Goal: Download file/media

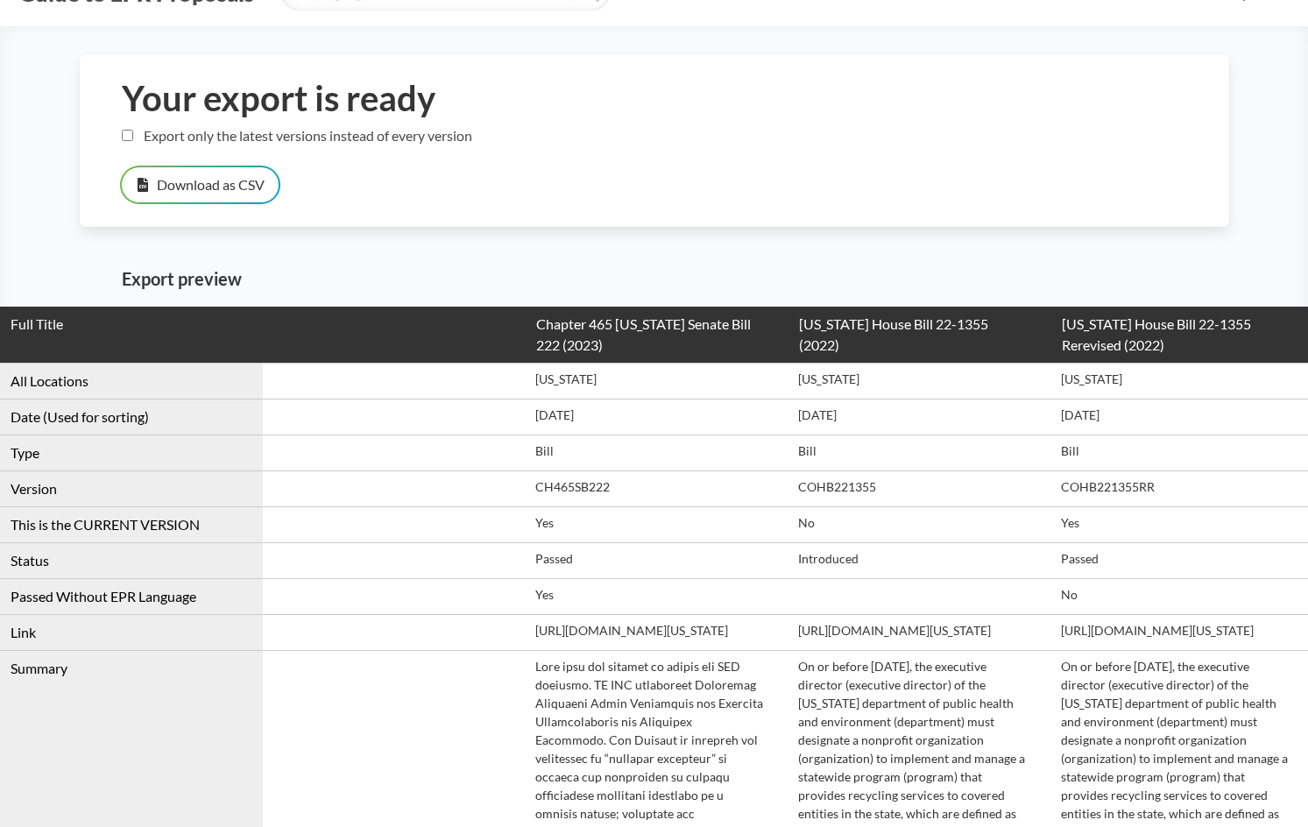
scroll to position [175, 0]
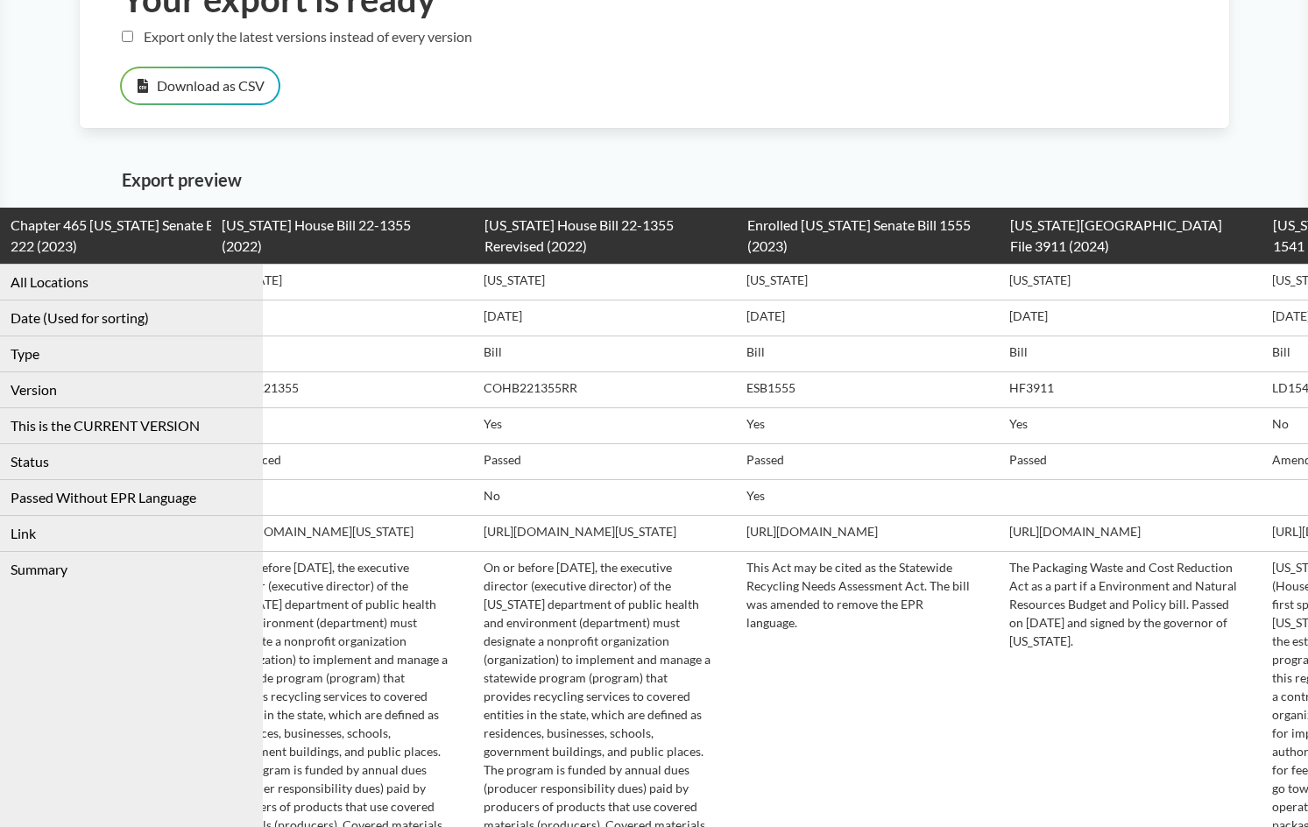
drag, startPoint x: 407, startPoint y: 649, endPoint x: 519, endPoint y: 634, distance: 113.0
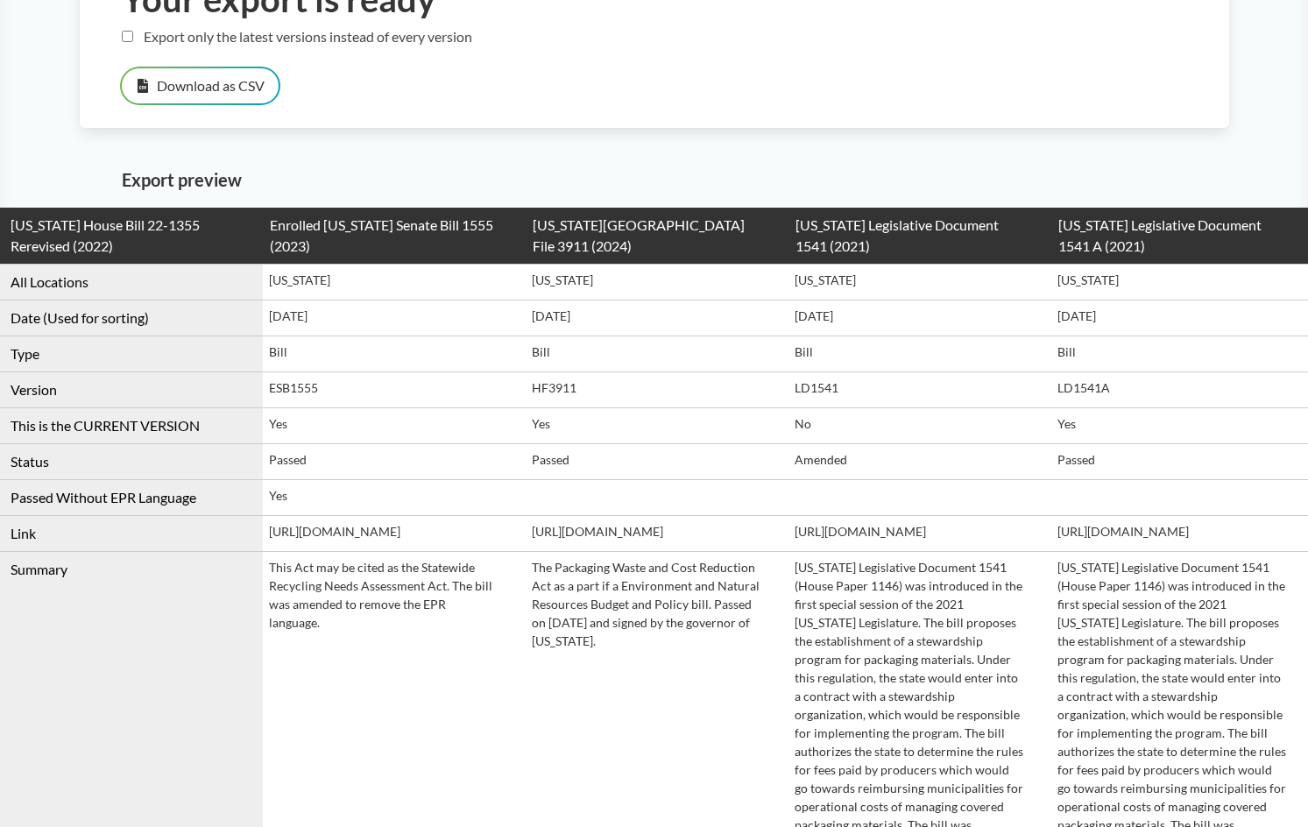
scroll to position [0, 1058]
drag, startPoint x: 519, startPoint y: 634, endPoint x: 589, endPoint y: 628, distance: 70.4
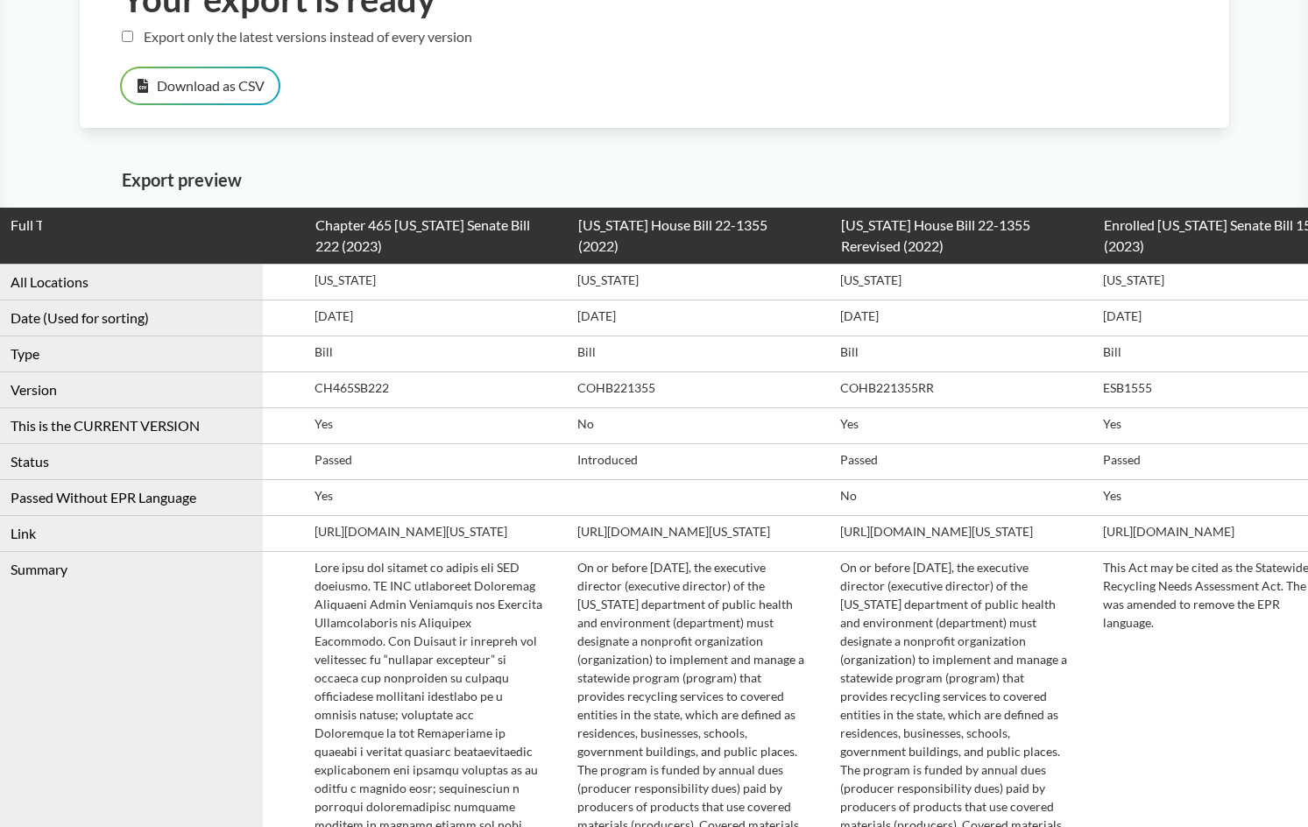
scroll to position [0, 0]
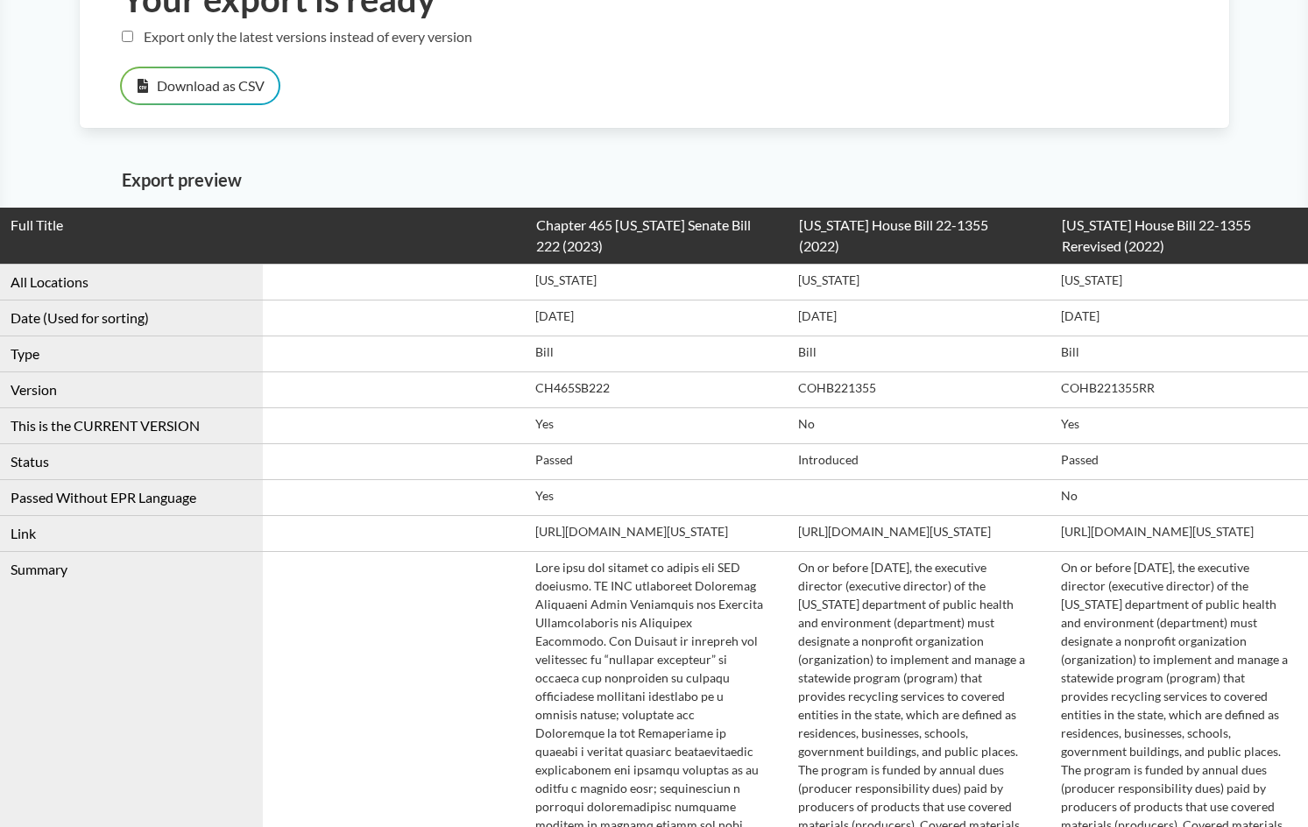
drag, startPoint x: 614, startPoint y: 386, endPoint x: -329, endPoint y: 202, distance: 960.8
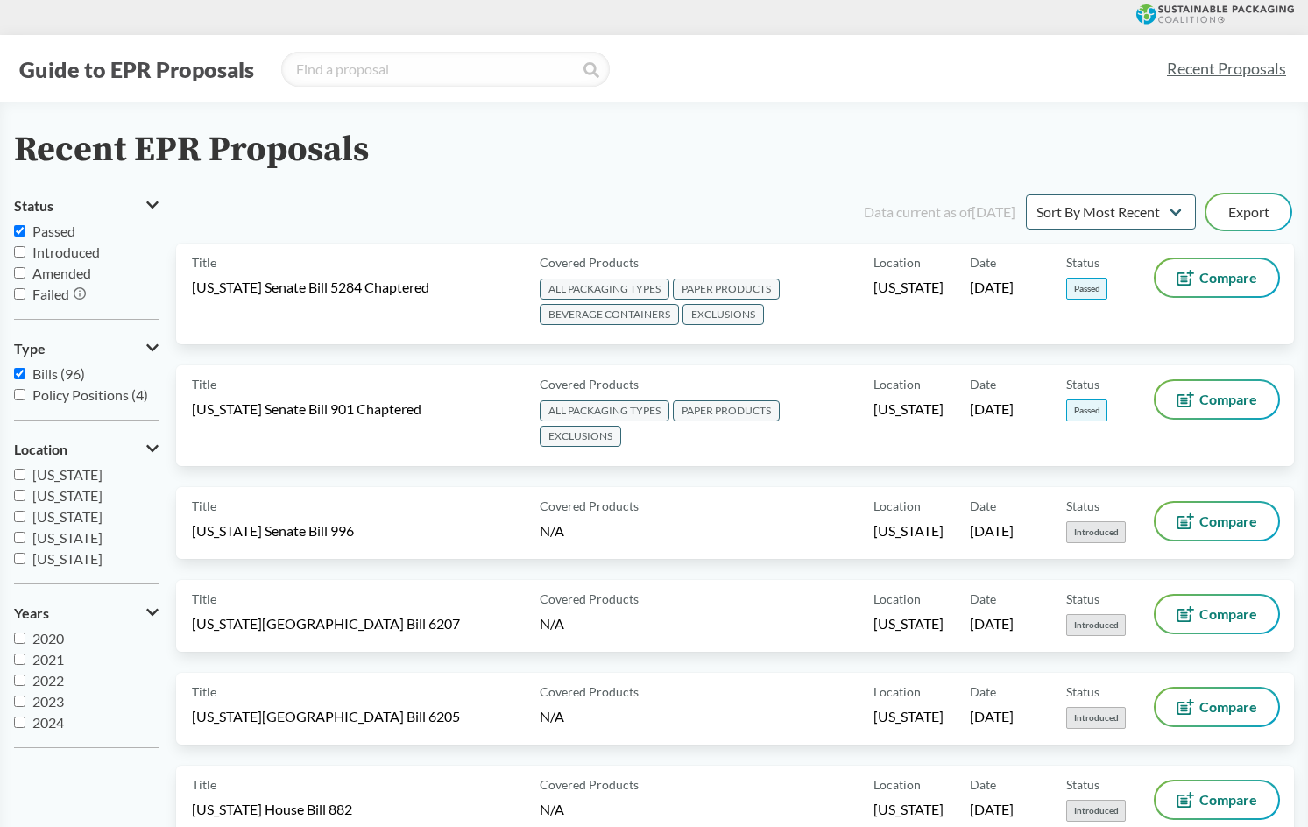
click at [23, 251] on input "Introduced" at bounding box center [19, 251] width 11 height 11
checkbox input "true"
click at [18, 276] on input "Amended" at bounding box center [19, 272] width 11 height 11
checkbox input "true"
drag, startPoint x: 500, startPoint y: 163, endPoint x: 494, endPoint y: 177, distance: 15.0
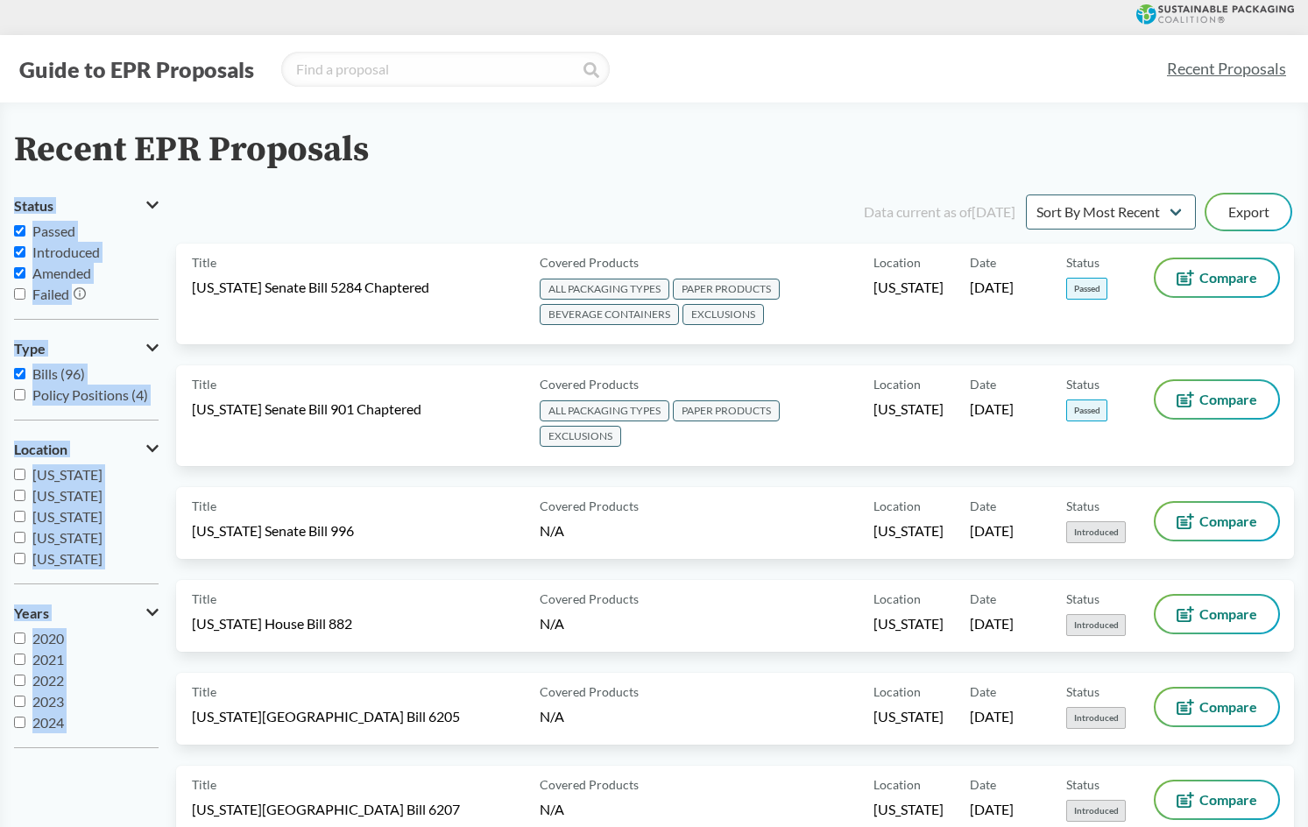
click at [386, 196] on div "Data current as of [DATE] Sort By Most Recent Sort By Status Export" at bounding box center [745, 212] width 1097 height 42
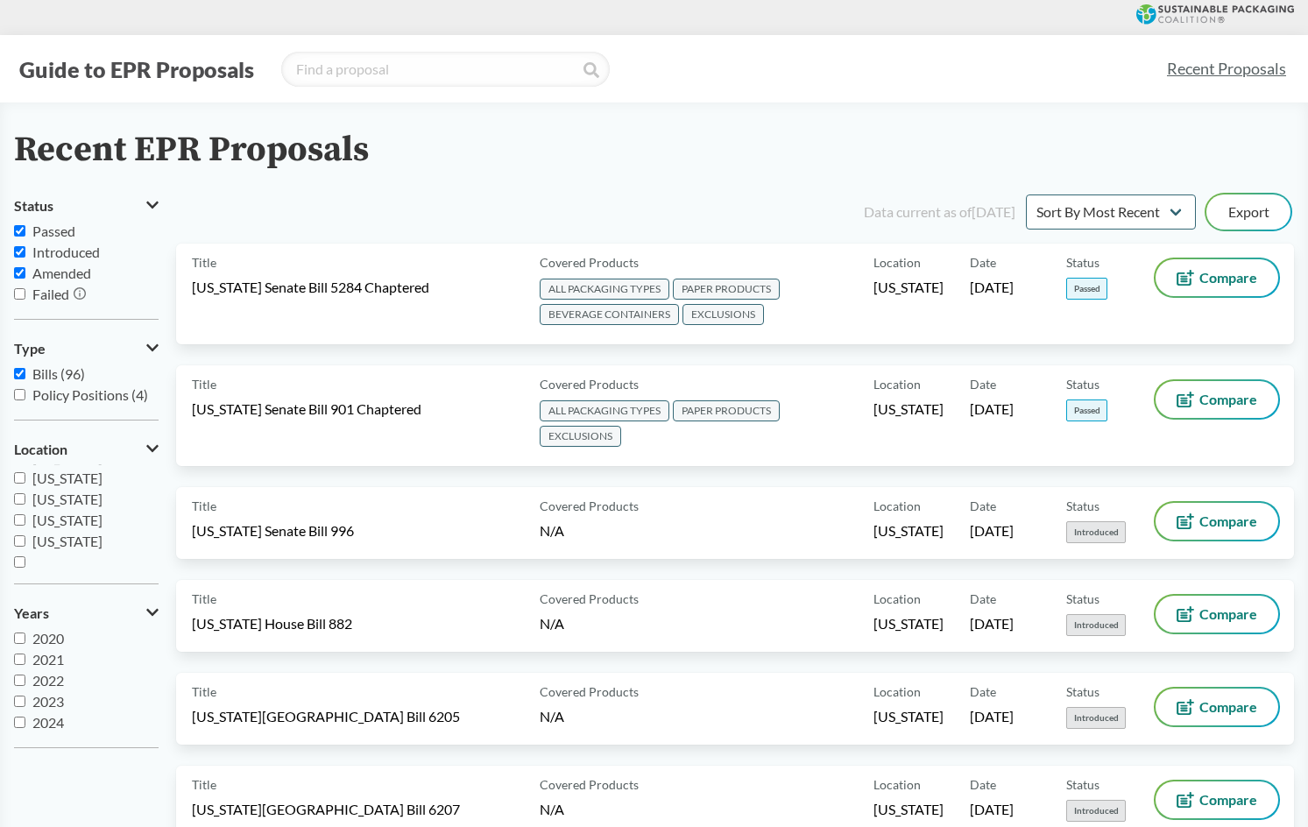
scroll to position [379, 0]
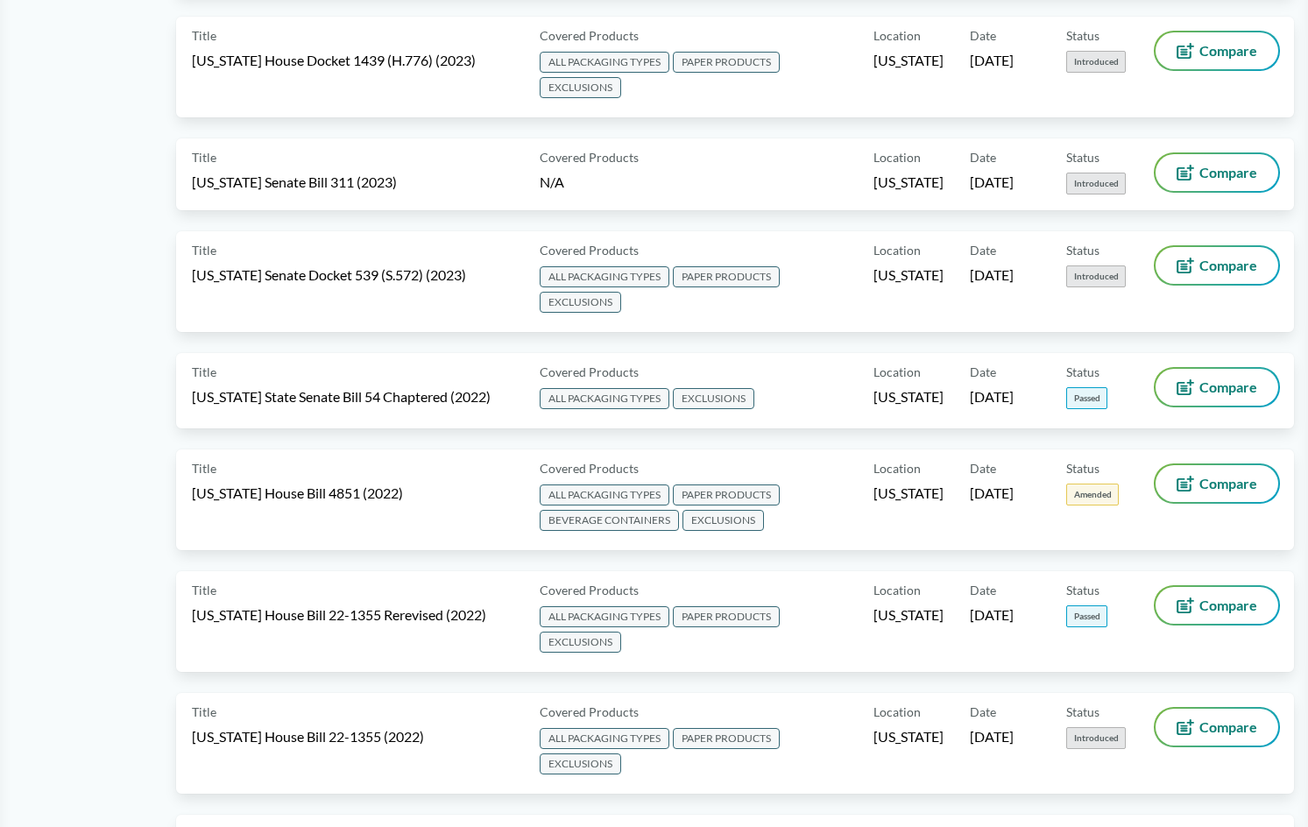
scroll to position [0, 0]
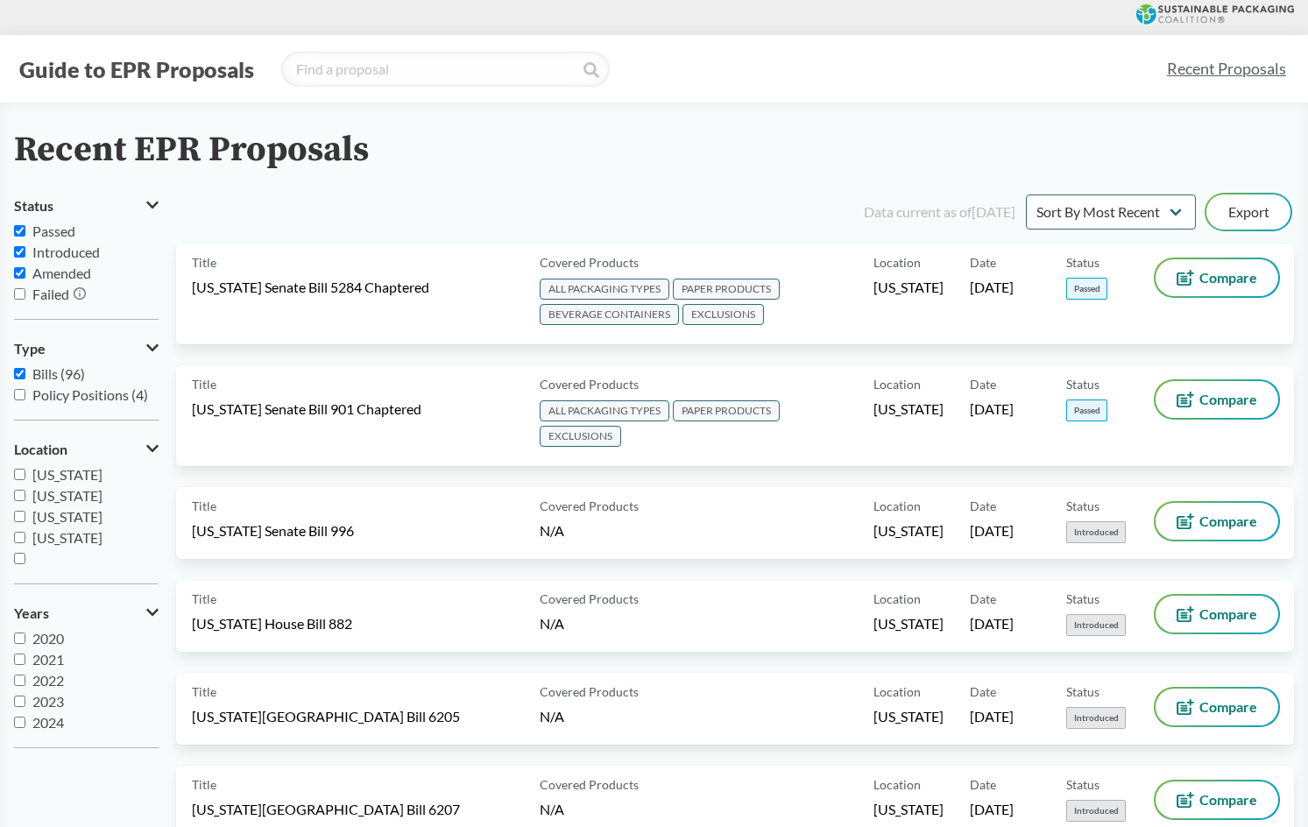
drag, startPoint x: 128, startPoint y: 748, endPoint x: 198, endPoint y: -3, distance: 753.4
click at [1072, 206] on select "Sort By Most Recent Sort By Status" at bounding box center [1111, 212] width 170 height 35
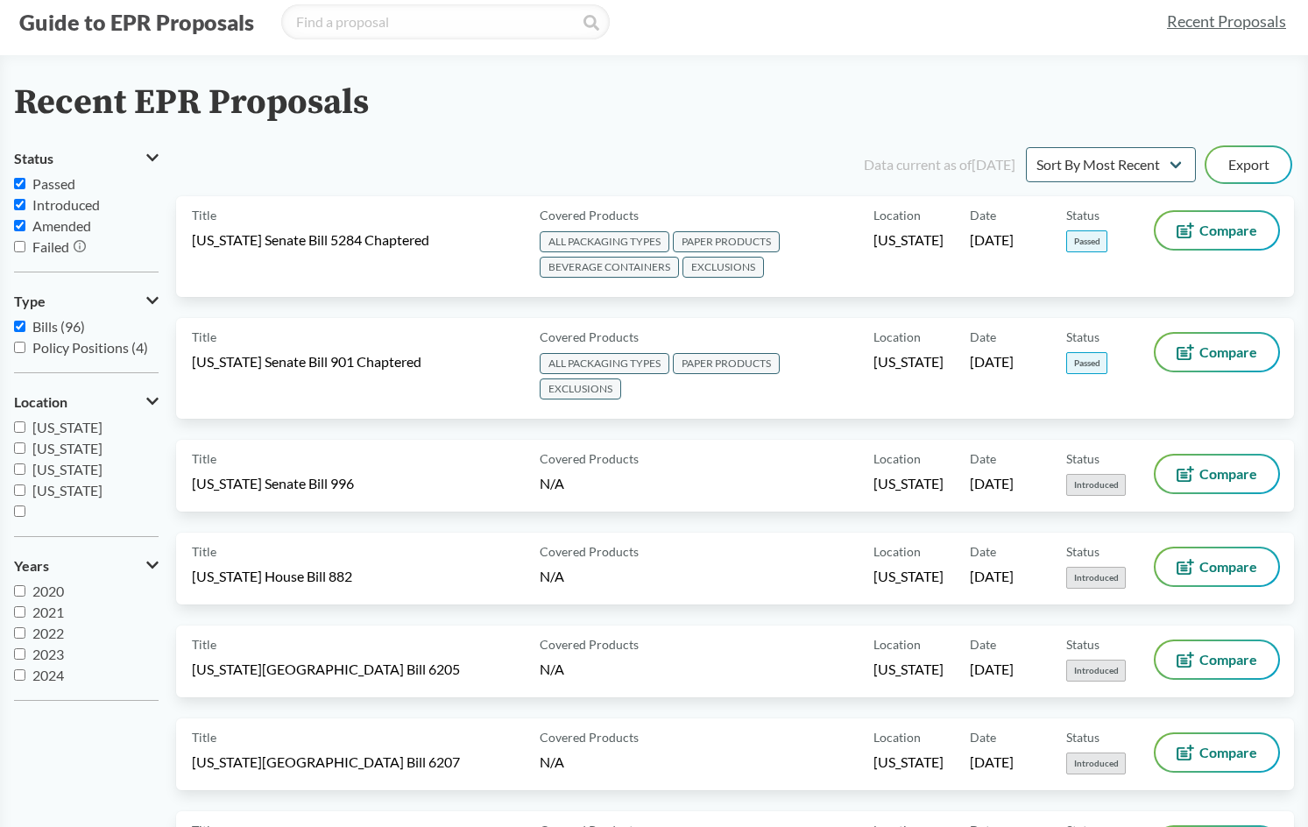
scroll to position [88, 0]
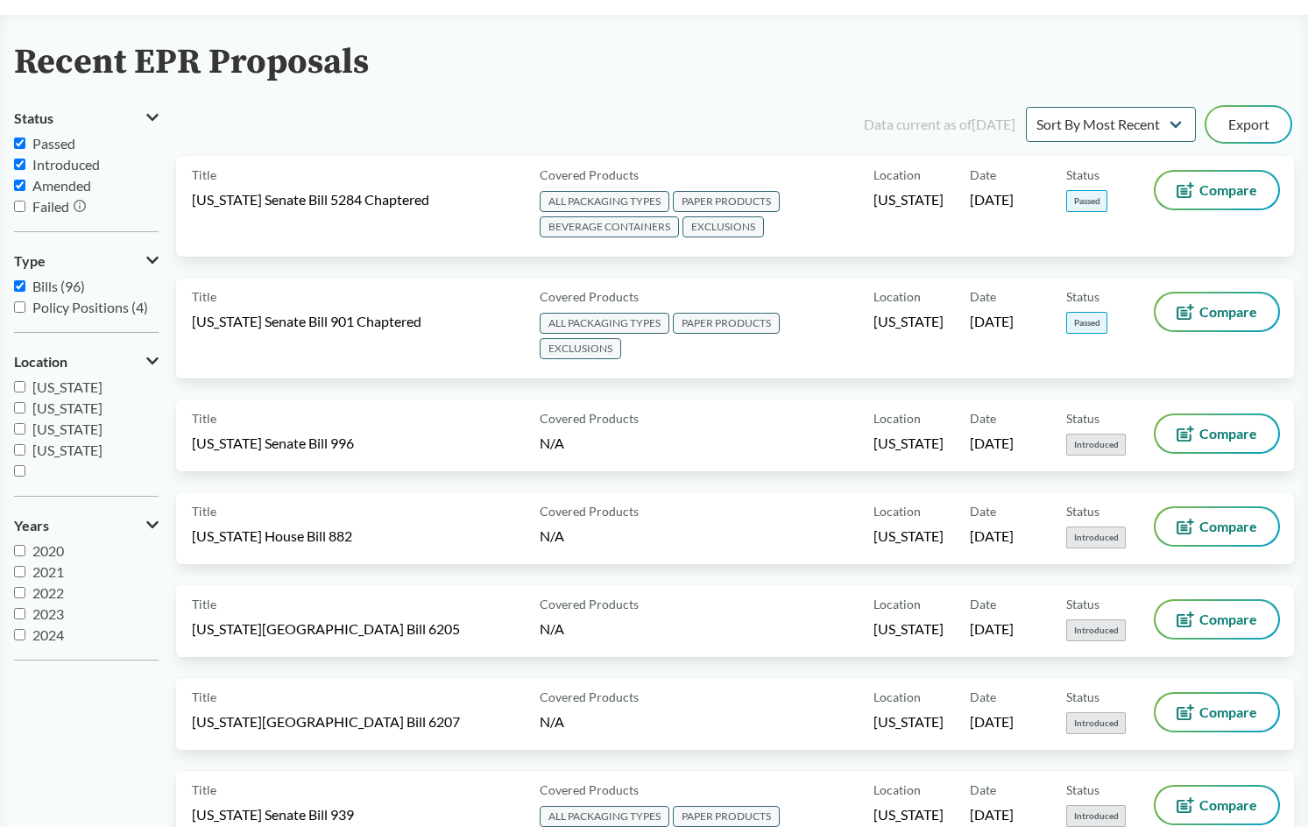
click at [84, 484] on span "[GEOGRAPHIC_DATA]" at bounding box center [92, 492] width 142 height 17
click at [25, 475] on input "[GEOGRAPHIC_DATA]" at bounding box center [19, 470] width 11 height 11
checkbox input "true"
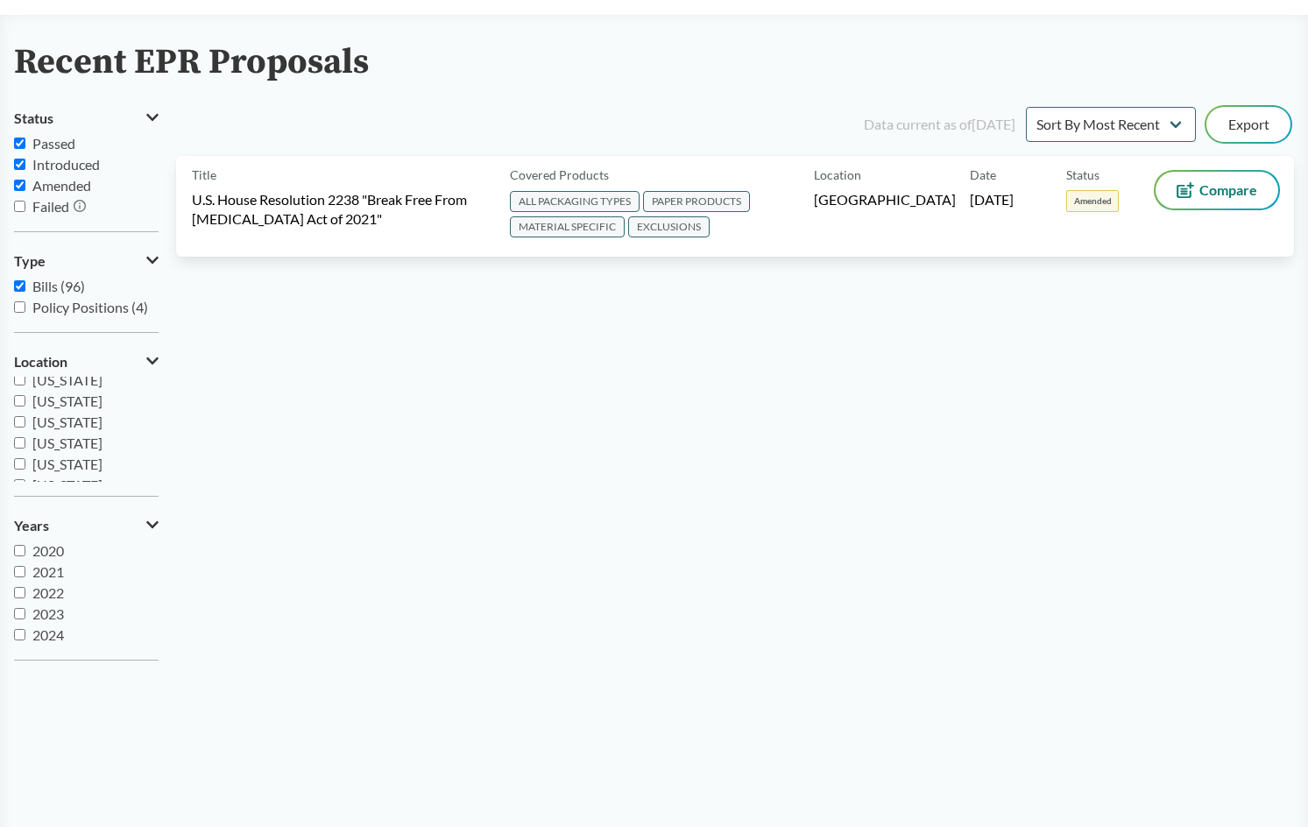
scroll to position [379, 0]
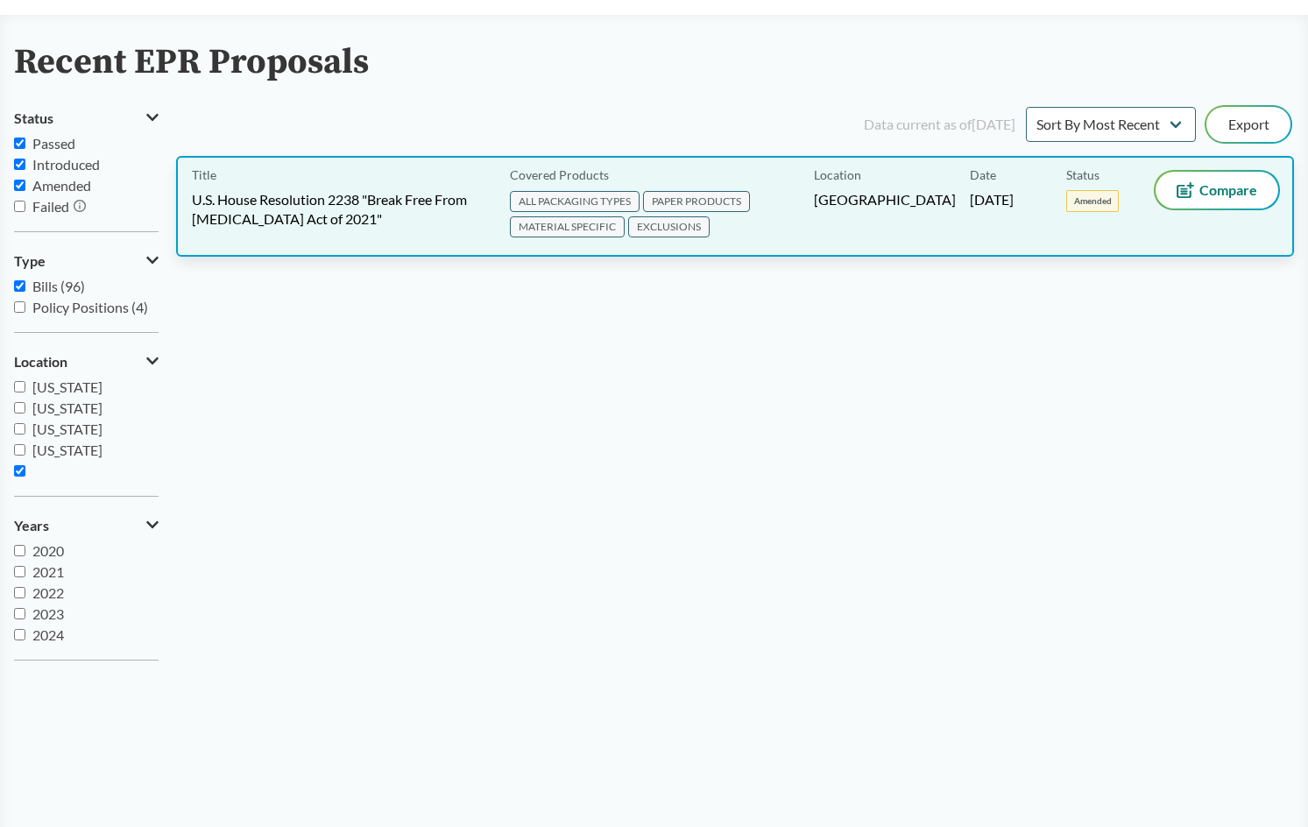
click at [427, 219] on span "U.S. House Resolution 2238 "Break Free From [MEDICAL_DATA] Act of 2021"" at bounding box center [340, 209] width 297 height 39
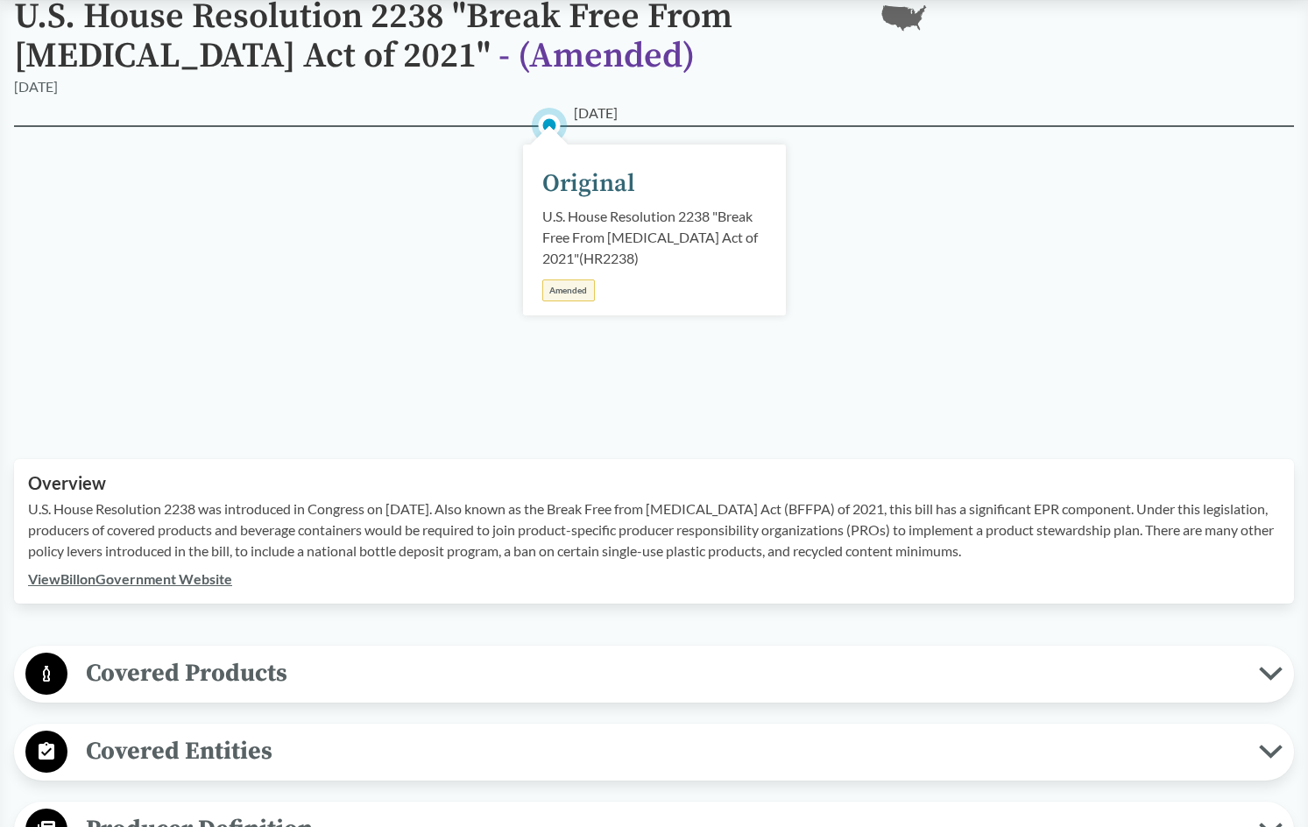
scroll to position [263, 0]
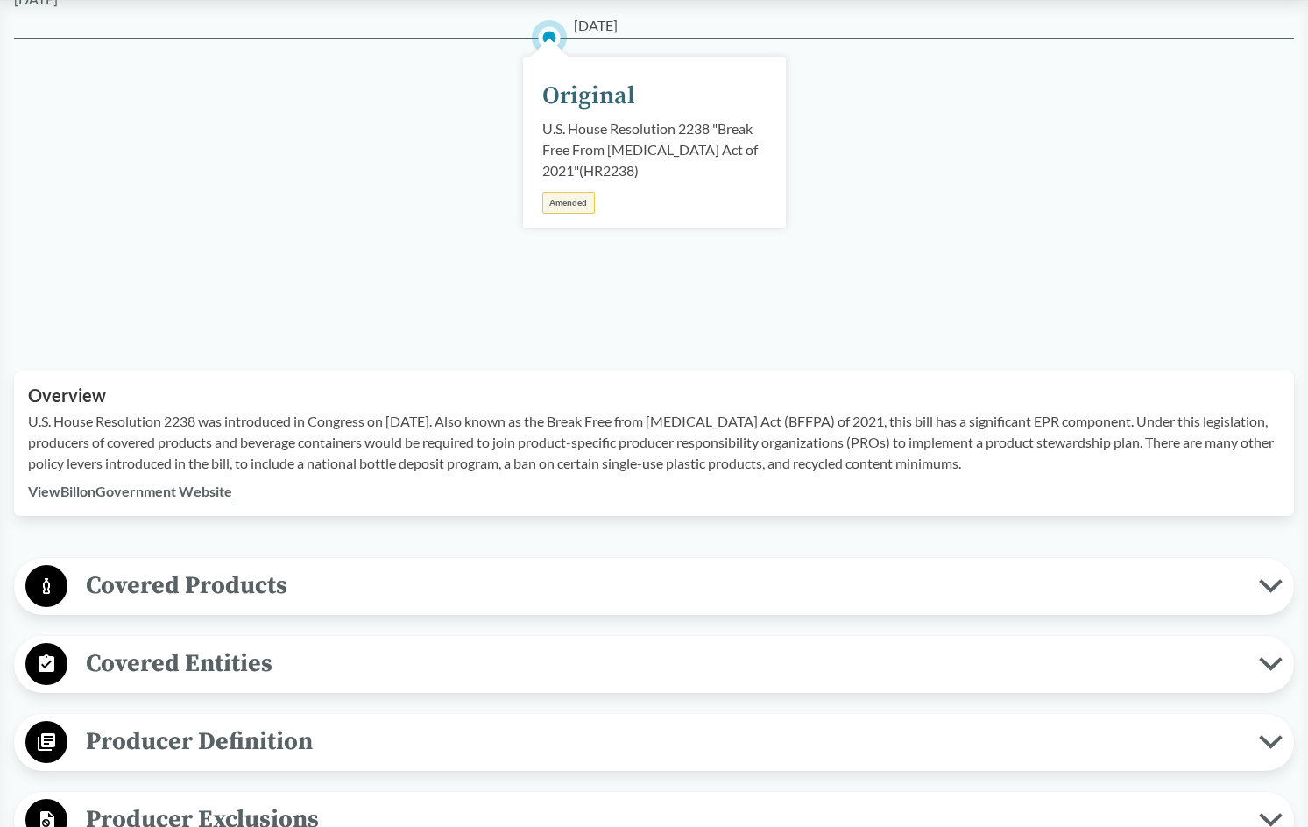
click at [449, 593] on span "Covered Products" at bounding box center [663, 585] width 1192 height 39
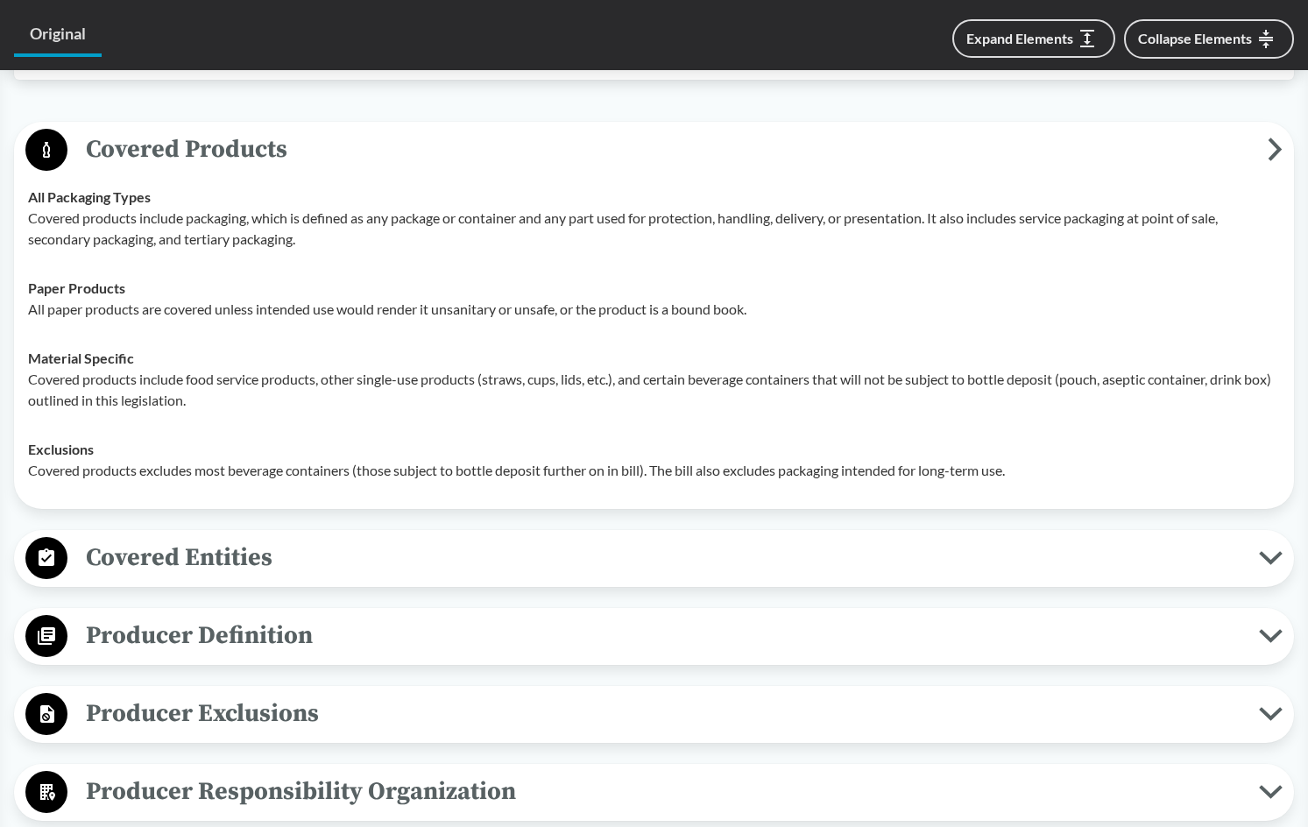
scroll to position [701, 0]
click at [282, 546] on span "Covered Entities" at bounding box center [663, 555] width 1192 height 39
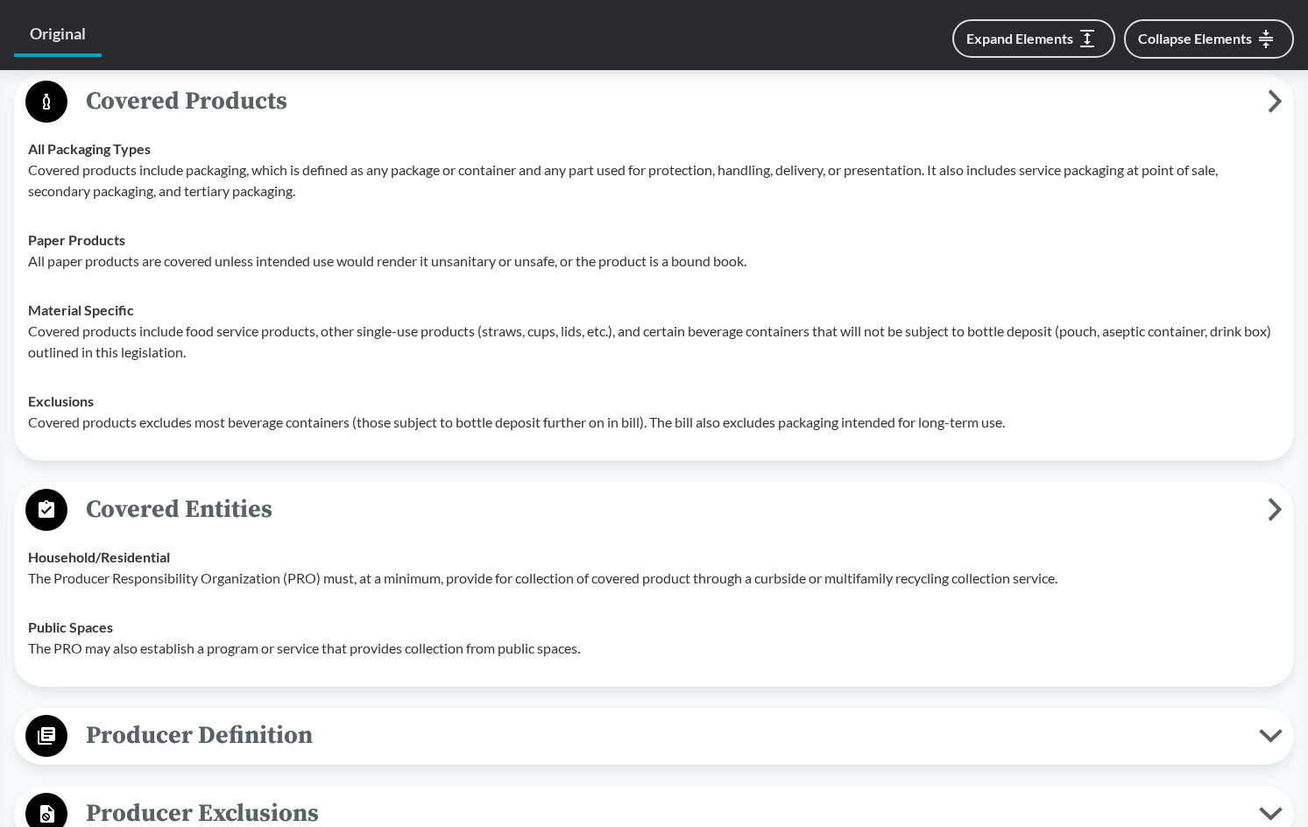
scroll to position [789, 0]
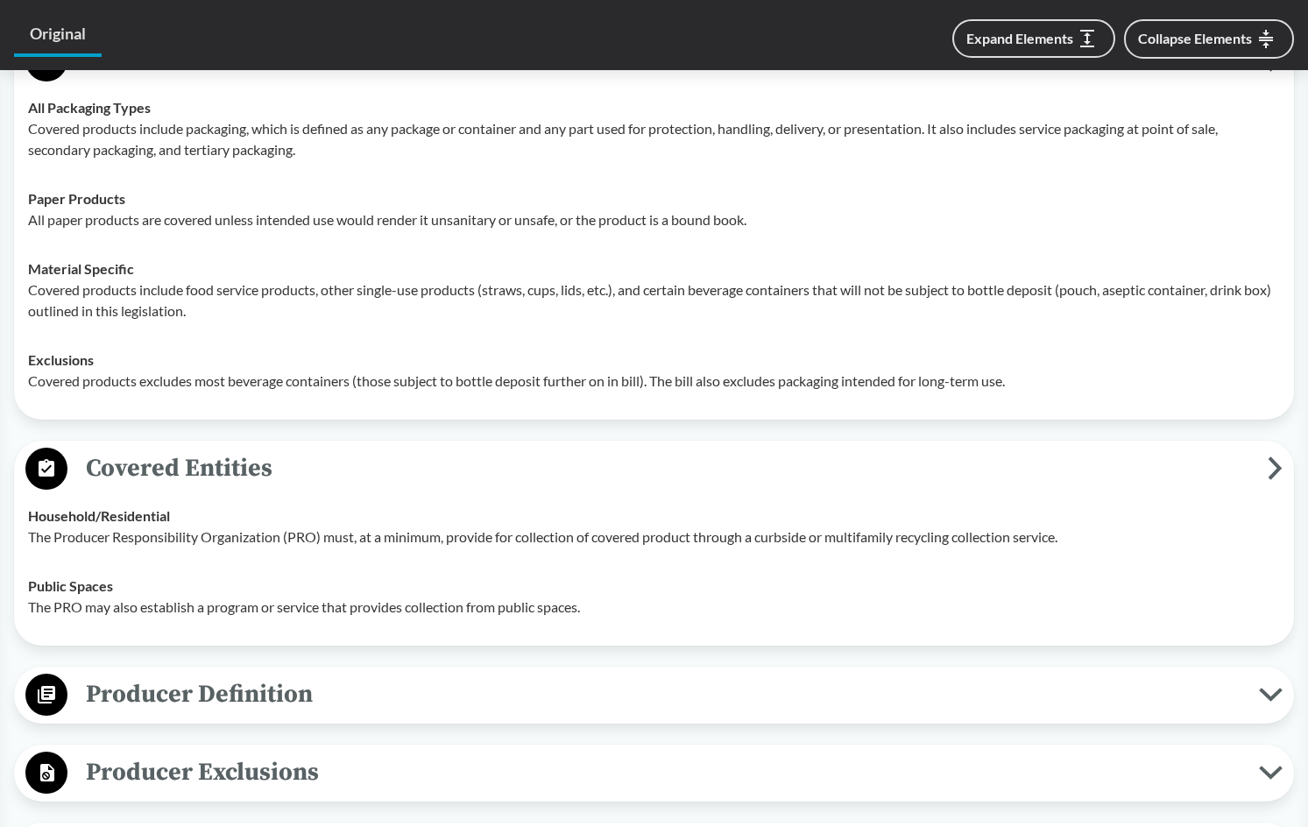
click at [331, 700] on span "Producer Definition" at bounding box center [663, 694] width 1192 height 39
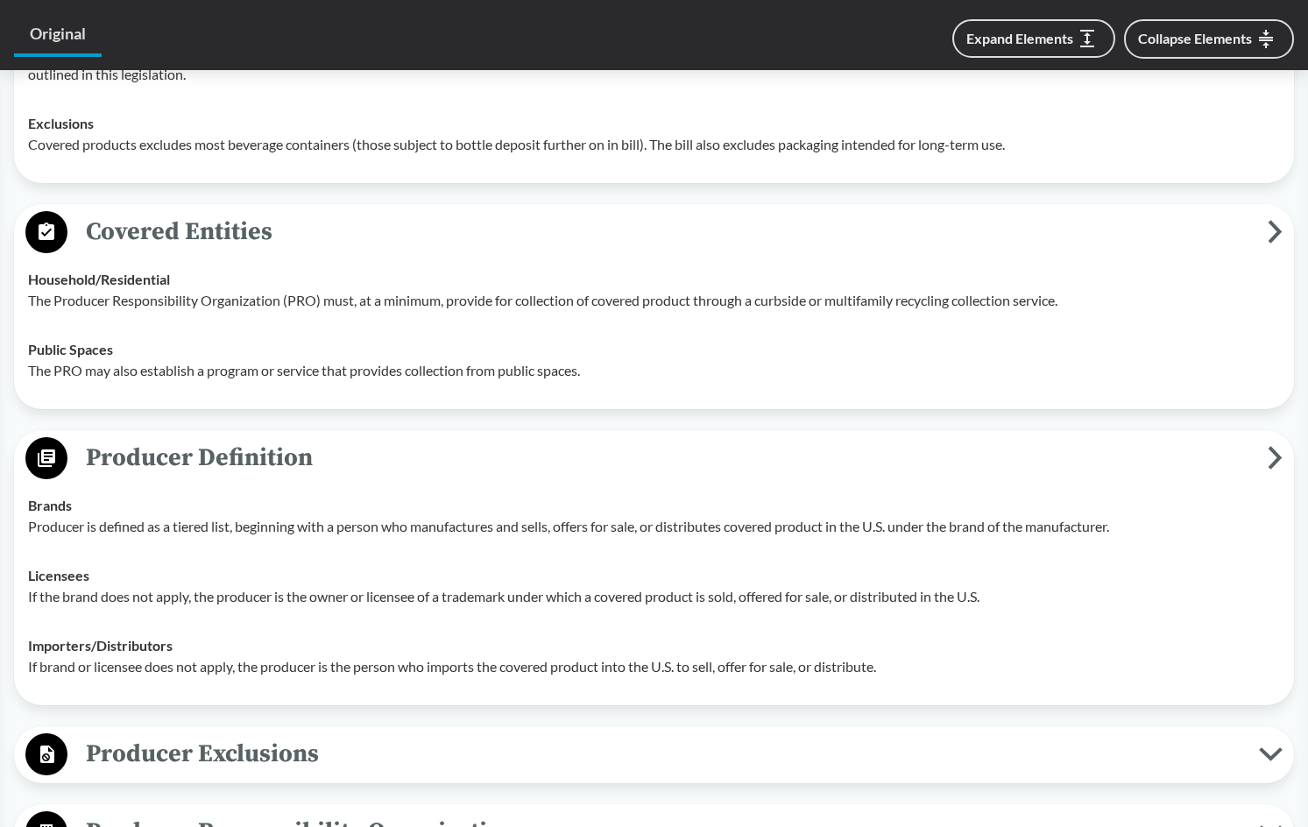
scroll to position [1052, 0]
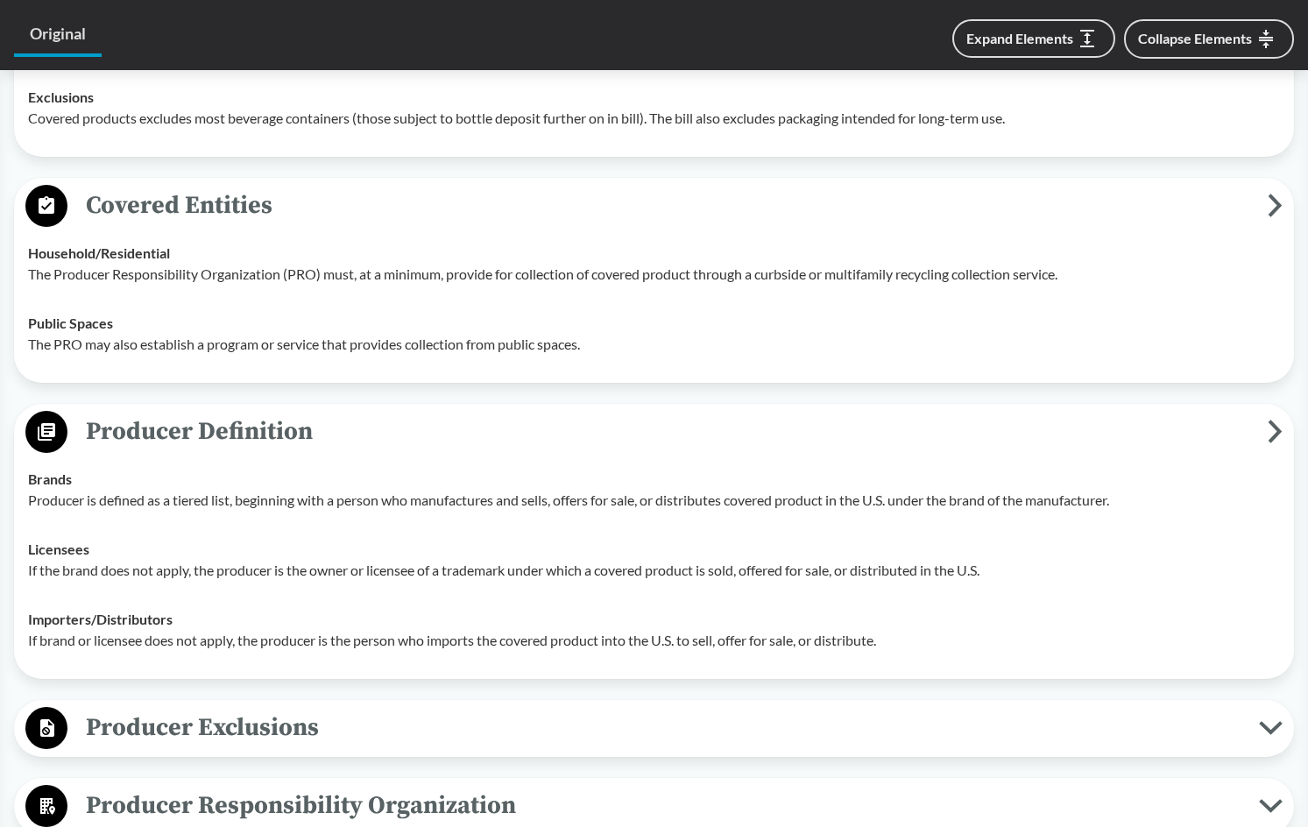
click at [217, 720] on span "Producer Exclusions" at bounding box center [663, 727] width 1192 height 39
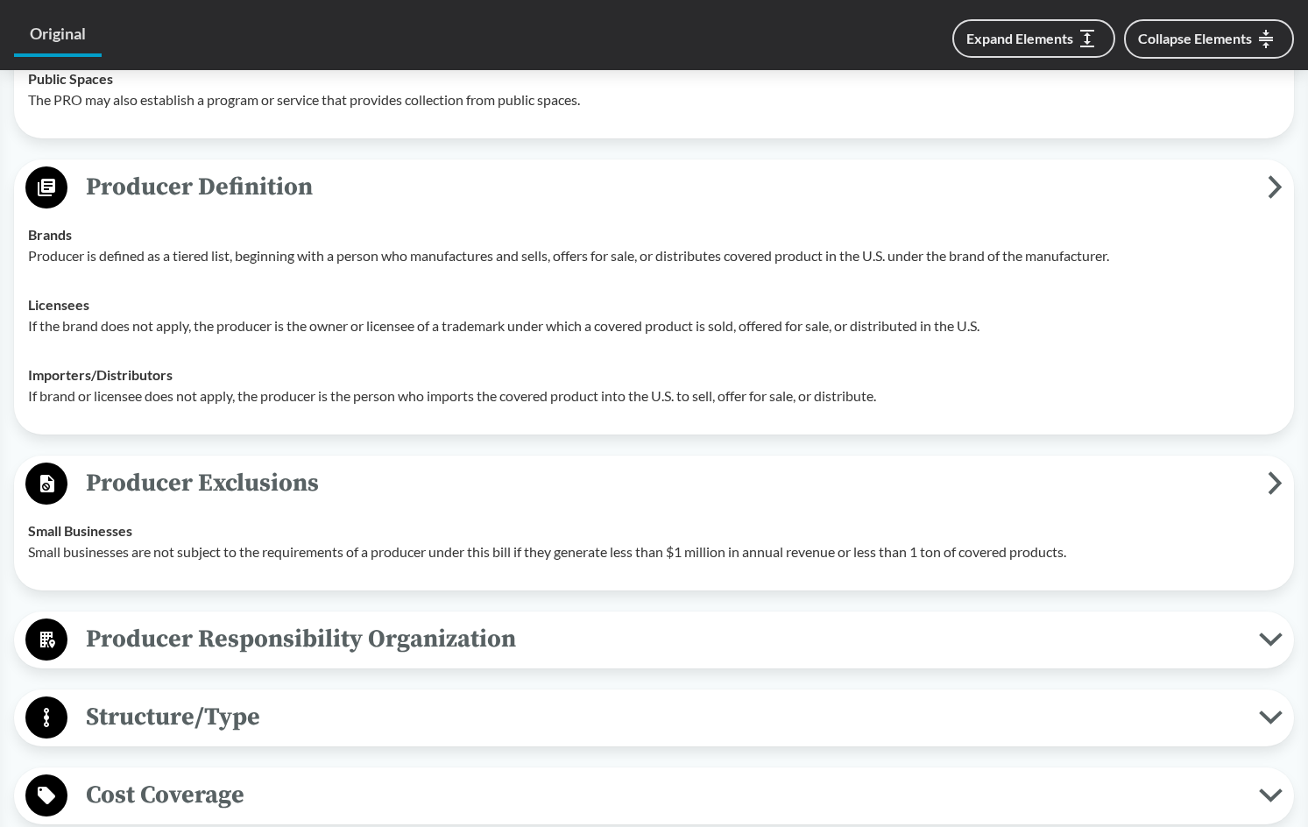
scroll to position [1402, 0]
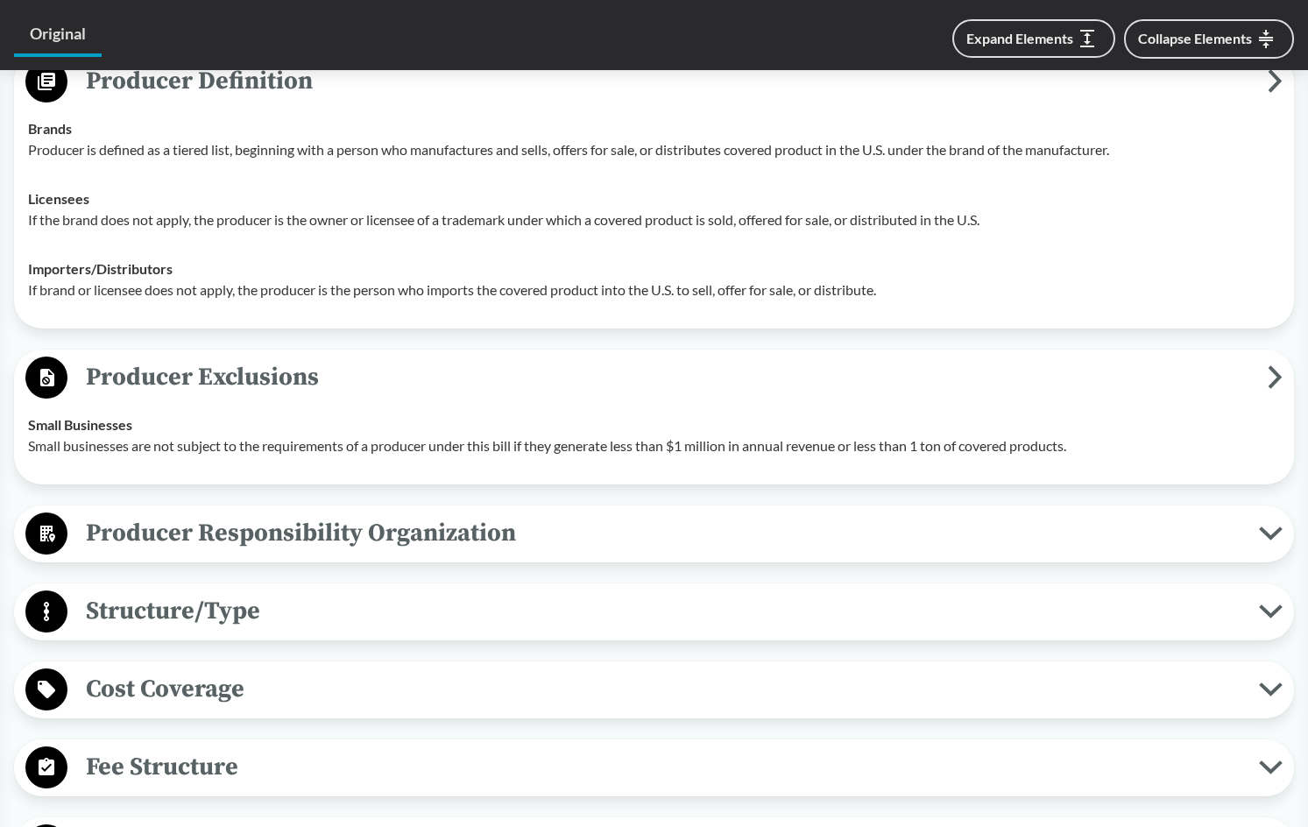
click at [222, 615] on span "Structure/Type" at bounding box center [663, 611] width 1192 height 39
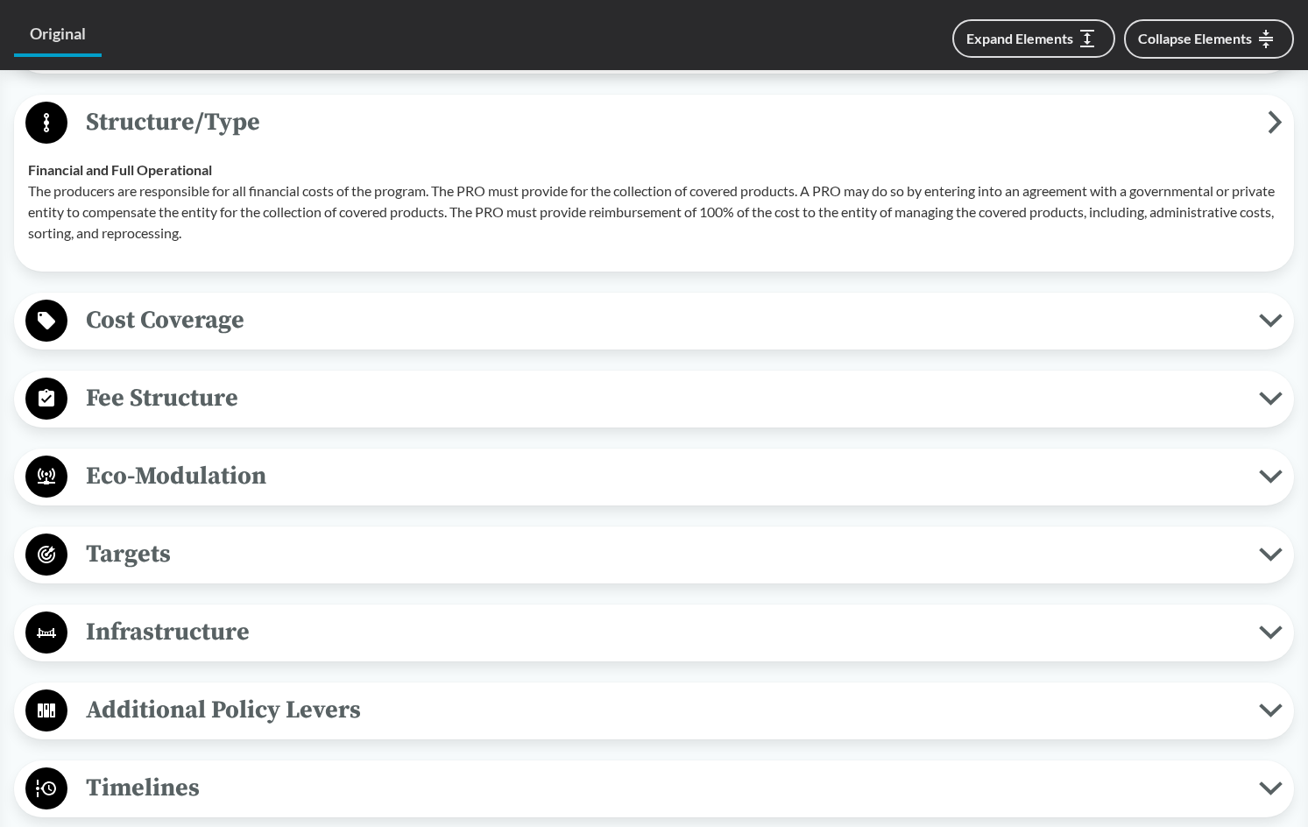
scroll to position [2103, 0]
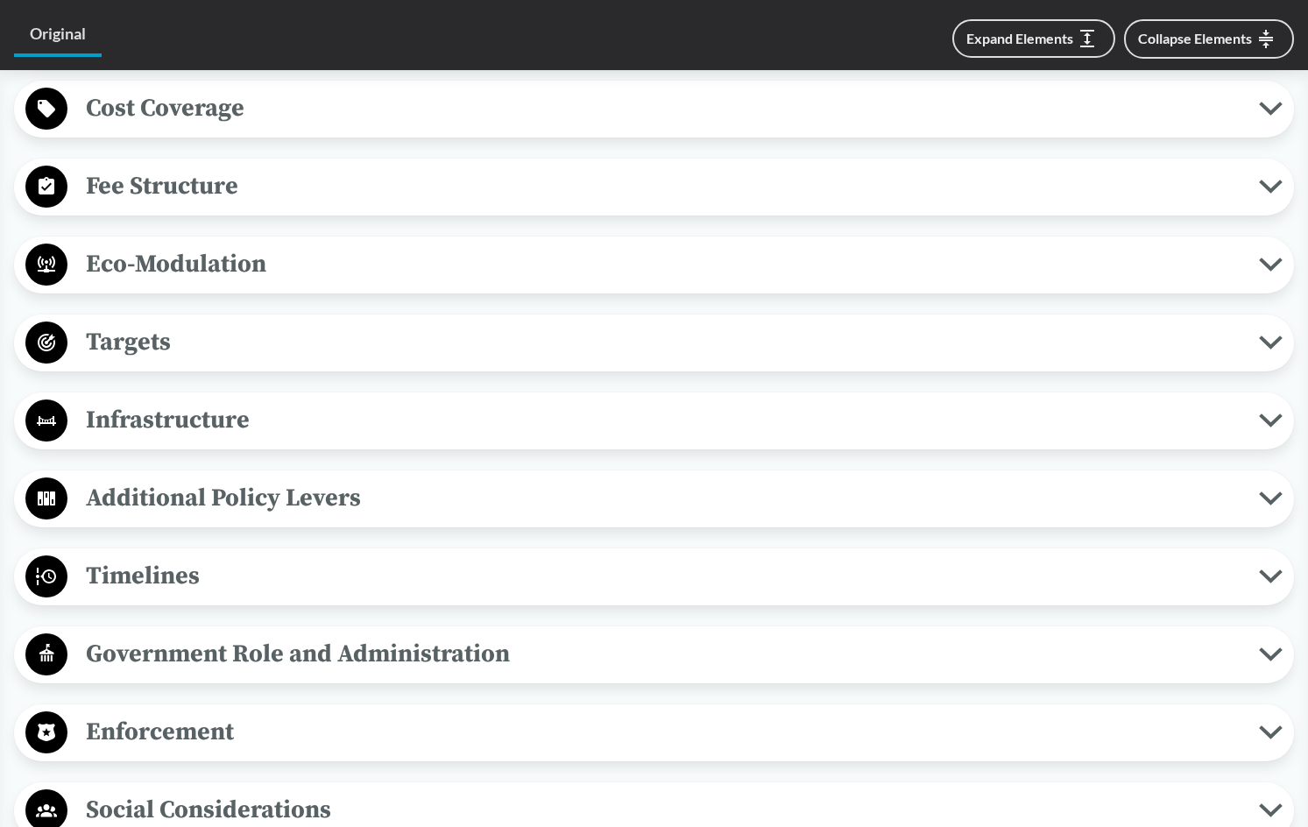
click at [311, 279] on span "Eco-Modulation" at bounding box center [663, 264] width 1192 height 39
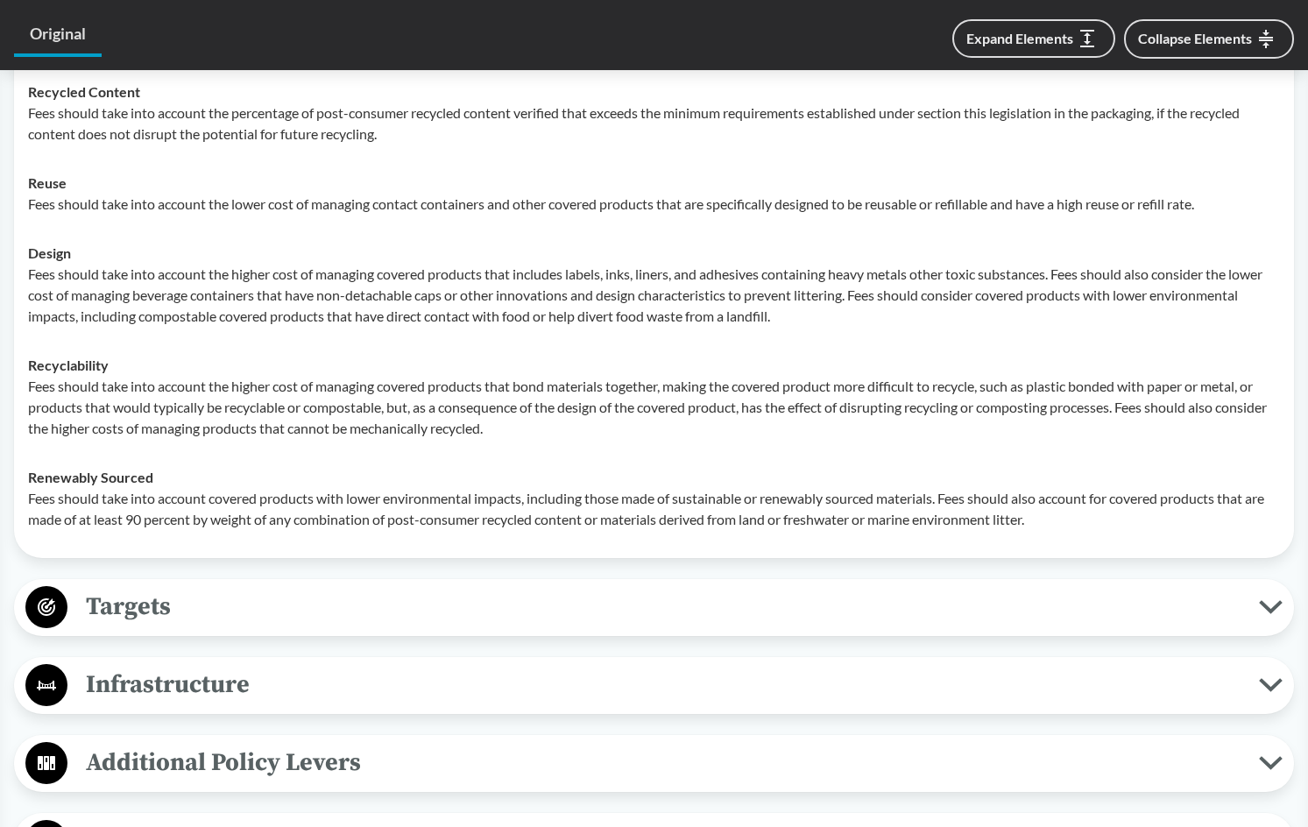
scroll to position [2366, 0]
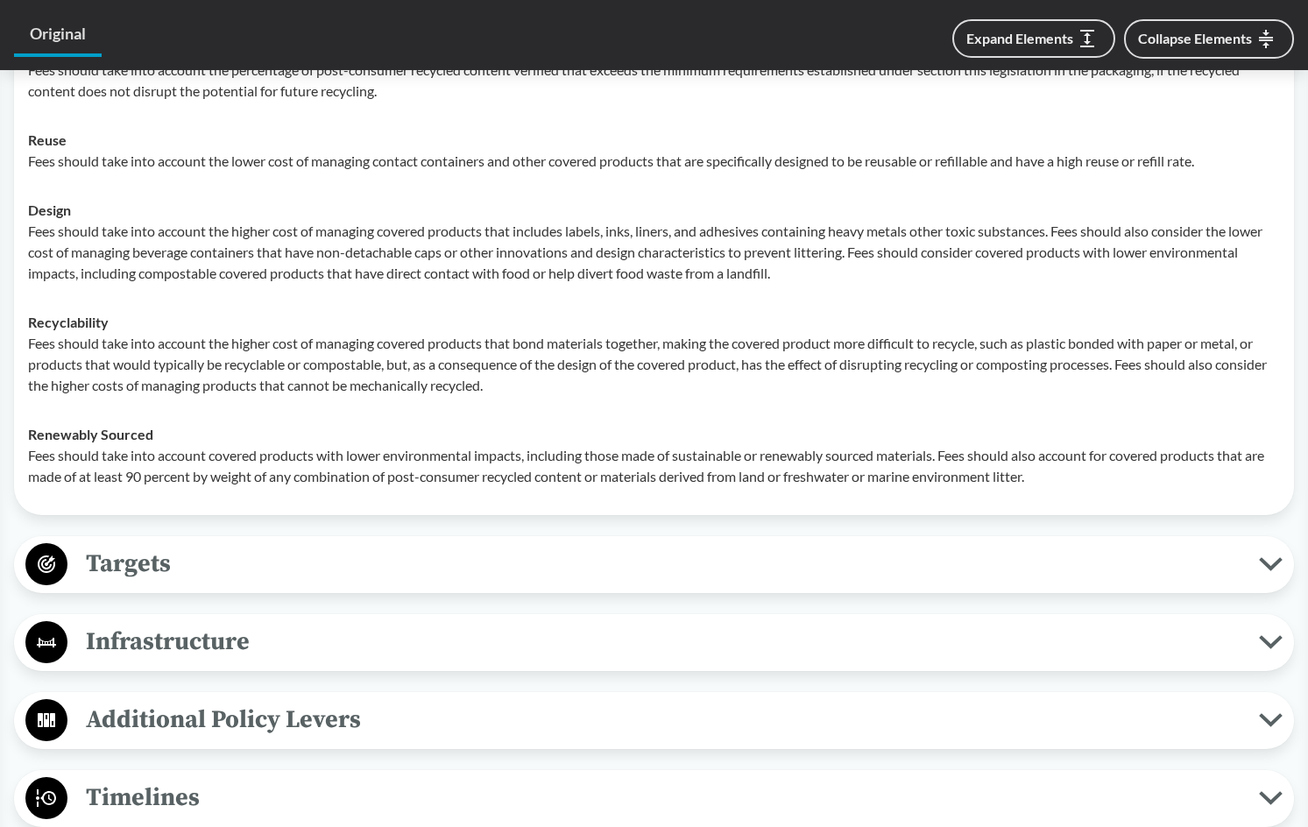
click at [292, 577] on span "Targets" at bounding box center [663, 563] width 1192 height 39
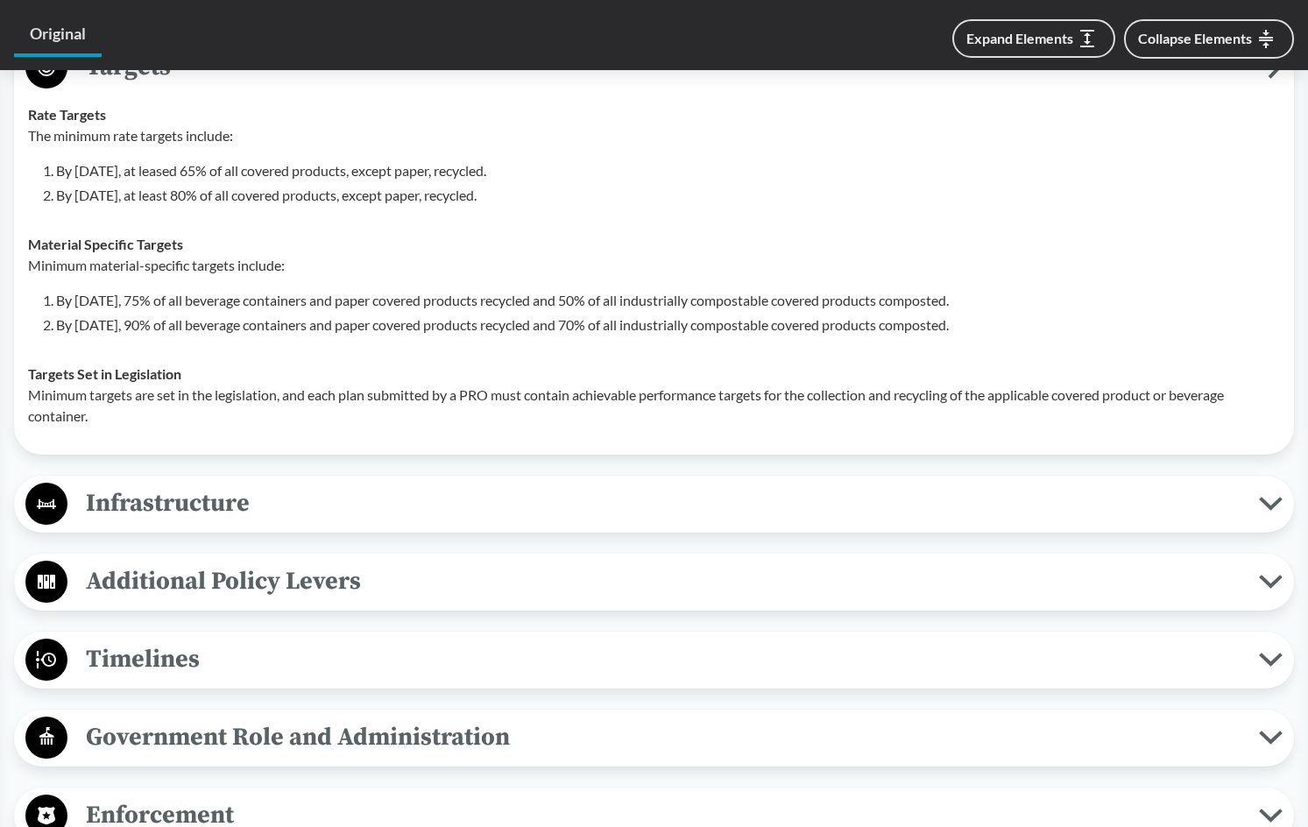
scroll to position [2892, 0]
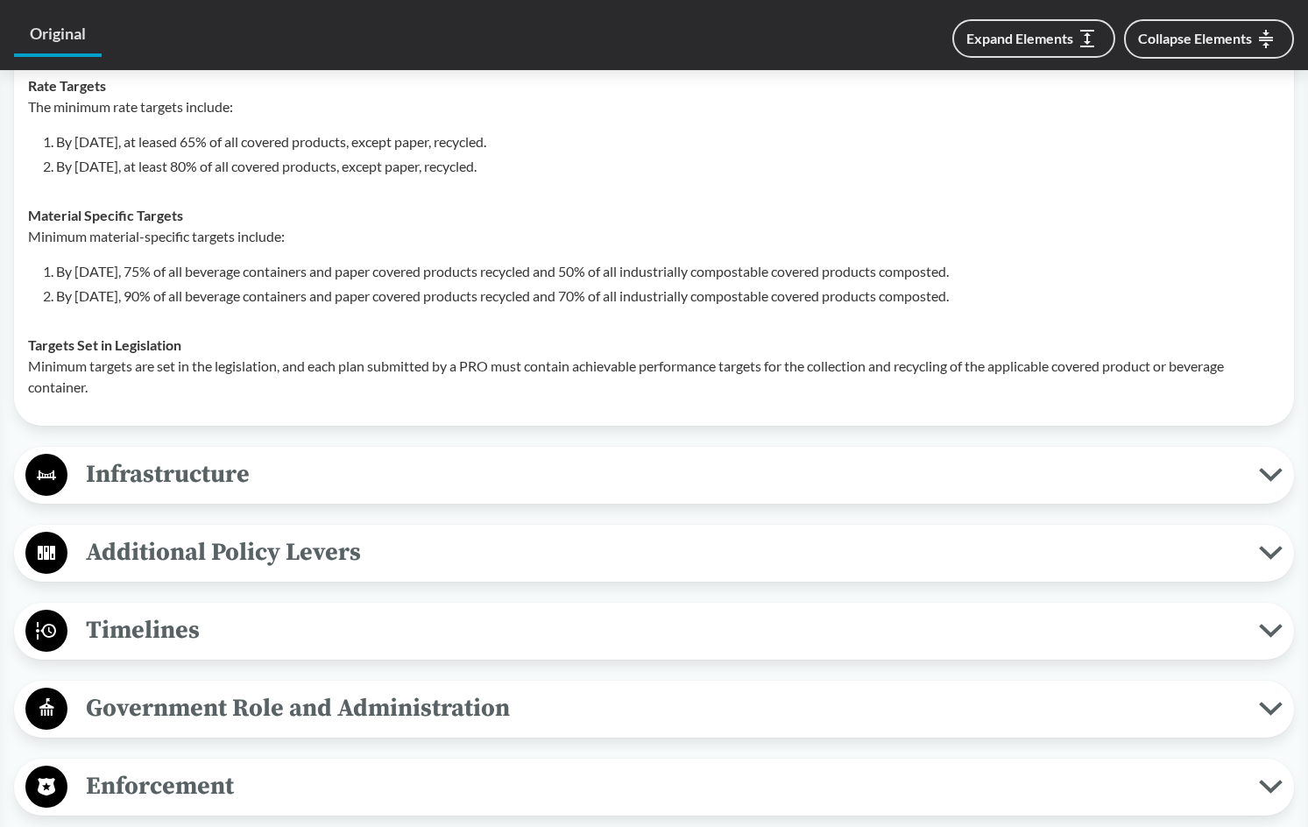
click at [269, 490] on span "Infrastructure" at bounding box center [663, 474] width 1192 height 39
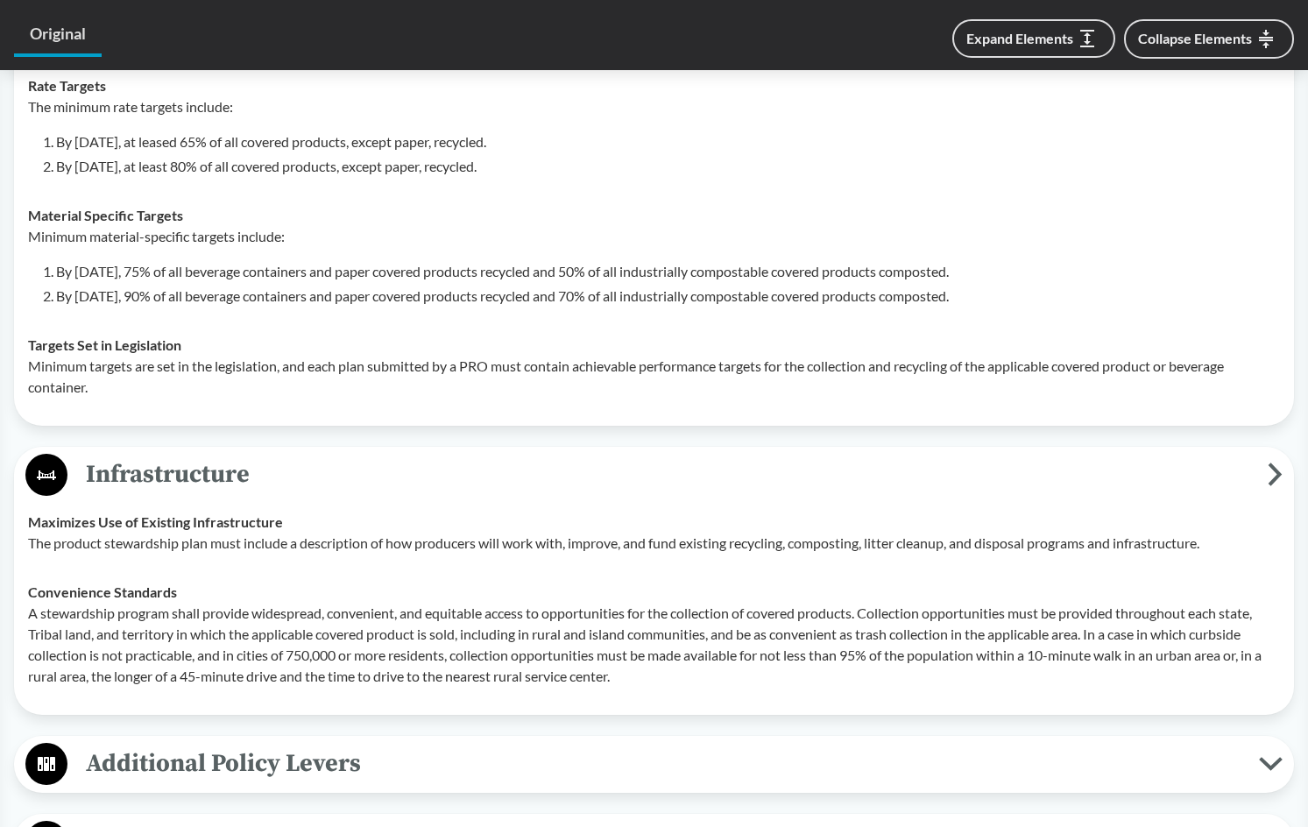
scroll to position [2980, 0]
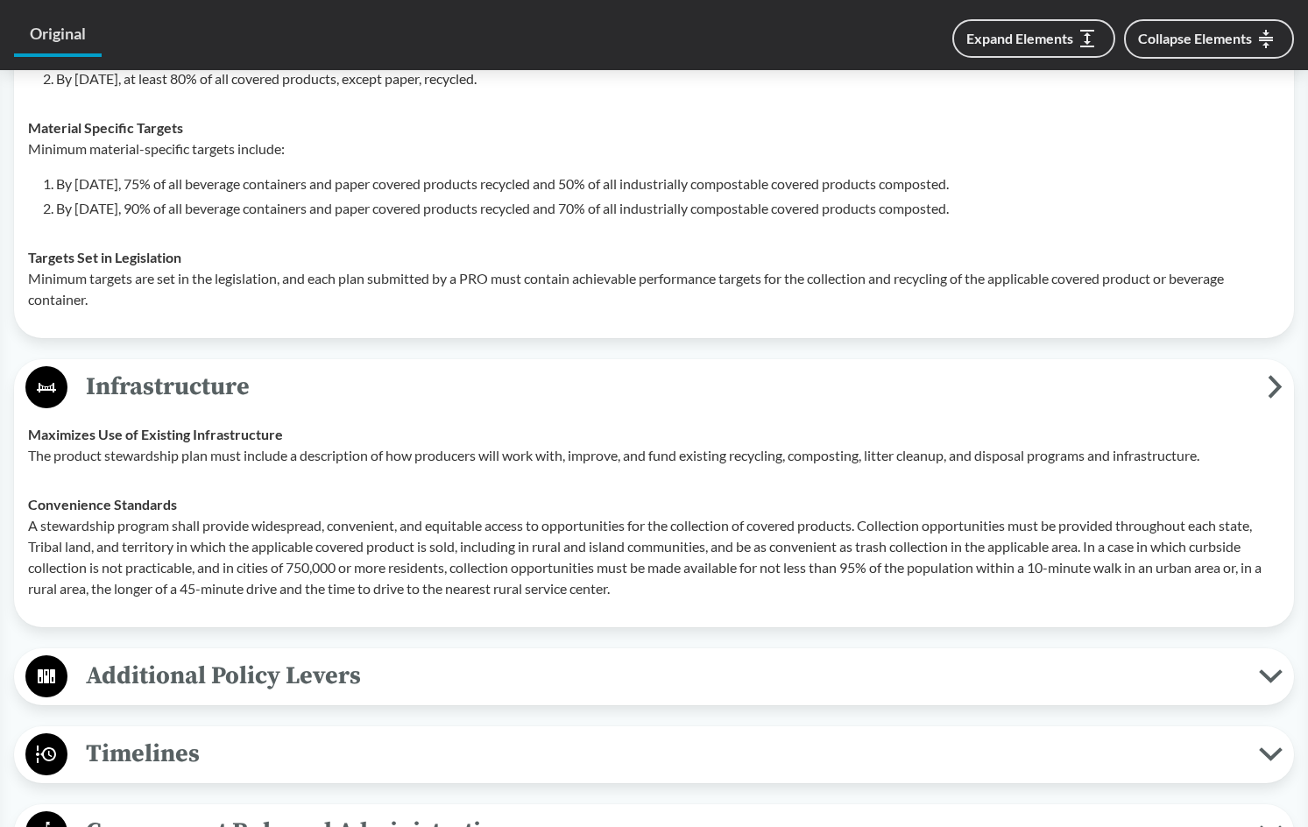
click at [266, 674] on span "Additional Policy Levers" at bounding box center [663, 675] width 1192 height 39
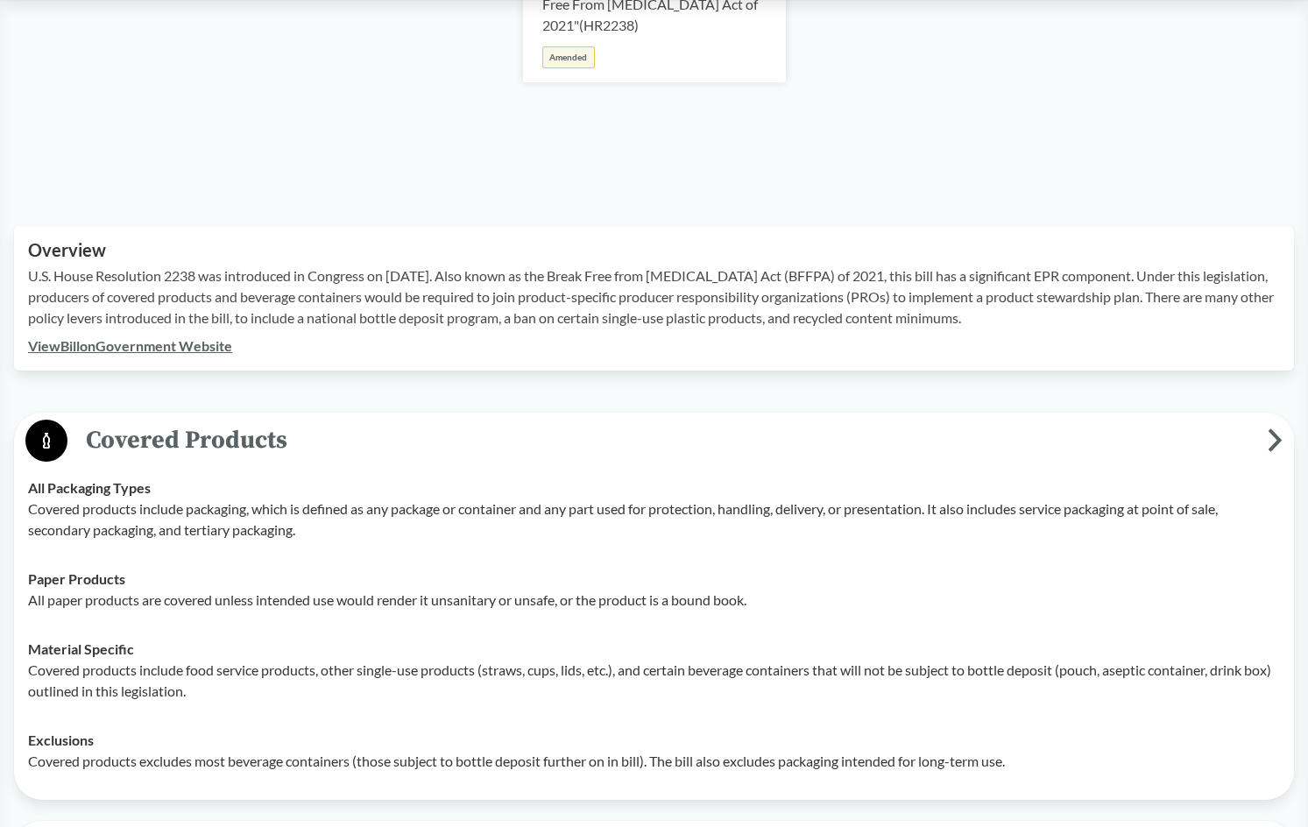
scroll to position [0, 0]
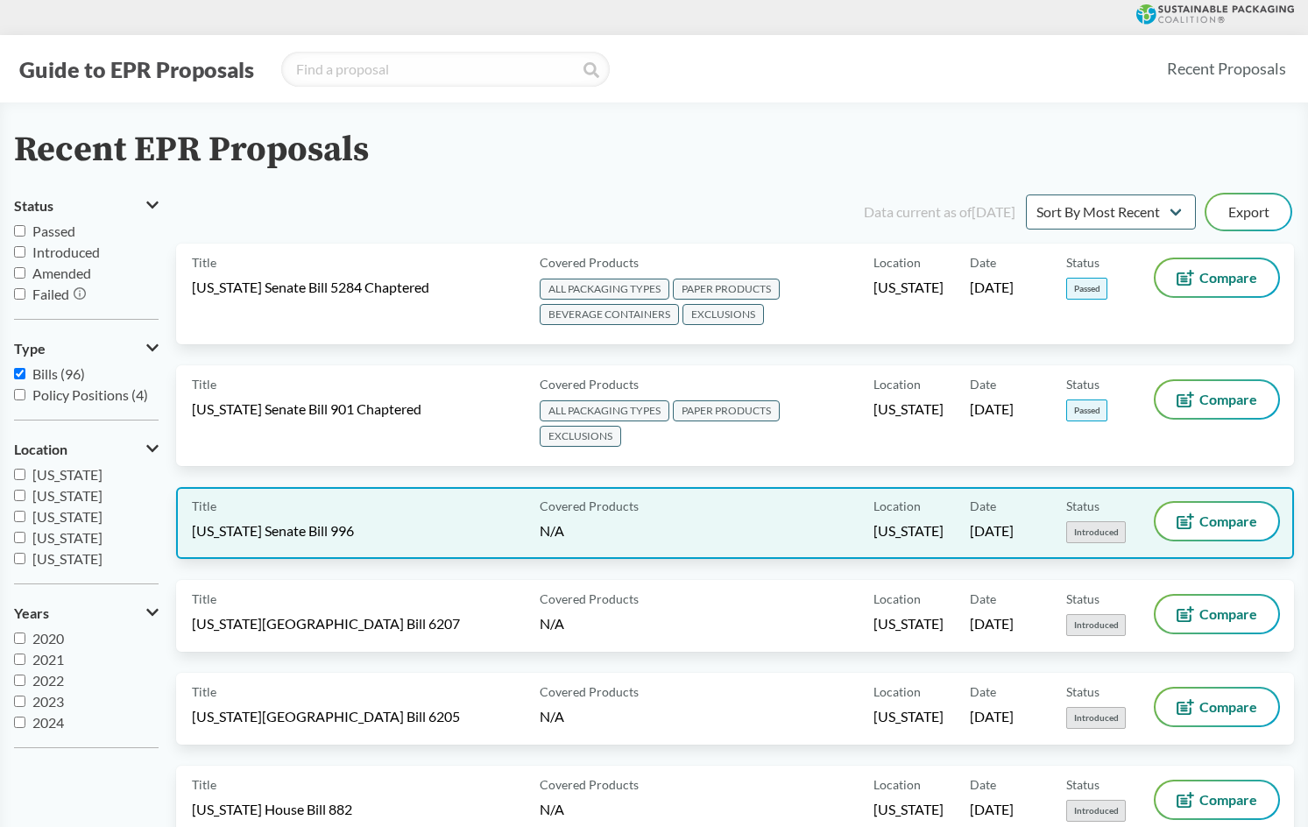
scroll to position [263, 0]
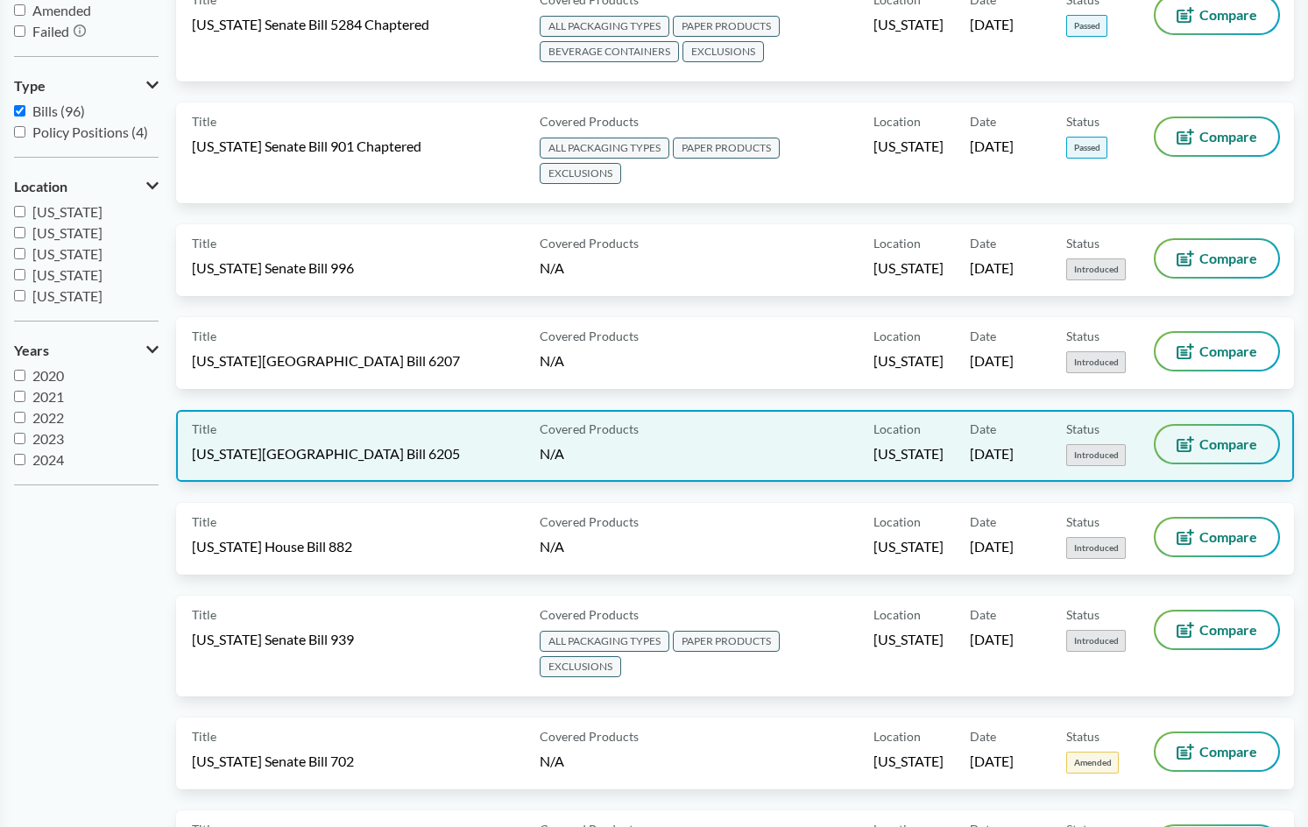
click at [1209, 444] on span "Compare" at bounding box center [1229, 444] width 58 height 14
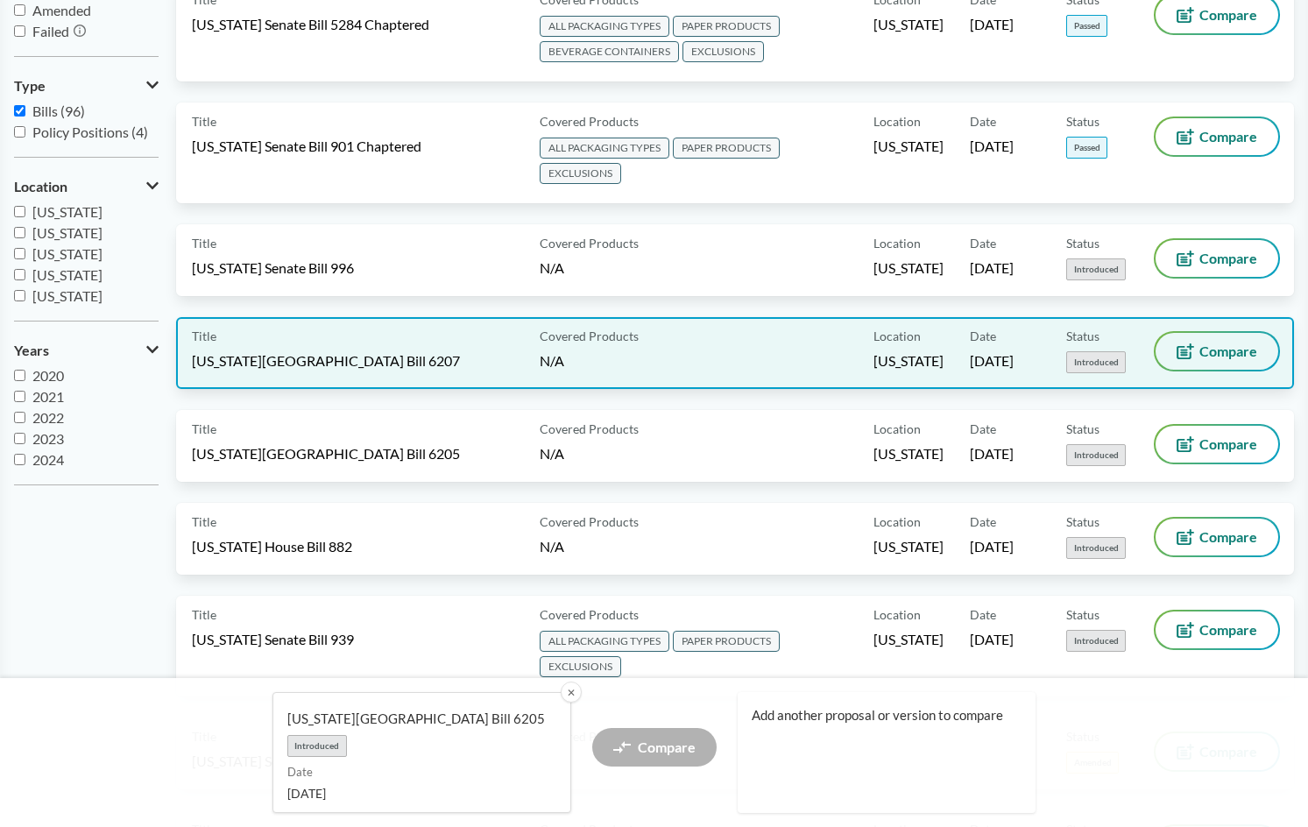
click at [1202, 334] on button "Compare" at bounding box center [1217, 351] width 123 height 37
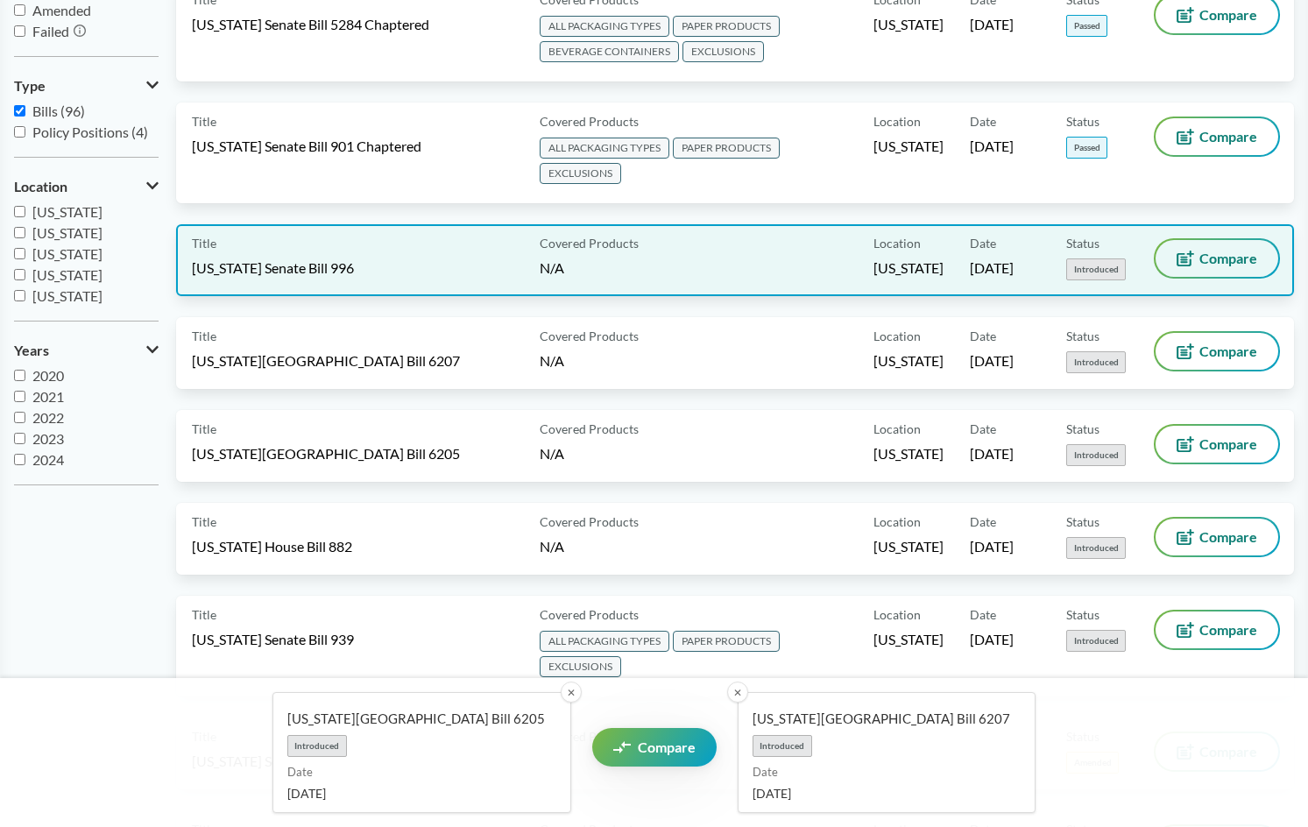
click at [1204, 252] on span "Compare" at bounding box center [1229, 259] width 58 height 14
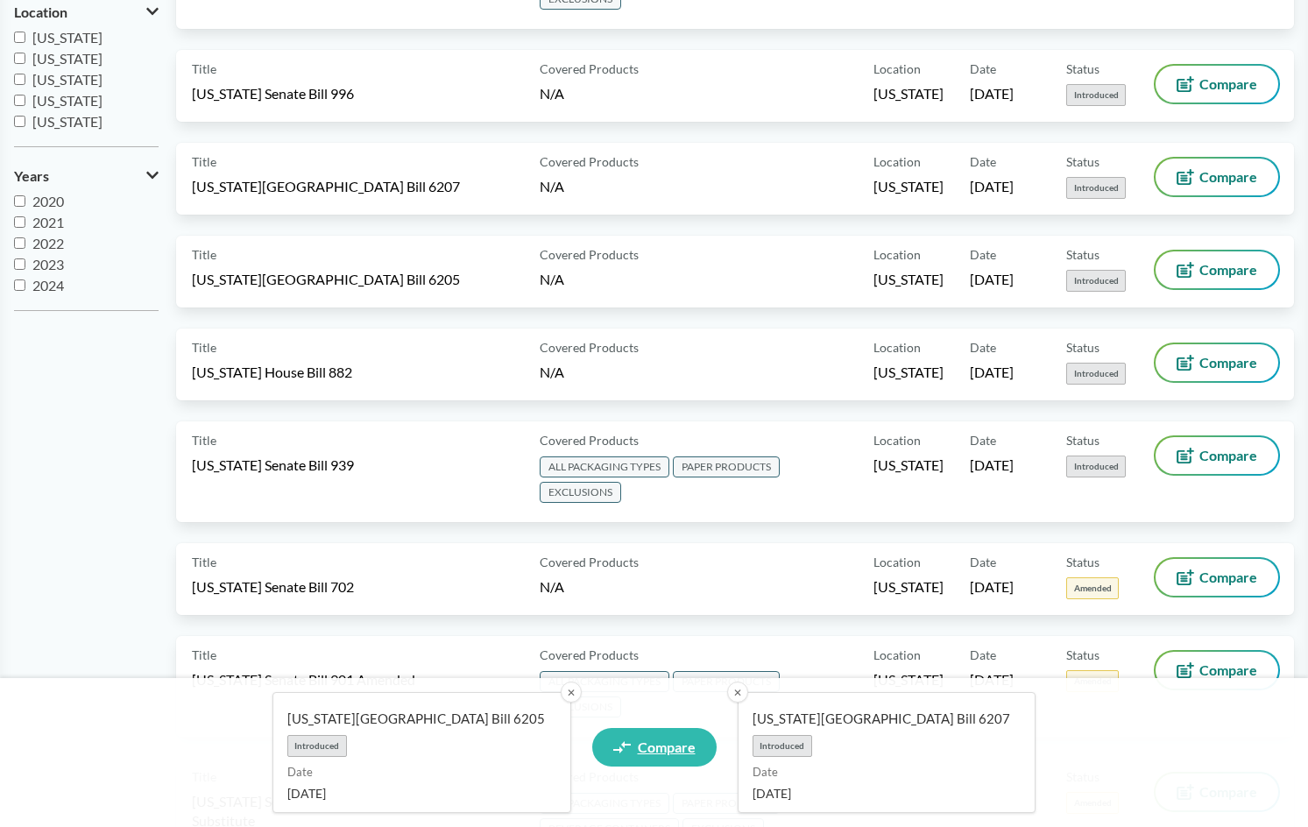
scroll to position [438, 0]
click at [662, 745] on span "Compare" at bounding box center [667, 748] width 58 height 14
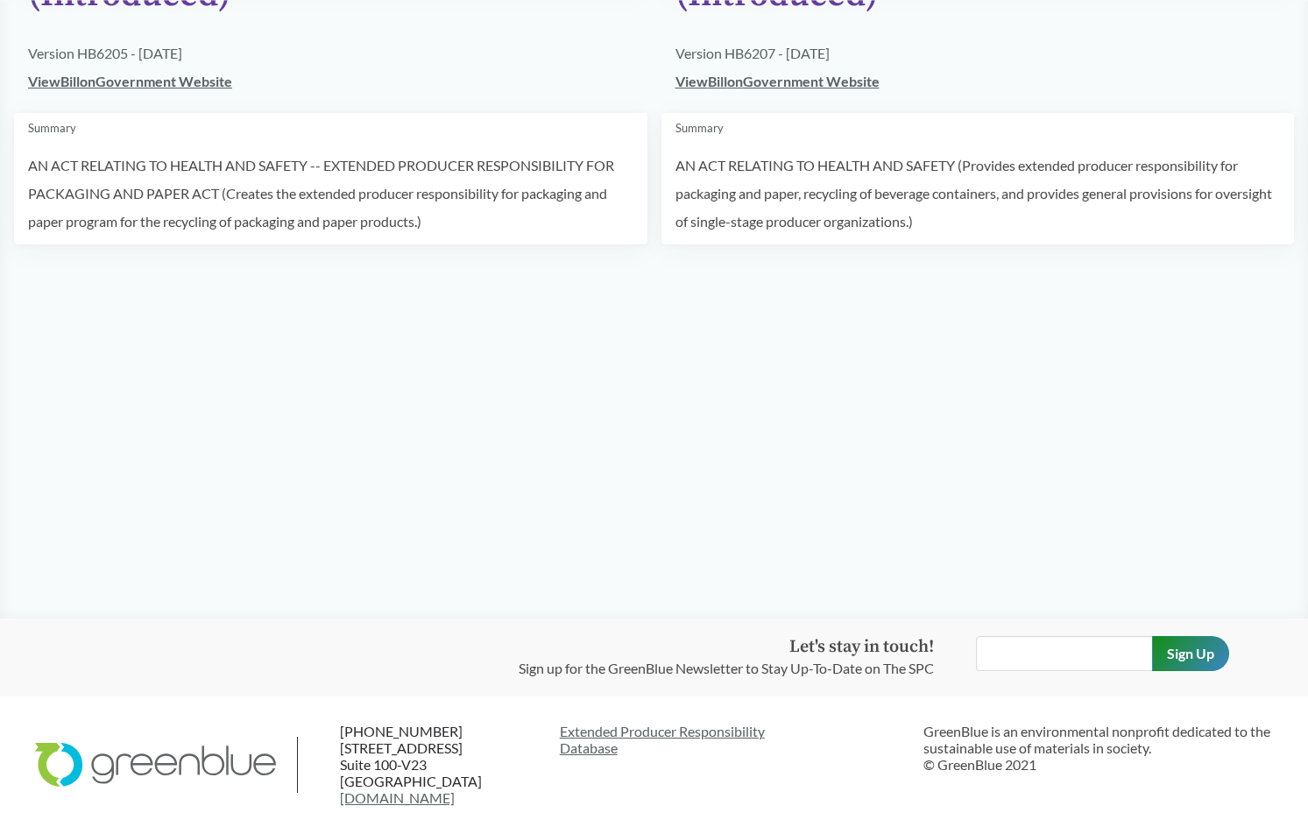
scroll to position [438, 0]
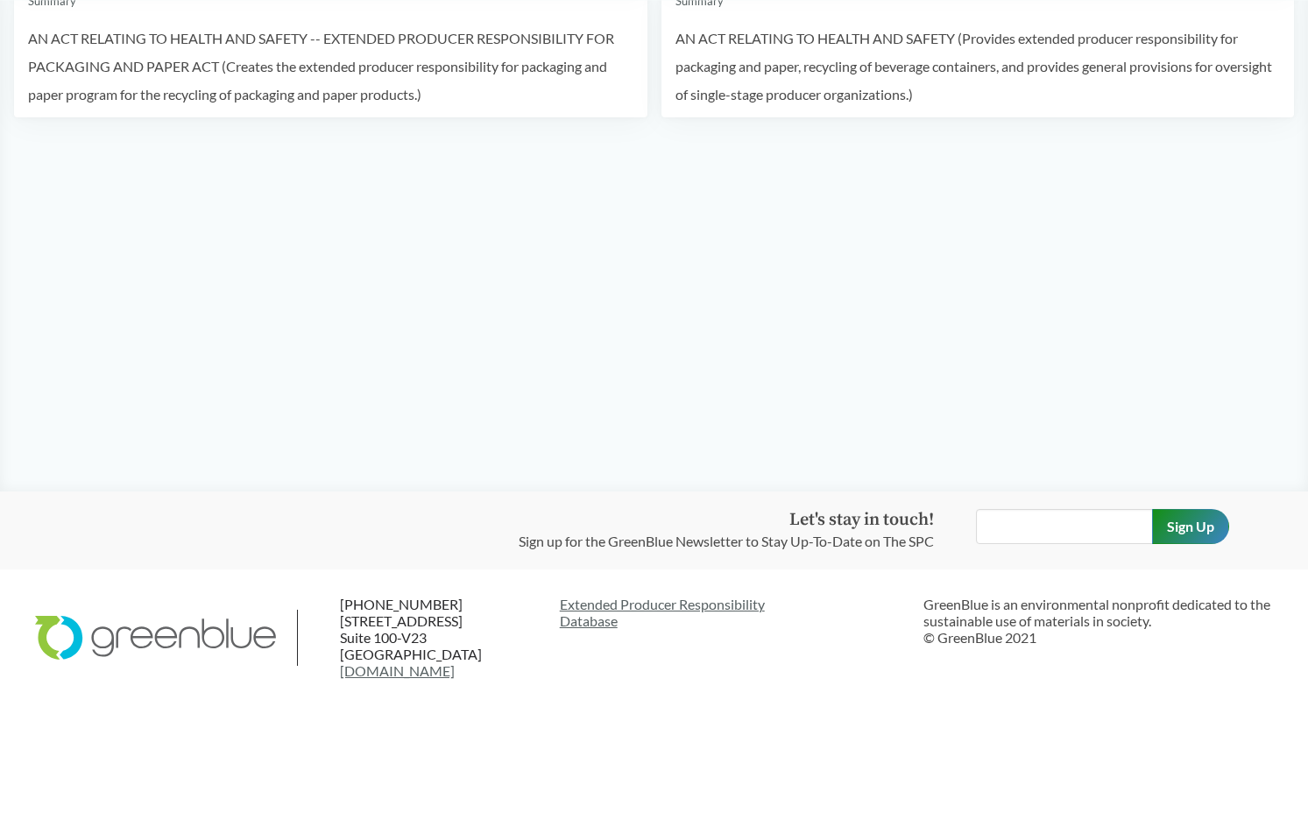
click at [729, 714] on div "Guide to EPR Proposals Recent Proposals Compare Proposals ‹ Back to results [US…" at bounding box center [654, 209] width 1308 height 1294
click at [657, 608] on link "Extended Producer Responsibility Database" at bounding box center [735, 612] width 350 height 33
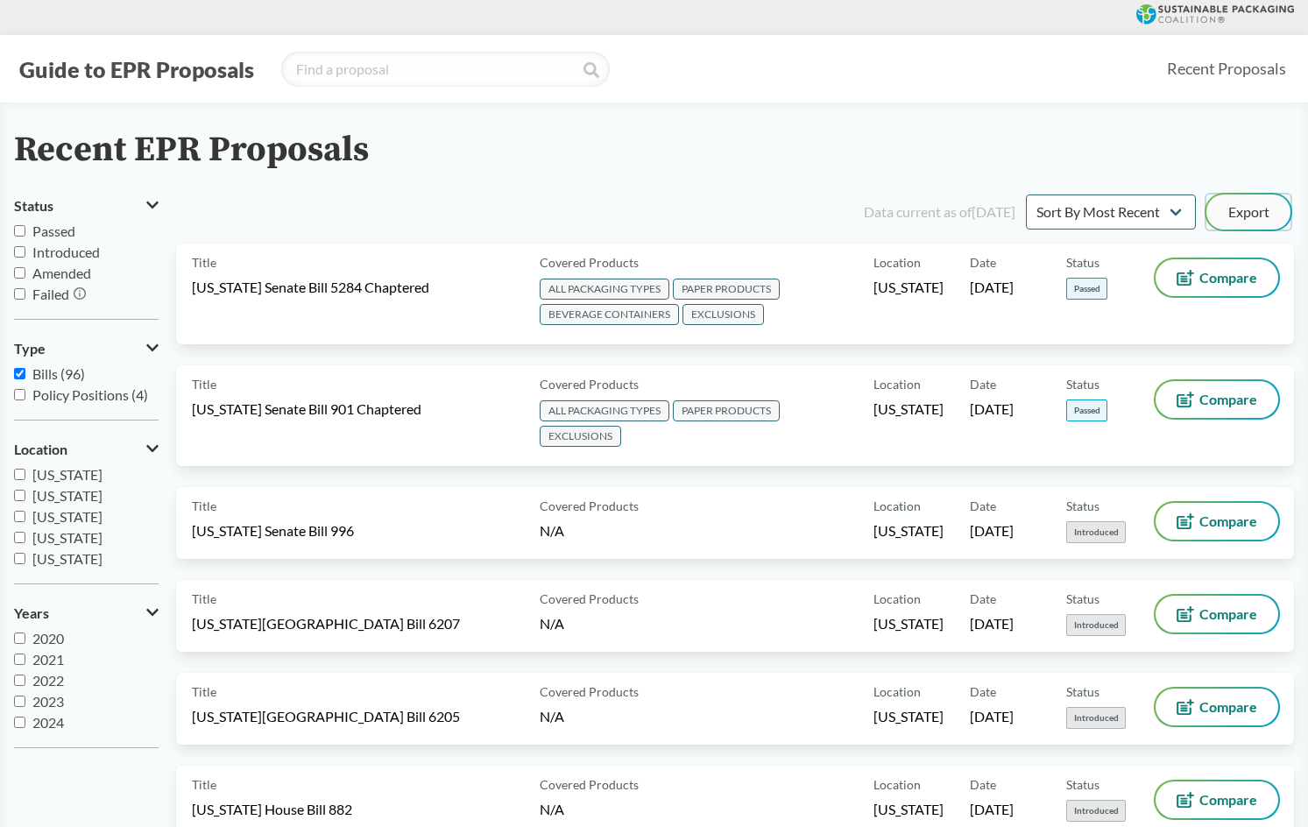
click at [1251, 205] on button "Export" at bounding box center [1249, 212] width 84 height 35
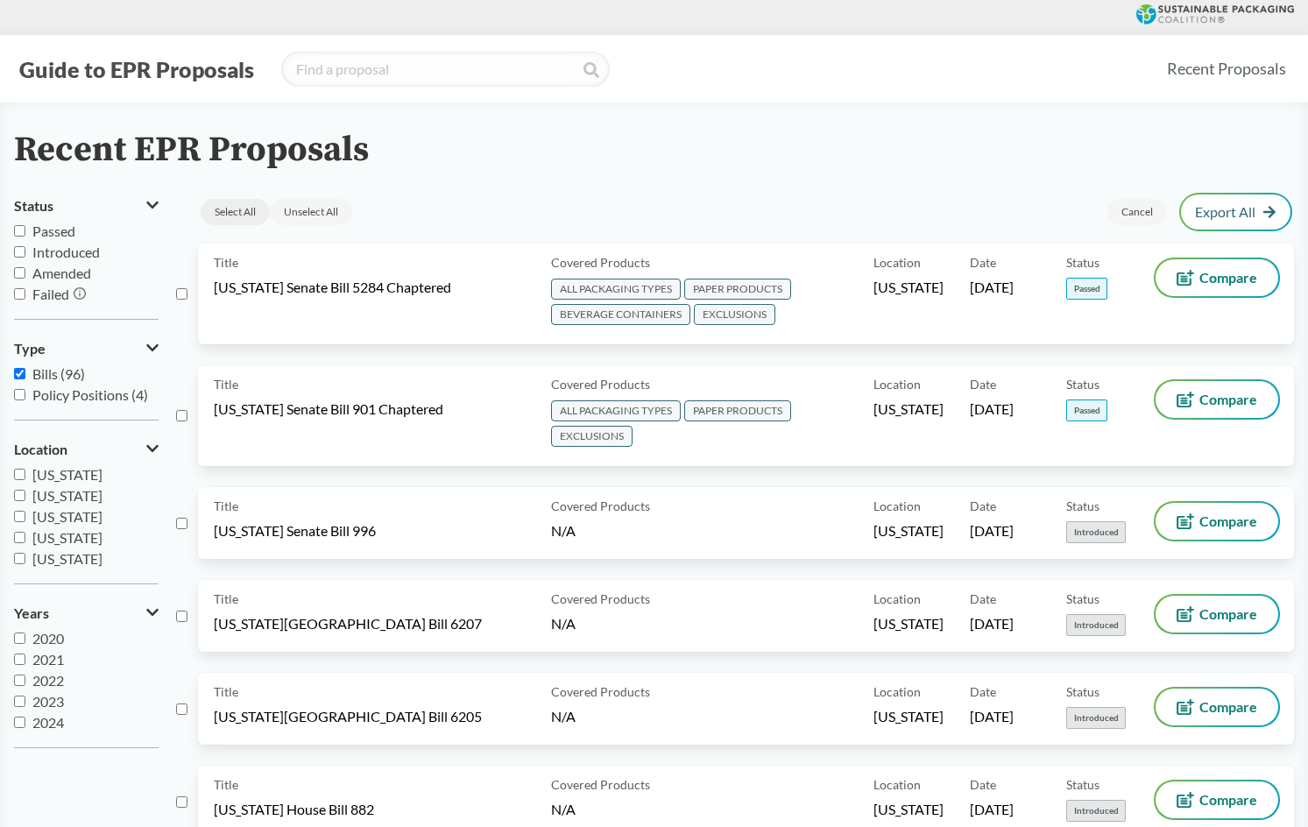
click at [237, 216] on div "Select All" at bounding box center [235, 212] width 69 height 26
checkbox input "true"
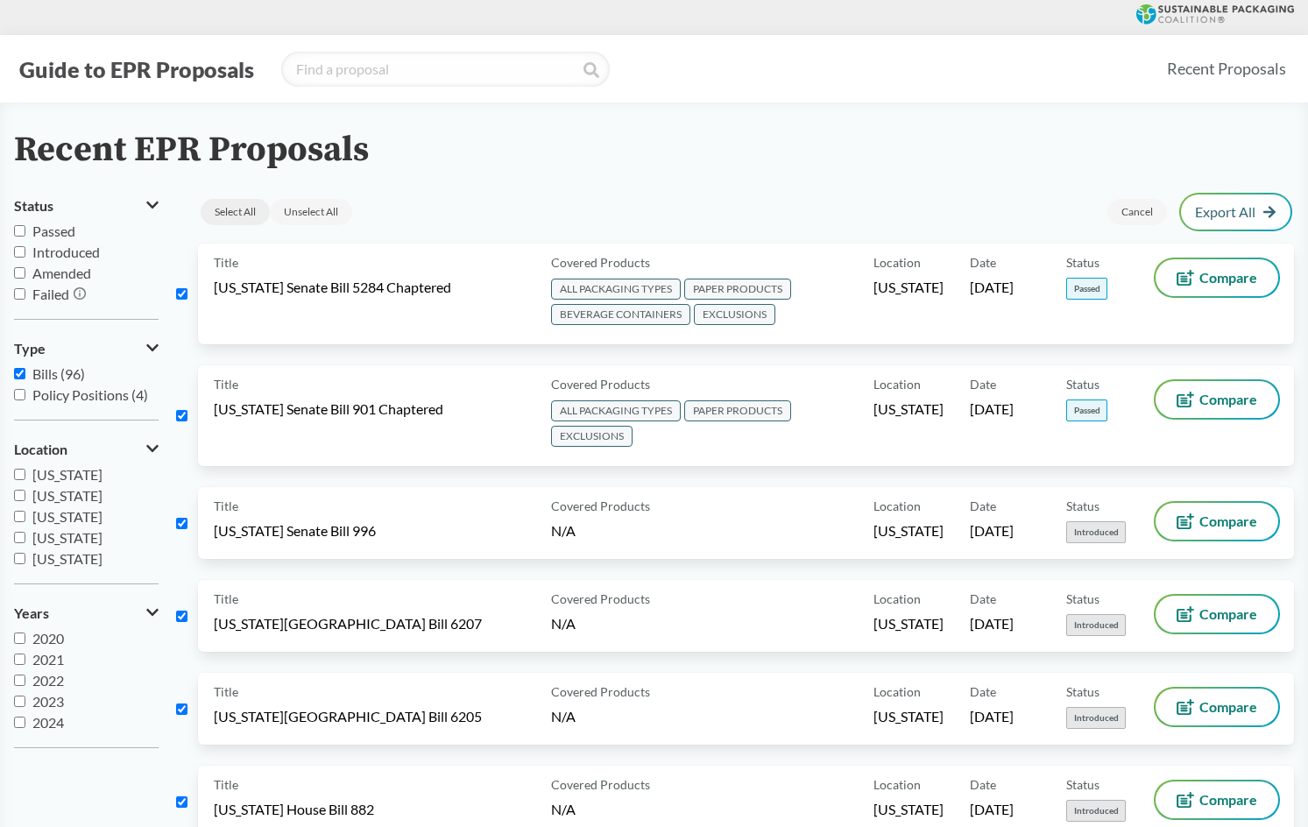
checkbox input "true"
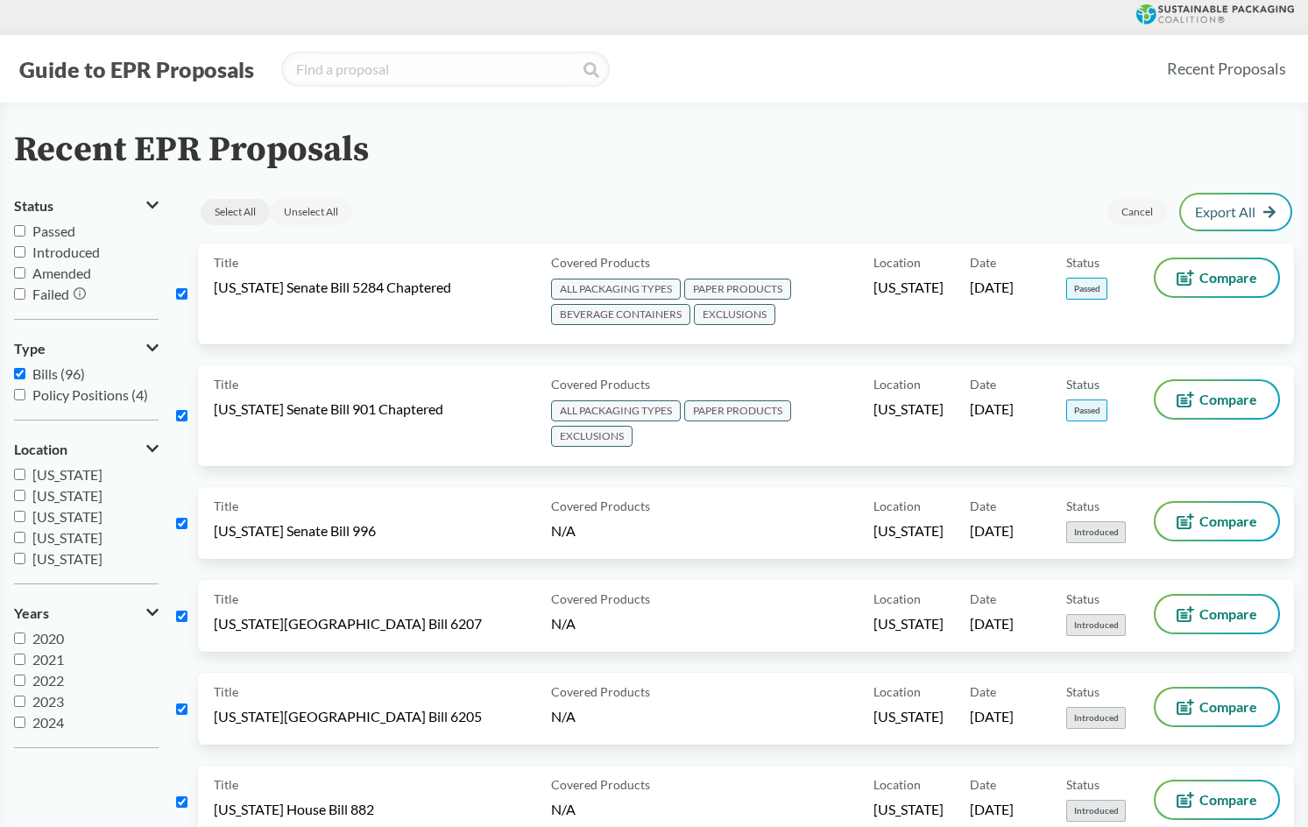
checkbox input "true"
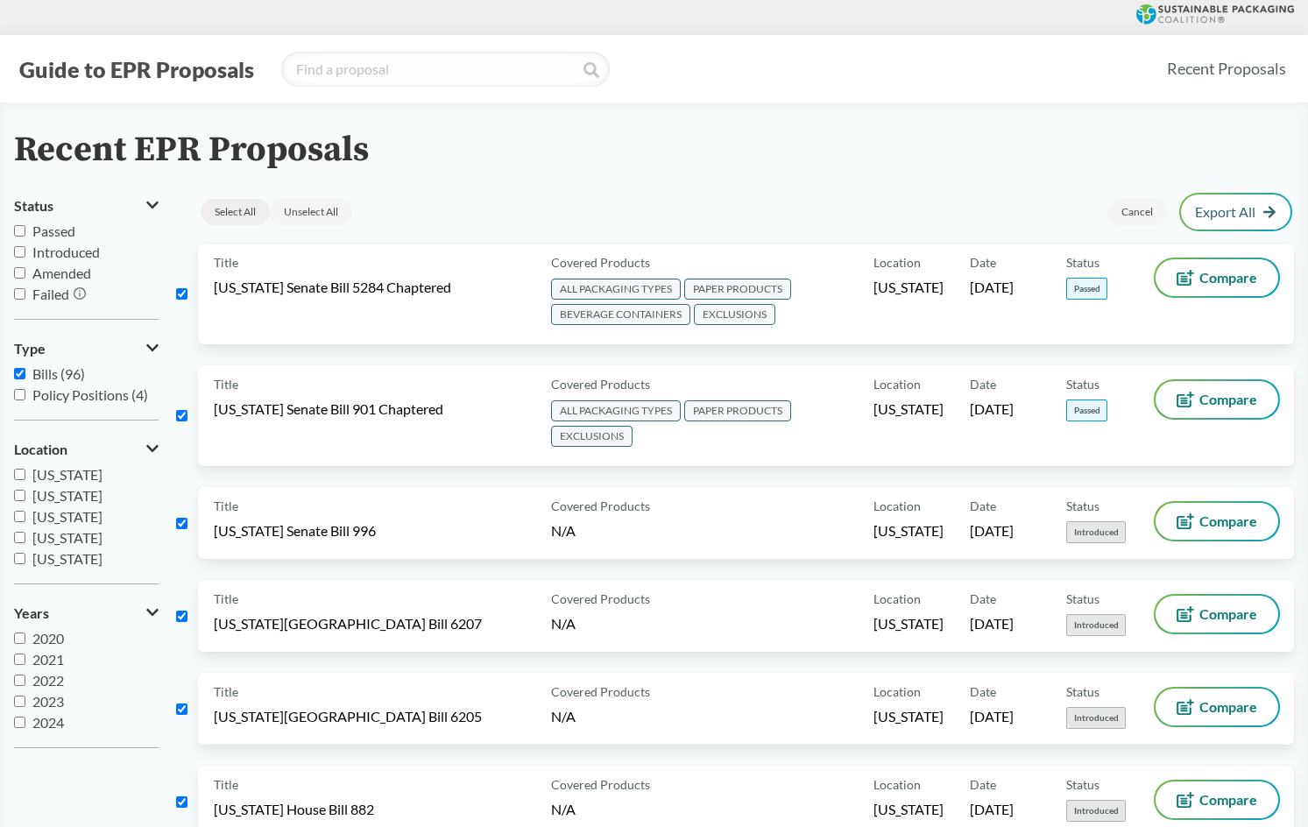
checkbox input "true"
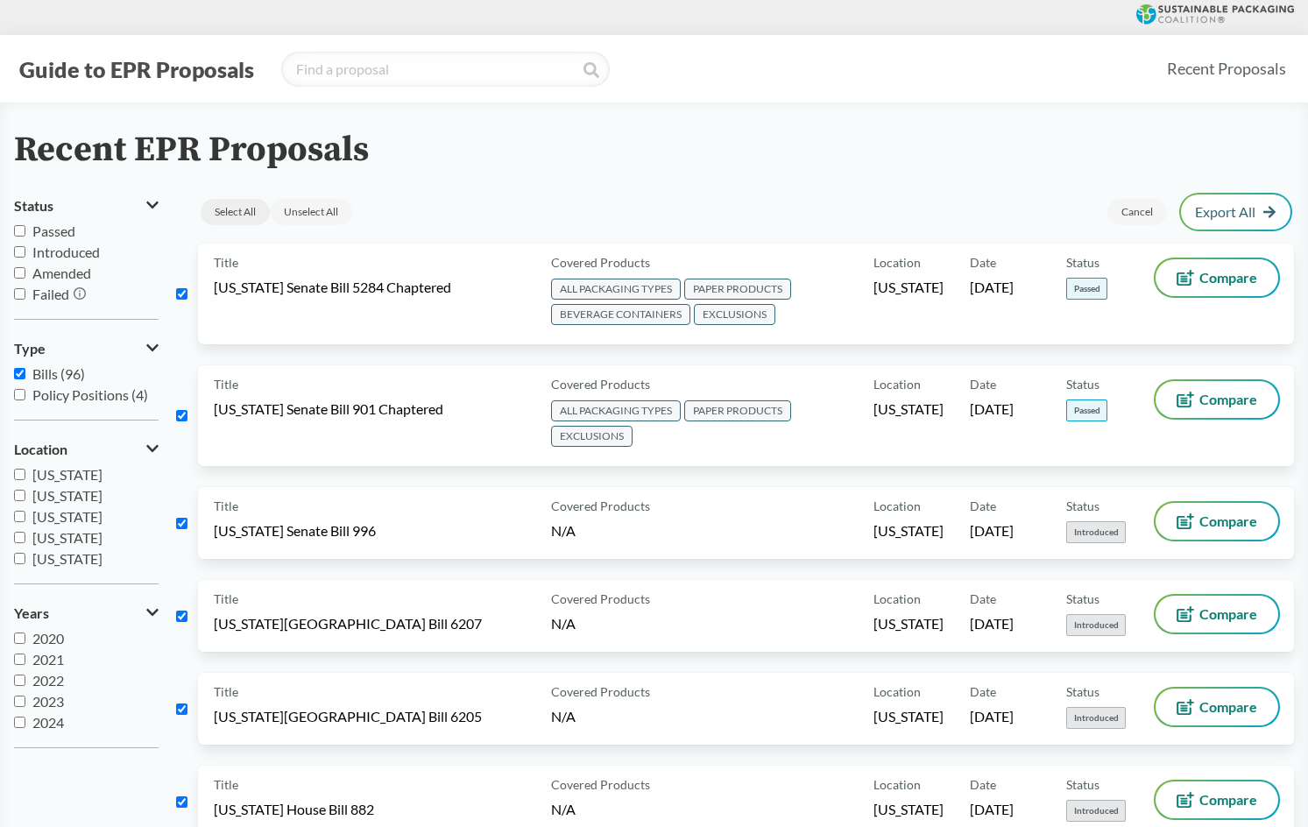
checkbox input "true"
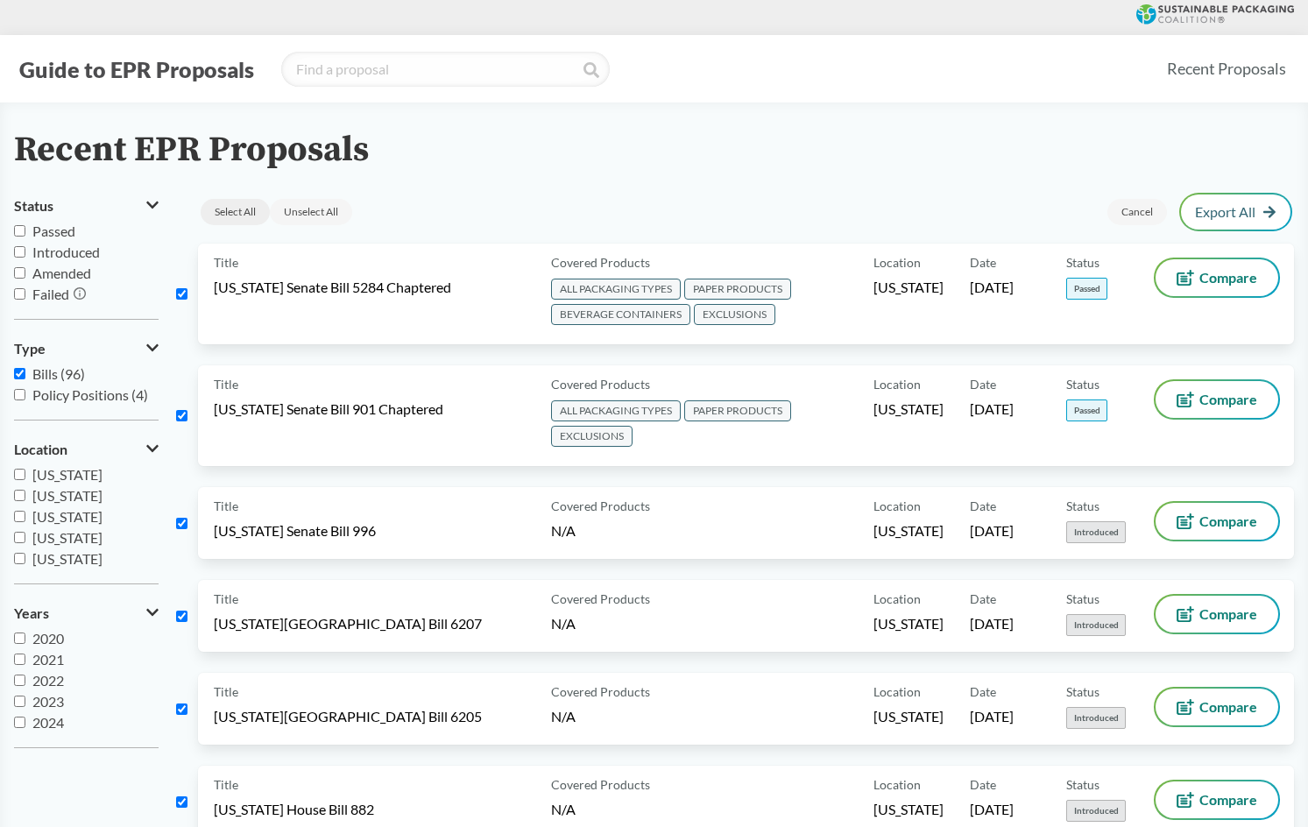
checkbox input "true"
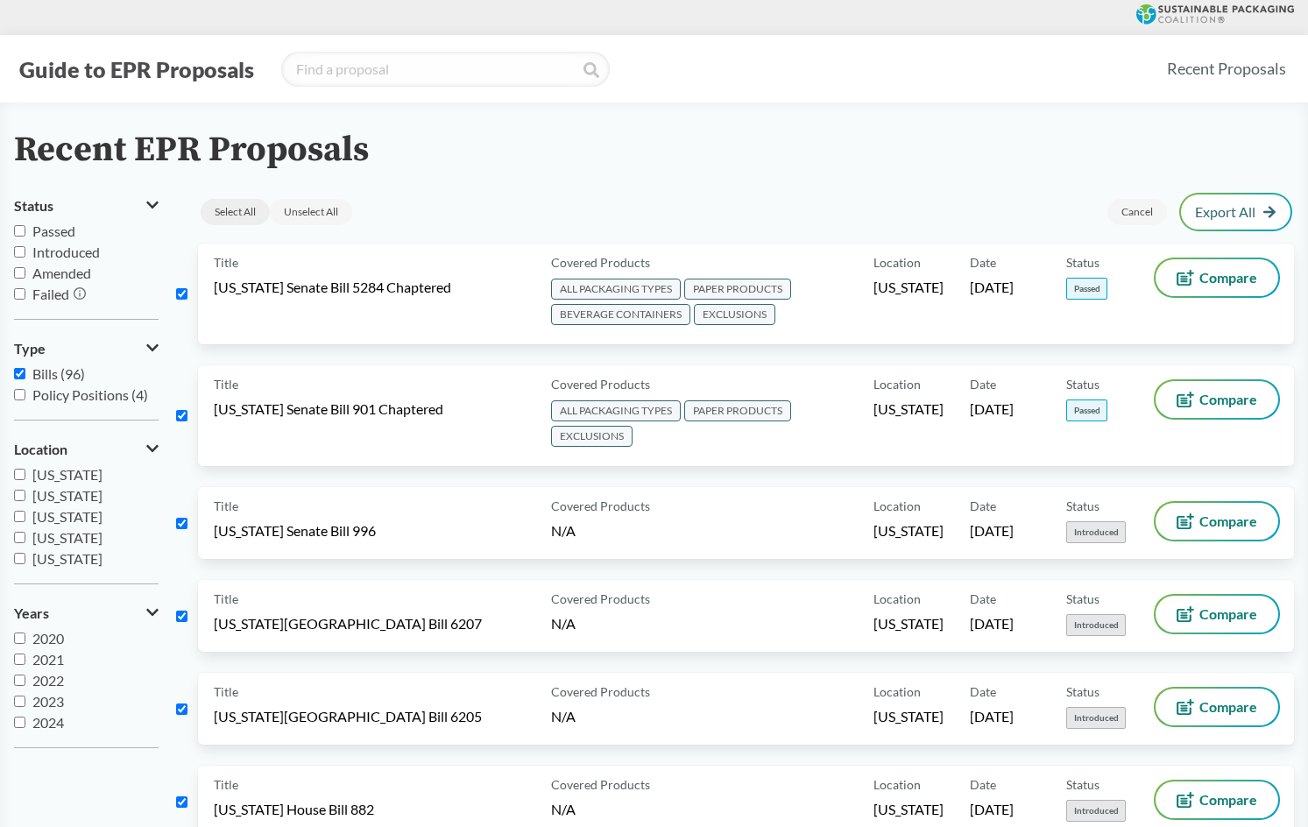
checkbox input "true"
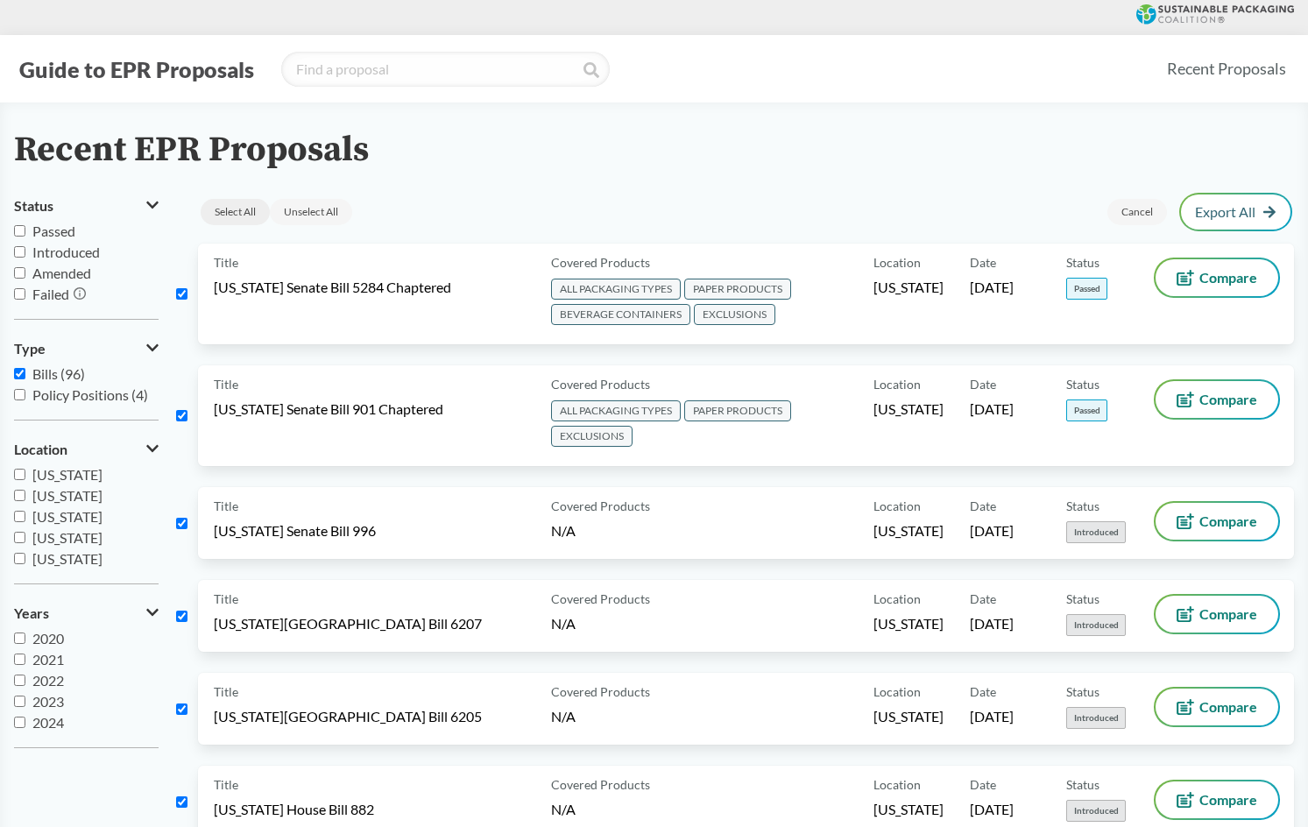
checkbox input "true"
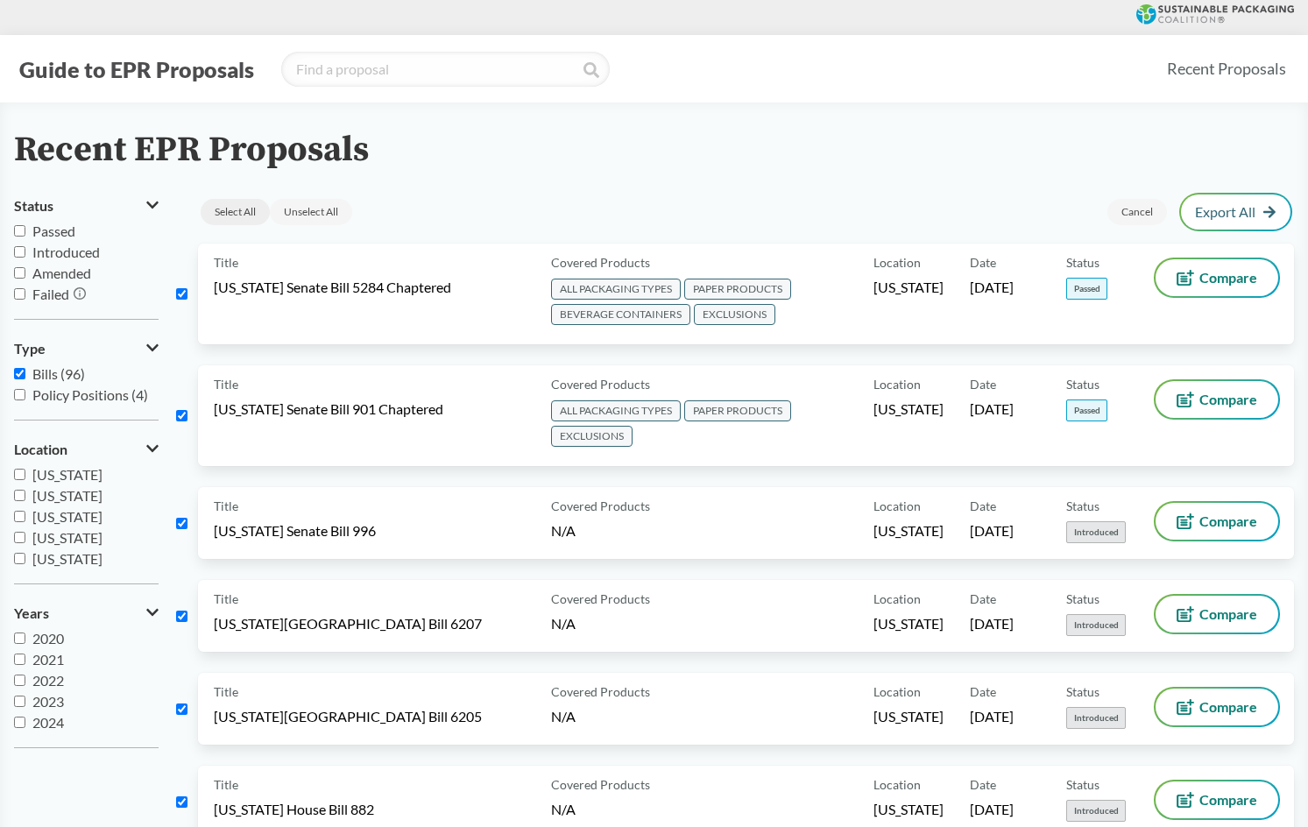
checkbox input "true"
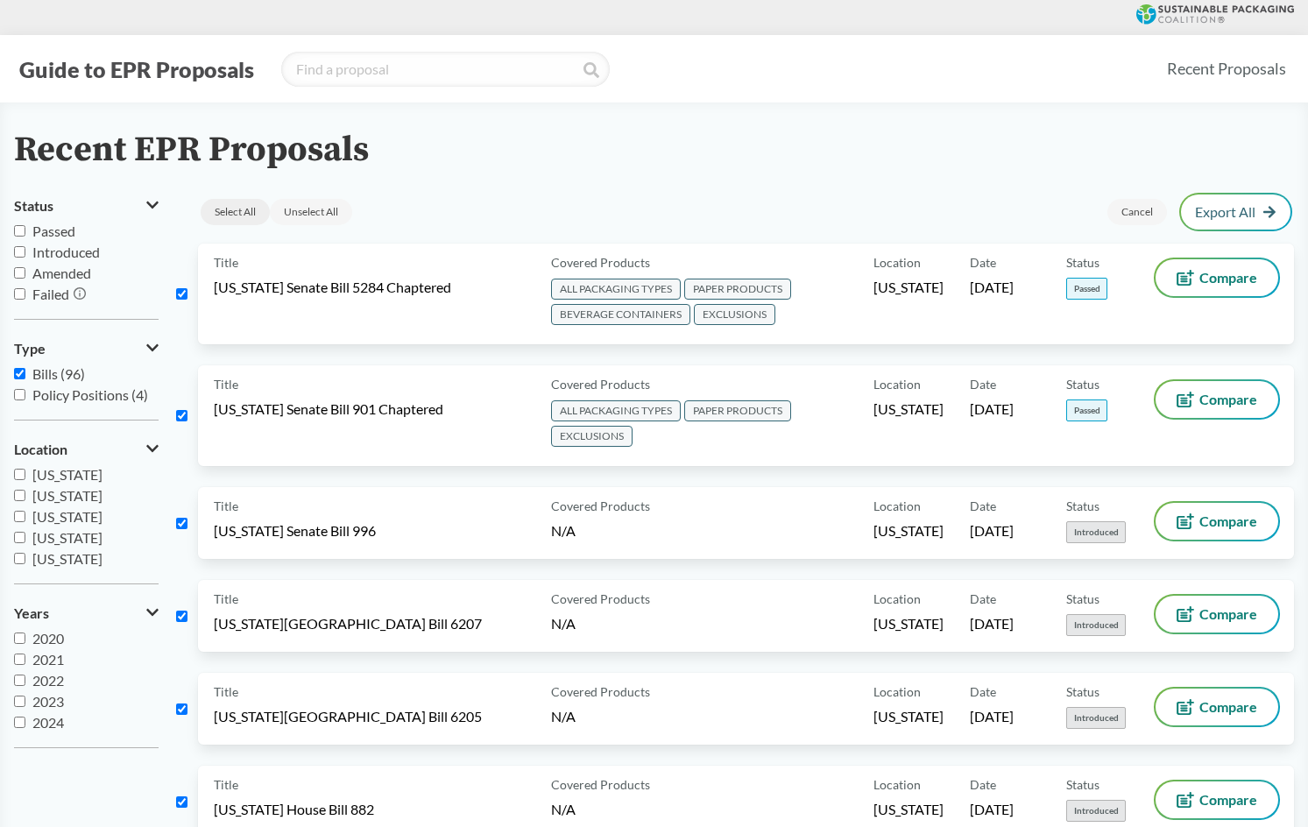
checkbox input "true"
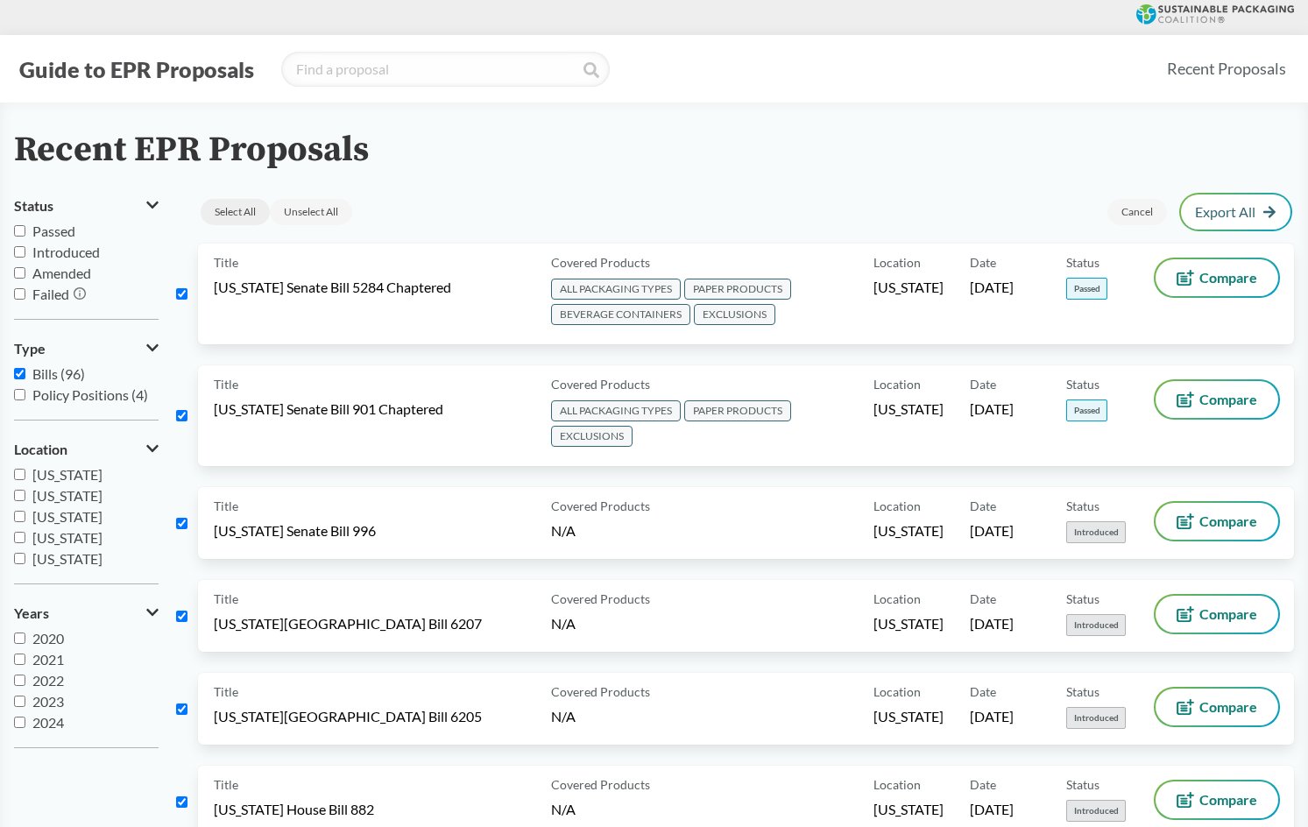
checkbox input "true"
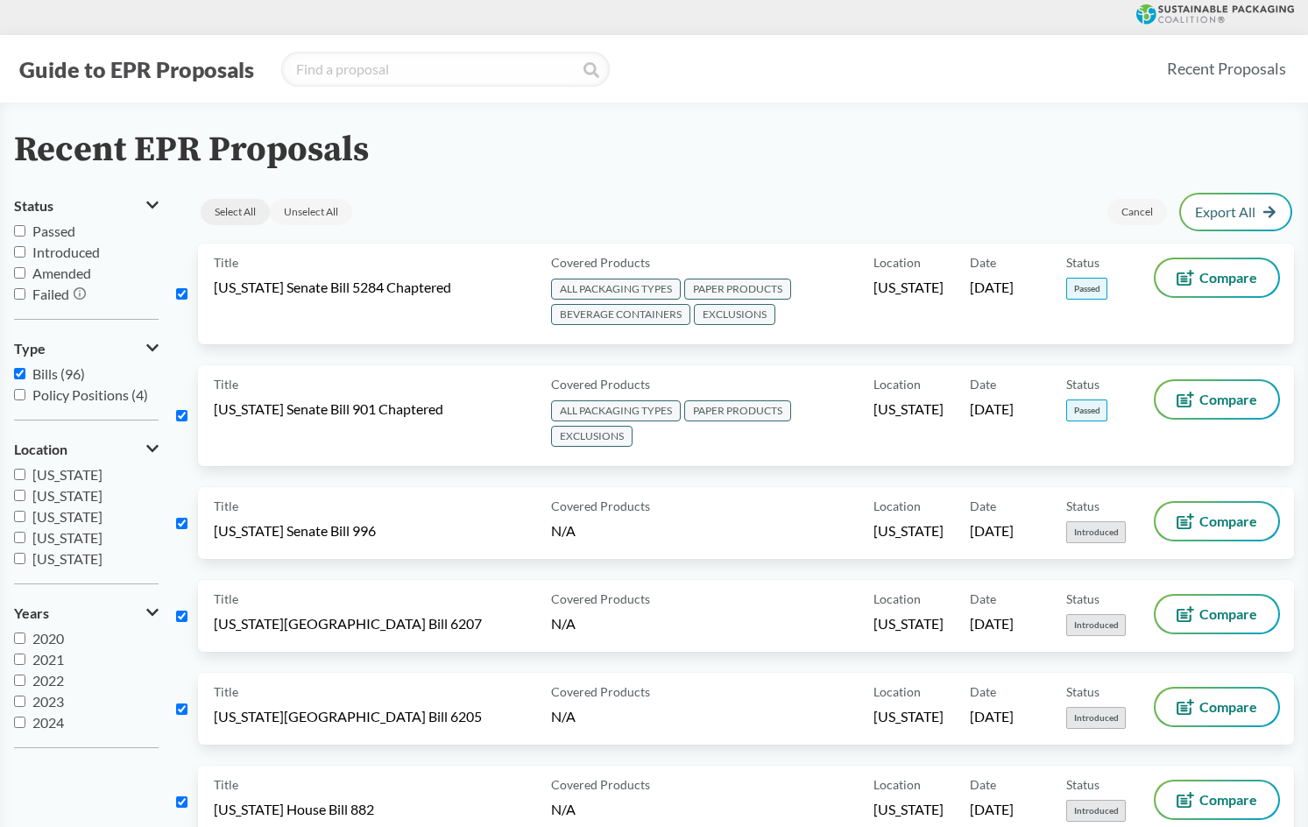
checkbox input "true"
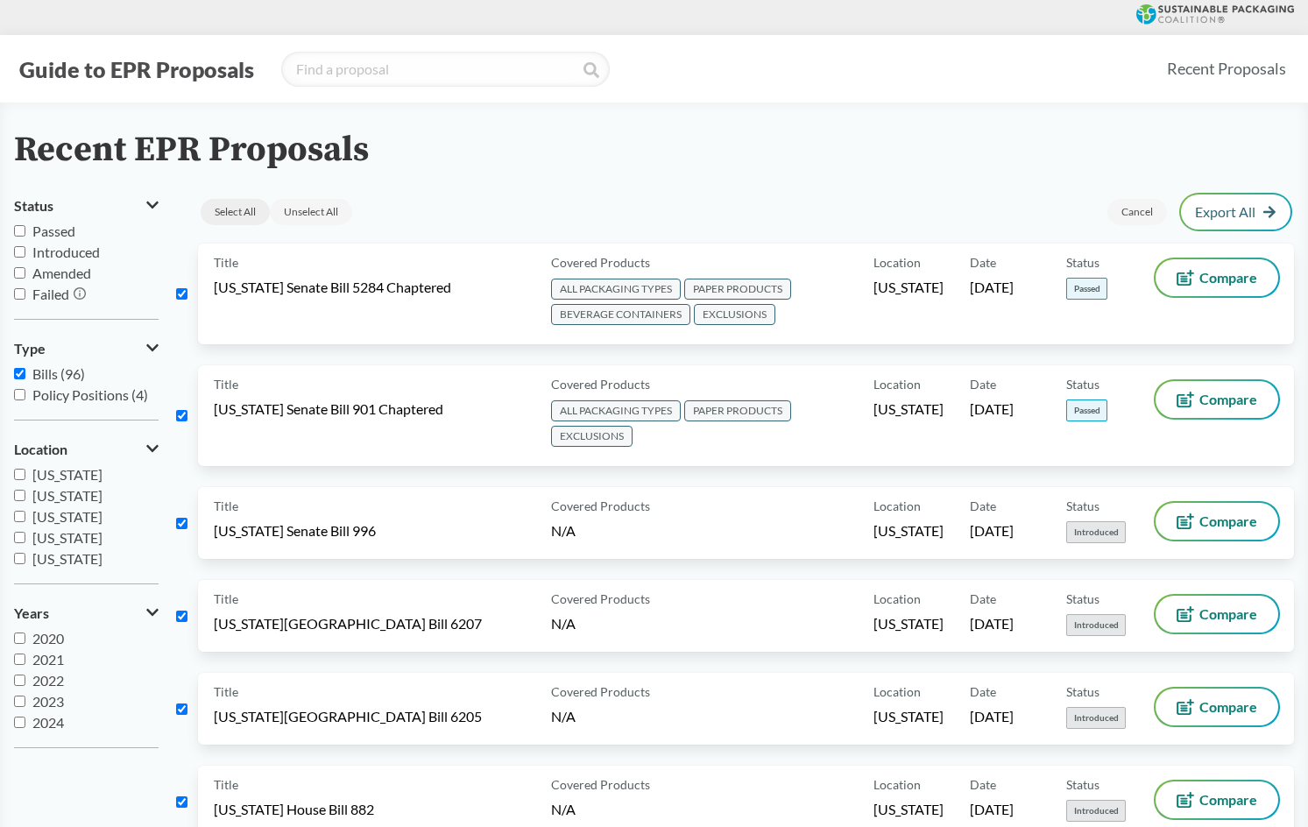
checkbox input "true"
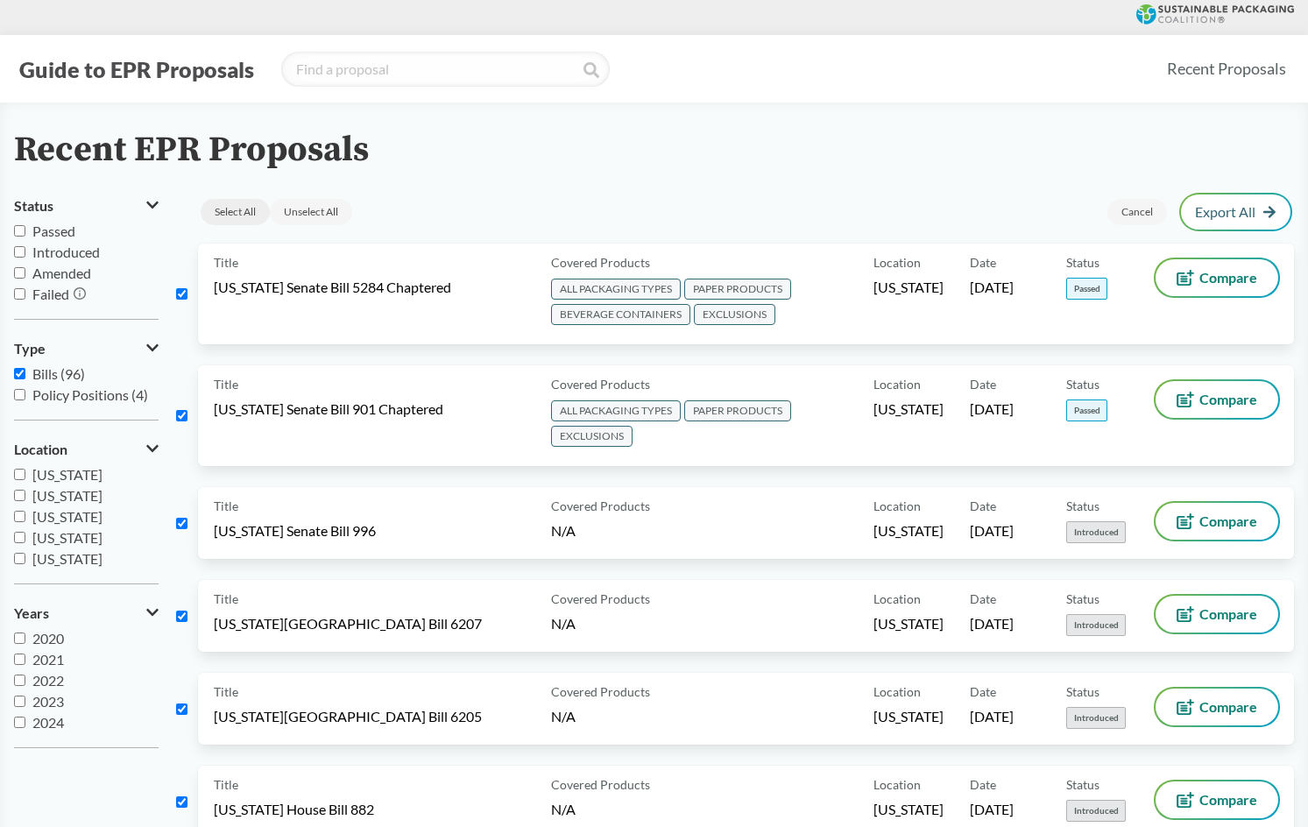
checkbox input "true"
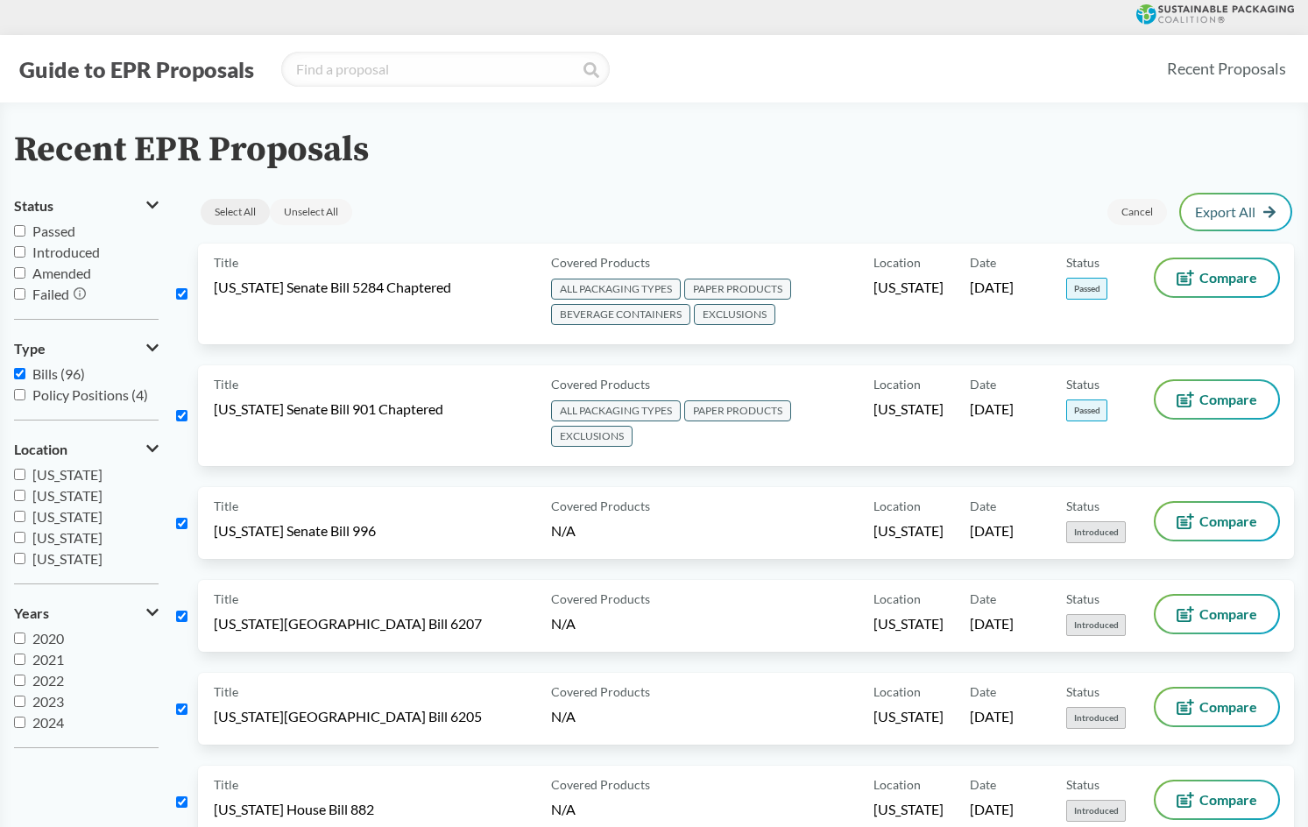
checkbox input "true"
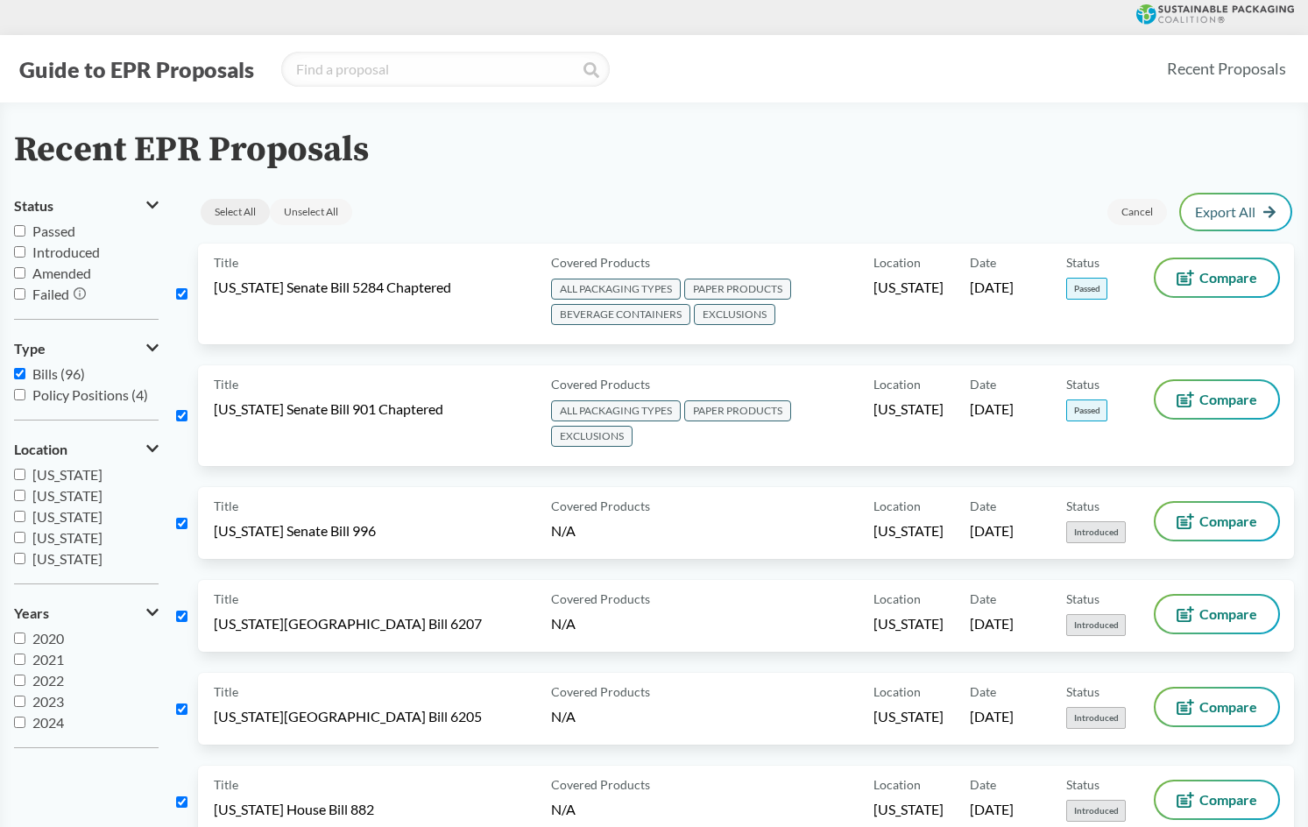
checkbox input "true"
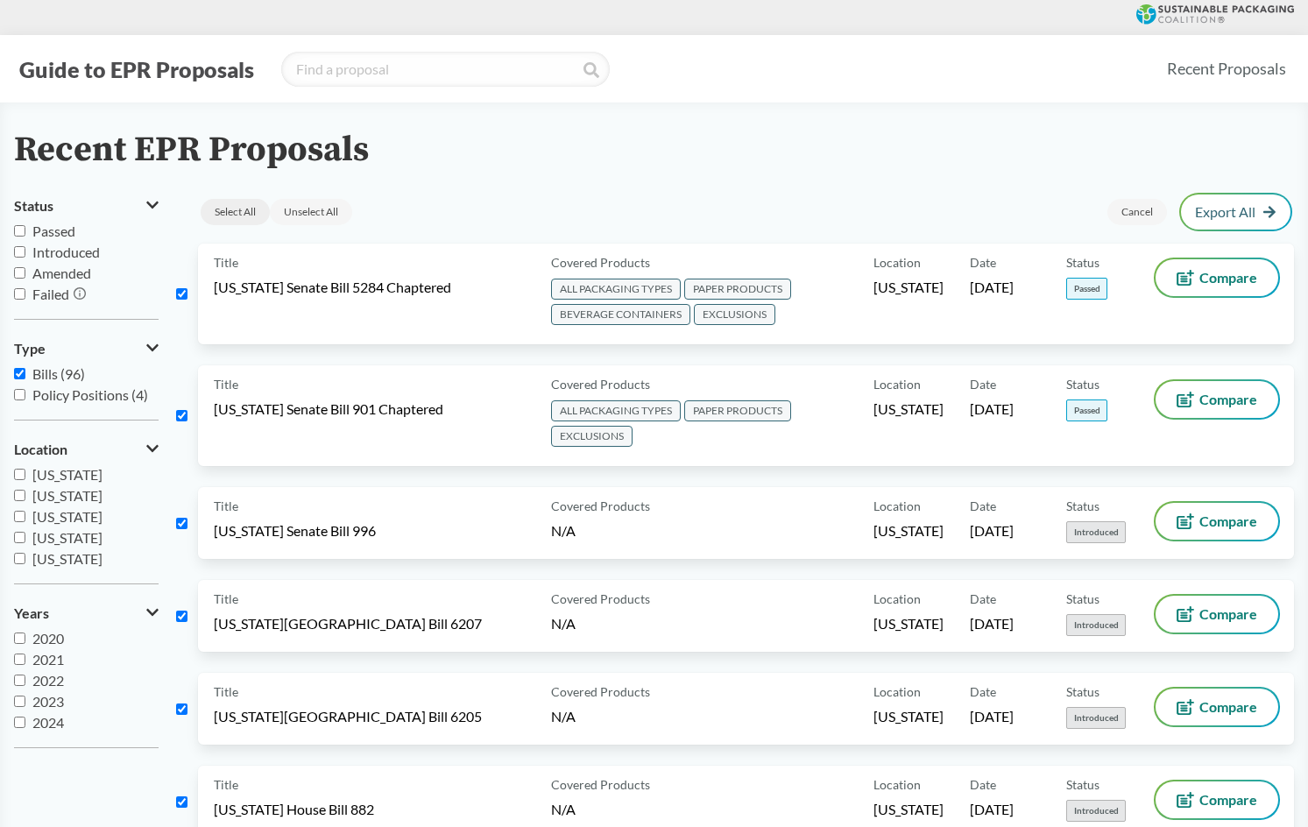
checkbox input "true"
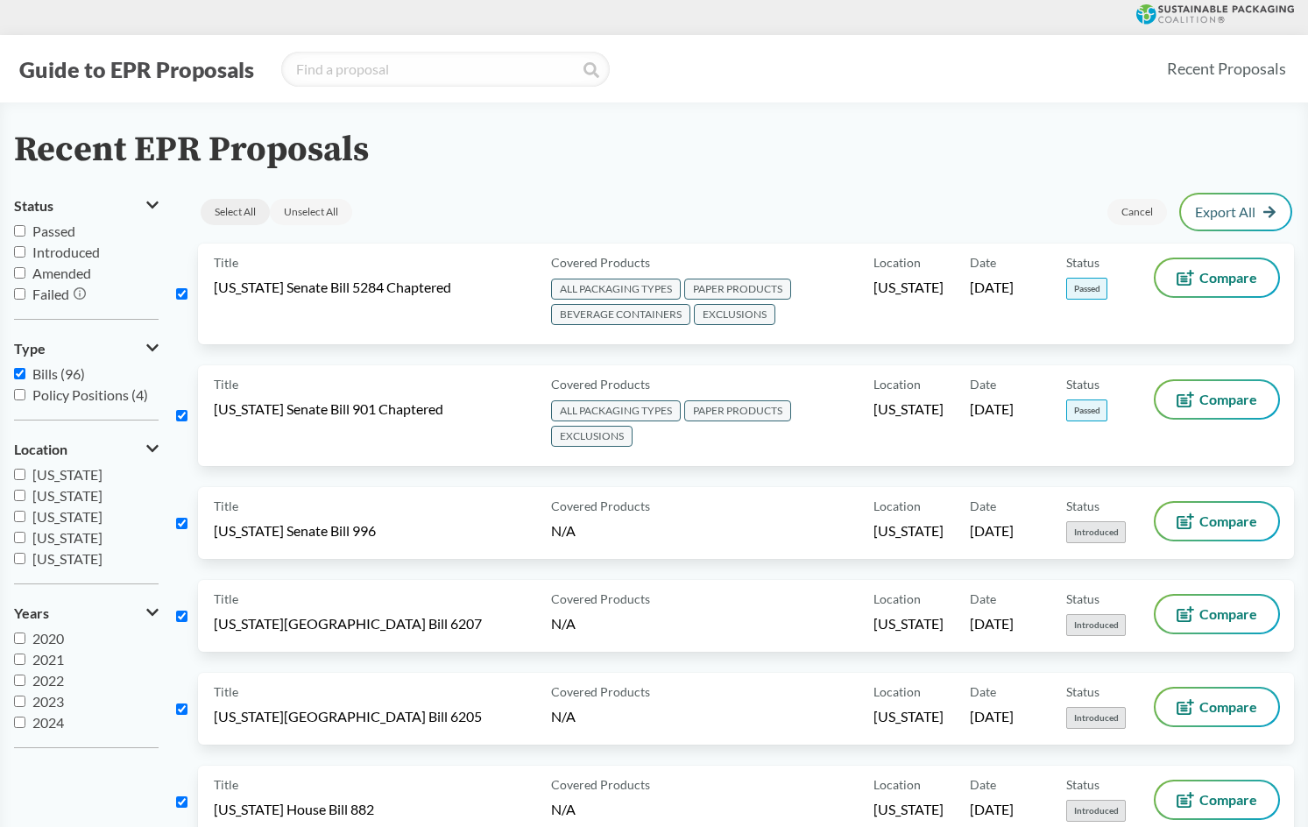
checkbox input "true"
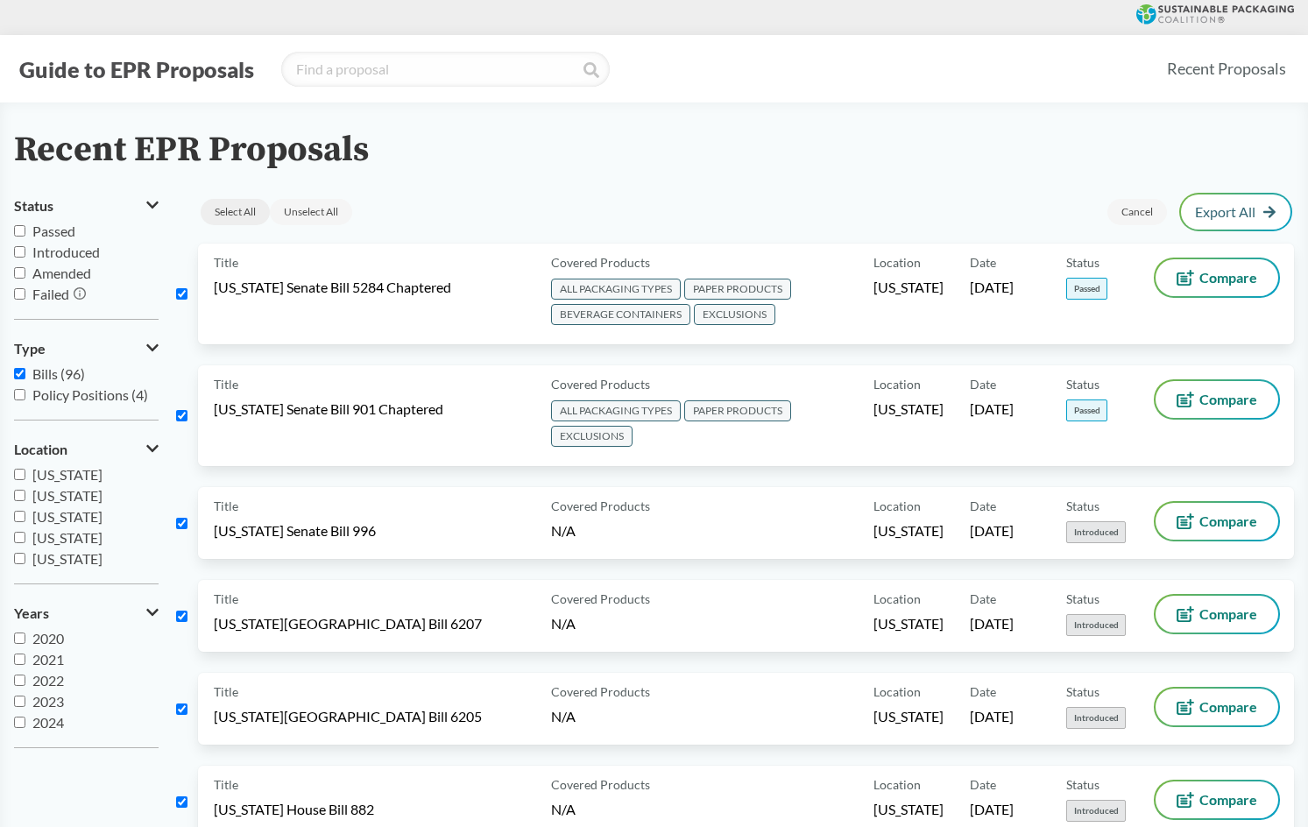
checkbox input "true"
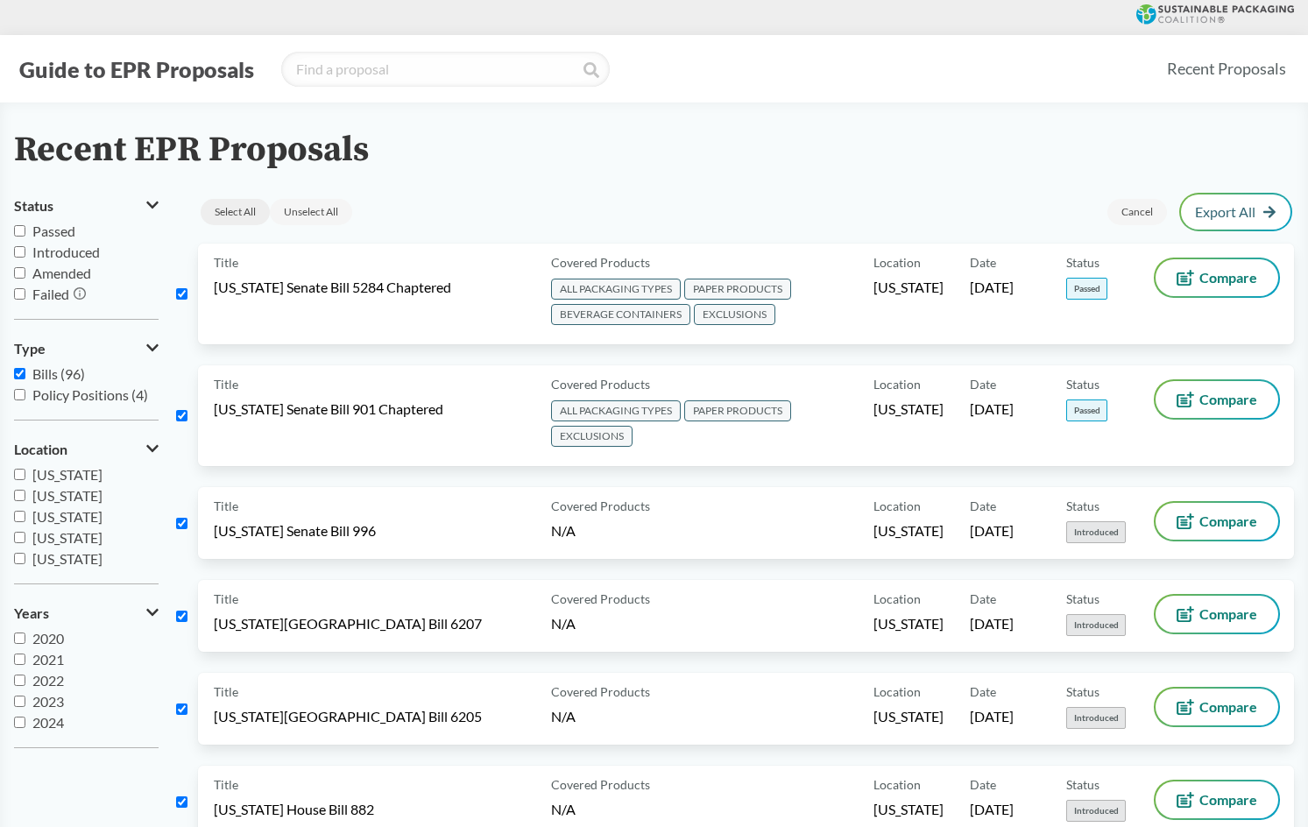
checkbox input "true"
click at [1196, 202] on div "Export Selected" at bounding box center [1219, 212] width 144 height 35
drag, startPoint x: 101, startPoint y: 737, endPoint x: 108, endPoint y: 48, distance: 688.9
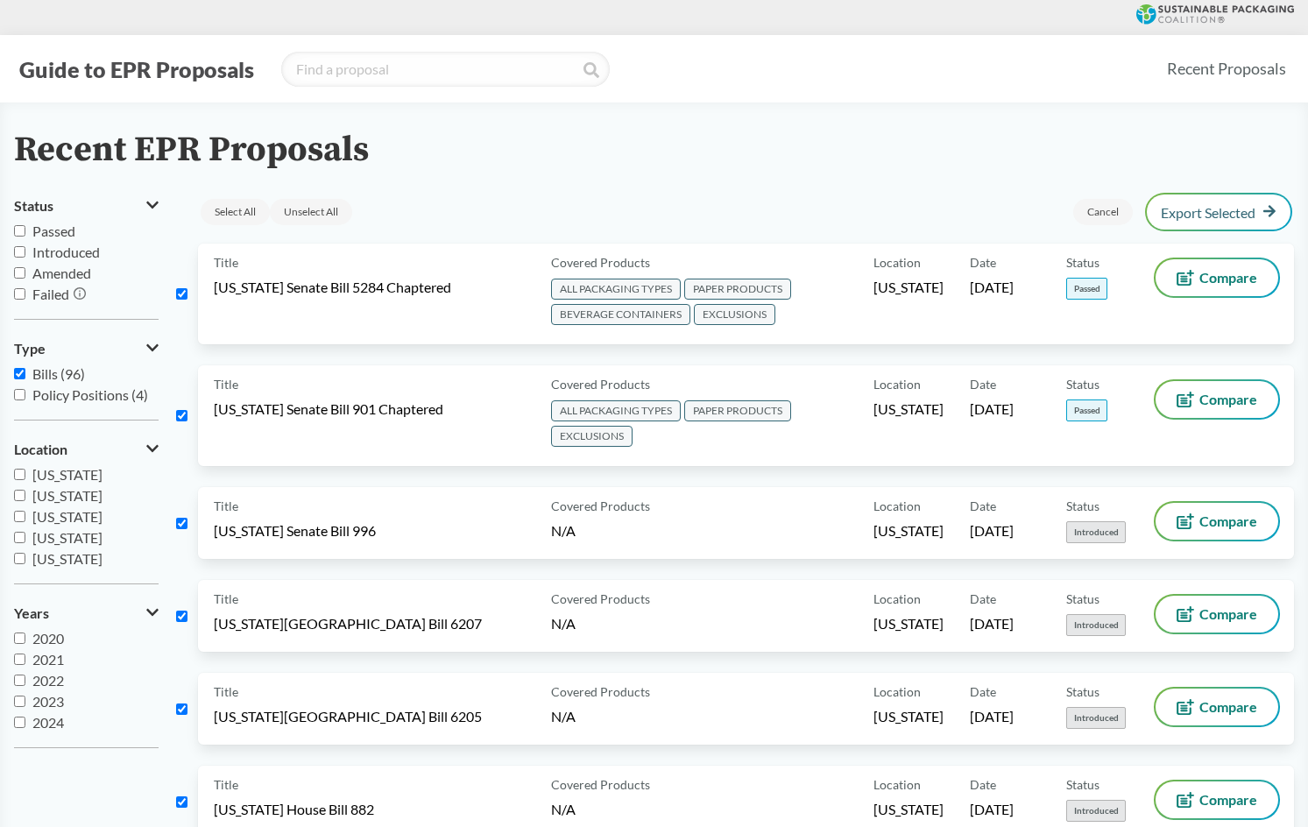
click at [18, 228] on input "Passed" at bounding box center [19, 230] width 11 height 11
checkbox input "true"
checkbox input "false"
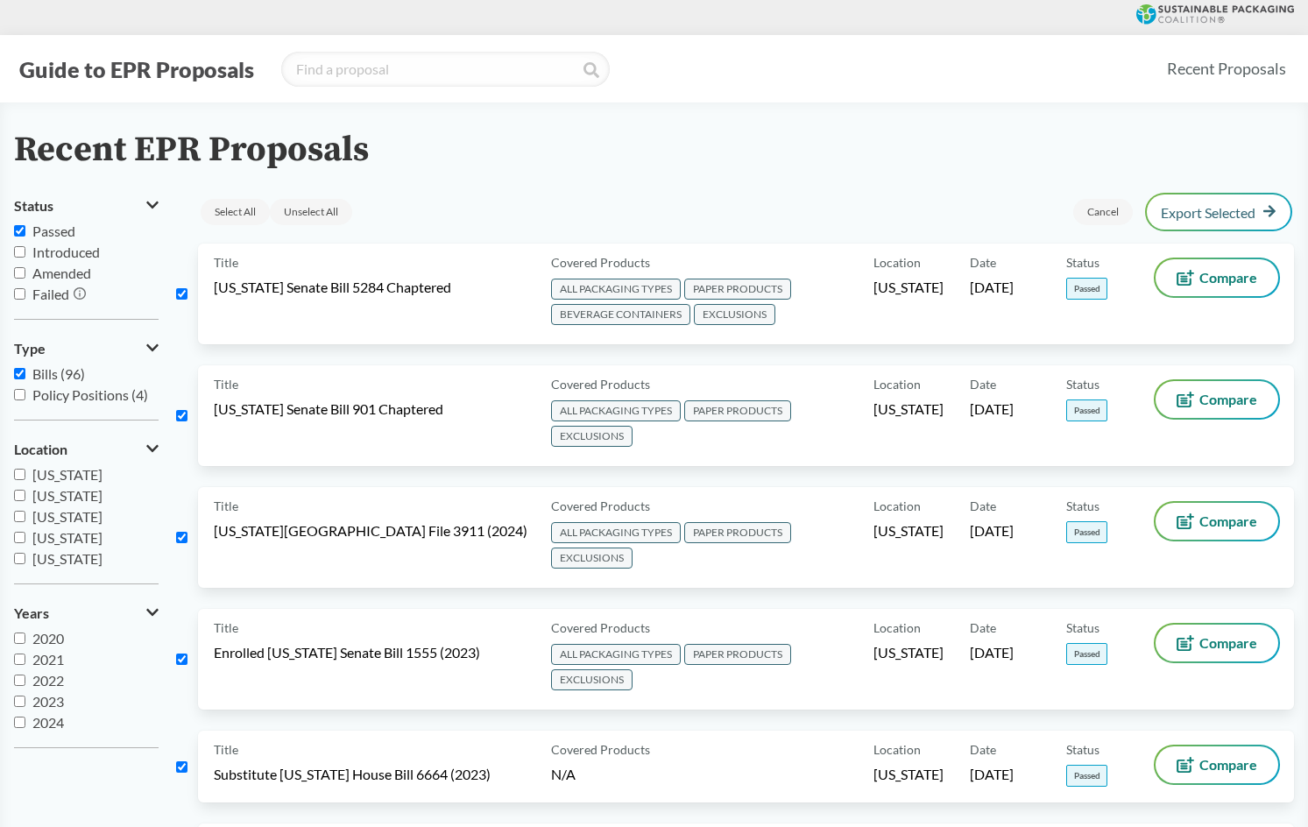
click at [19, 248] on input "Introduced" at bounding box center [19, 251] width 11 height 11
checkbox input "true"
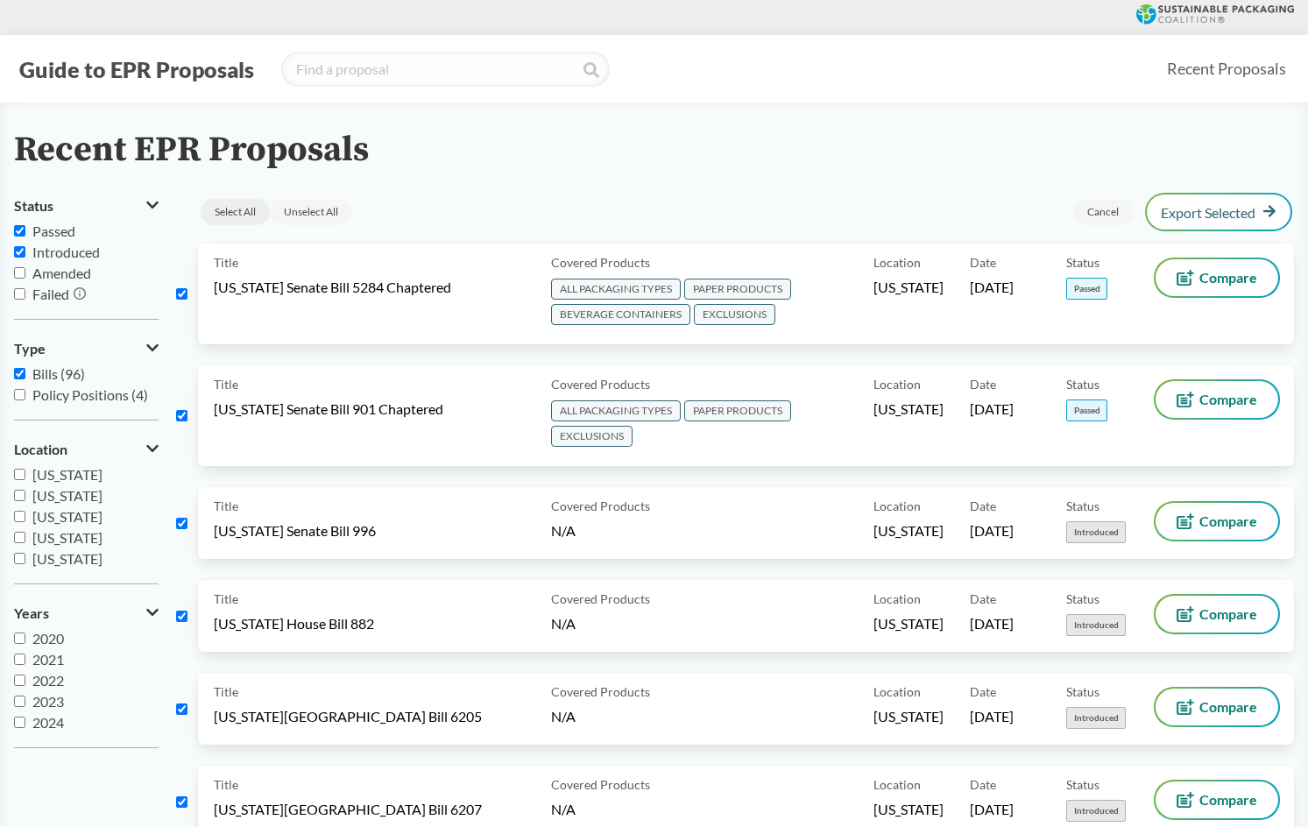
click at [243, 210] on div "Select All" at bounding box center [235, 212] width 69 height 26
checkbox input "true"
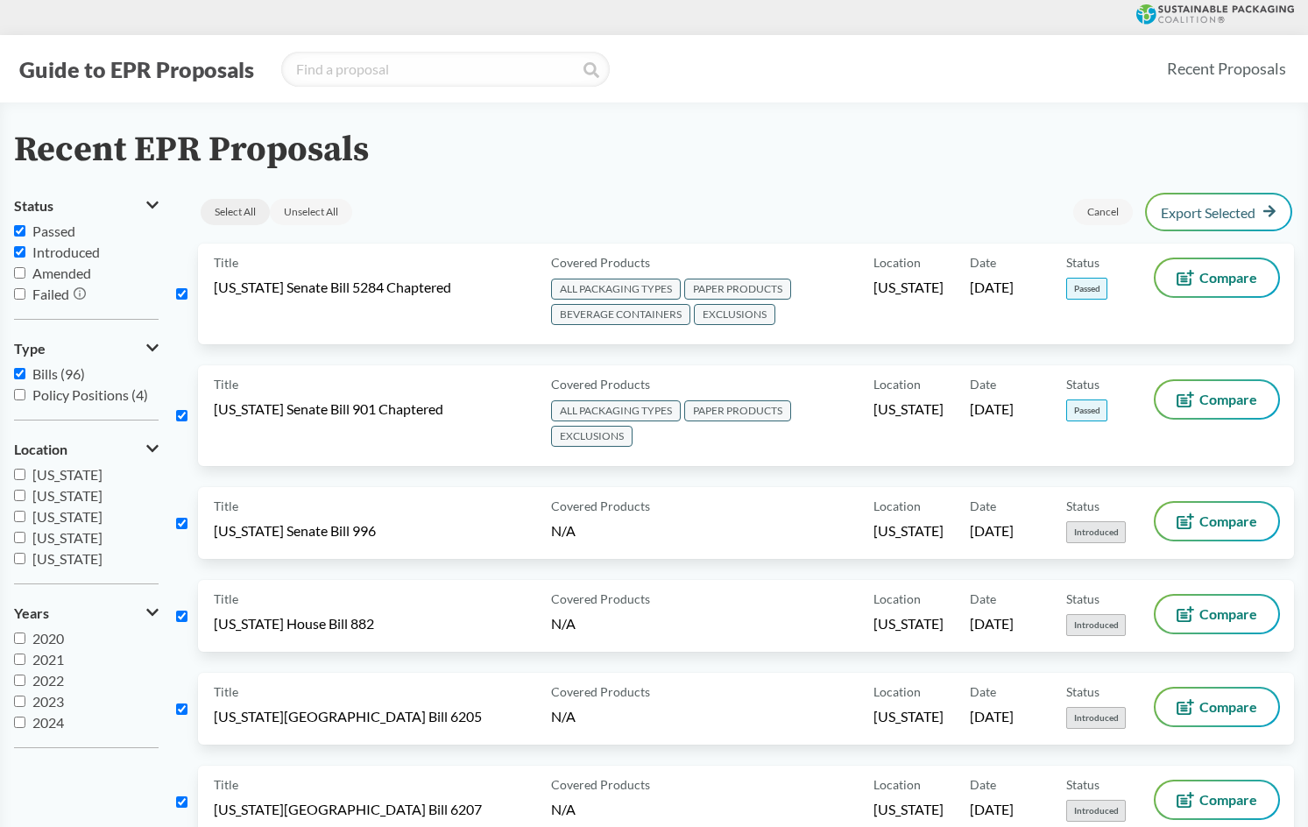
checkbox input "true"
click at [1182, 217] on link "Export Selected" at bounding box center [1219, 212] width 116 height 16
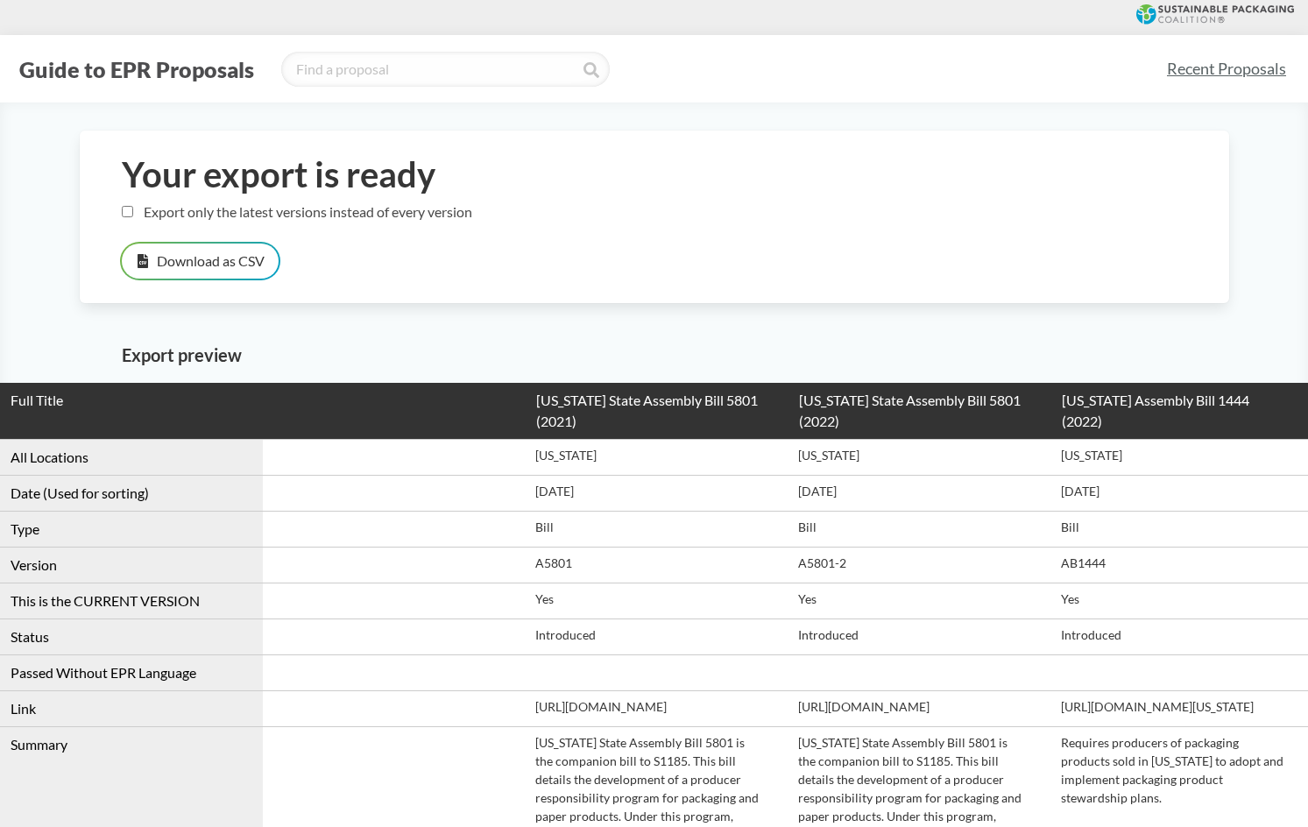
click at [185, 207] on label "Export only the latest versions instead of every version" at bounding box center [297, 211] width 351 height 17
click at [133, 207] on input "Export only the latest versions instead of every version" at bounding box center [127, 211] width 11 height 11
checkbox input "true"
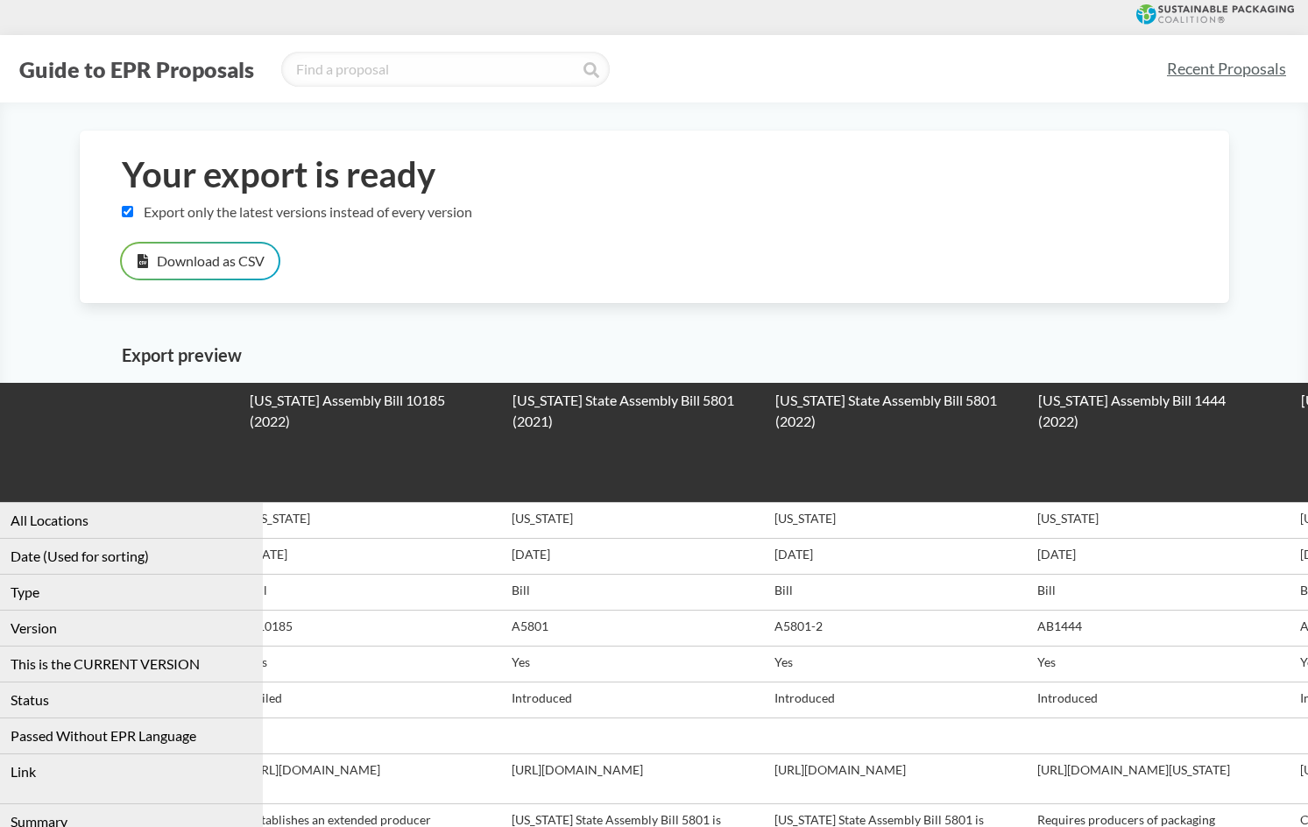
drag, startPoint x: 503, startPoint y: 588, endPoint x: 631, endPoint y: 553, distance: 132.7
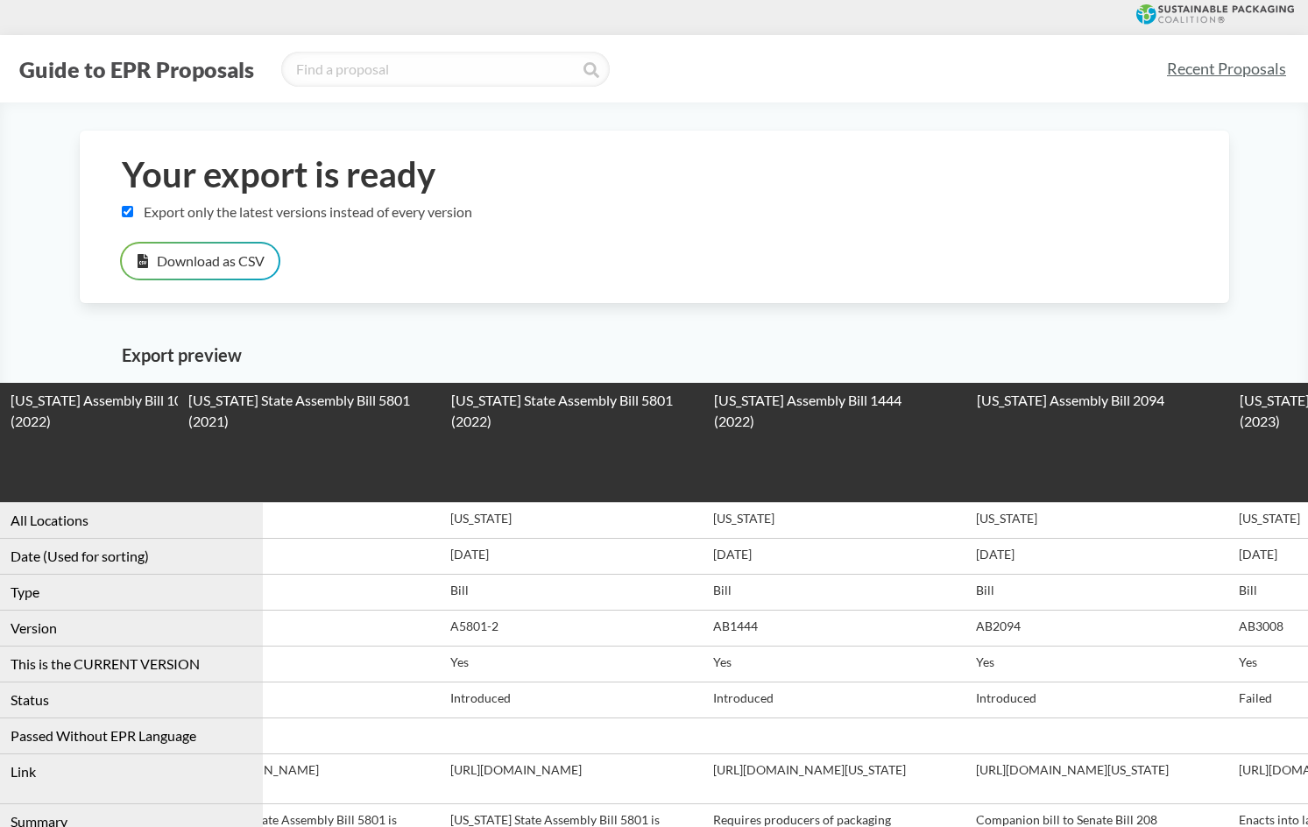
drag, startPoint x: 576, startPoint y: 595, endPoint x: 680, endPoint y: 585, distance: 104.7
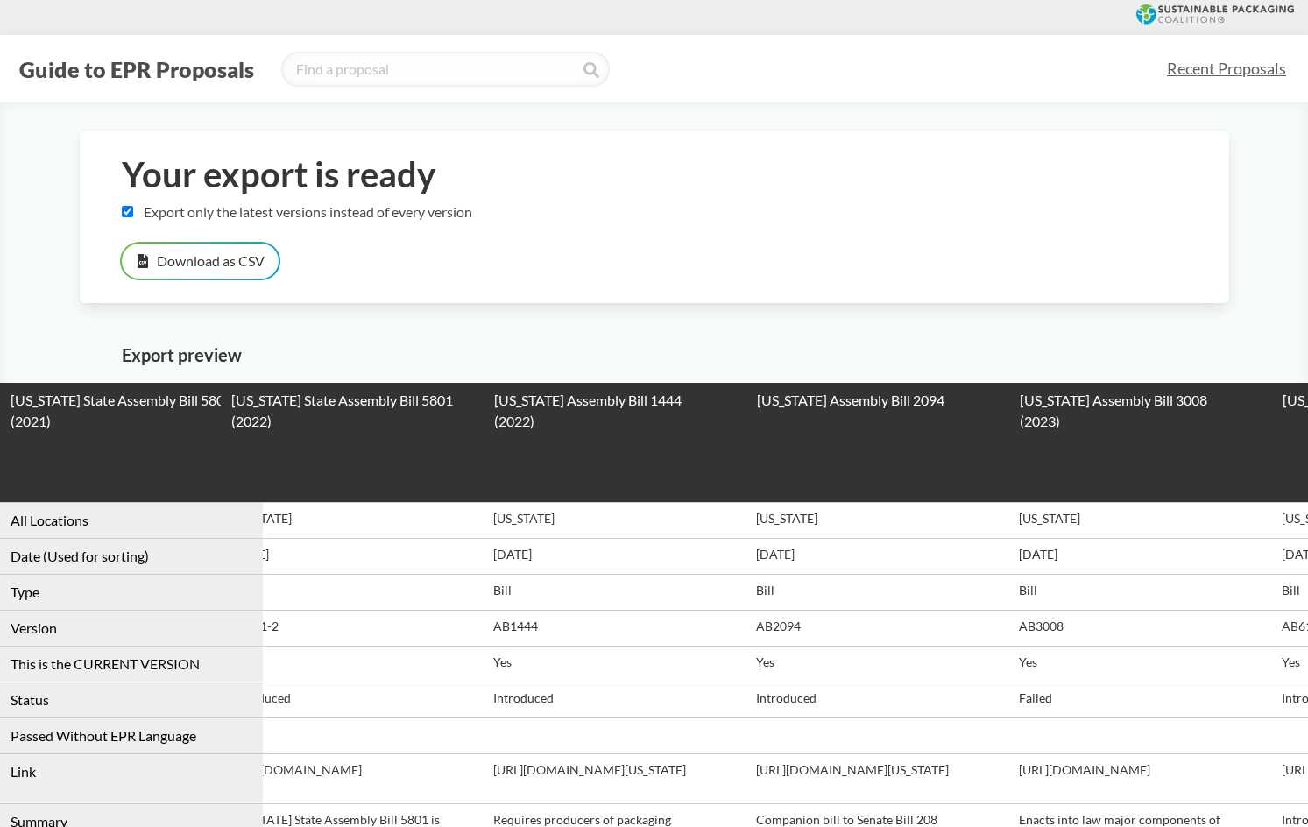
drag, startPoint x: 620, startPoint y: 608, endPoint x: 649, endPoint y: 599, distance: 29.7
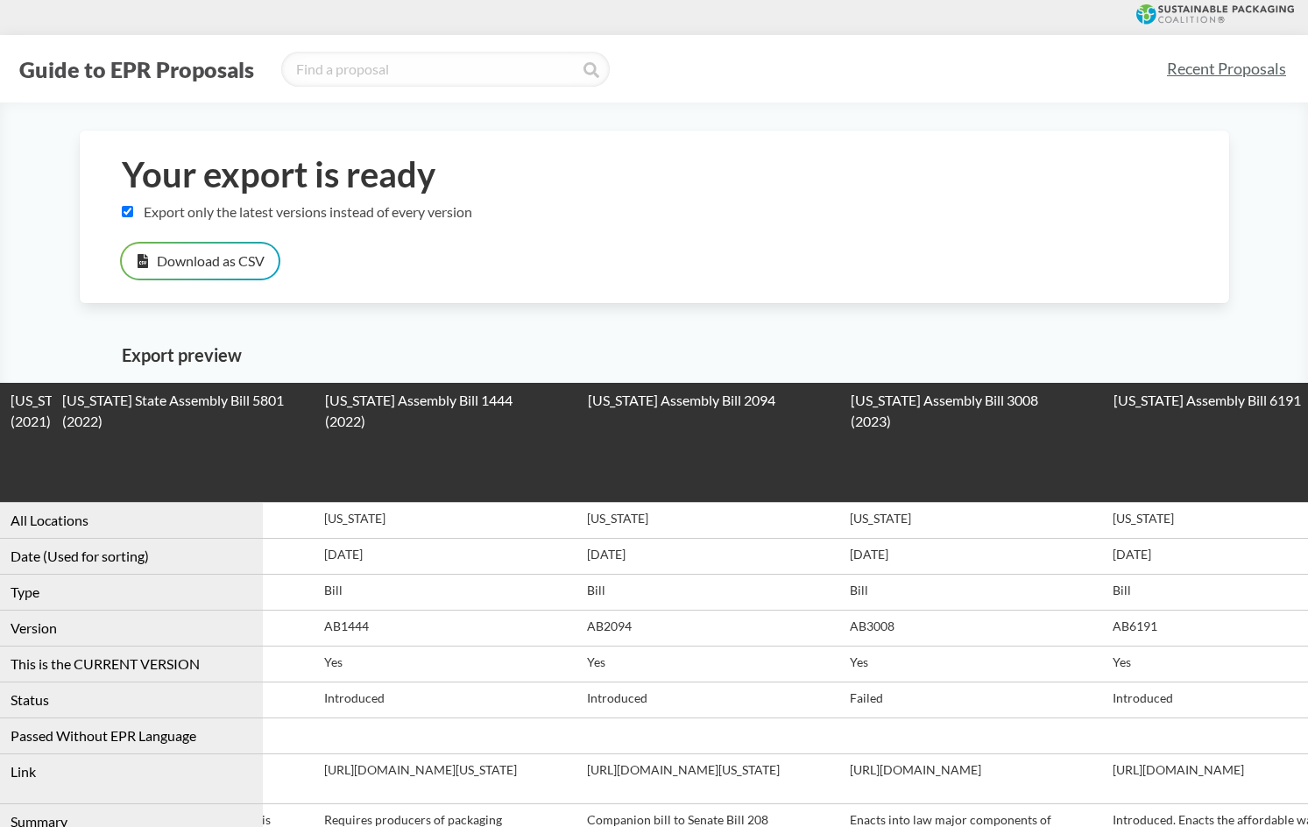
drag, startPoint x: 627, startPoint y: 604, endPoint x: 773, endPoint y: 605, distance: 146.4
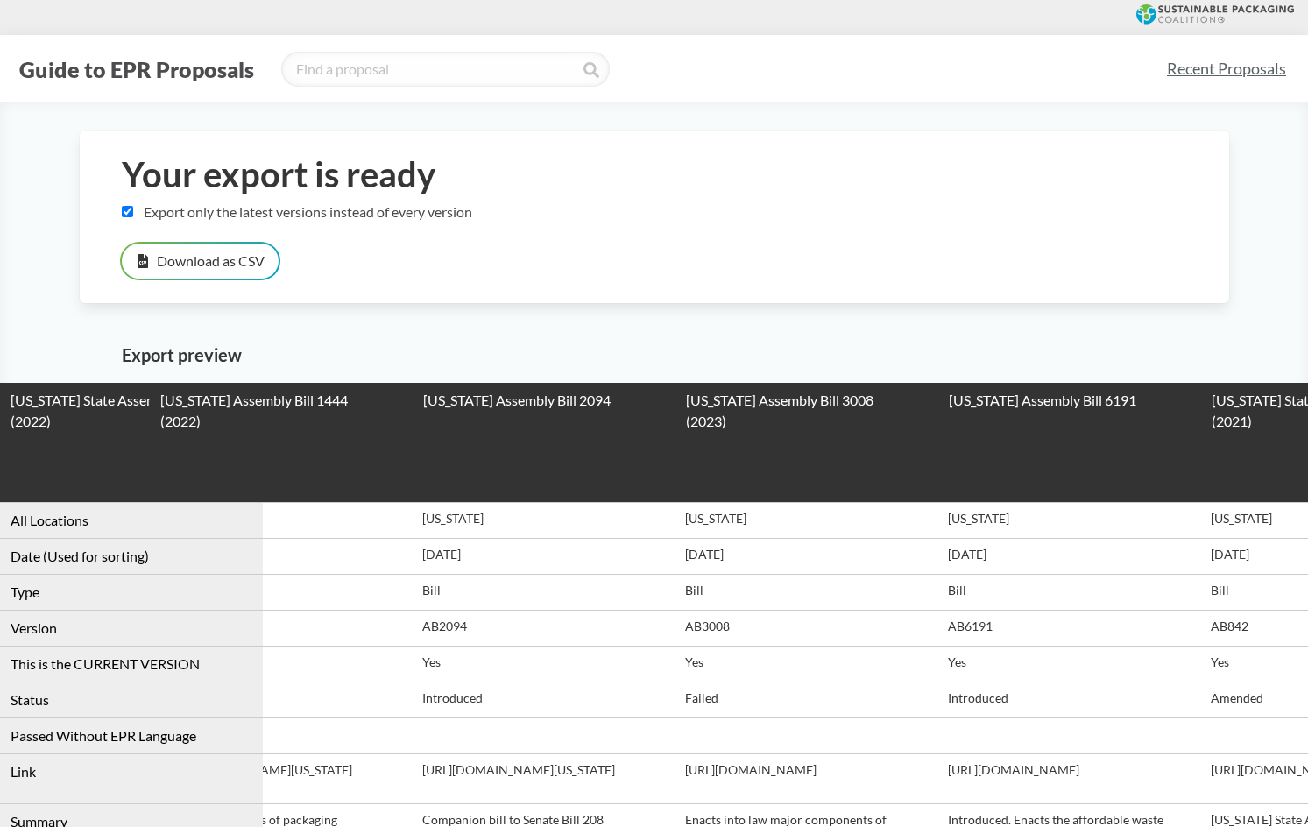
drag, startPoint x: 731, startPoint y: 605, endPoint x: 866, endPoint y: 615, distance: 135.4
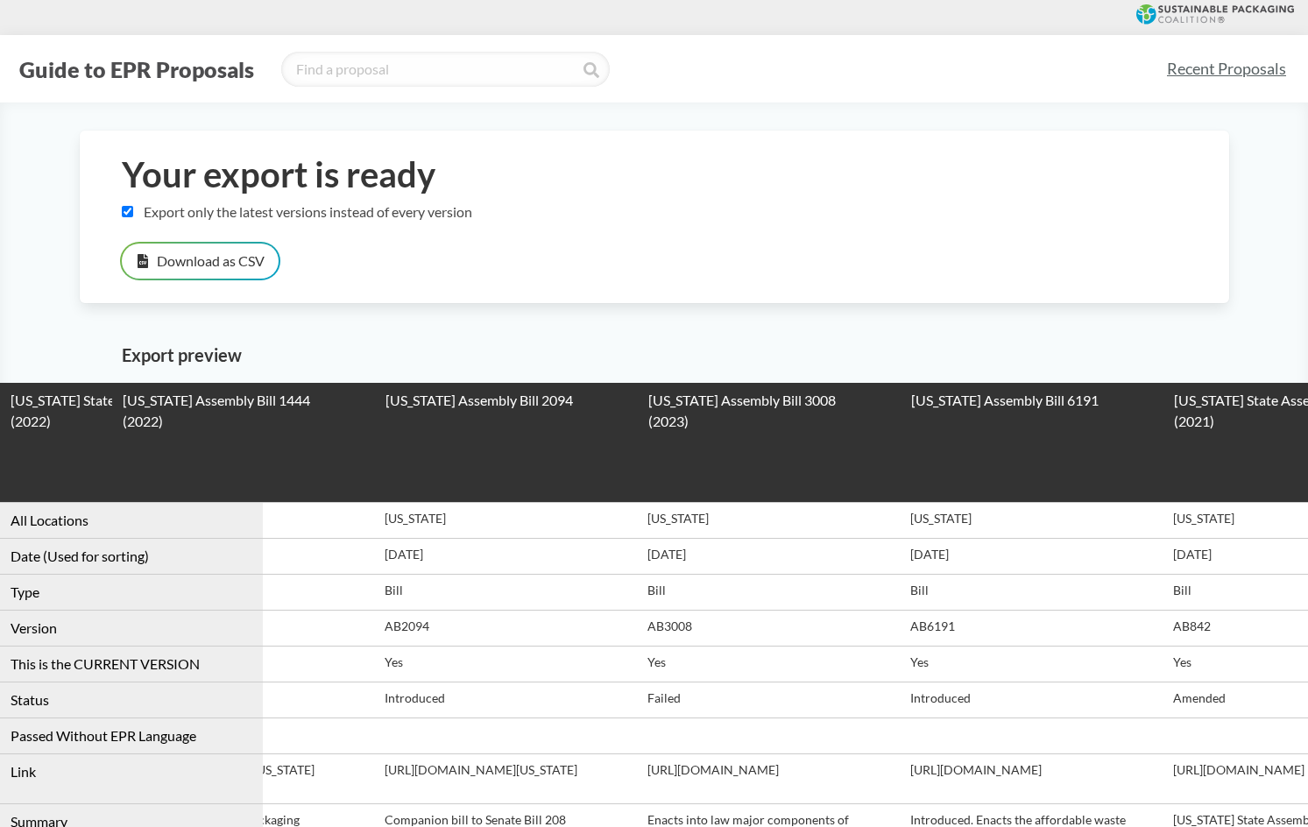
drag, startPoint x: 906, startPoint y: 620, endPoint x: 1205, endPoint y: 642, distance: 299.6
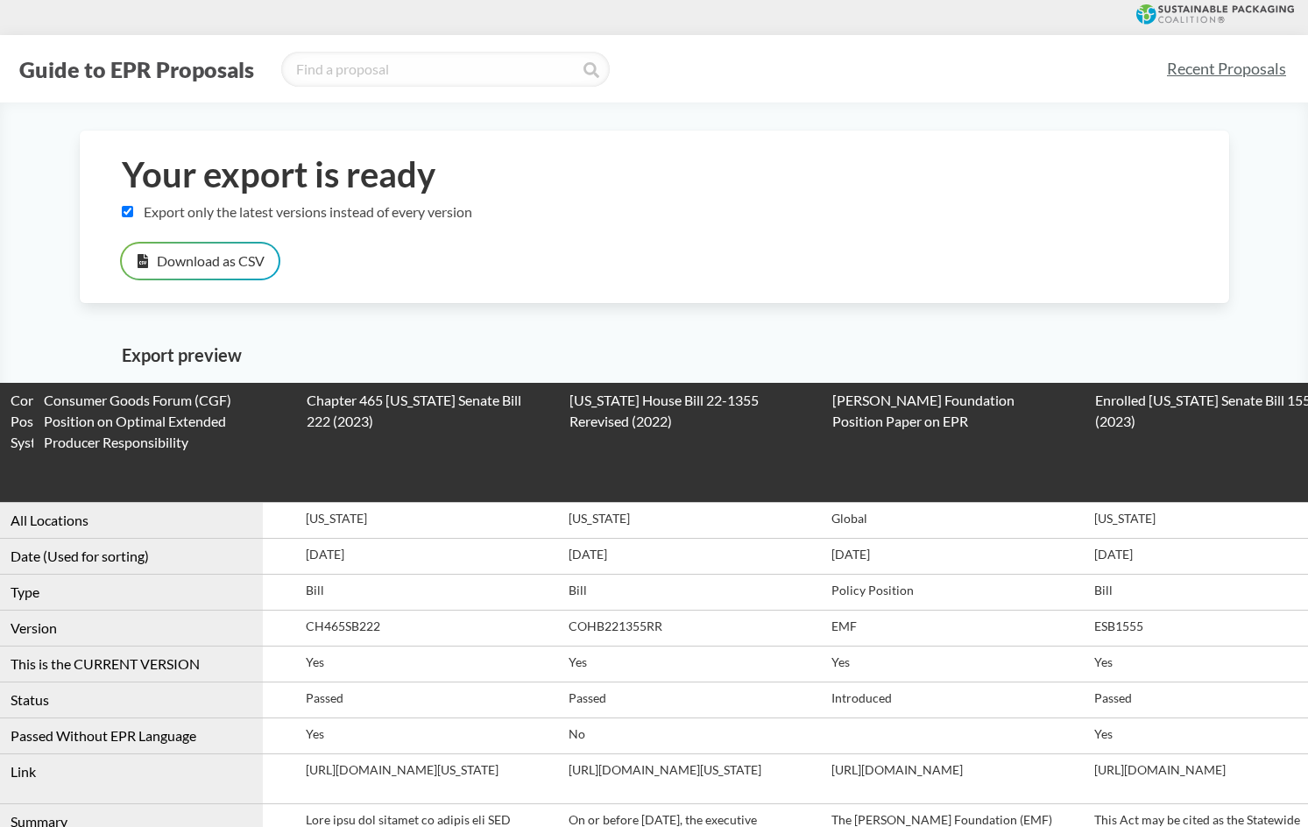
drag, startPoint x: 825, startPoint y: 614, endPoint x: 1180, endPoint y: 623, distance: 355.0
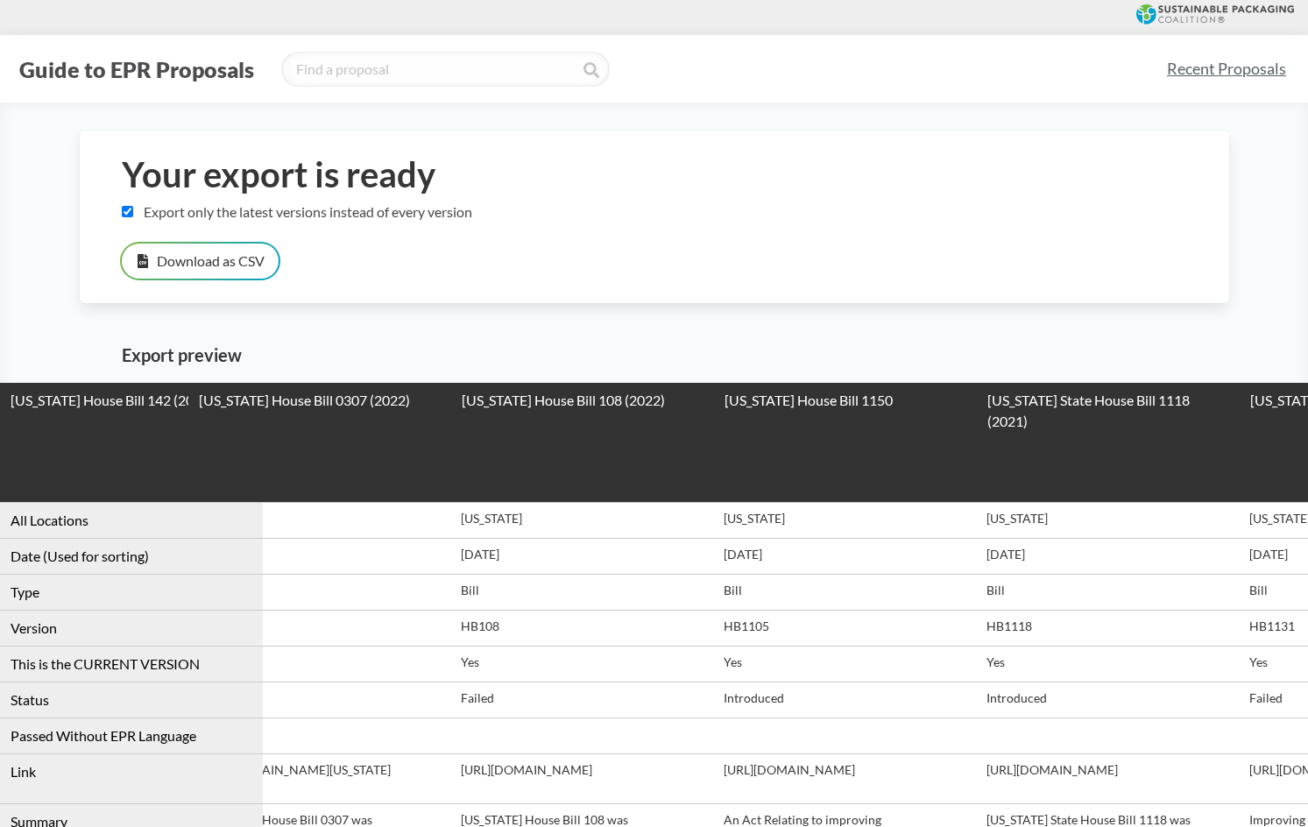
drag, startPoint x: 1091, startPoint y: 597, endPoint x: 1109, endPoint y: 588, distance: 20.4
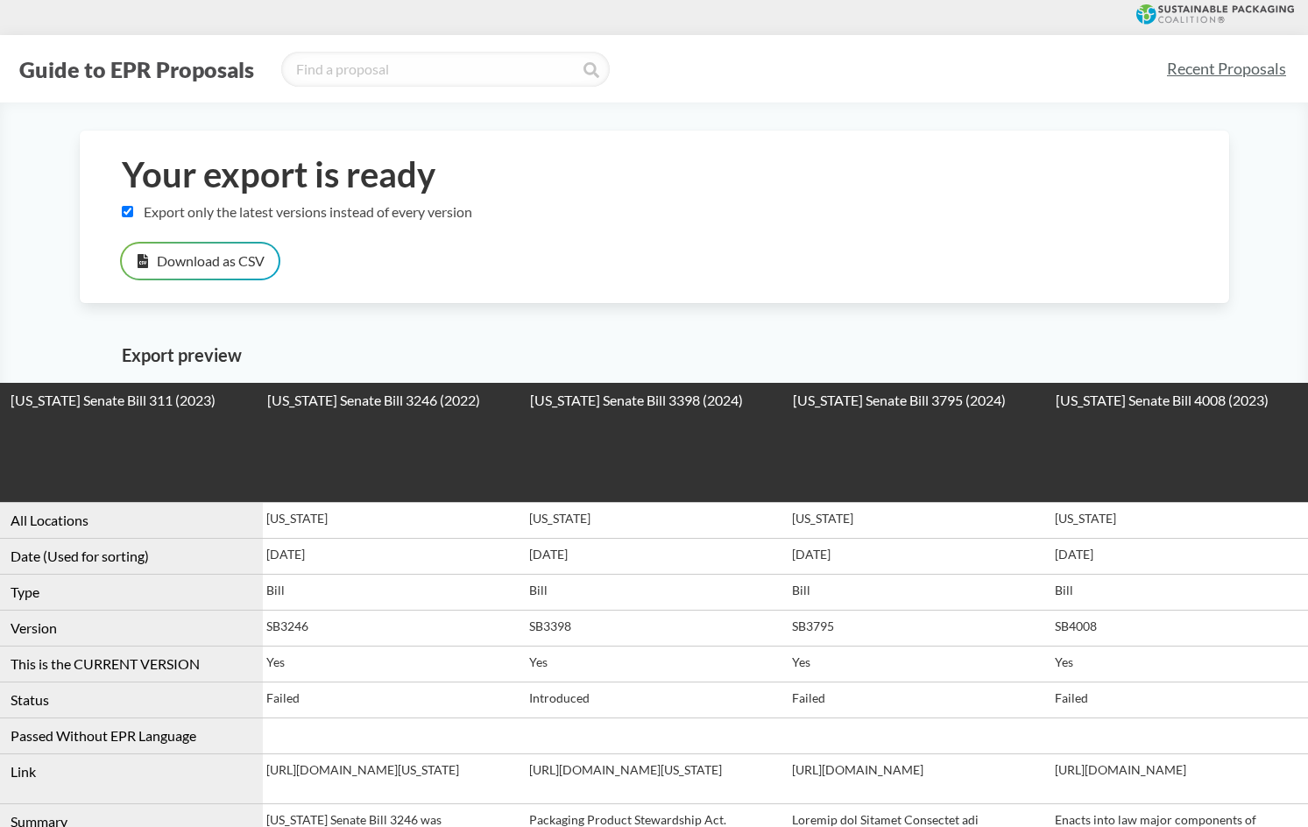
drag, startPoint x: 820, startPoint y: 599, endPoint x: 1108, endPoint y: 592, distance: 287.5
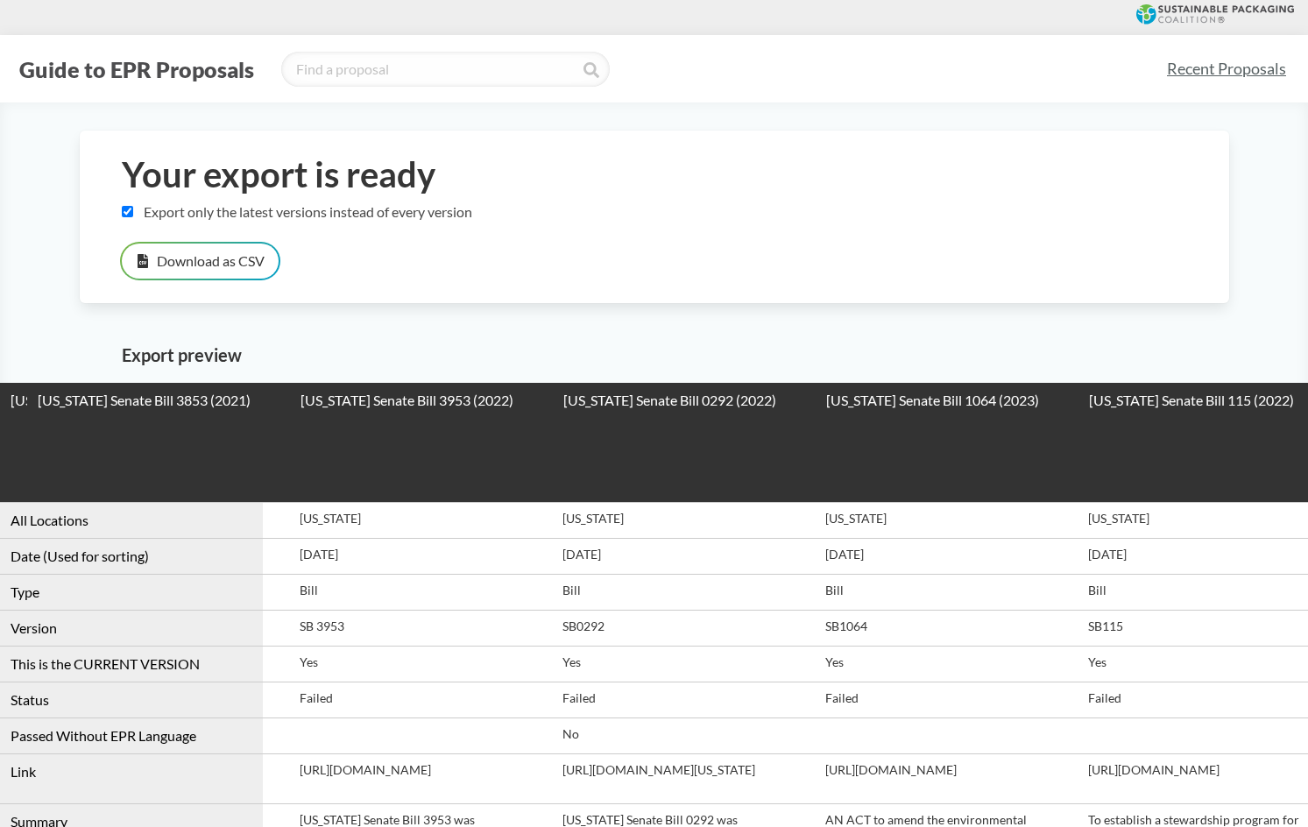
scroll to position [0, 0]
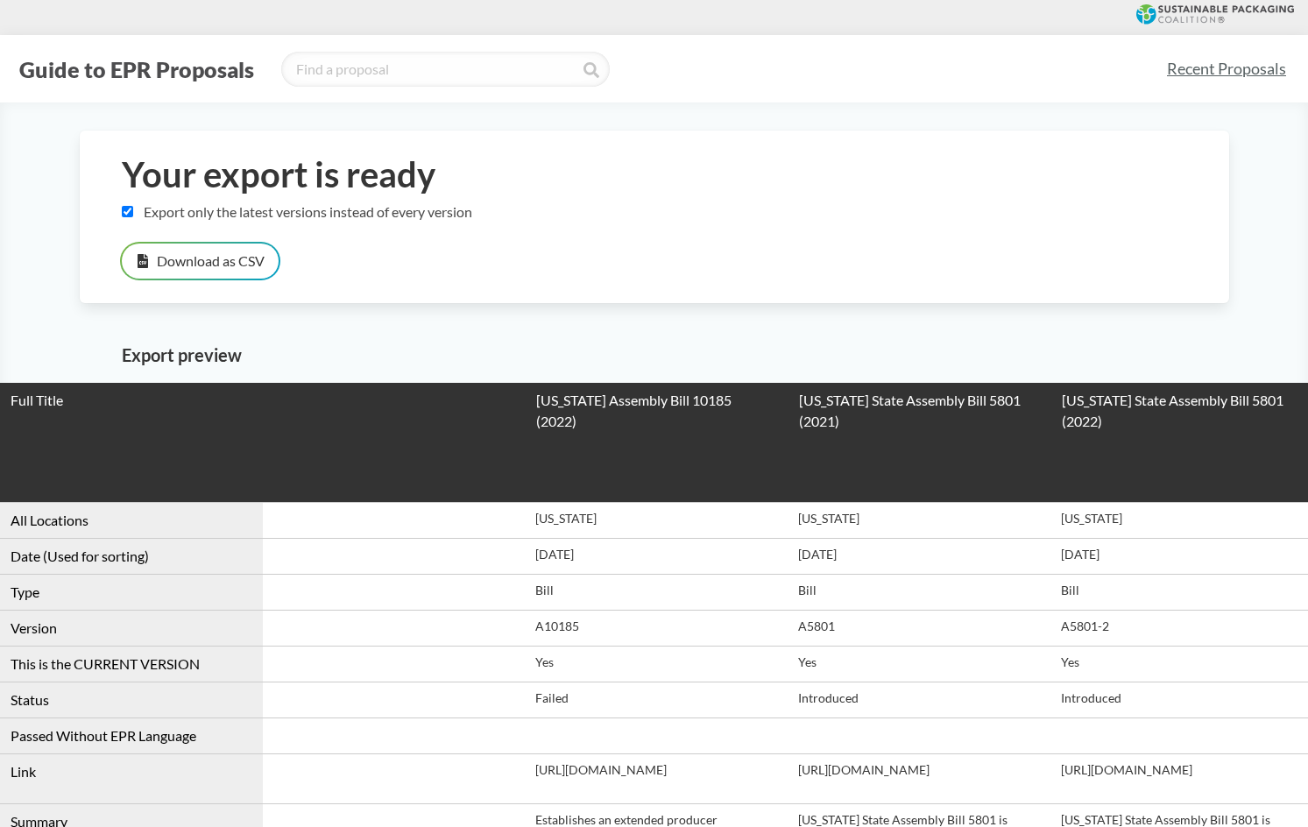
drag, startPoint x: 1287, startPoint y: 599, endPoint x: -361, endPoint y: 468, distance: 1652.7
drag, startPoint x: 349, startPoint y: 631, endPoint x: 341, endPoint y: -7, distance: 638.0
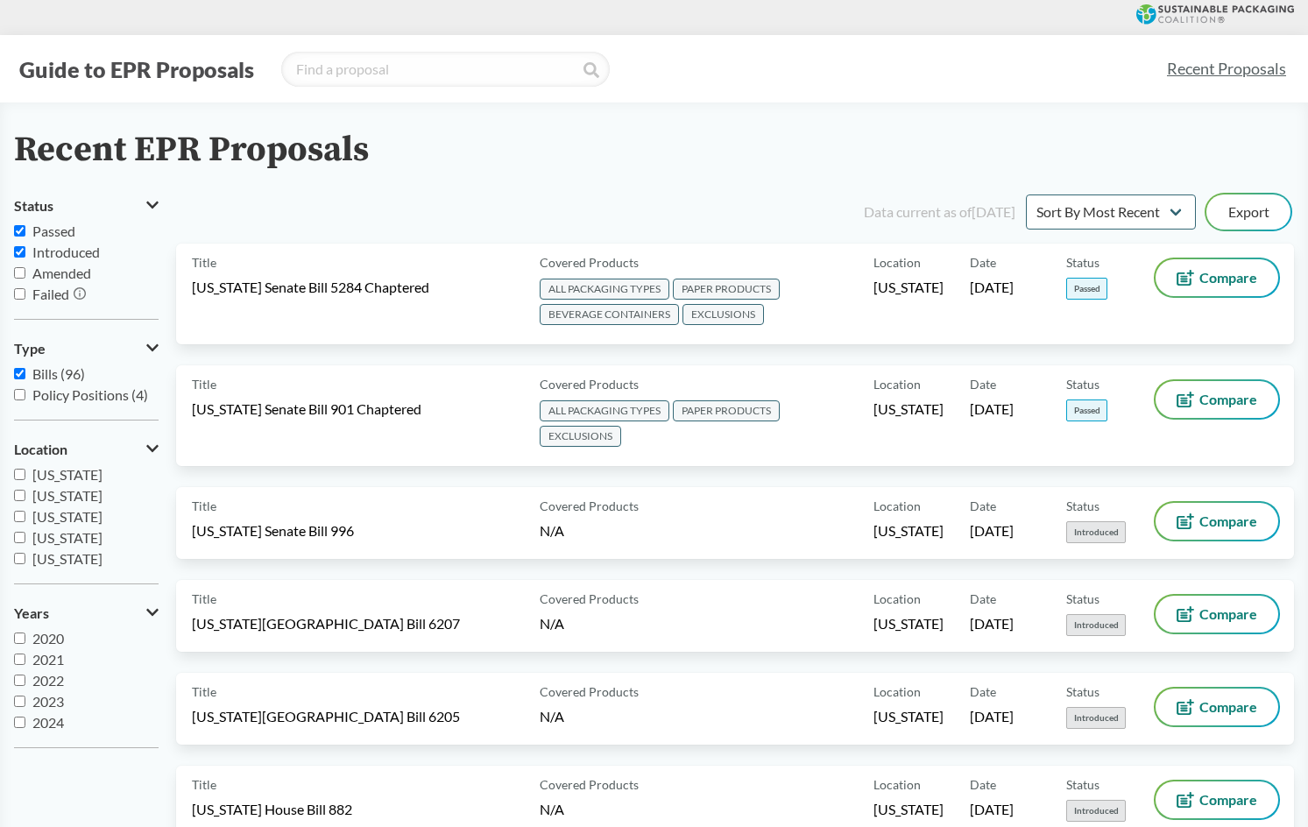
click at [36, 221] on label "Passed" at bounding box center [86, 231] width 145 height 21
click at [25, 225] on input "Passed" at bounding box center [19, 230] width 11 height 11
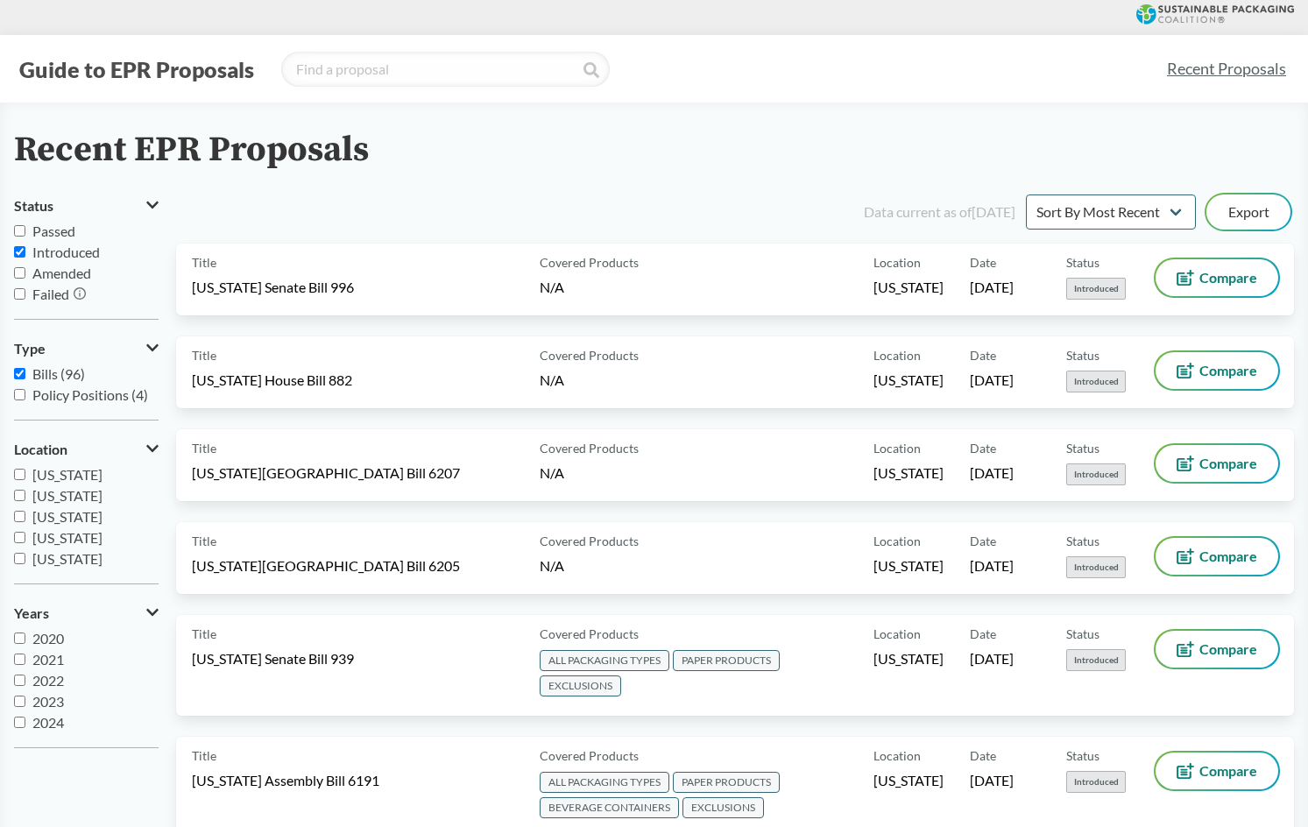
click at [39, 223] on span "Passed" at bounding box center [53, 231] width 43 height 17
click at [25, 225] on input "Passed" at bounding box center [19, 230] width 11 height 11
checkbox input "true"
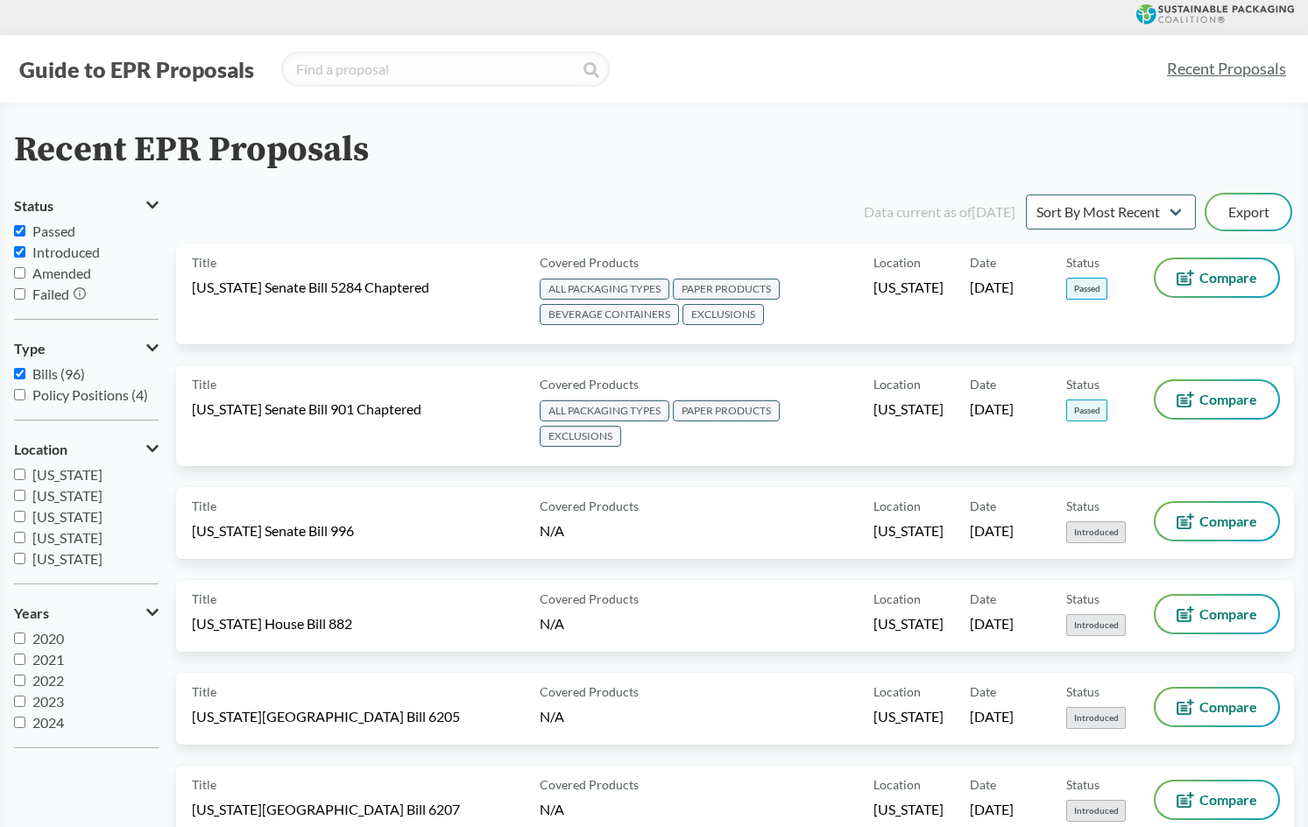
drag, startPoint x: 1088, startPoint y: 586, endPoint x: 1009, endPoint y: -32, distance: 623.0
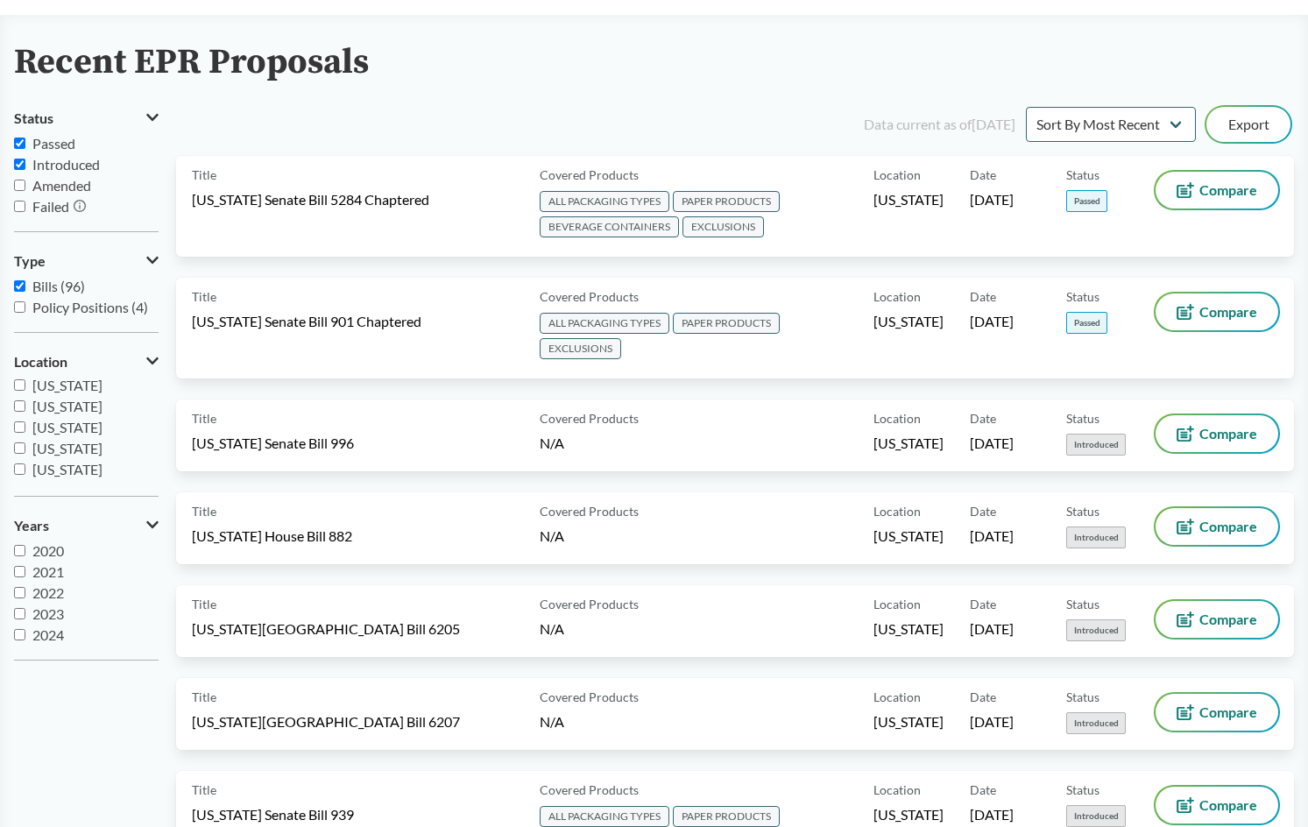
scroll to position [263, 0]
click at [78, 443] on span "[US_STATE]" at bounding box center [67, 439] width 70 height 17
click at [25, 443] on input "[US_STATE]" at bounding box center [19, 439] width 11 height 11
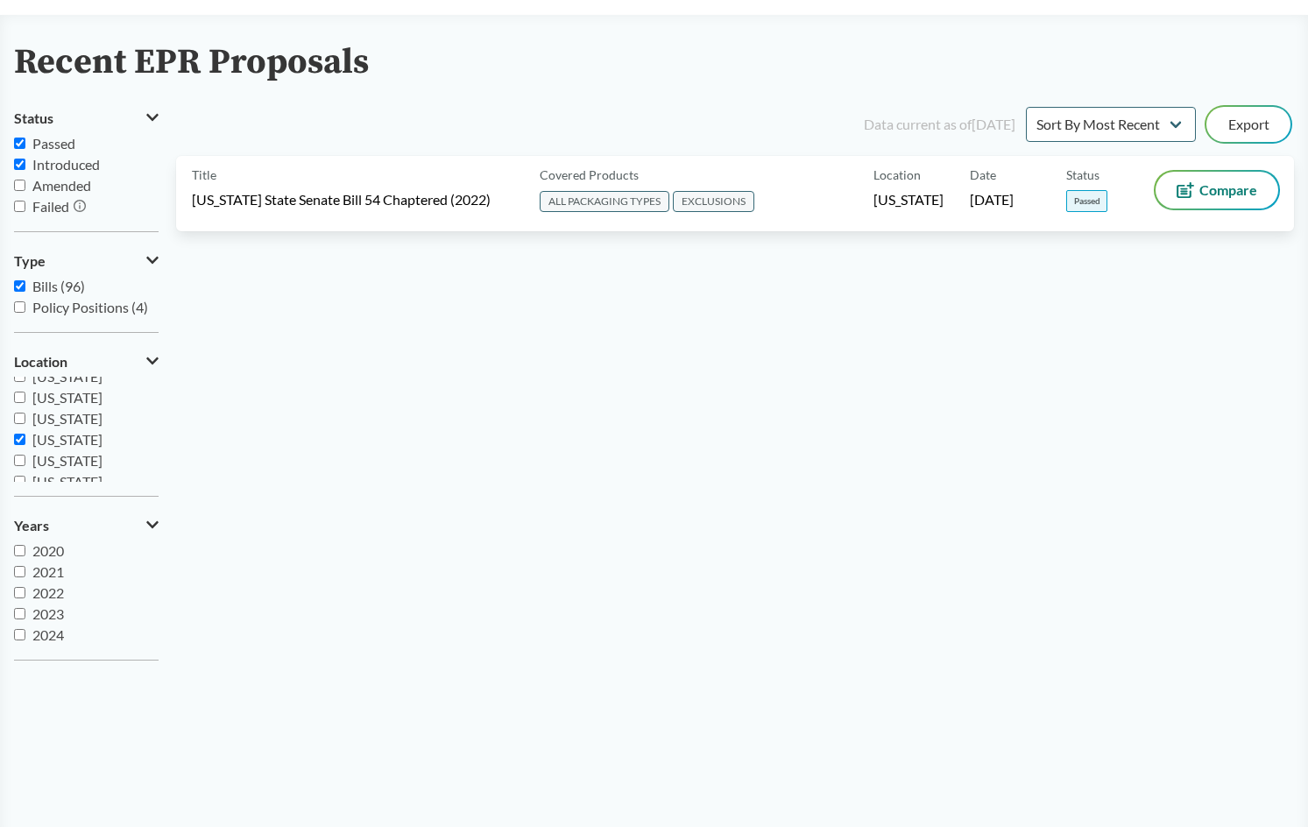
click at [43, 443] on span "[US_STATE]" at bounding box center [67, 439] width 70 height 17
click at [25, 443] on input "[US_STATE]" at bounding box center [19, 439] width 11 height 11
checkbox input "false"
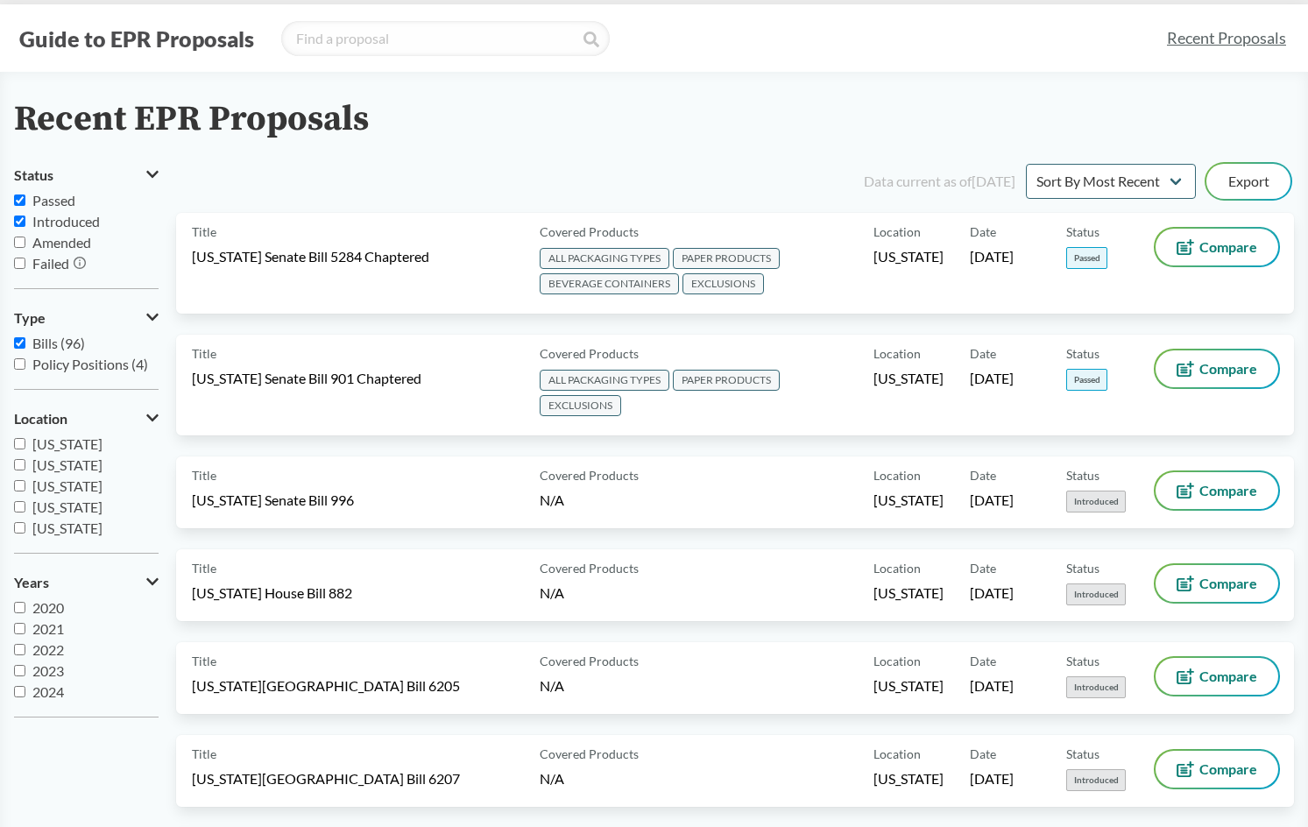
scroll to position [0, 0]
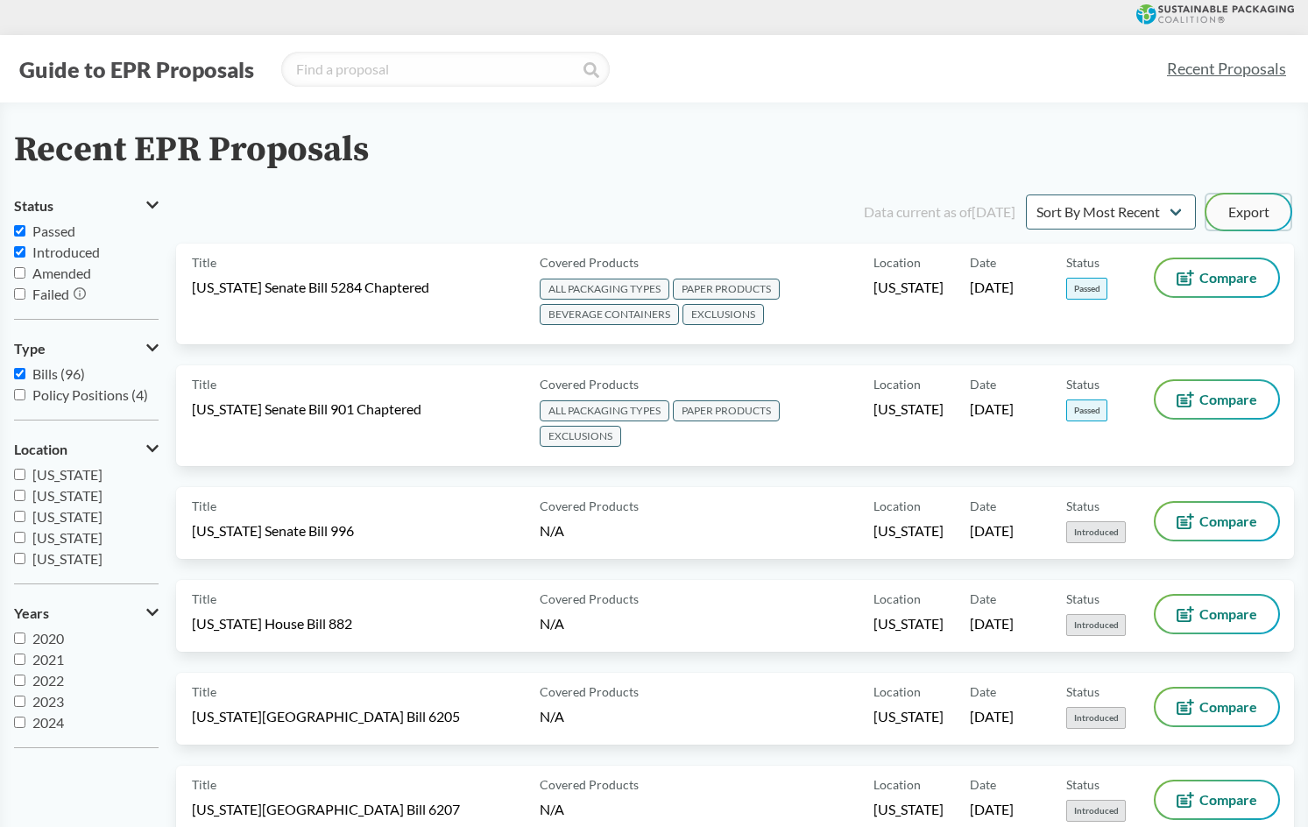
click at [1275, 202] on button "Export" at bounding box center [1249, 212] width 84 height 35
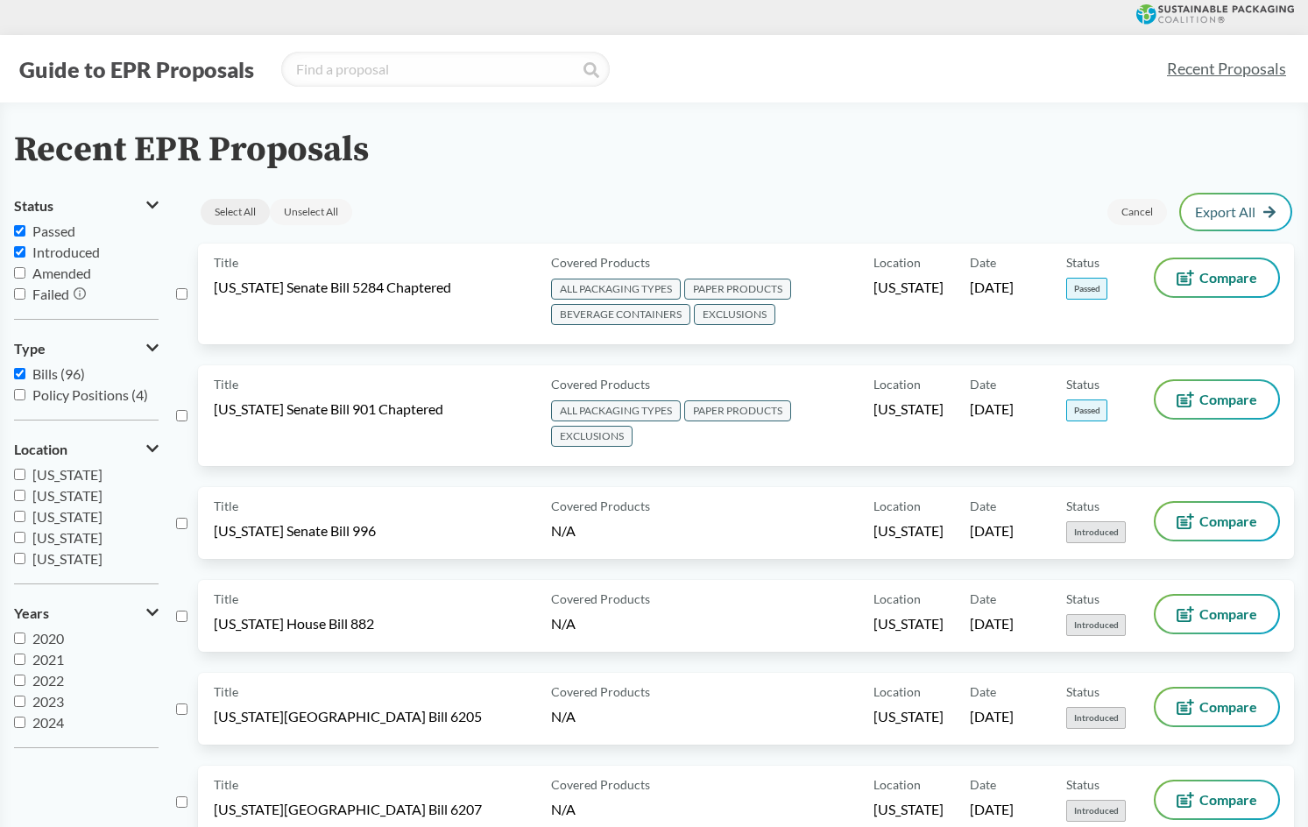
click at [227, 215] on div "Select All" at bounding box center [235, 212] width 69 height 26
checkbox input "true"
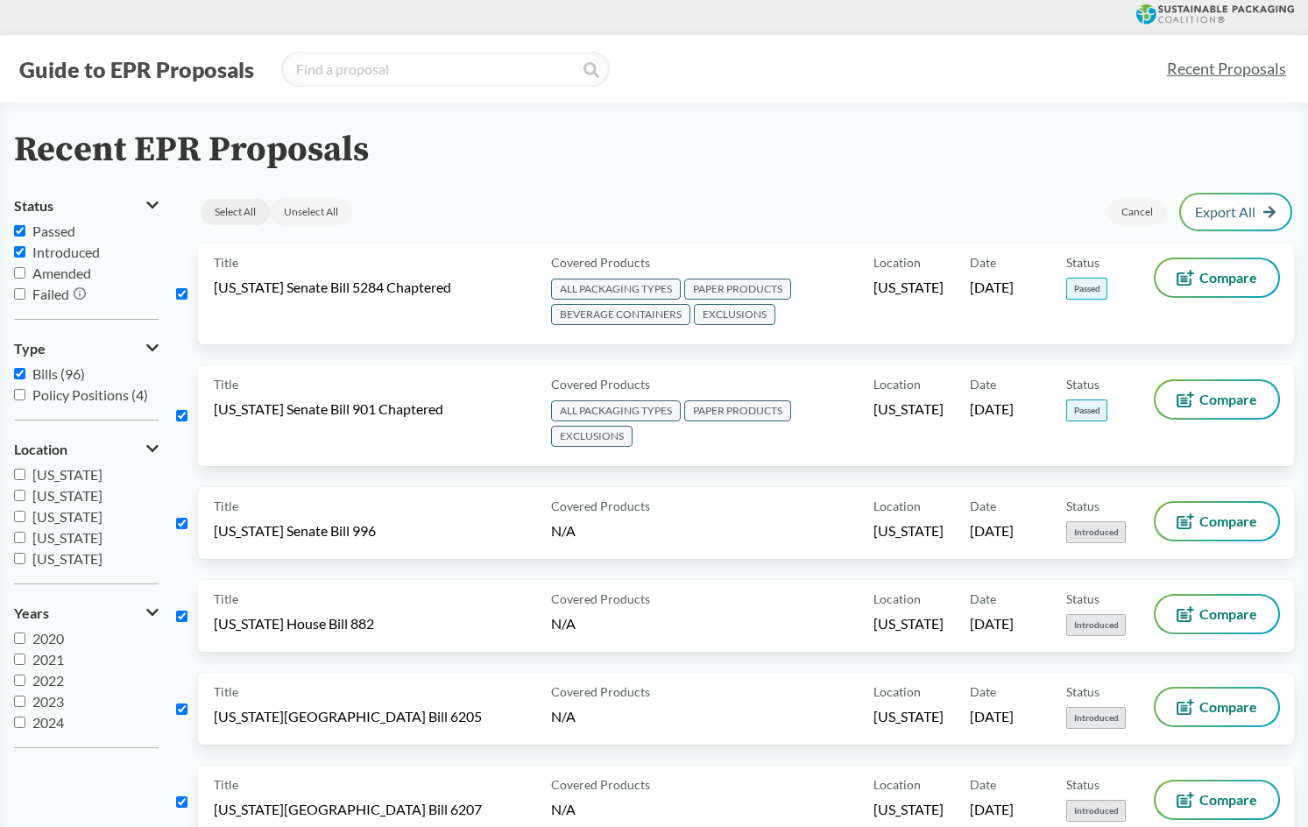
checkbox input "true"
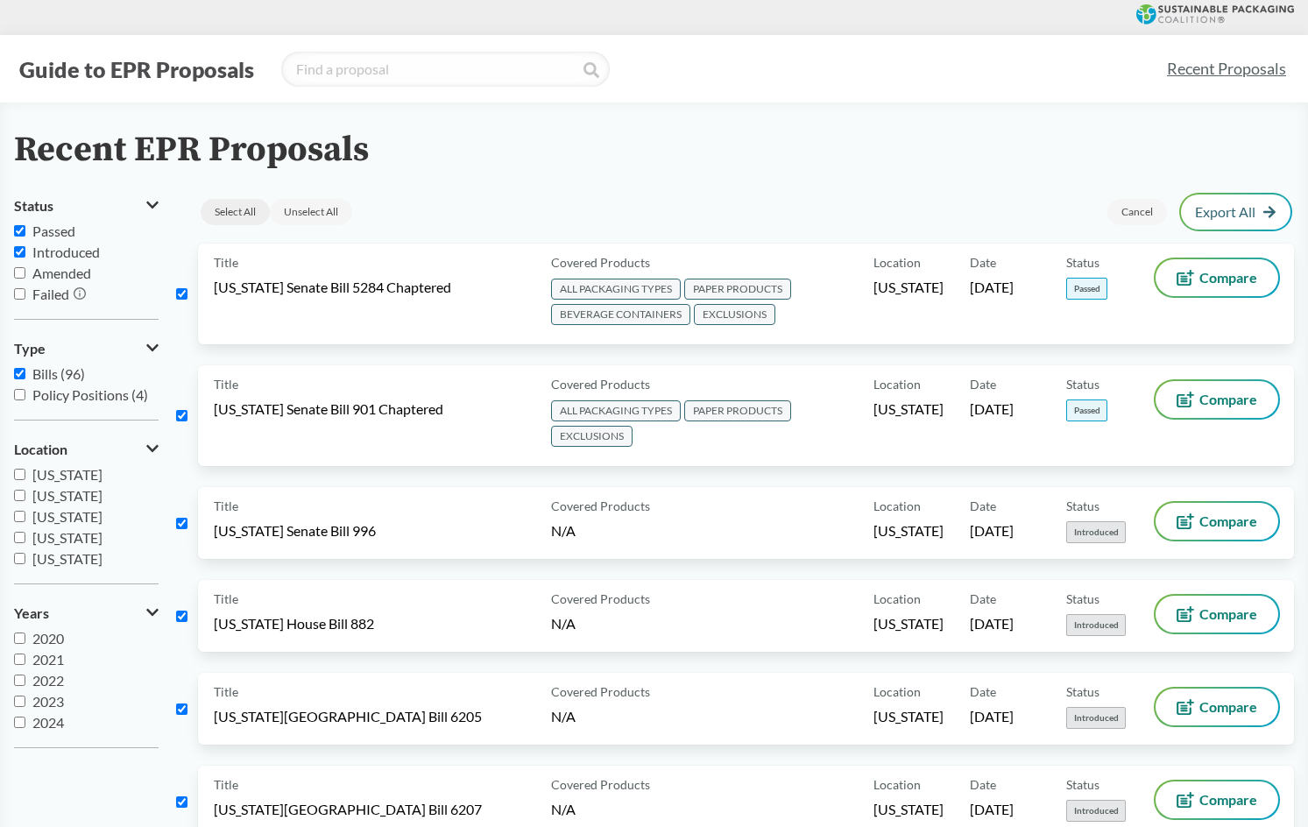
checkbox input "true"
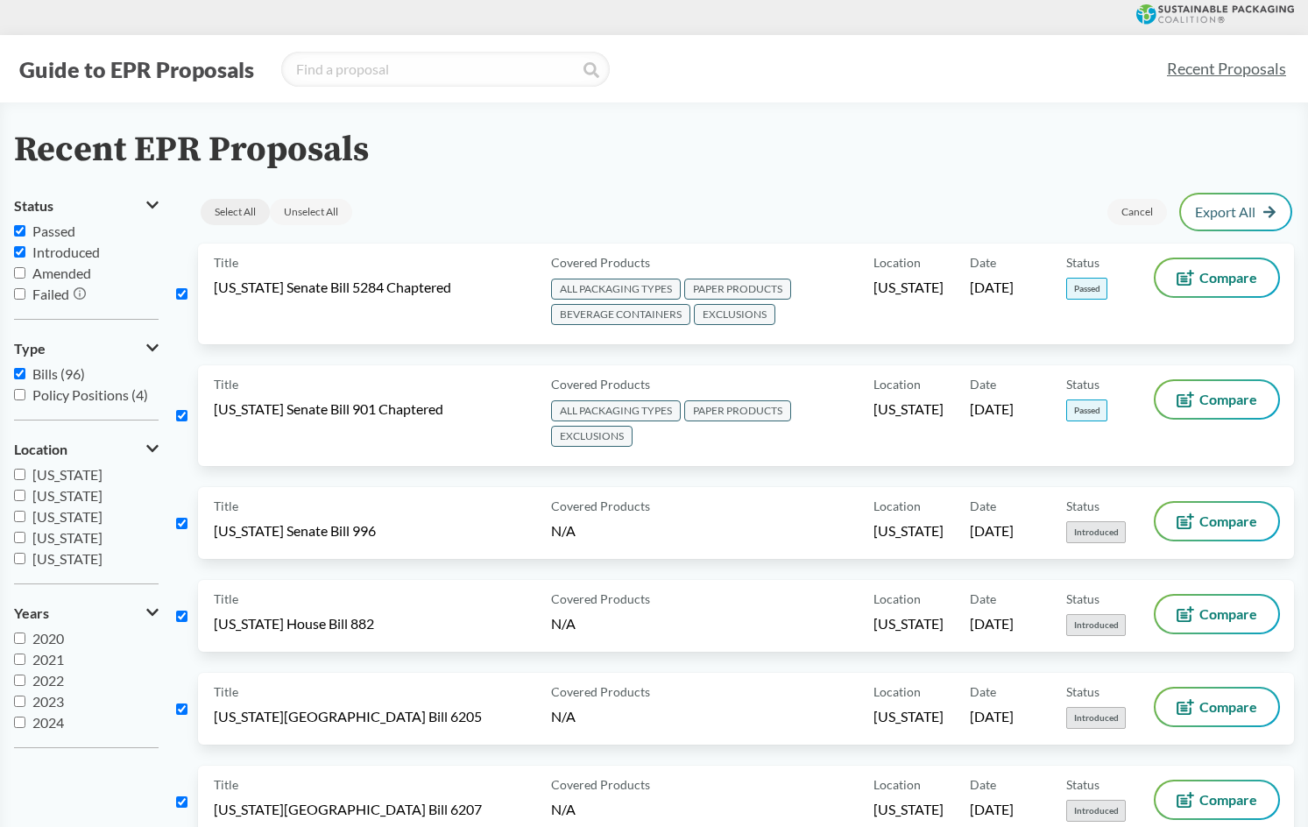
checkbox input "true"
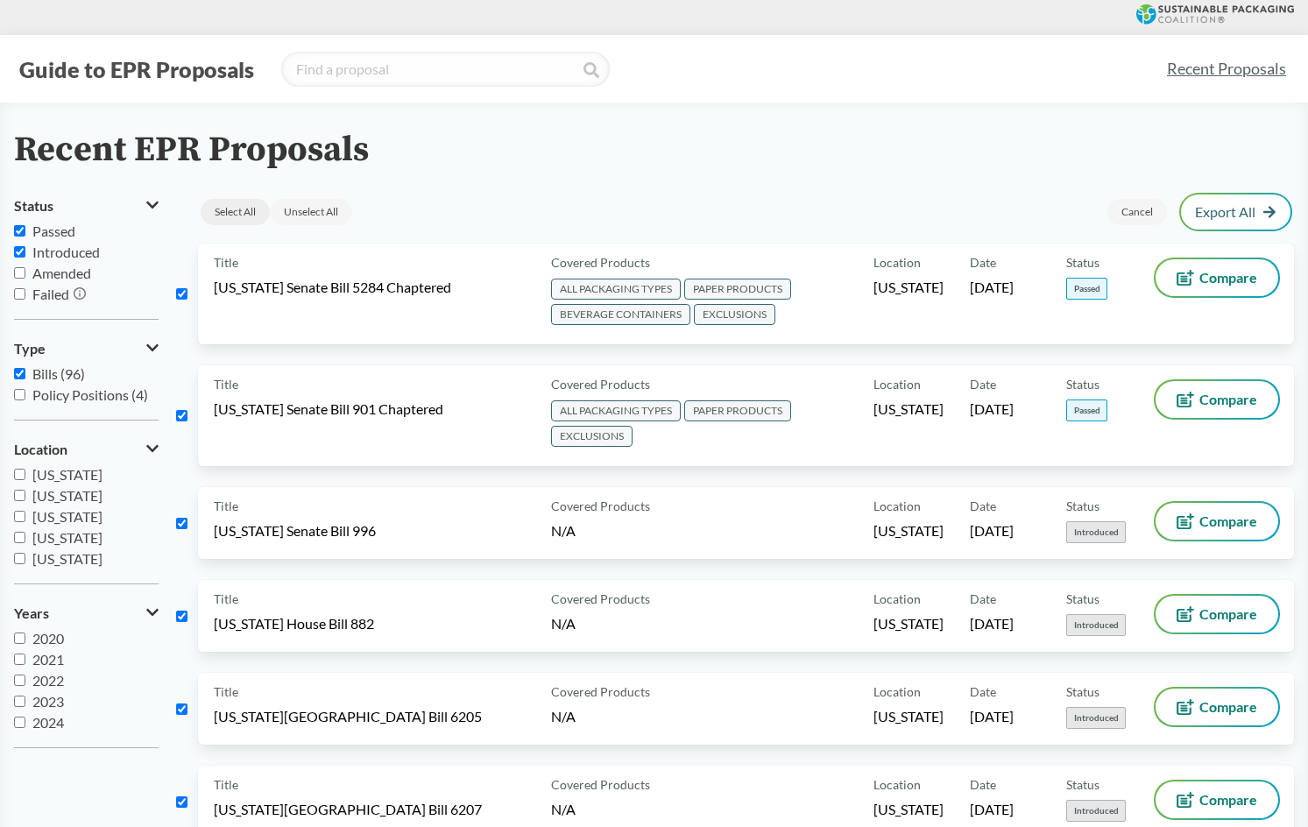
checkbox input "true"
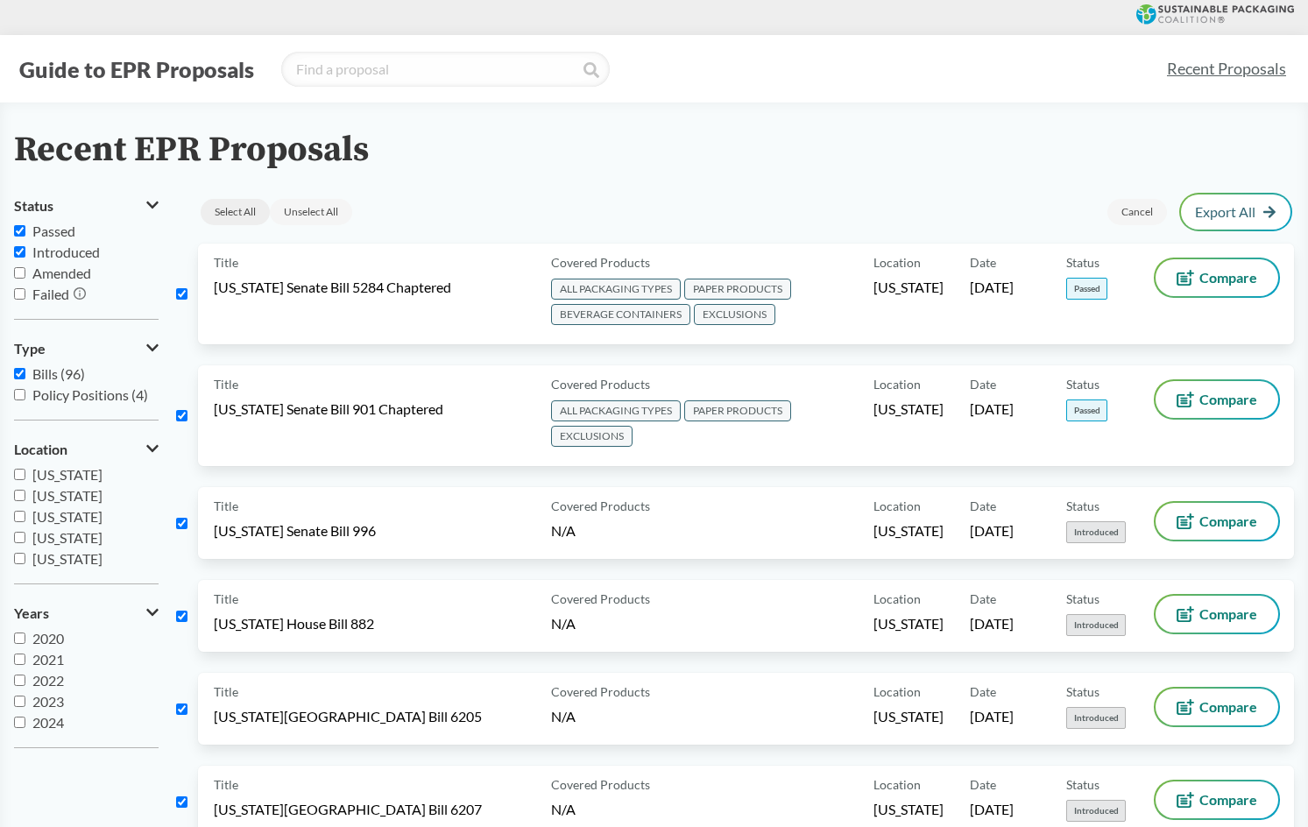
checkbox input "true"
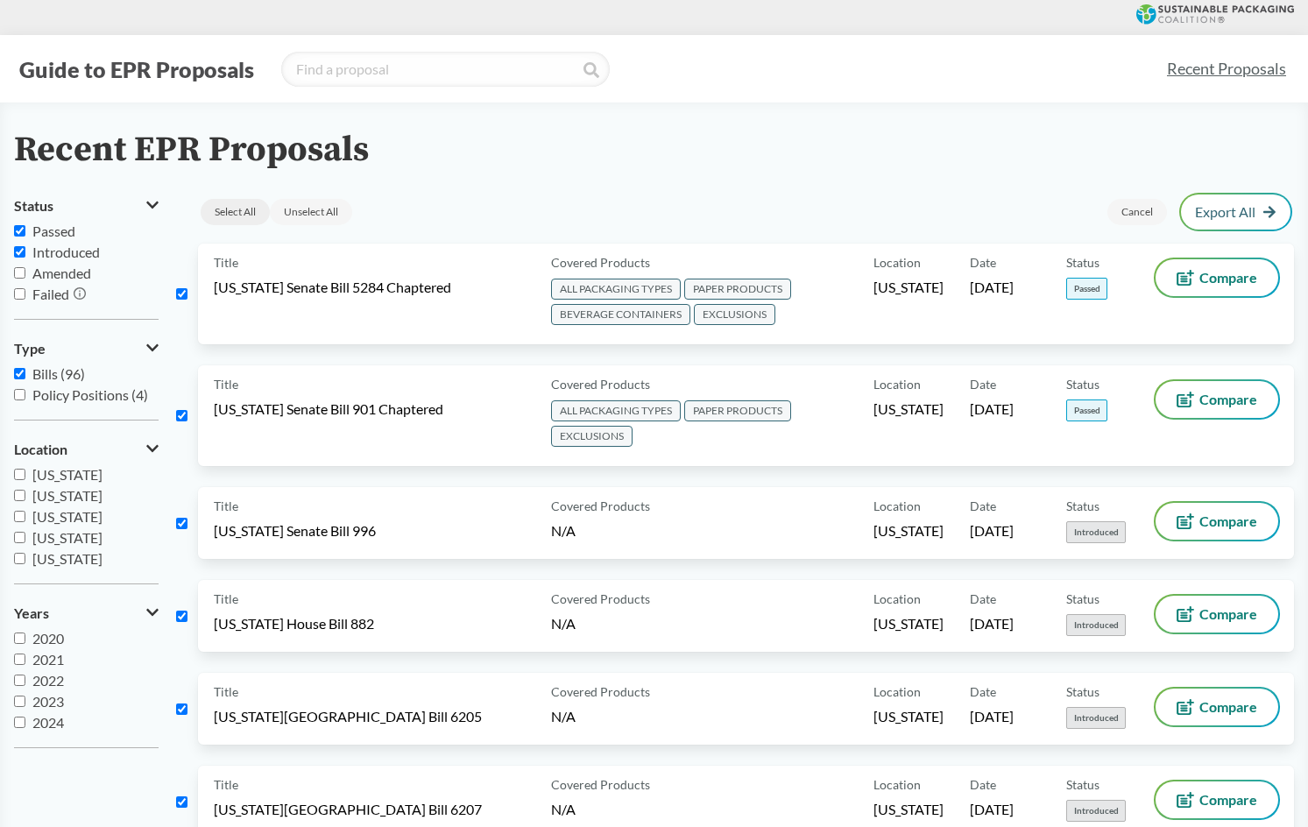
checkbox input "true"
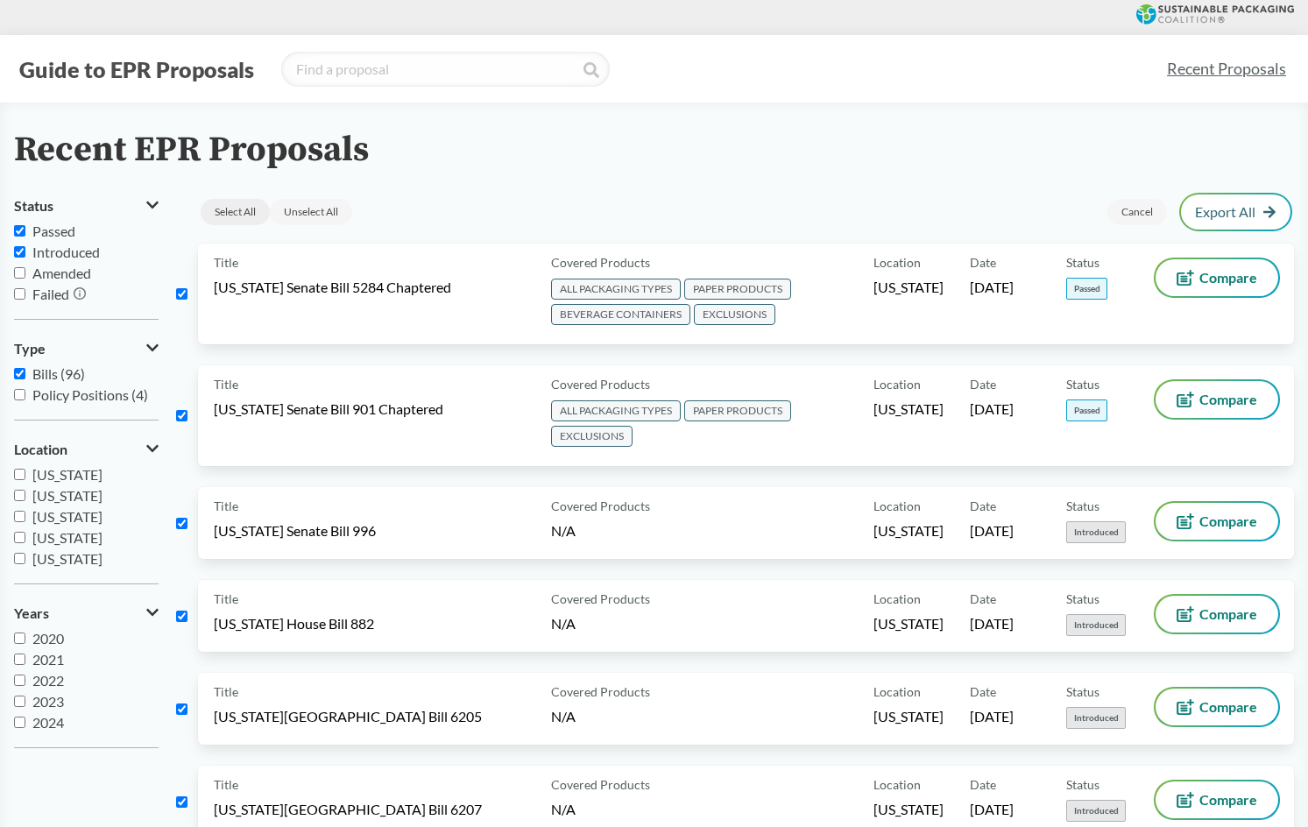
checkbox input "true"
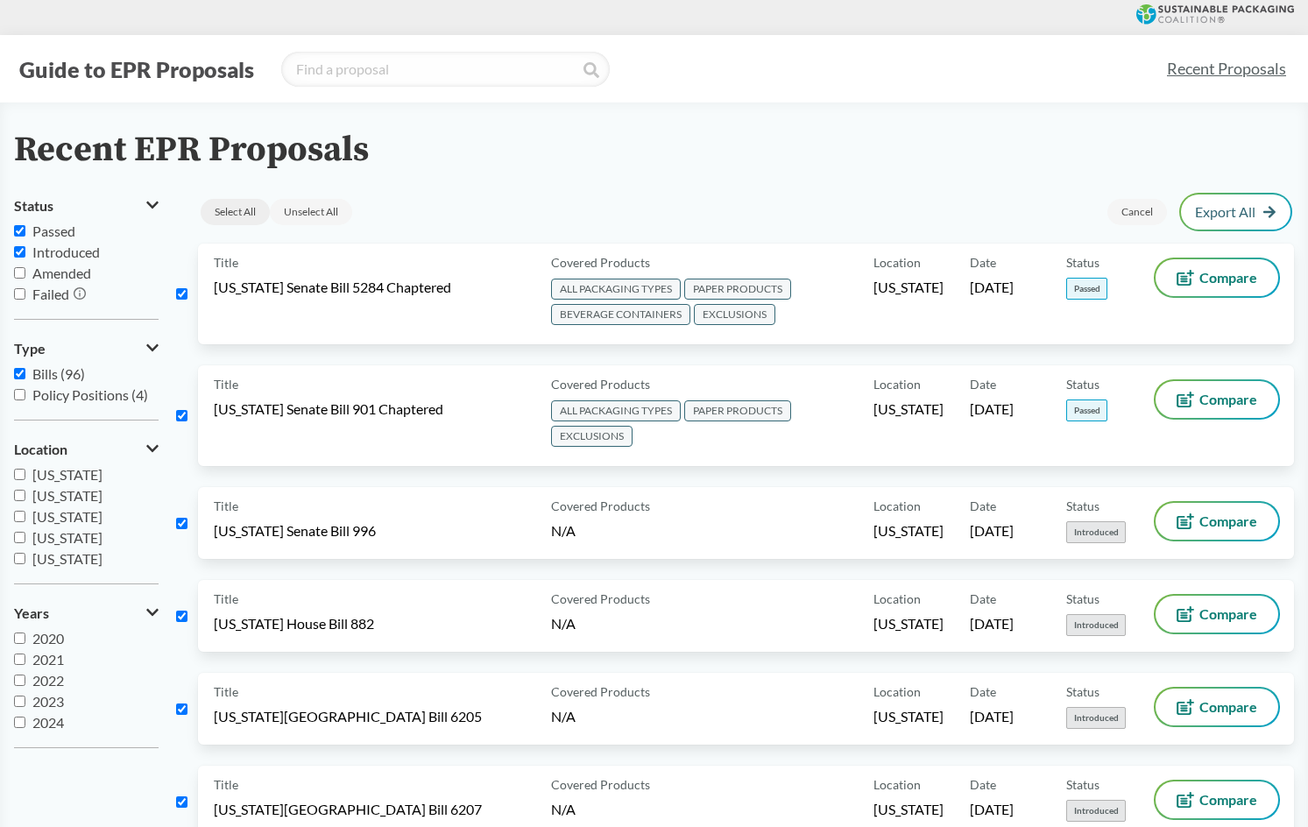
checkbox input "true"
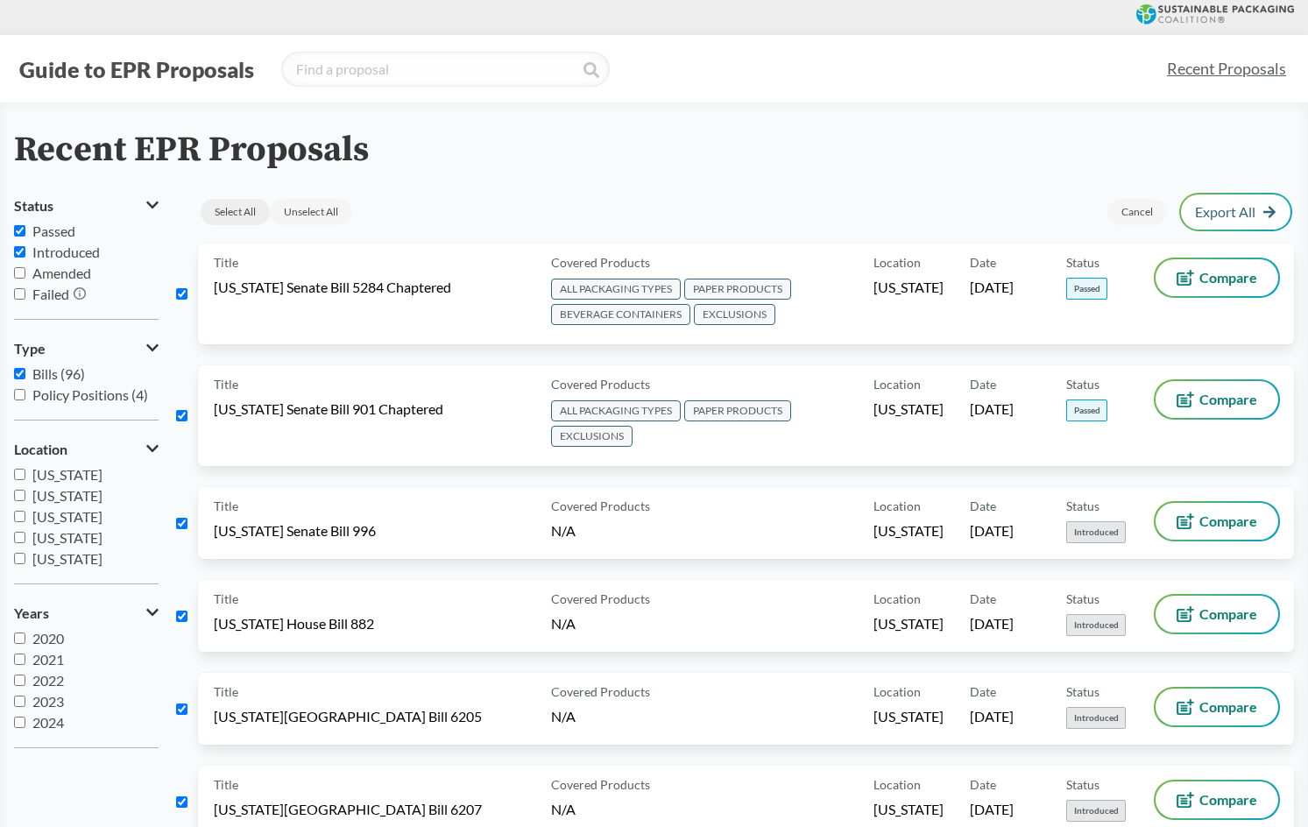
checkbox input "true"
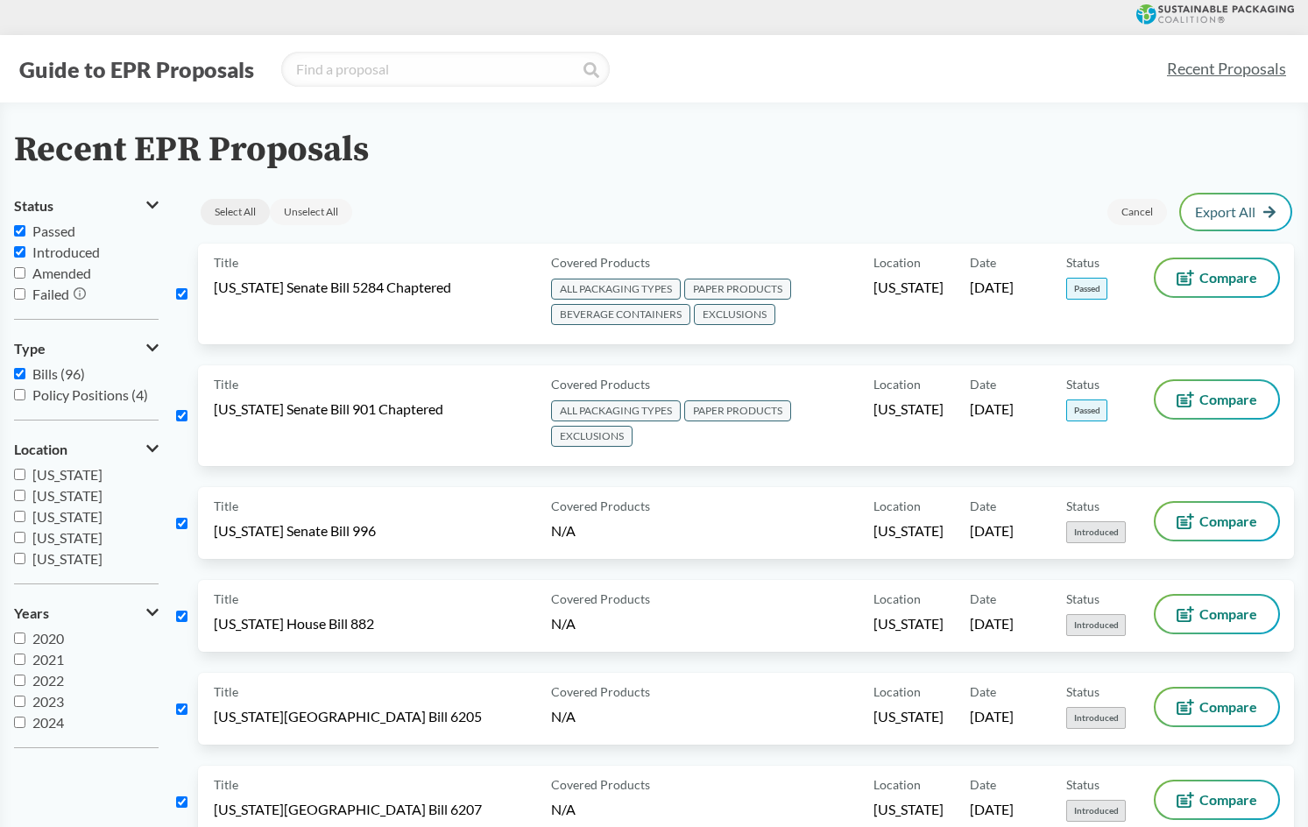
checkbox input "true"
click at [1187, 211] on link "Export Selected" at bounding box center [1219, 212] width 116 height 16
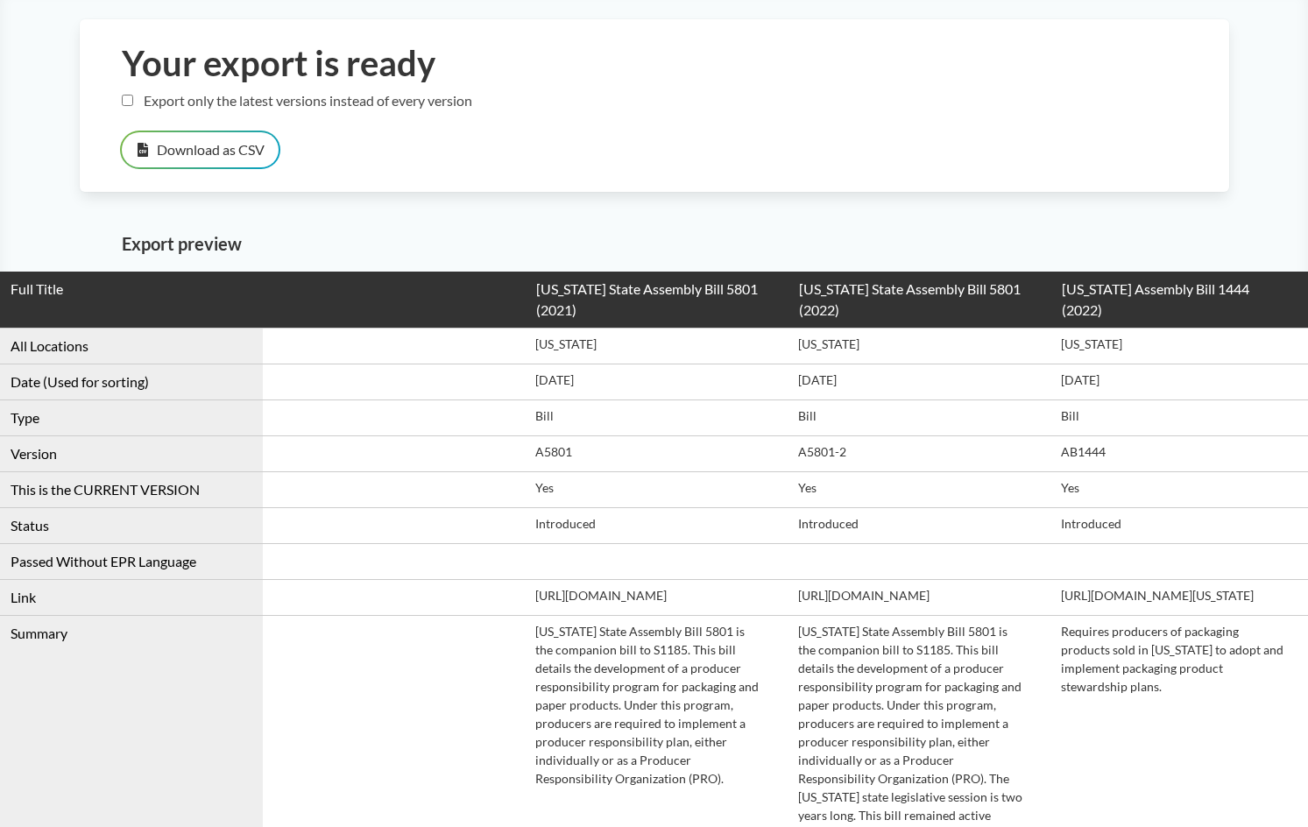
scroll to position [175, 0]
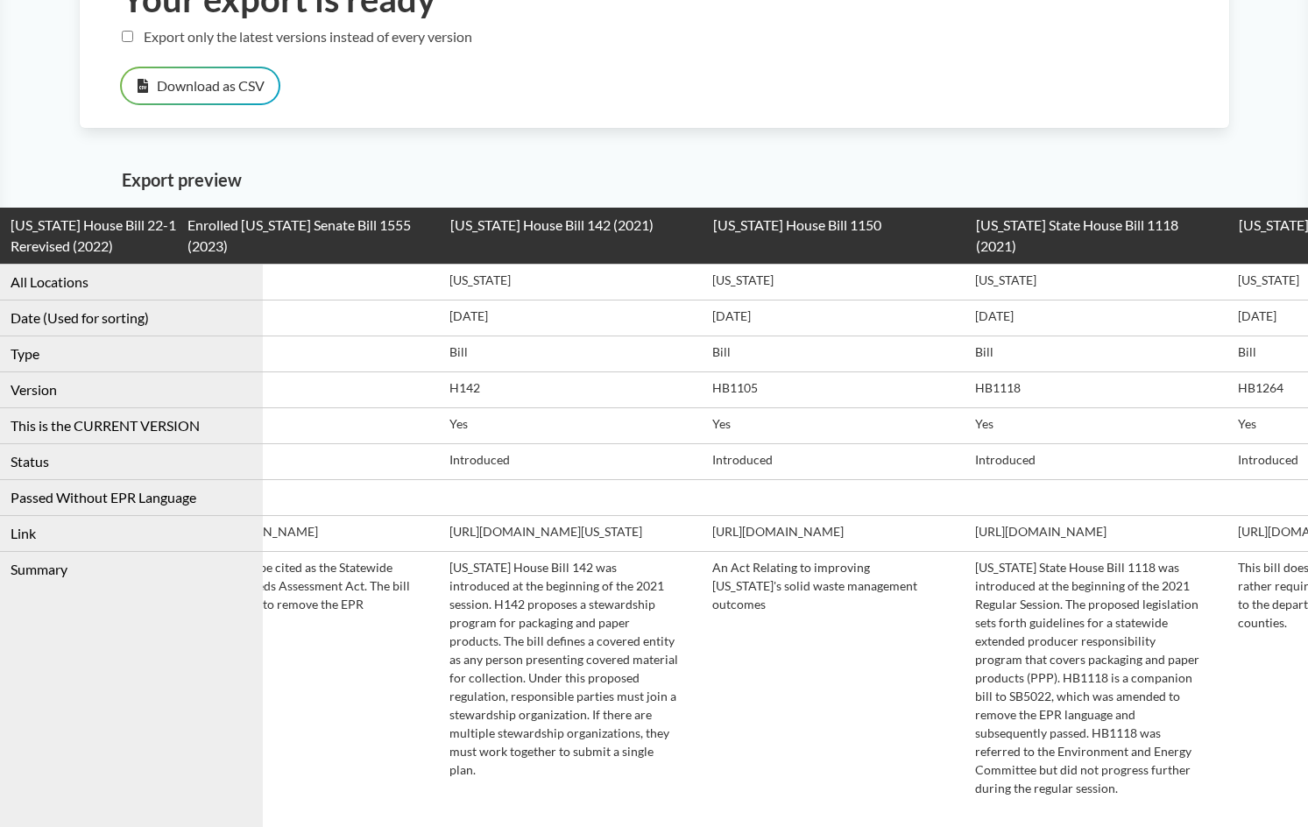
drag, startPoint x: 752, startPoint y: 613, endPoint x: 976, endPoint y: 623, distance: 224.6
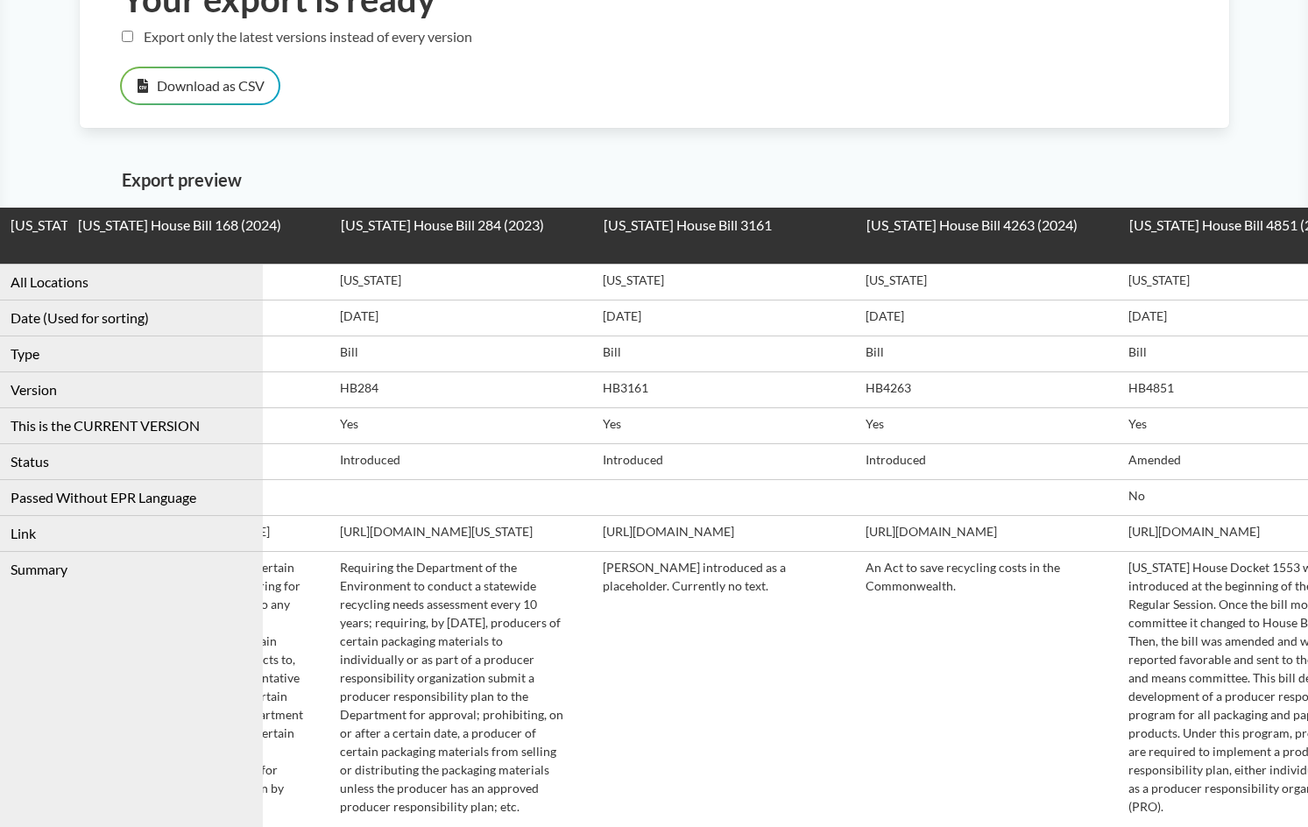
drag, startPoint x: 705, startPoint y: 611, endPoint x: 904, endPoint y: 600, distance: 198.3
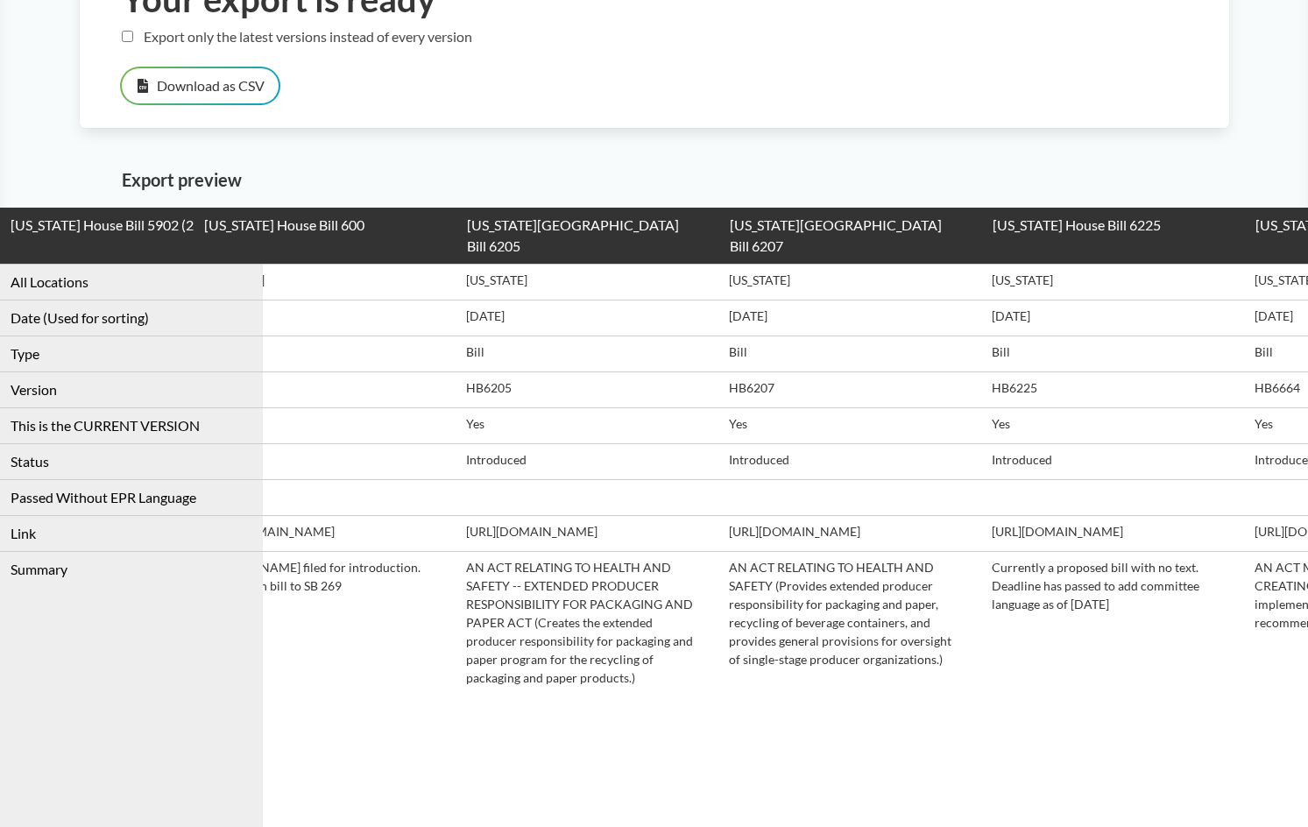
drag, startPoint x: 811, startPoint y: 587, endPoint x: 975, endPoint y: 596, distance: 164.1
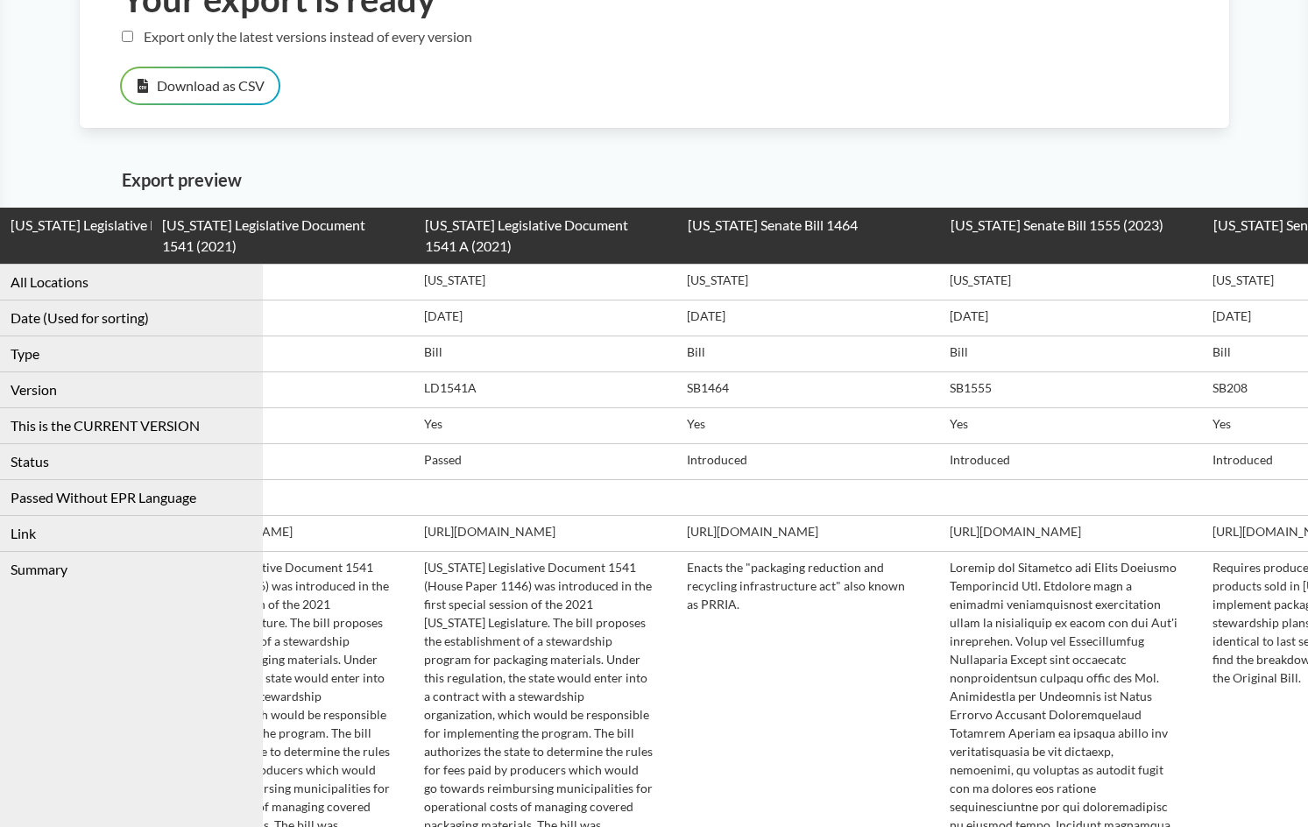
scroll to position [0, 9734]
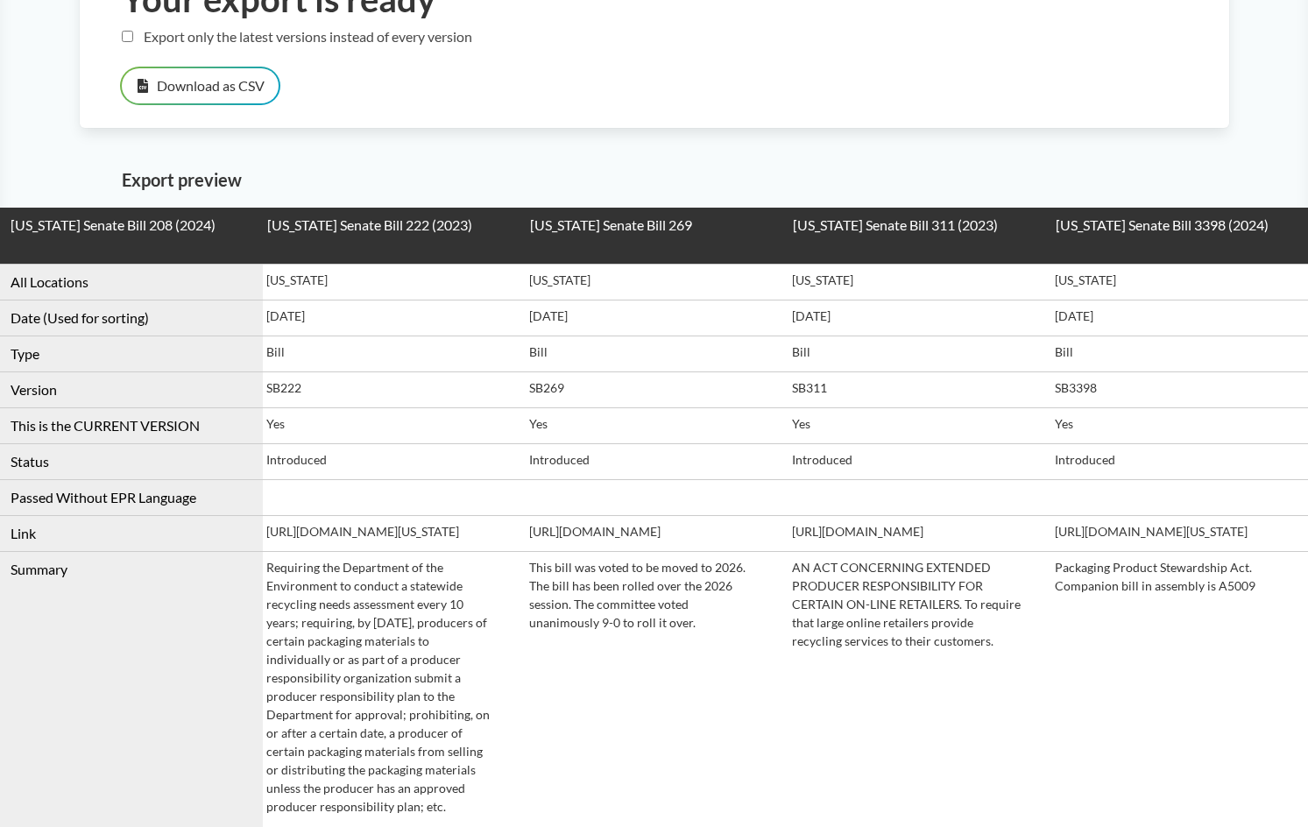
drag, startPoint x: 964, startPoint y: 580, endPoint x: 1185, endPoint y: 588, distance: 221.0
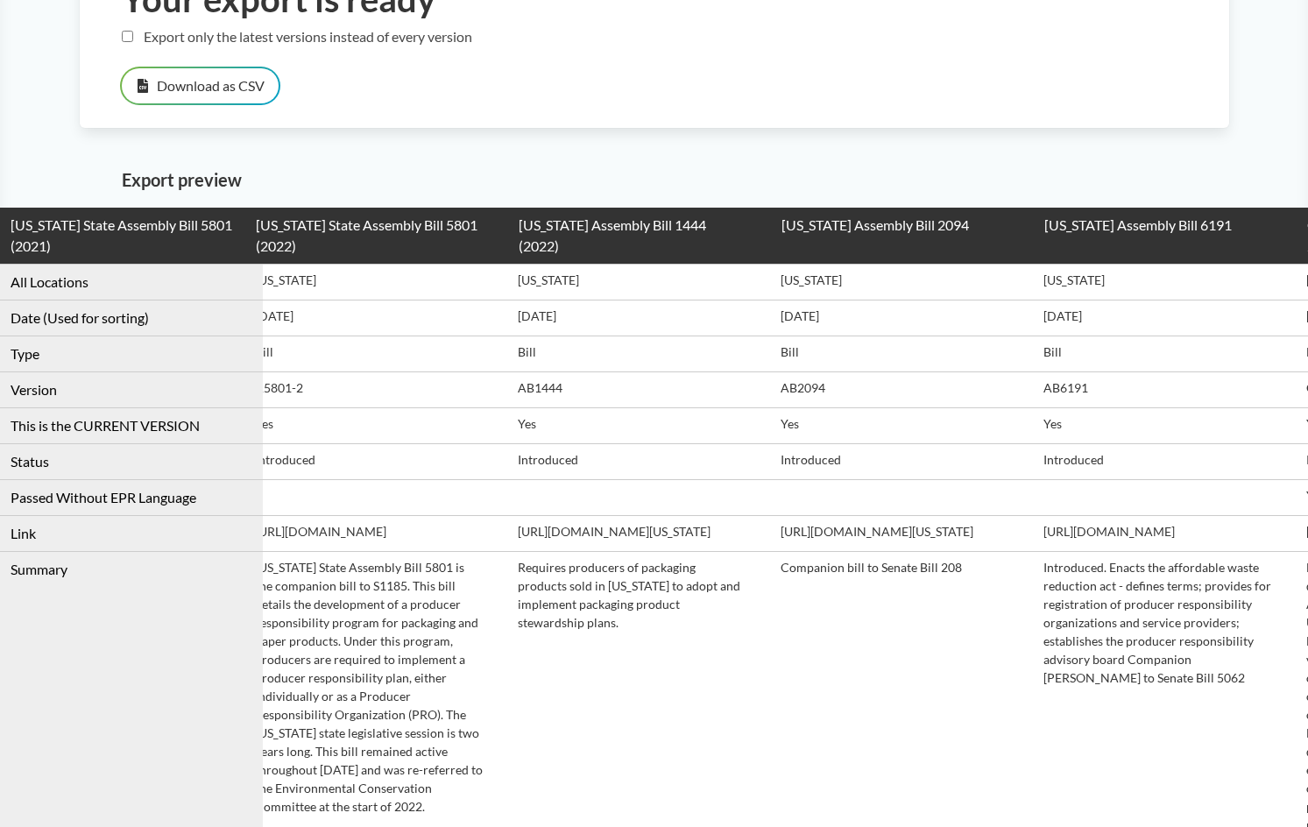
scroll to position [0, 0]
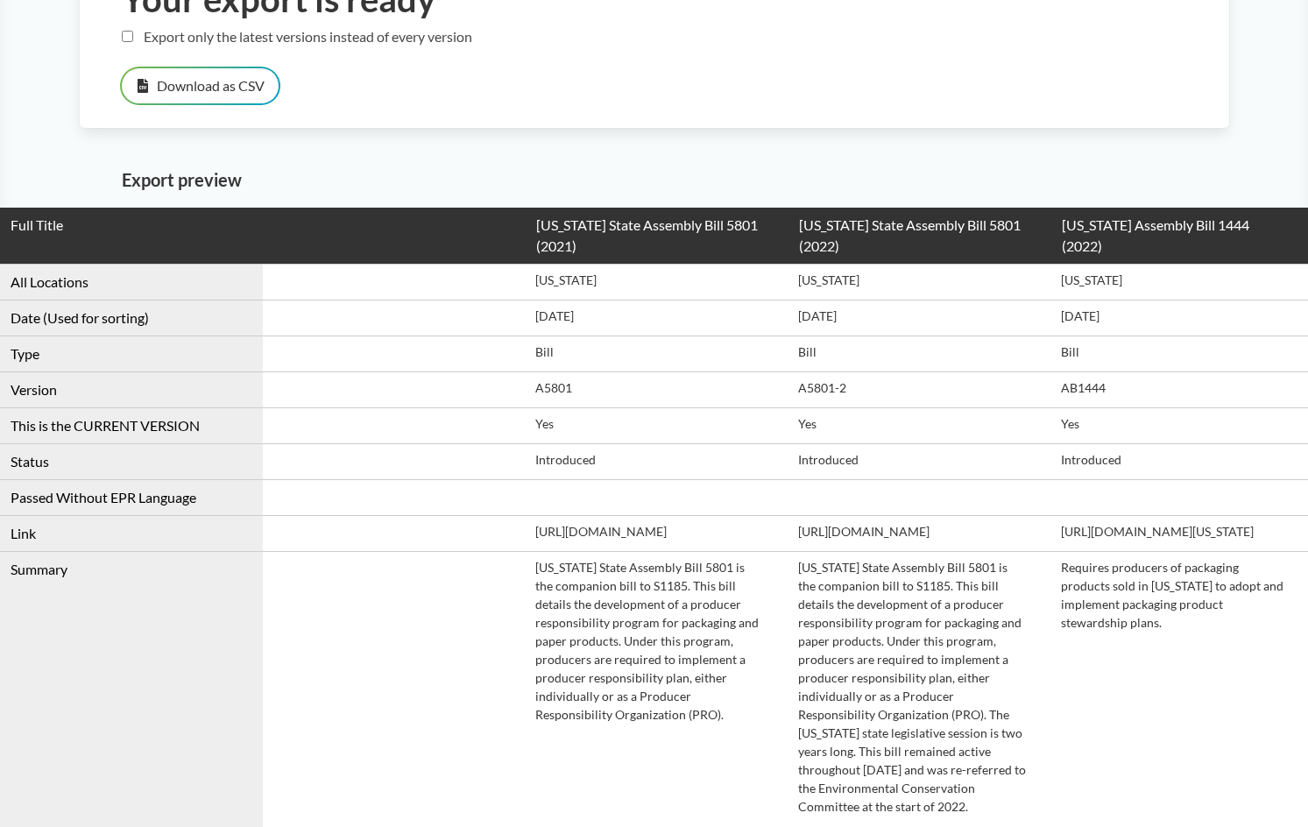
drag, startPoint x: 1295, startPoint y: 587, endPoint x: -167, endPoint y: 499, distance: 1465.3
drag, startPoint x: 936, startPoint y: 556, endPoint x: 206, endPoint y: 416, distance: 743.2
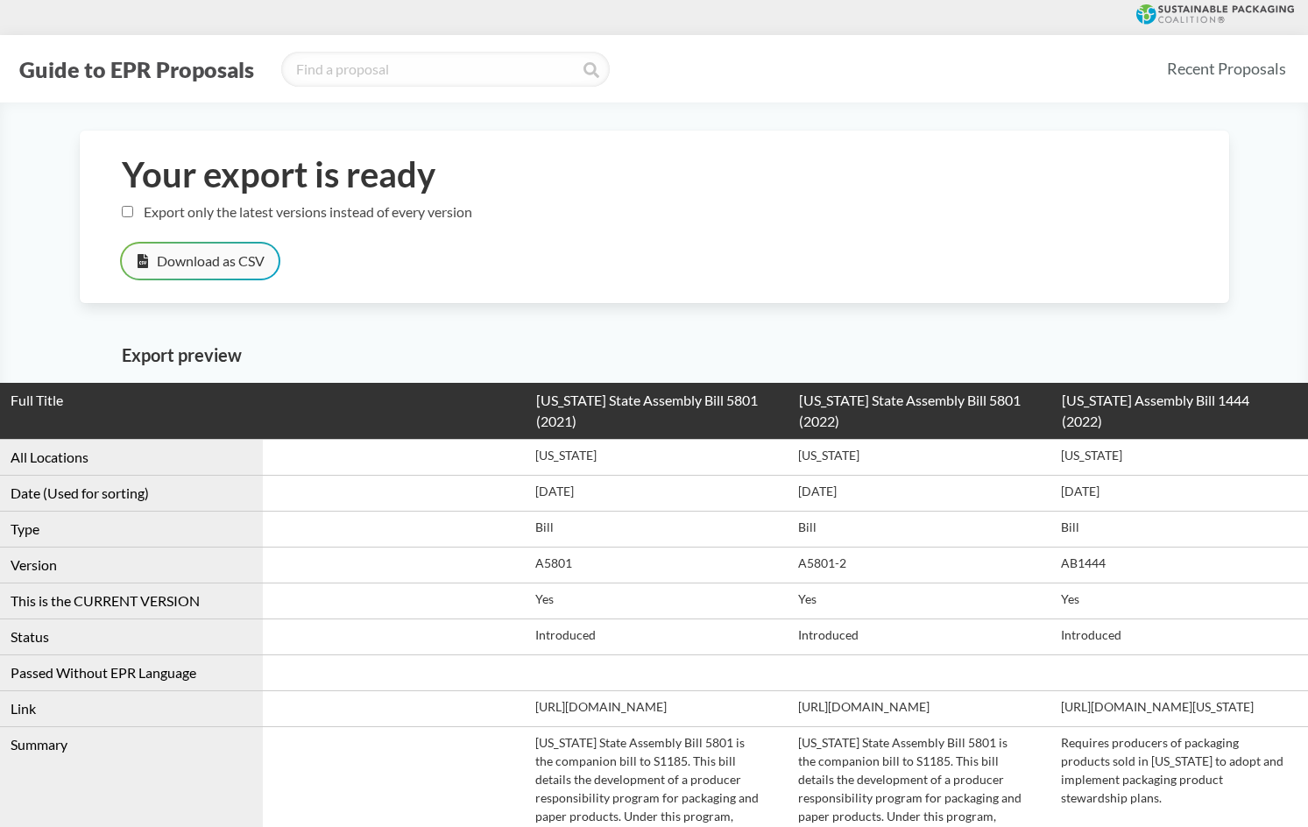
click at [206, 209] on label "Export only the latest versions instead of every version" at bounding box center [297, 211] width 351 height 17
click at [133, 209] on input "Export only the latest versions instead of every version" at bounding box center [127, 211] width 11 height 11
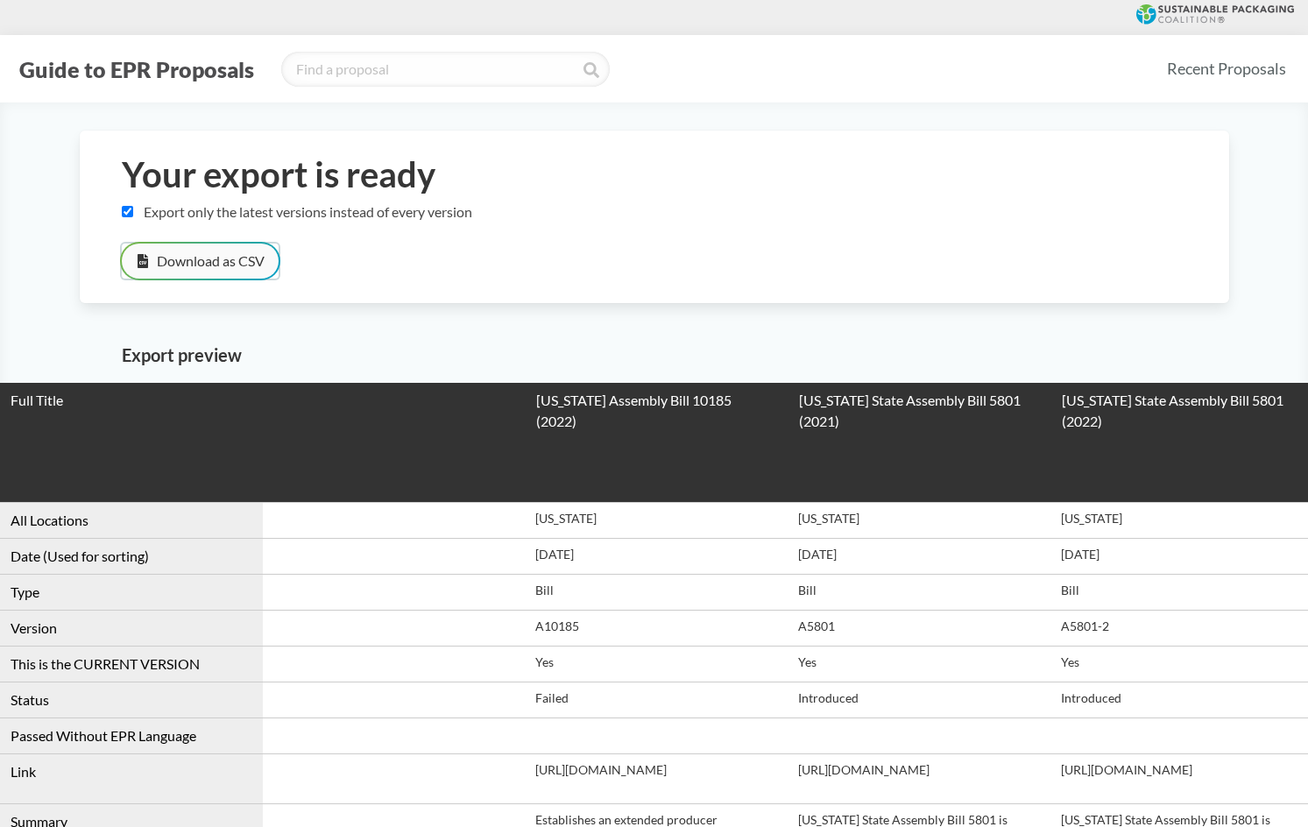
click at [195, 261] on button "Download as CSV" at bounding box center [200, 261] width 157 height 35
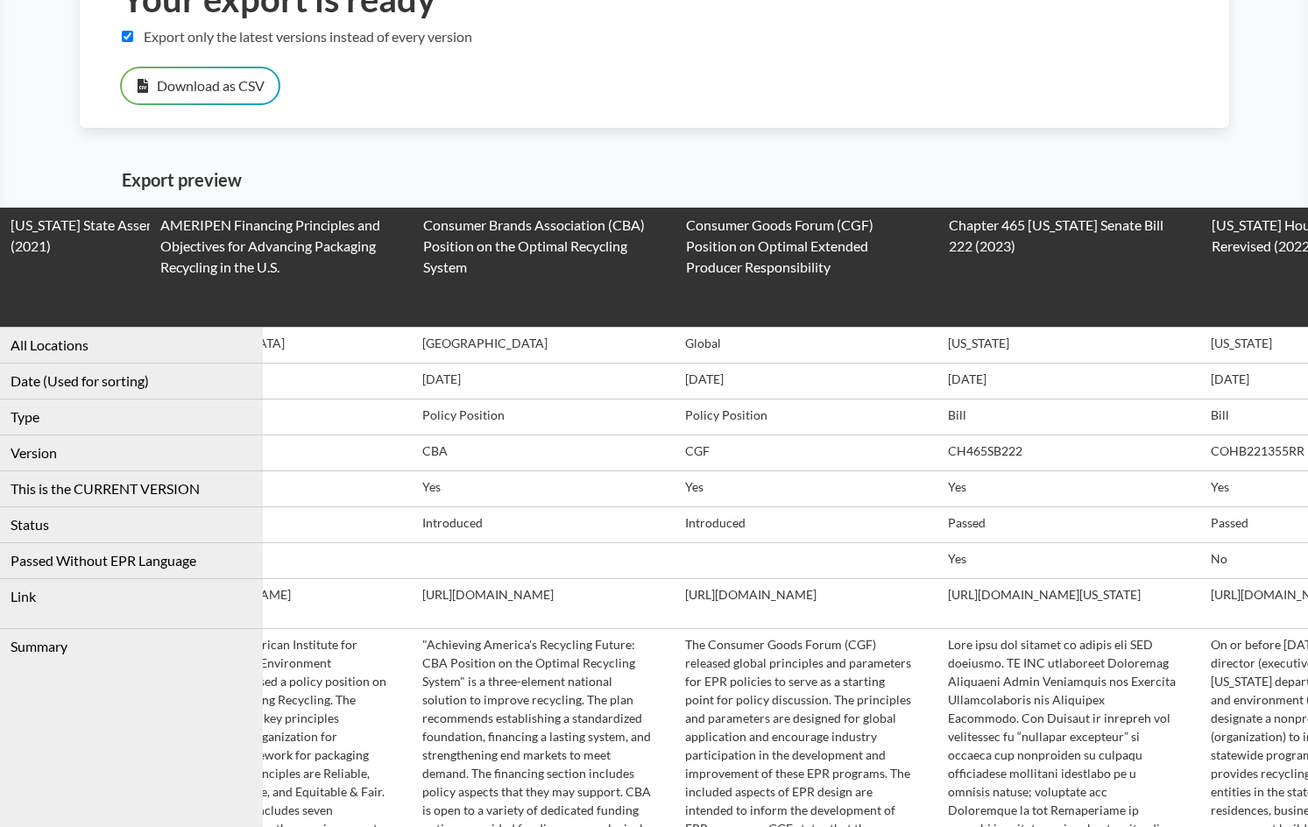
drag, startPoint x: 989, startPoint y: 574, endPoint x: 1024, endPoint y: 582, distance: 36.8
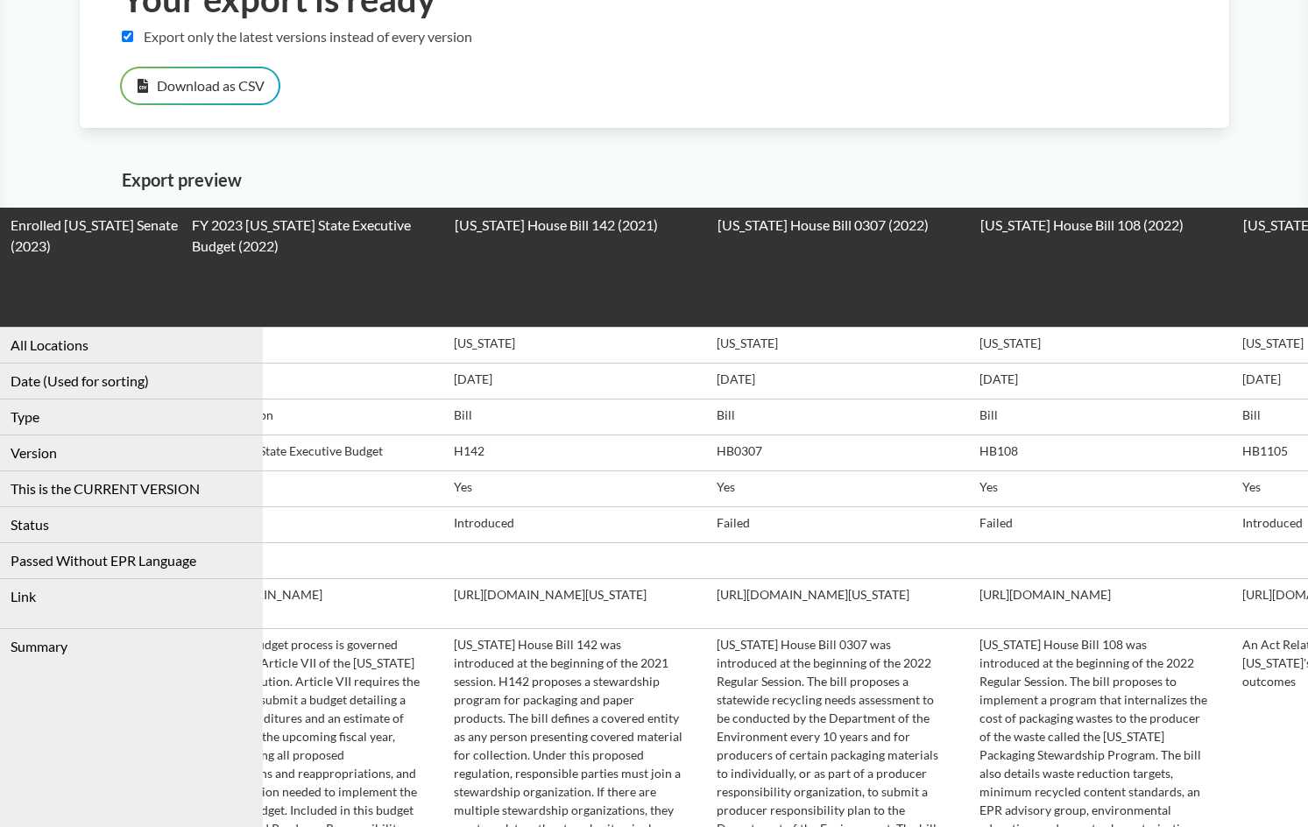
drag, startPoint x: 890, startPoint y: 581, endPoint x: 1010, endPoint y: 569, distance: 120.7
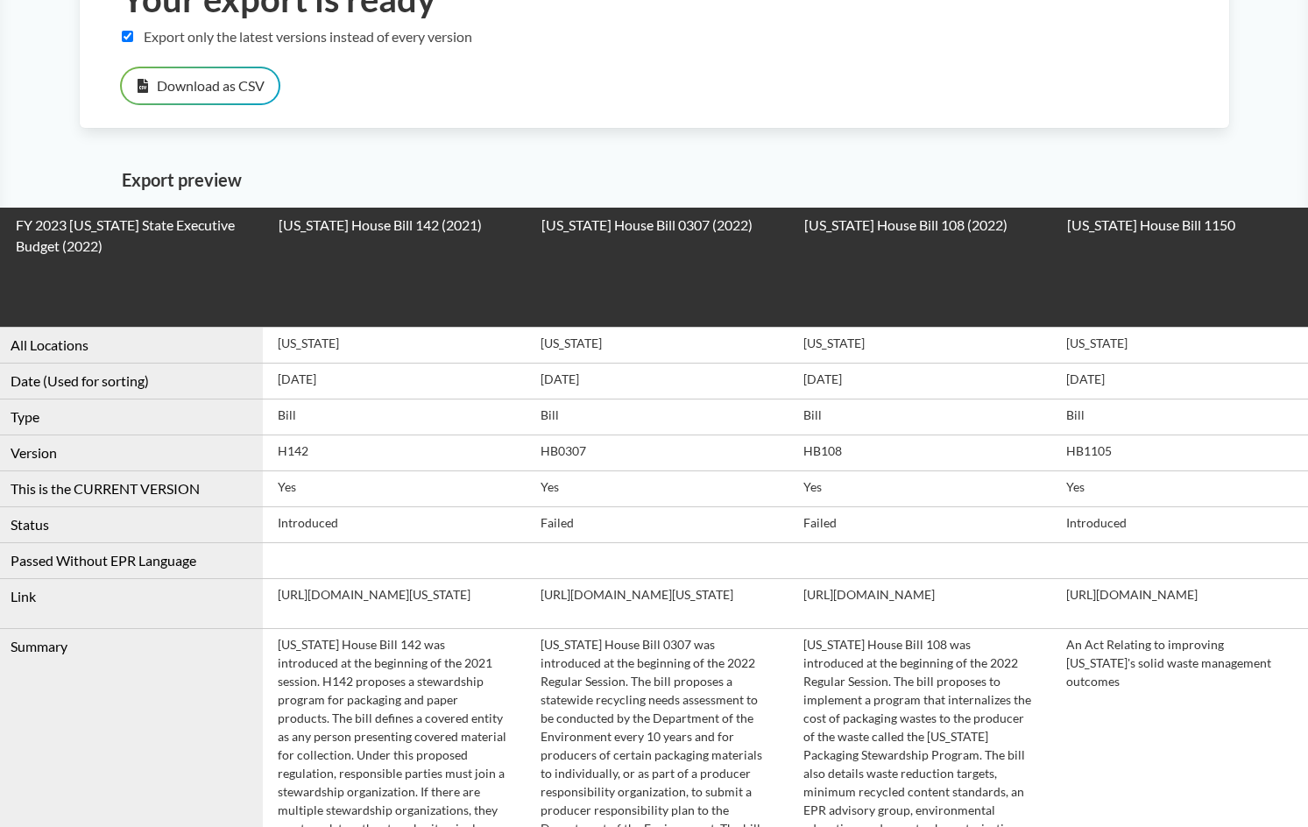
scroll to position [0, 0]
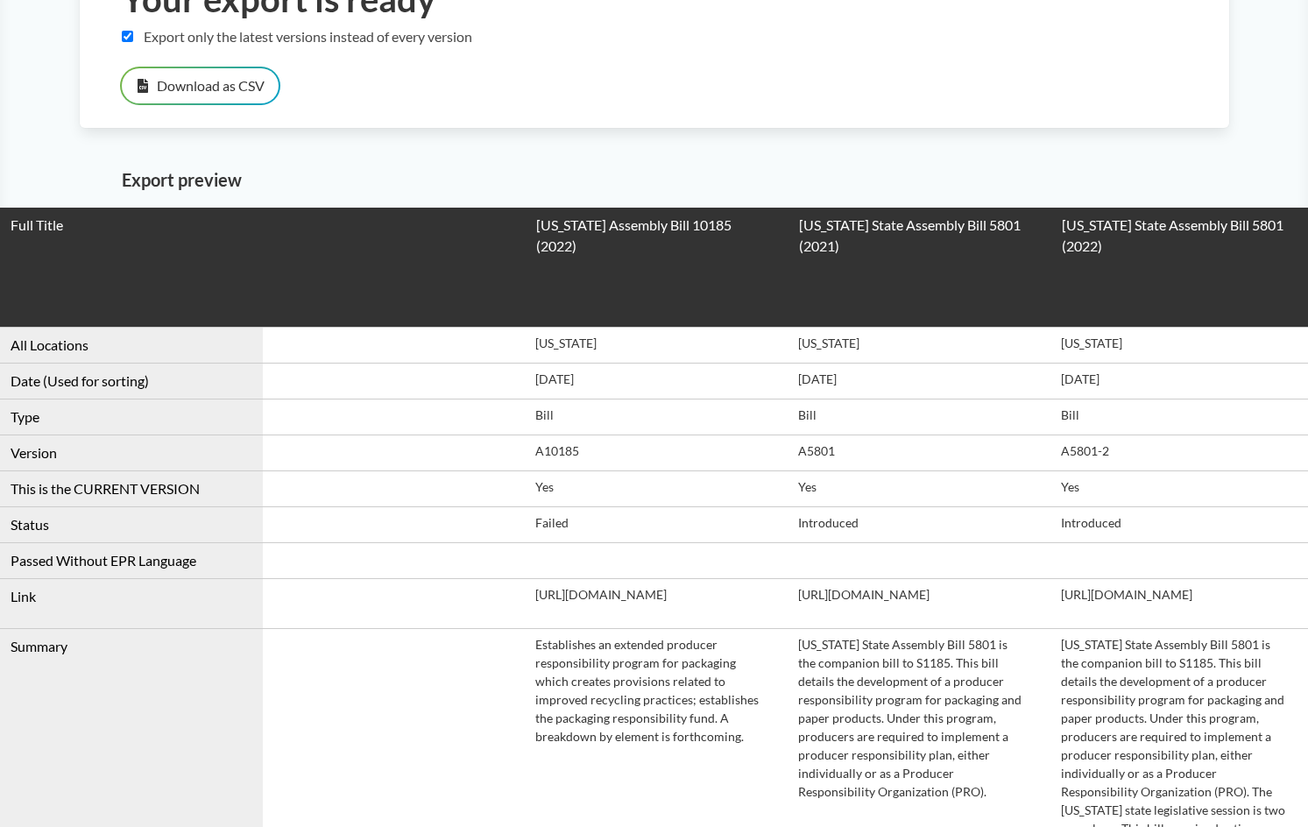
drag, startPoint x: 1066, startPoint y: 527, endPoint x: -216, endPoint y: 362, distance: 1291.8
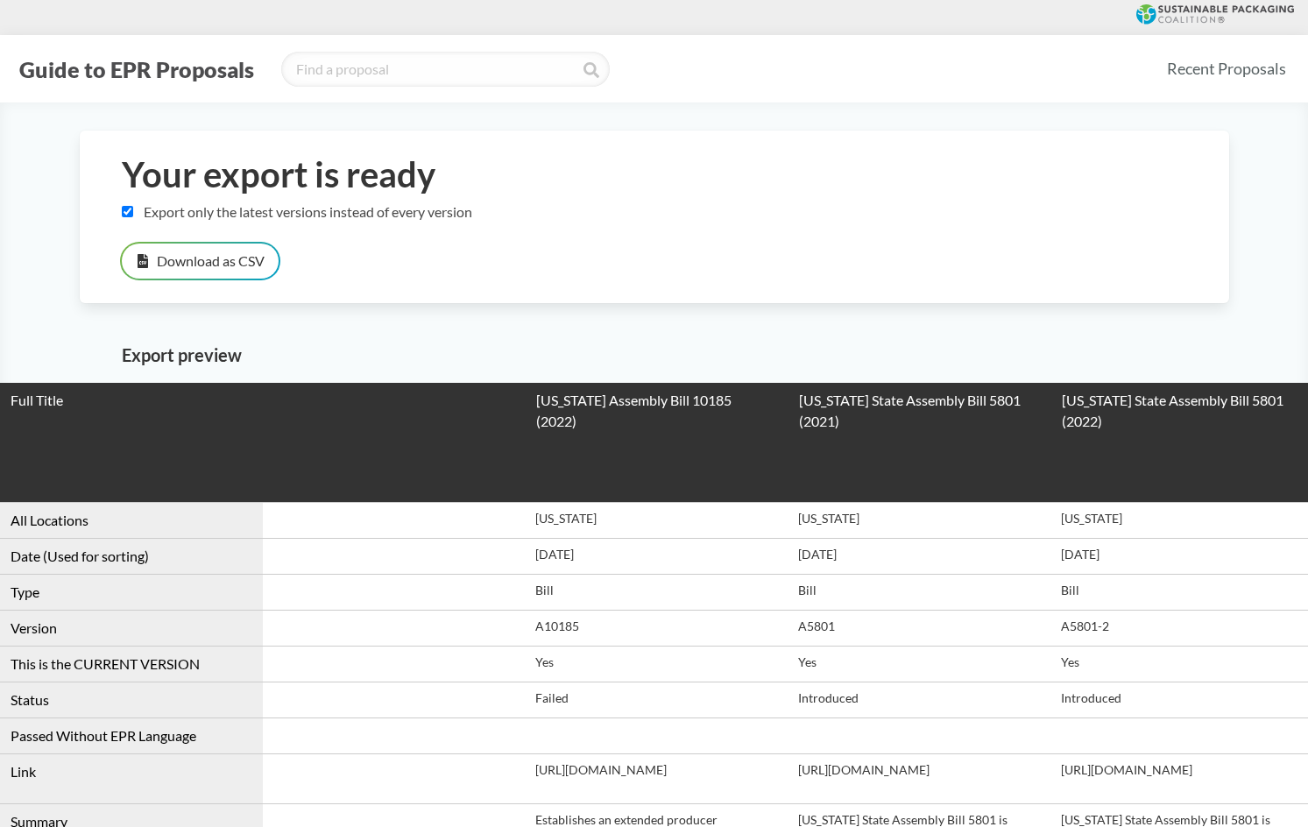
click at [229, 222] on div "Your export is ready Export only the latest versions instead of every version D…" at bounding box center [655, 217] width 1150 height 173
click at [248, 208] on label "Export only the latest versions instead of every version" at bounding box center [297, 211] width 351 height 17
click at [133, 208] on input "Export only the latest versions instead of every version" at bounding box center [127, 211] width 11 height 11
checkbox input "false"
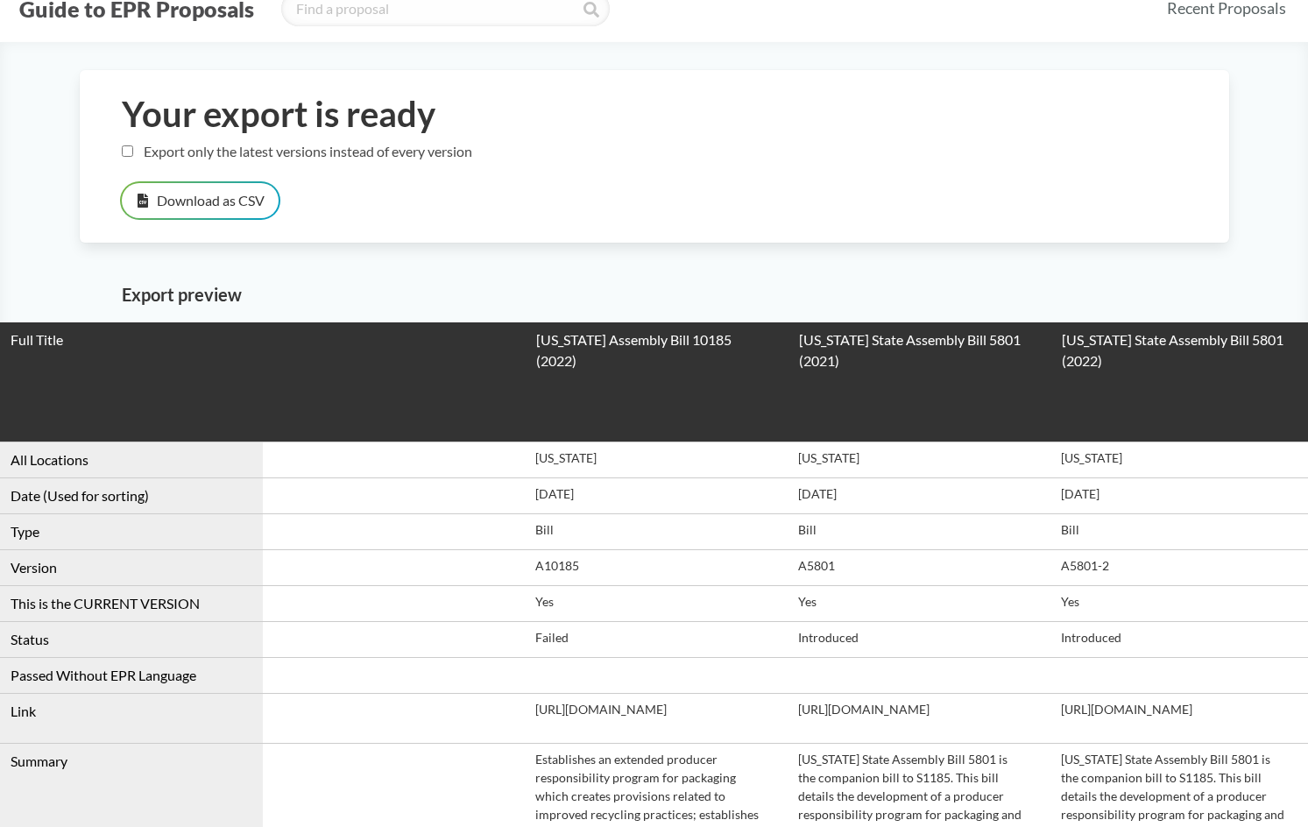
scroll to position [175, 0]
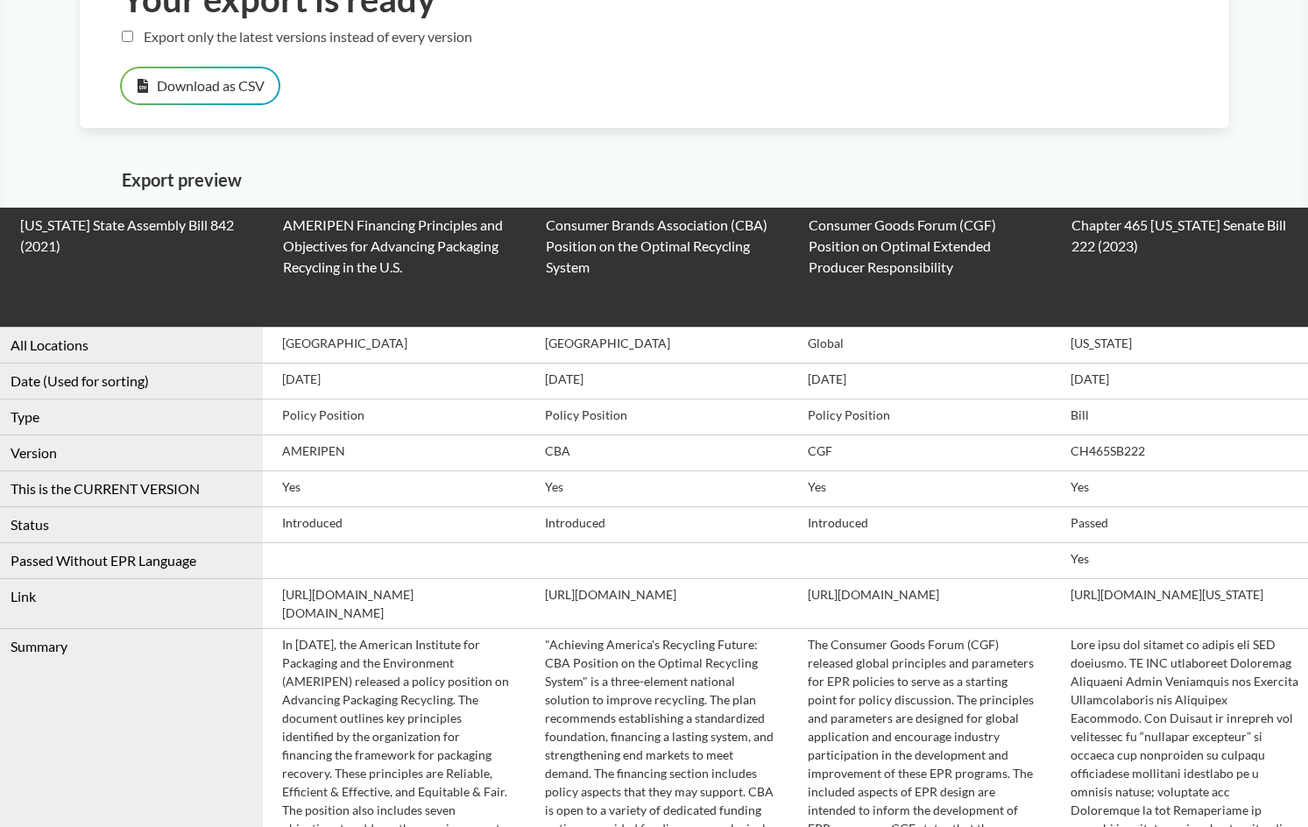
drag, startPoint x: 494, startPoint y: 595, endPoint x: 760, endPoint y: 591, distance: 265.6
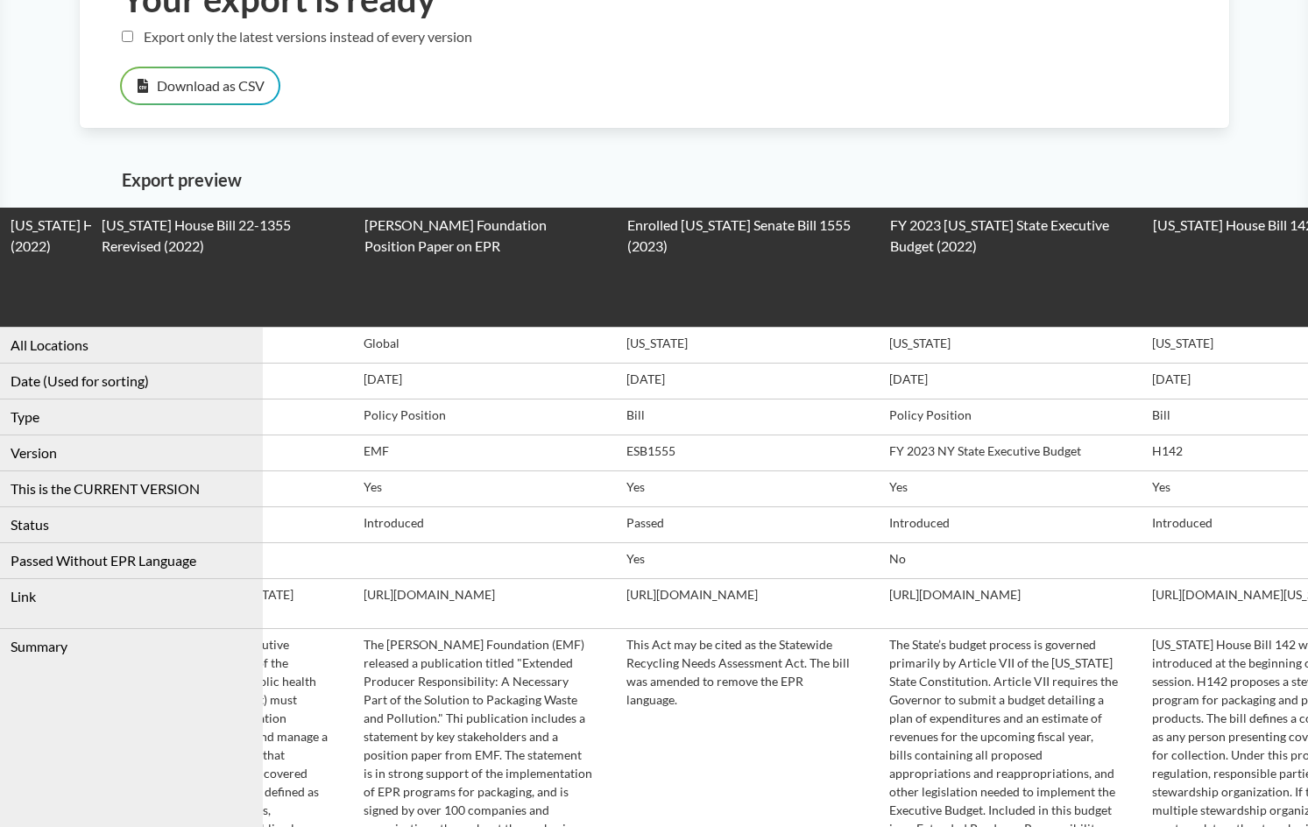
scroll to position [0, 4672]
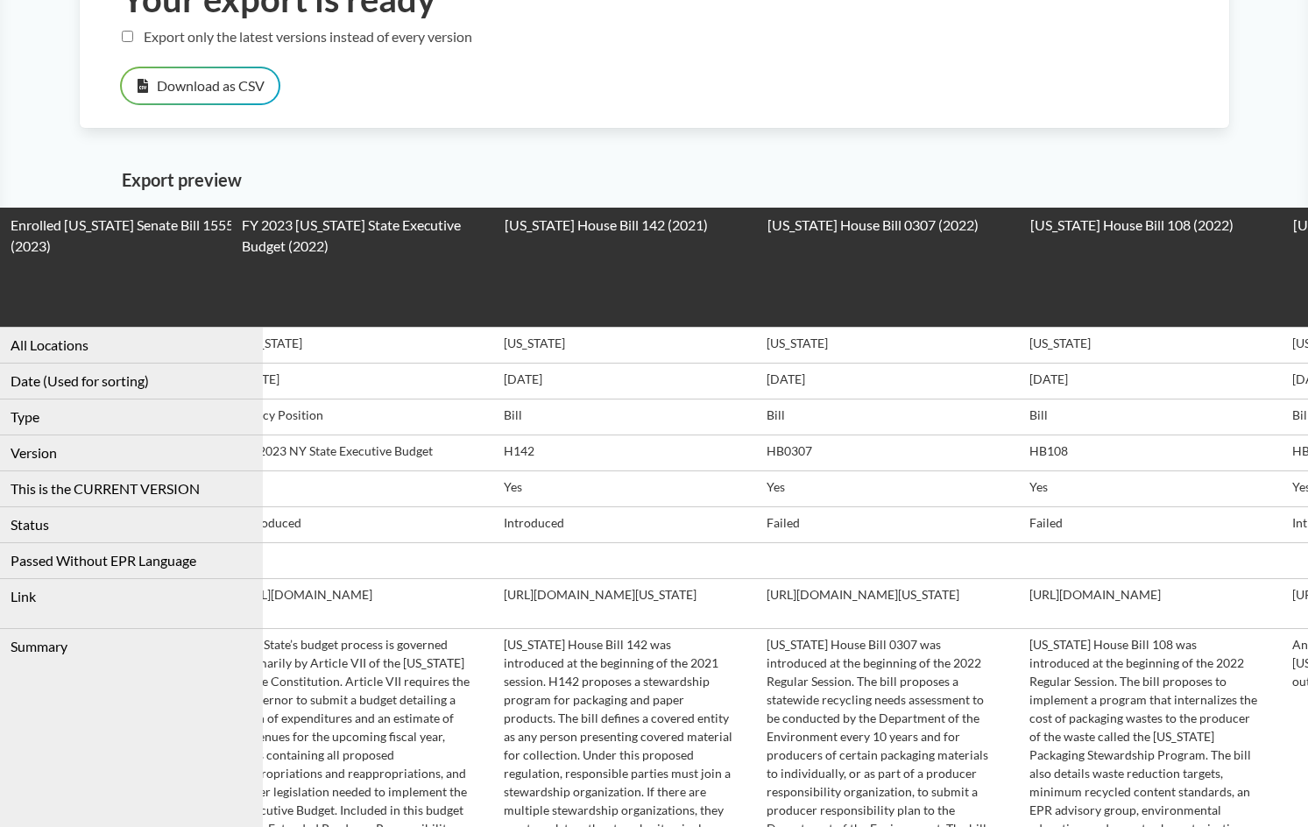
drag, startPoint x: 526, startPoint y: 605, endPoint x: 711, endPoint y: 583, distance: 186.2
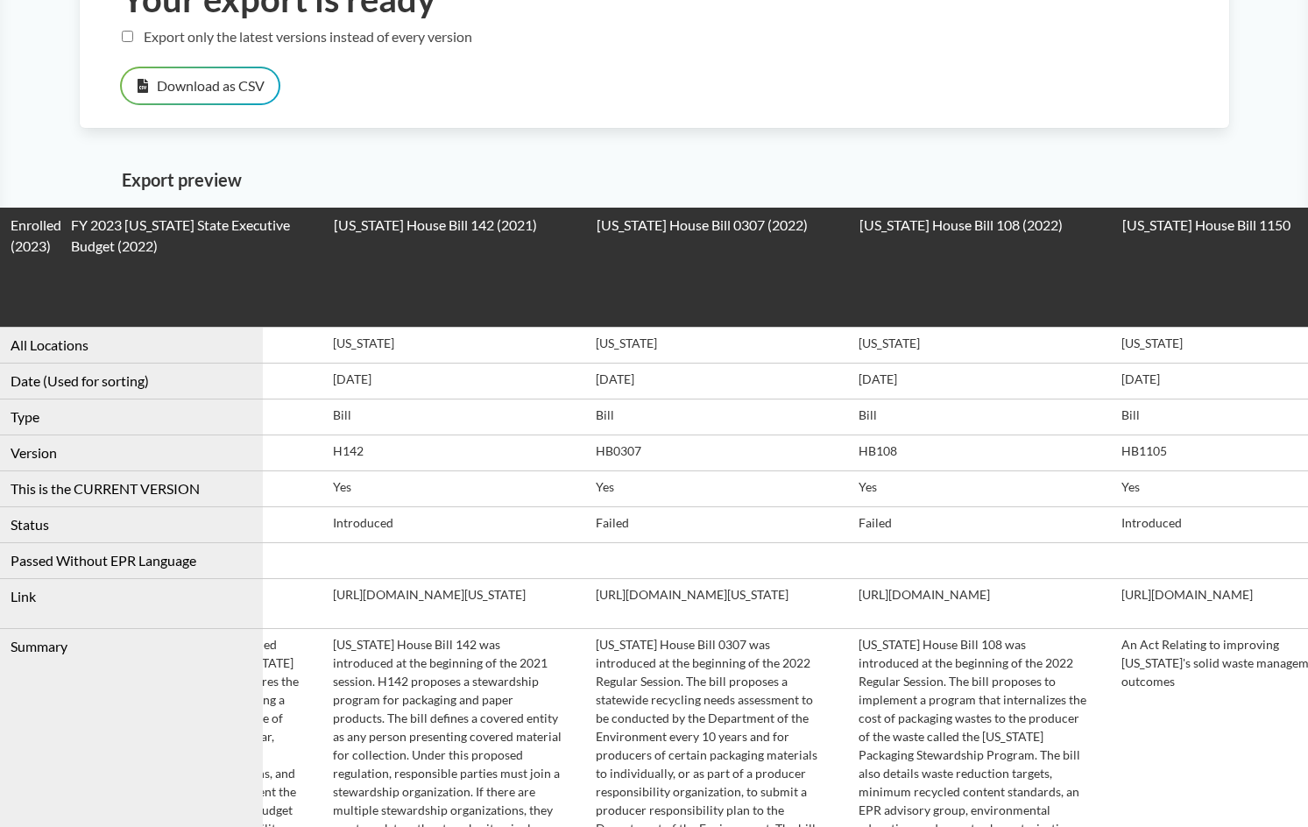
scroll to position [0, 0]
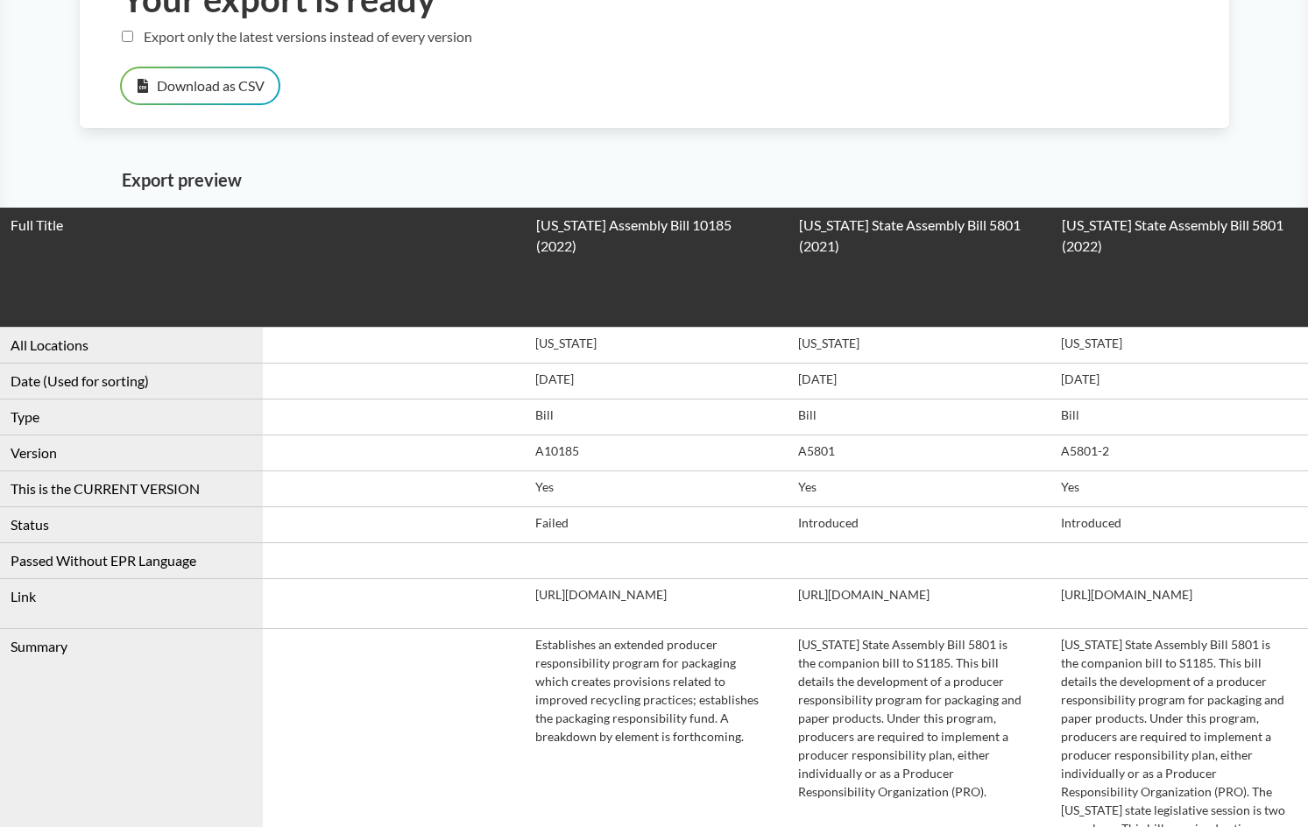
drag, startPoint x: 1218, startPoint y: 573, endPoint x: -361, endPoint y: 323, distance: 1599.0
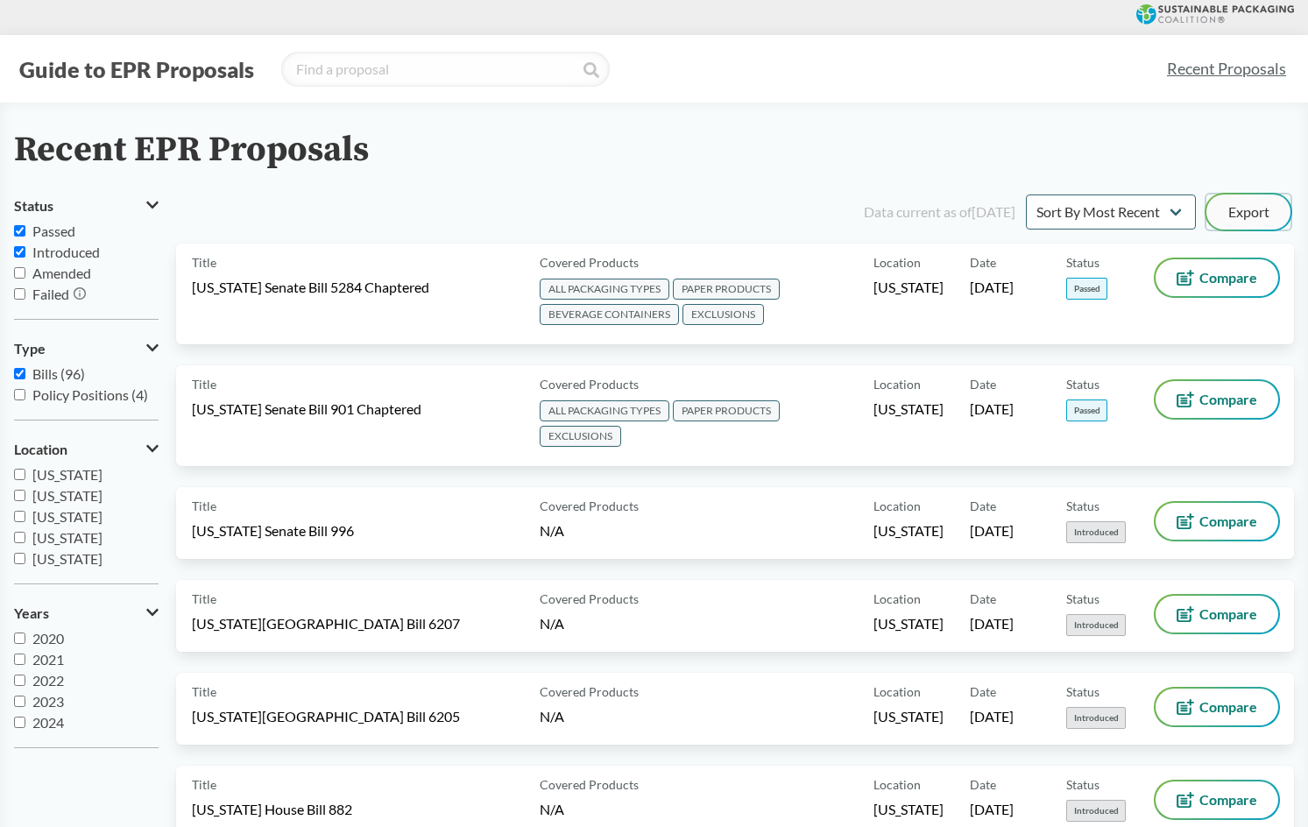
click at [1241, 207] on button "Export" at bounding box center [1249, 212] width 84 height 35
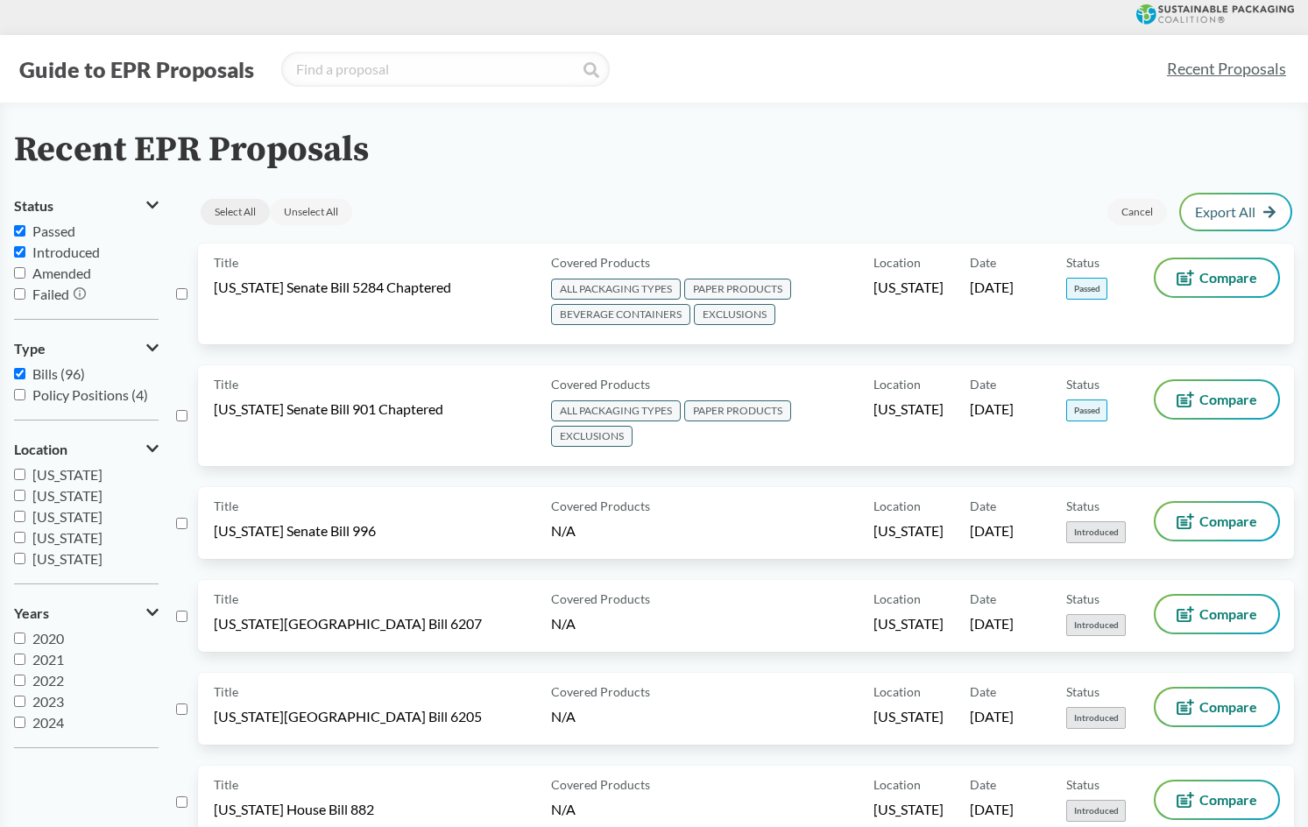
click at [241, 204] on div "Select All" at bounding box center [235, 212] width 69 height 26
checkbox input "true"
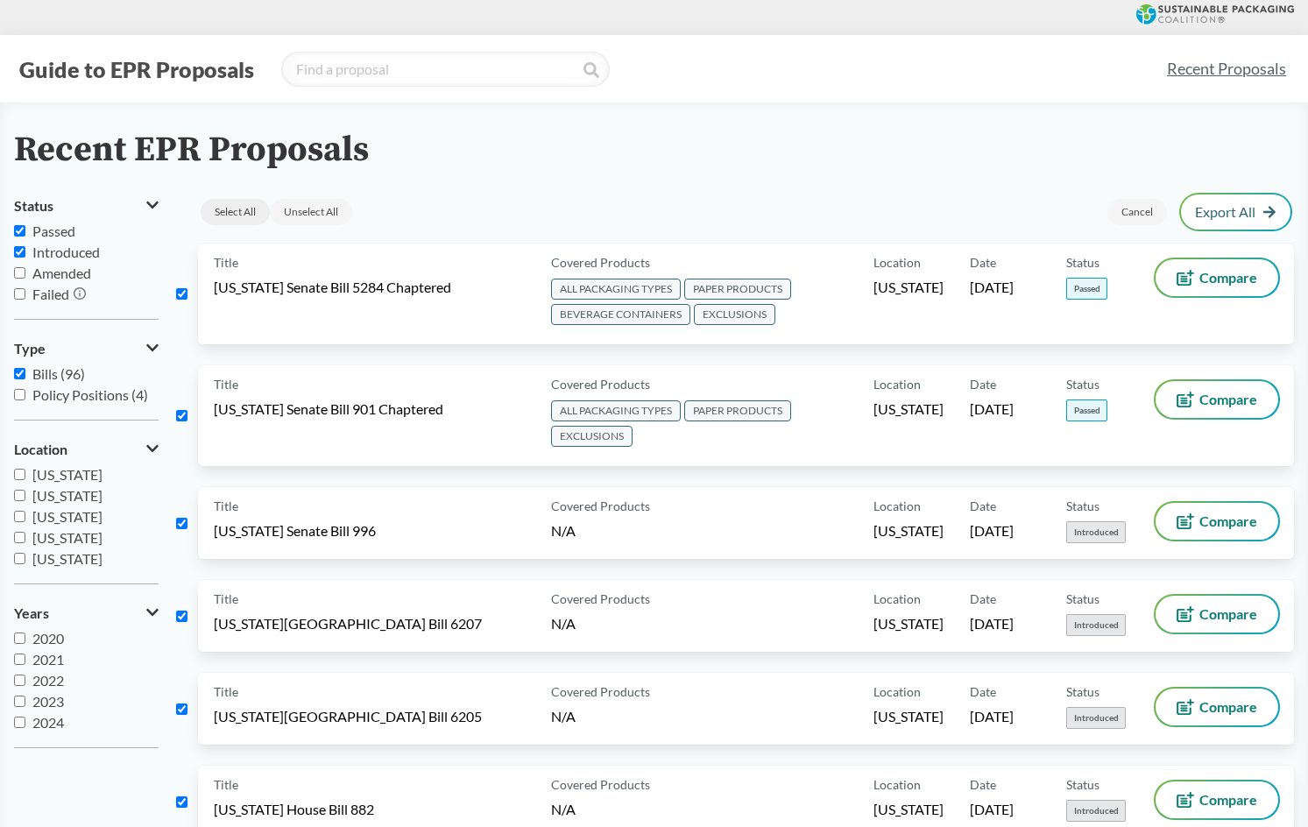
checkbox input "true"
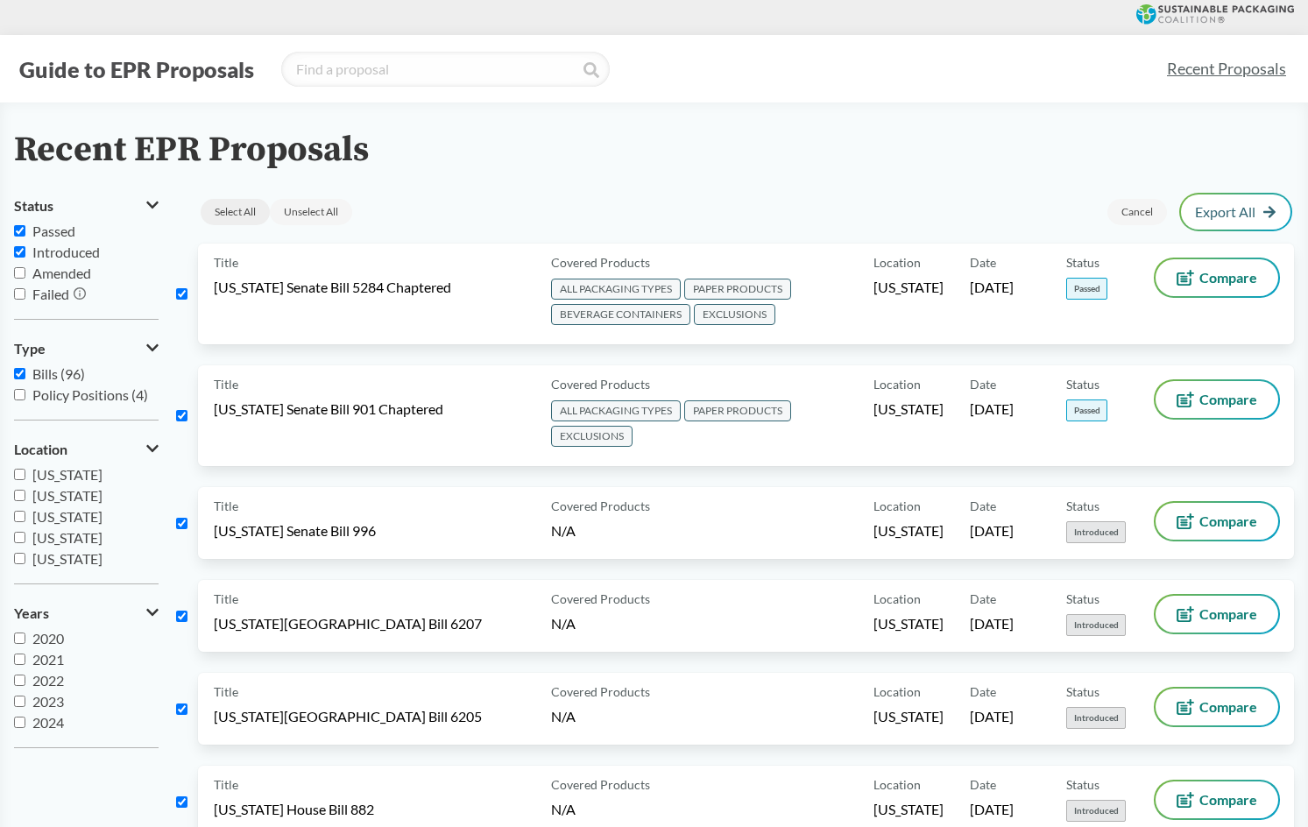
checkbox input "true"
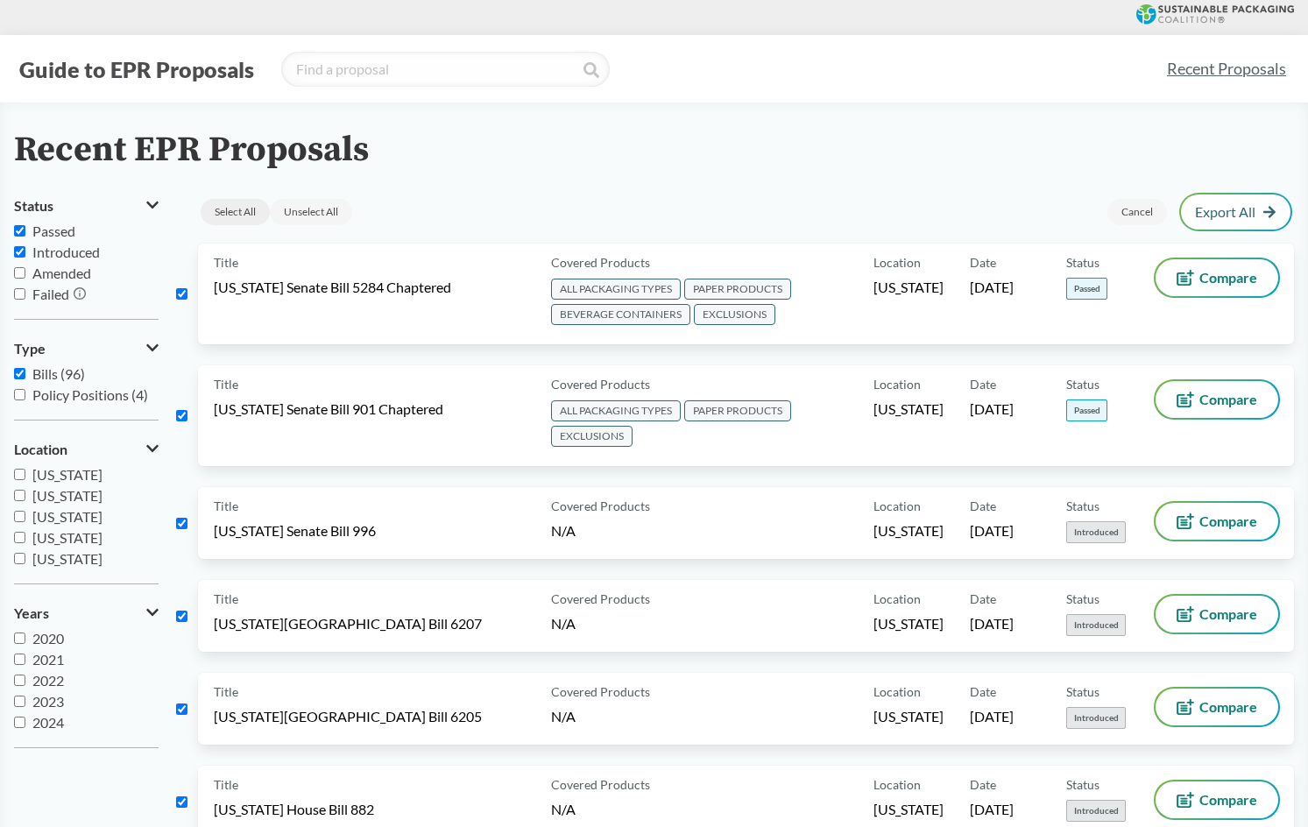
checkbox input "true"
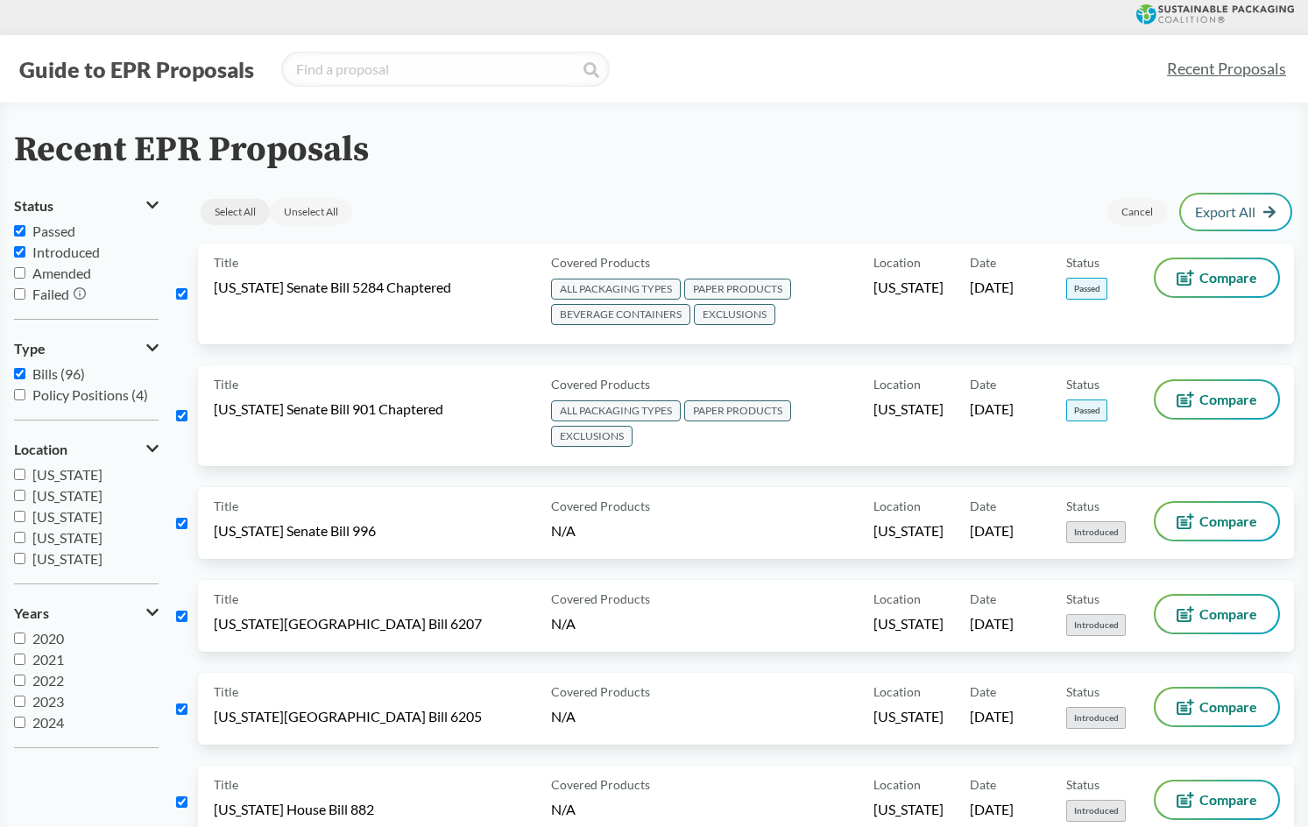
checkbox input "true"
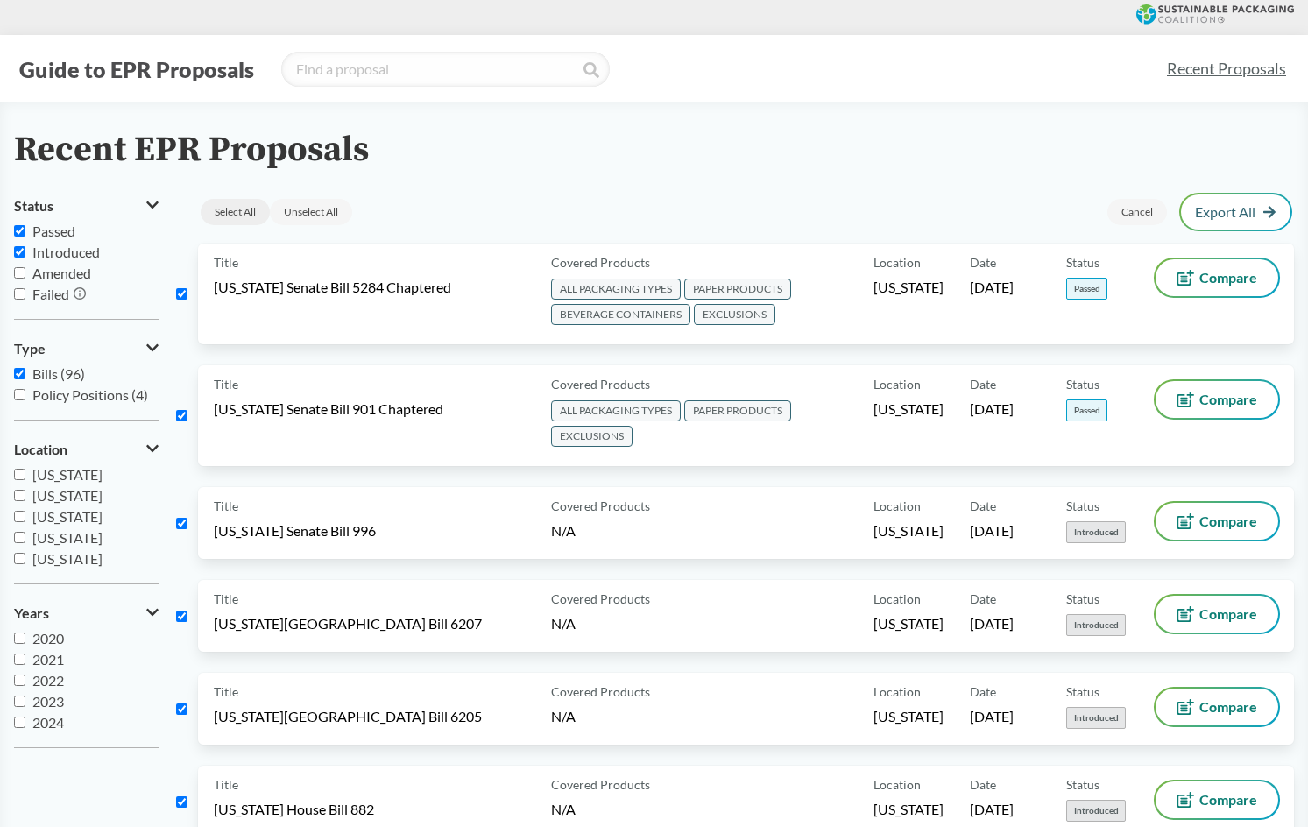
checkbox input "true"
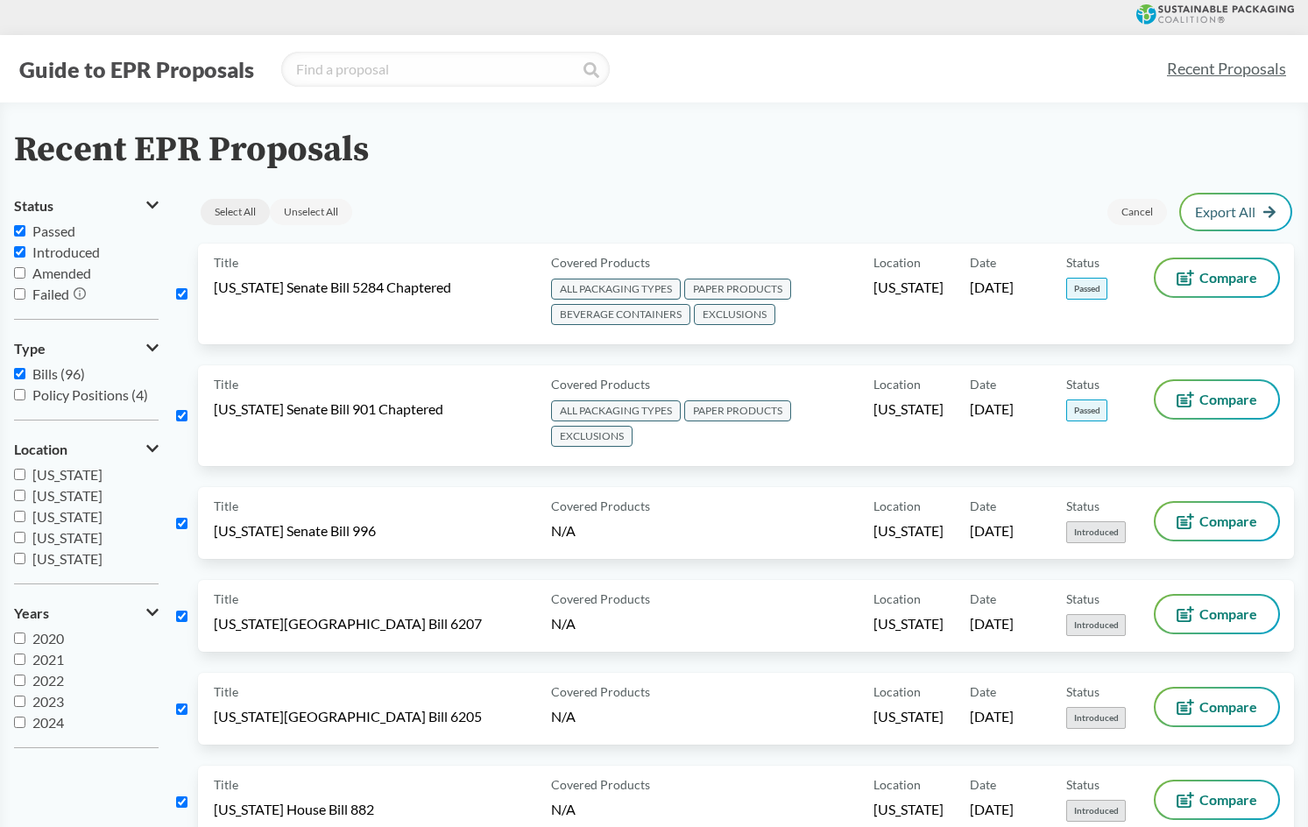
checkbox input "true"
click at [1218, 206] on link "Export Selected" at bounding box center [1219, 212] width 116 height 16
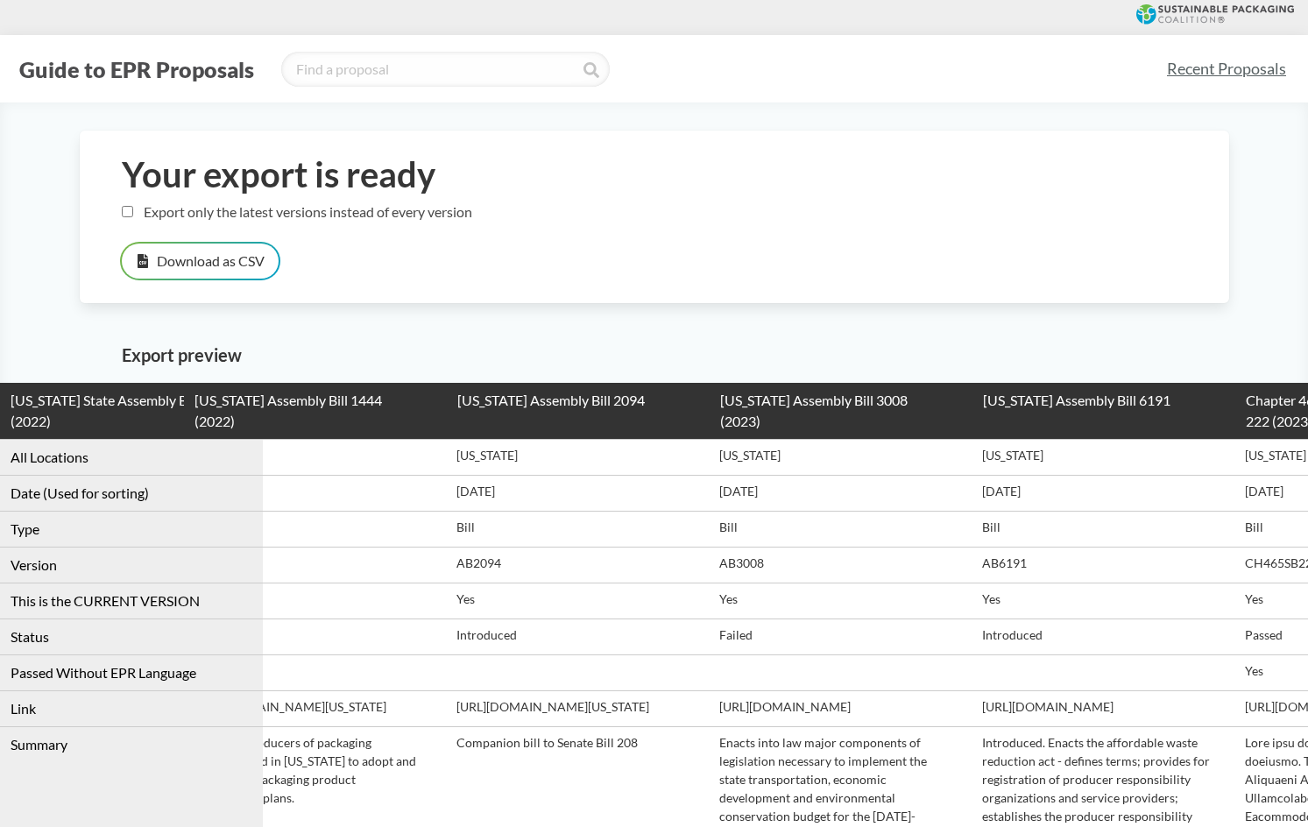
drag, startPoint x: 466, startPoint y: 585, endPoint x: 548, endPoint y: 578, distance: 81.9
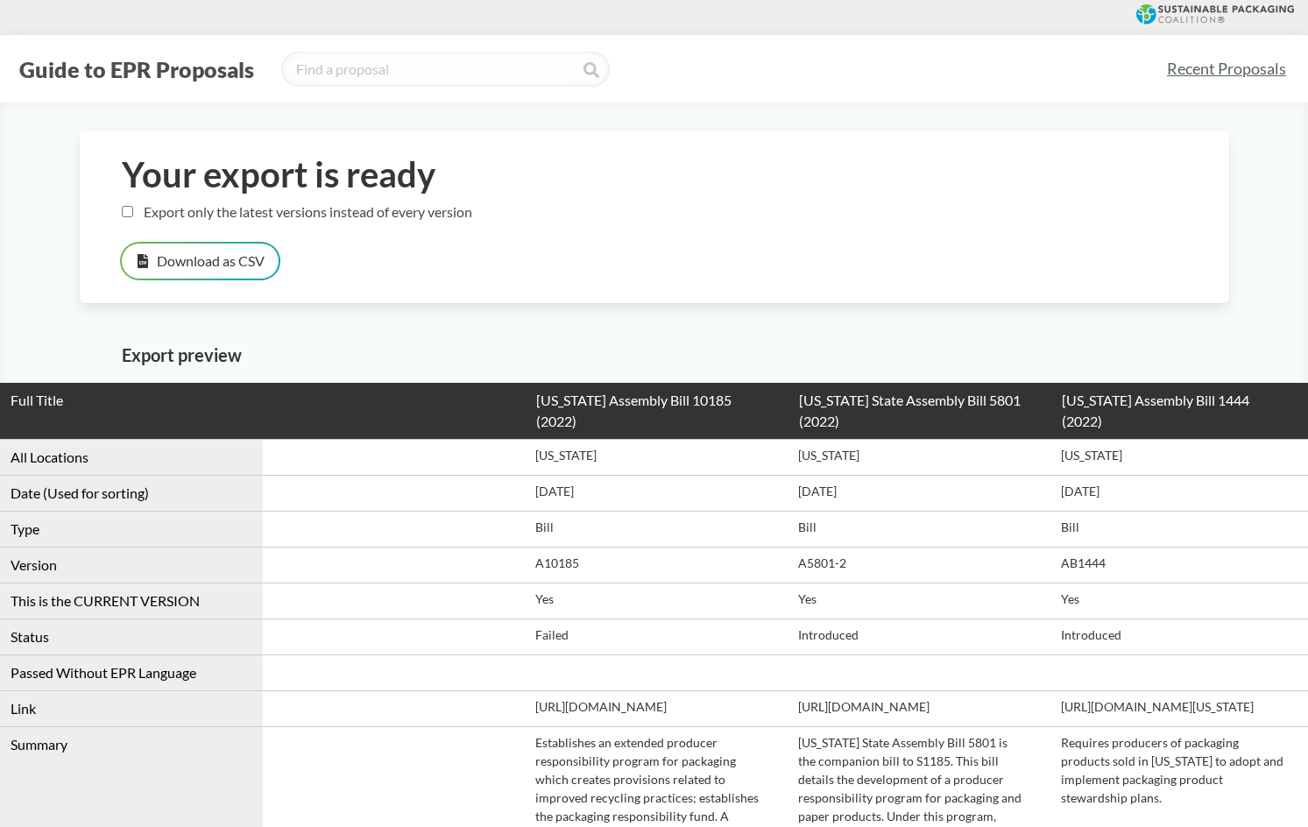
drag, startPoint x: 548, startPoint y: 578, endPoint x: -197, endPoint y: 463, distance: 753.7
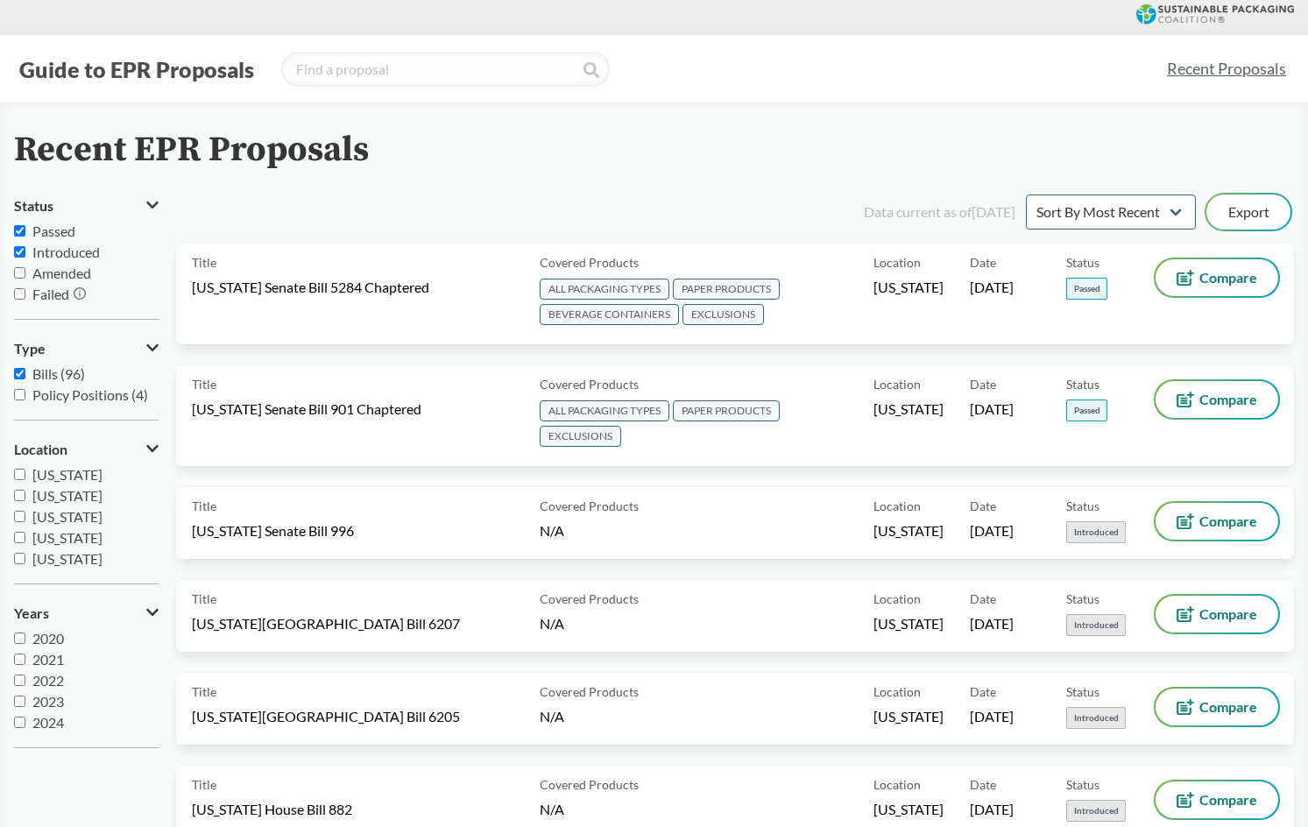
click at [44, 232] on span "Passed" at bounding box center [53, 231] width 43 height 17
click at [25, 232] on input "Passed" at bounding box center [19, 230] width 11 height 11
click at [34, 251] on span "Introduced" at bounding box center [65, 252] width 67 height 17
click at [25, 251] on input "Introduced" at bounding box center [19, 251] width 11 height 11
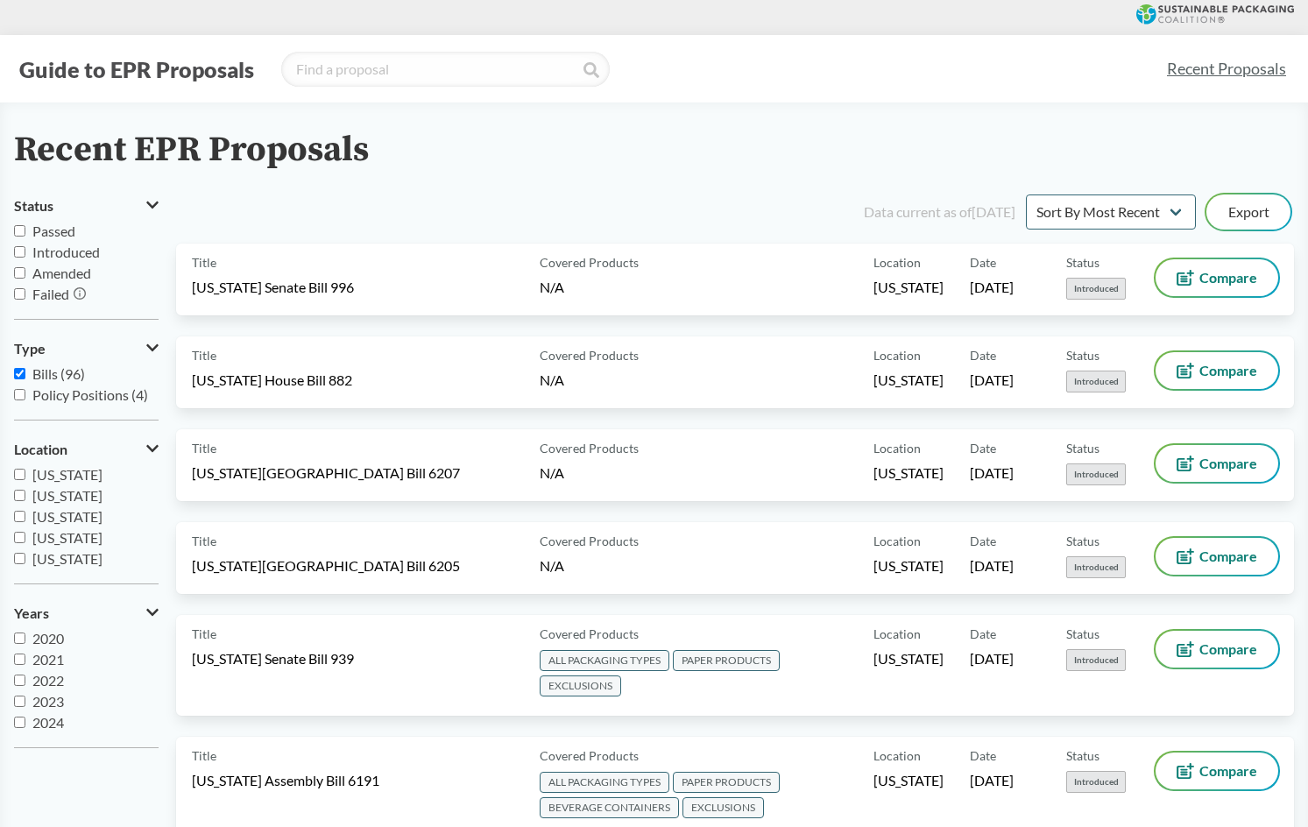
click at [39, 231] on span "Passed" at bounding box center [53, 231] width 43 height 17
click at [25, 231] on input "Passed" at bounding box center [19, 230] width 11 height 11
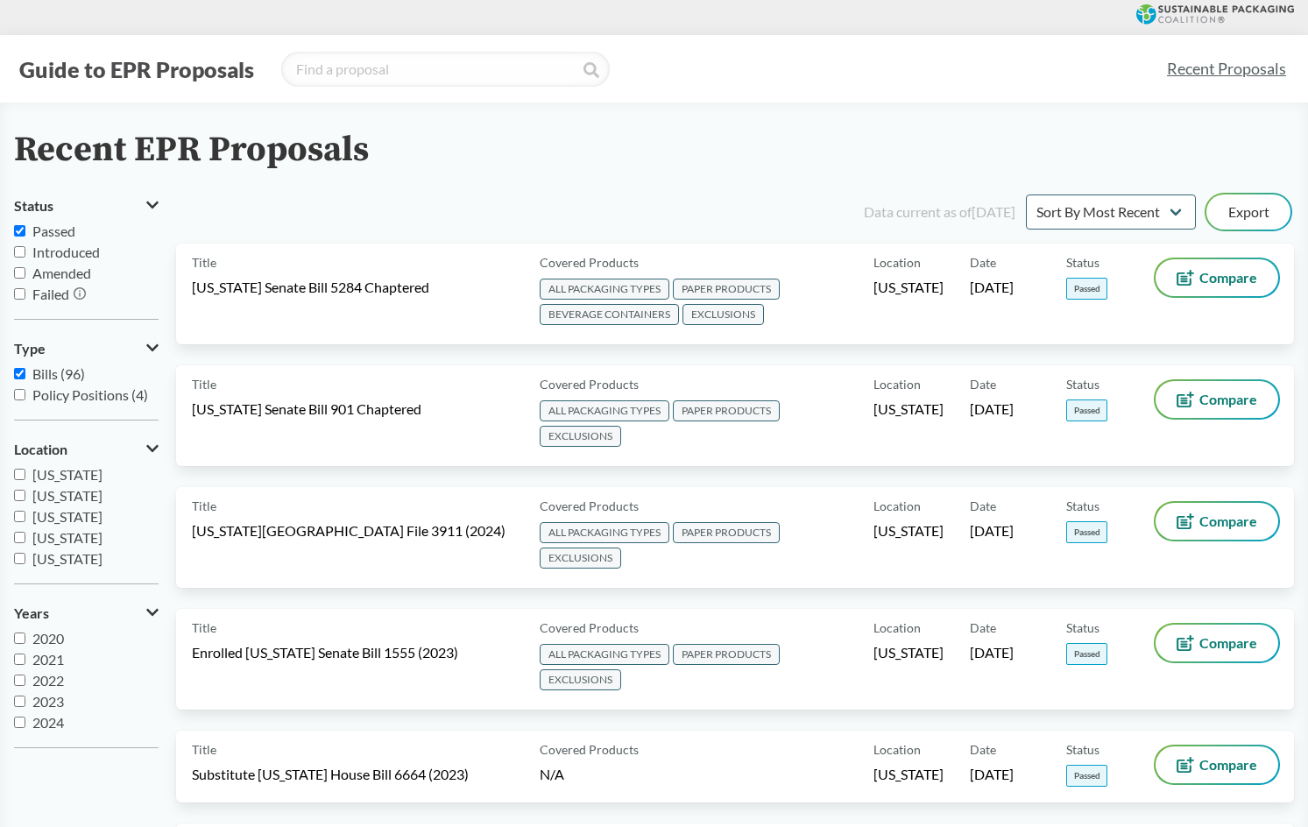
click at [39, 248] on span "Introduced" at bounding box center [65, 252] width 67 height 17
click at [25, 248] on input "Introduced" at bounding box center [19, 251] width 11 height 11
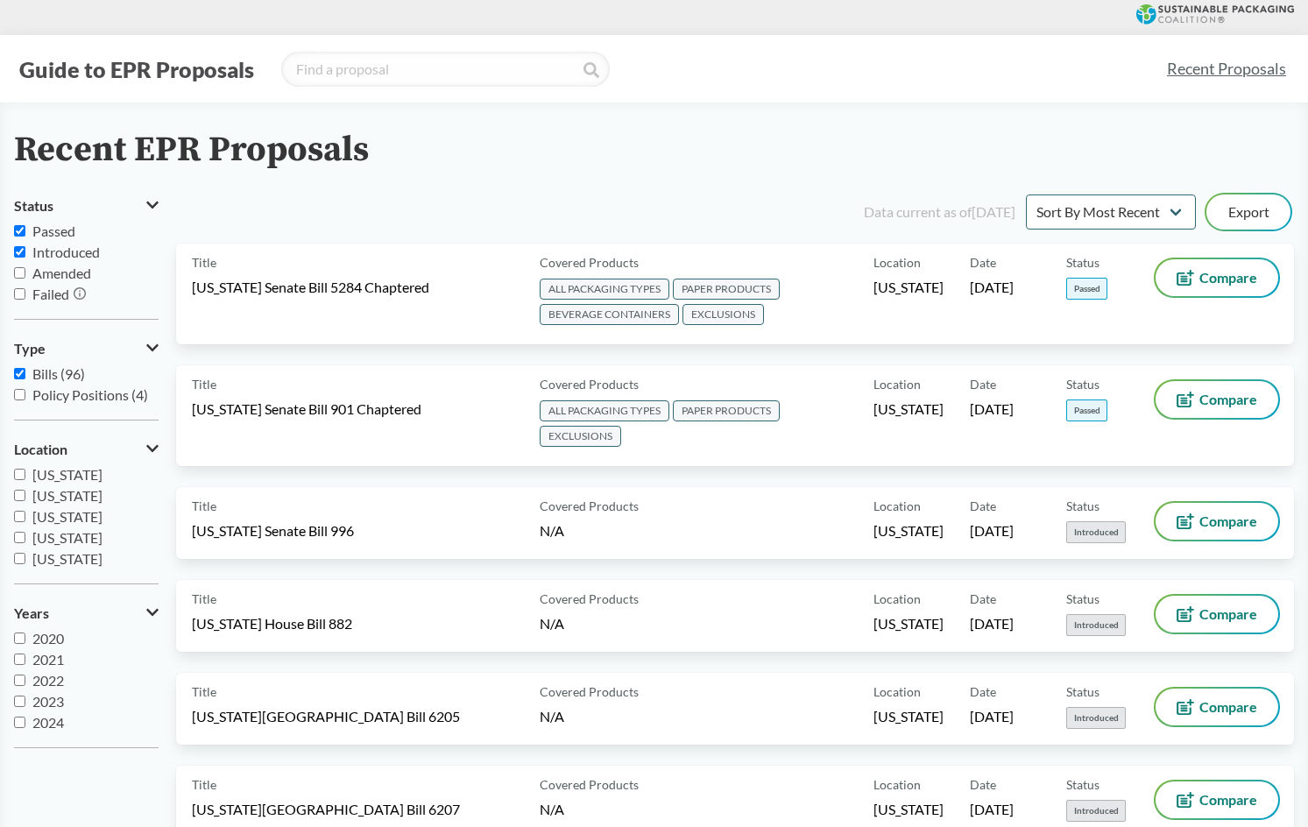
click at [44, 365] on label "Bills (96)" at bounding box center [86, 374] width 145 height 21
click at [25, 368] on input "Bills (96)" at bounding box center [19, 373] width 11 height 11
click at [1262, 222] on button "Export" at bounding box center [1249, 212] width 84 height 35
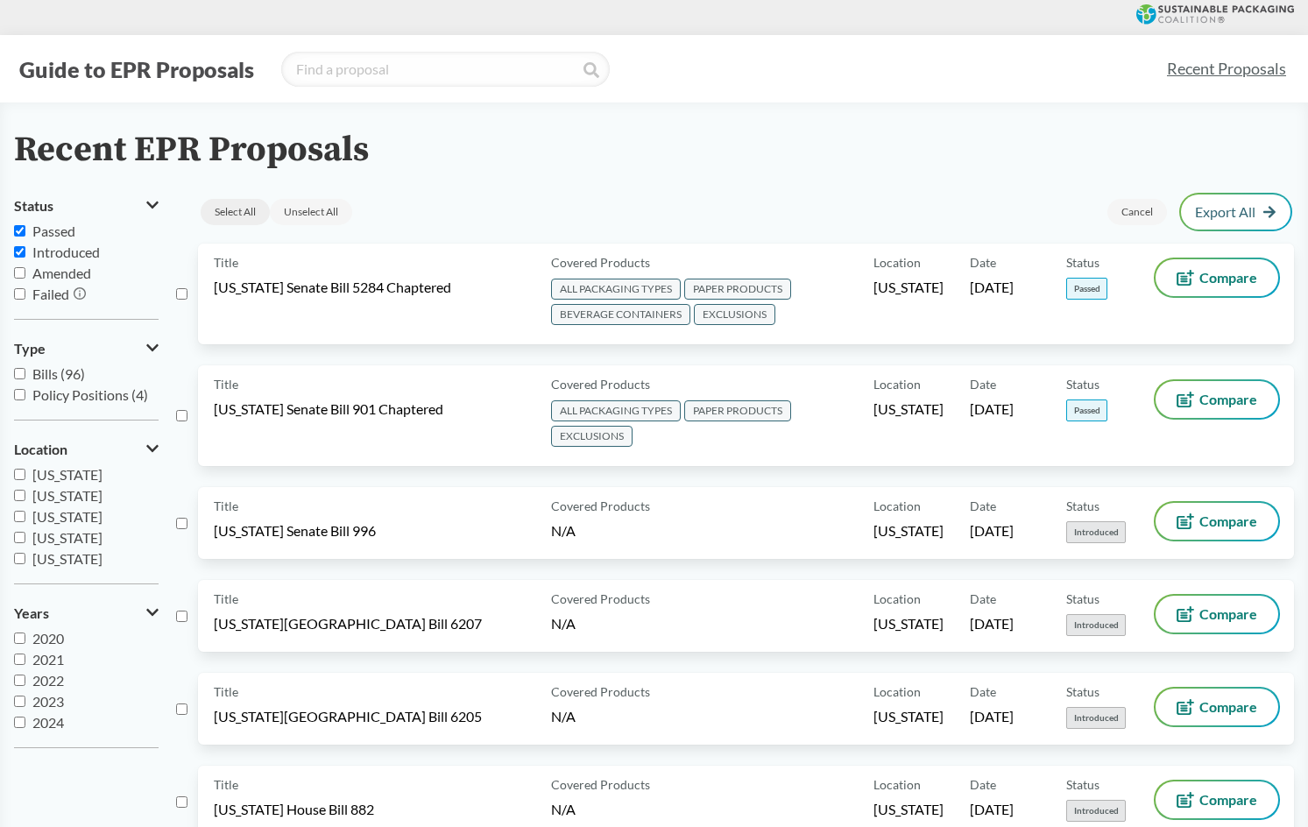
click at [221, 211] on div "Select All" at bounding box center [235, 212] width 69 height 26
click at [1244, 203] on div "Export Selected" at bounding box center [1219, 212] width 144 height 35
click at [1230, 209] on link "Export Selected" at bounding box center [1219, 212] width 116 height 16
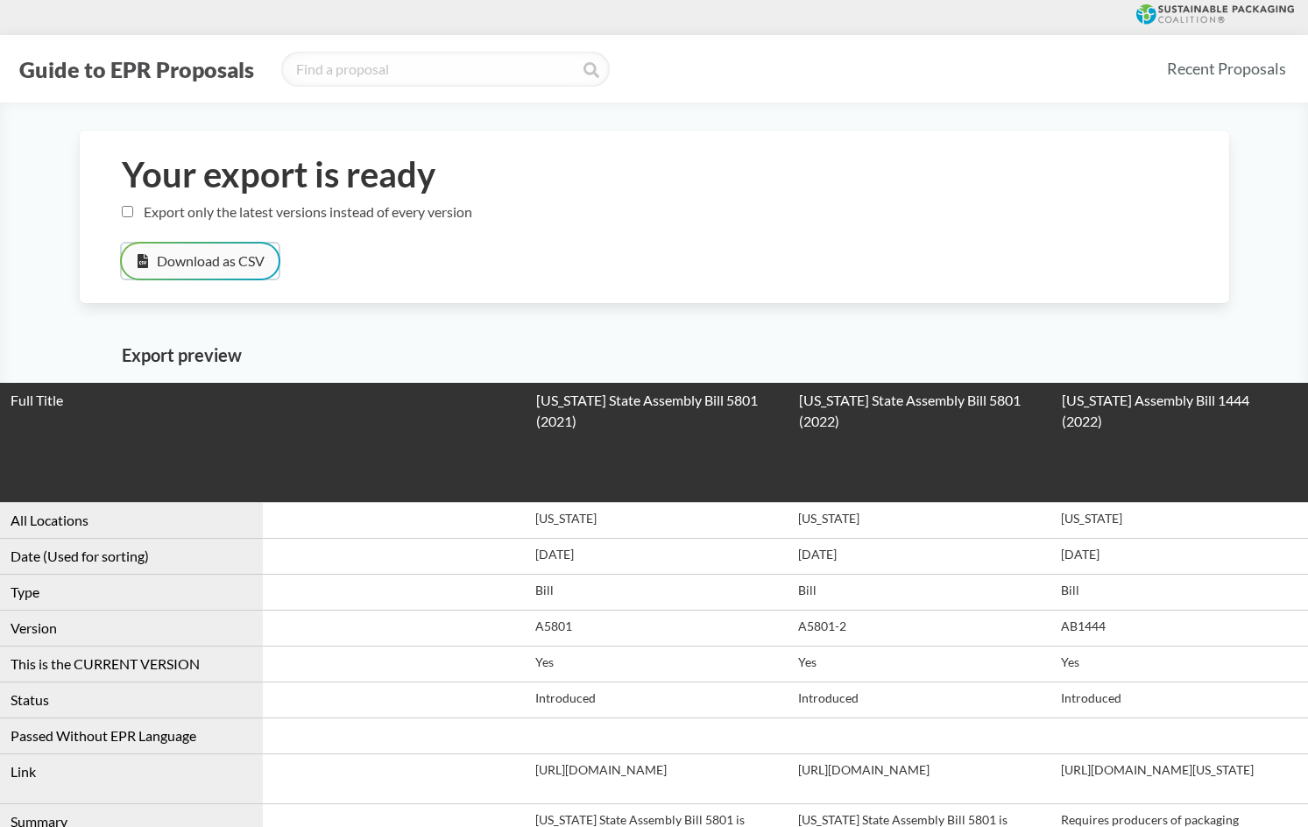
click at [195, 263] on button "Download as CSV" at bounding box center [200, 261] width 157 height 35
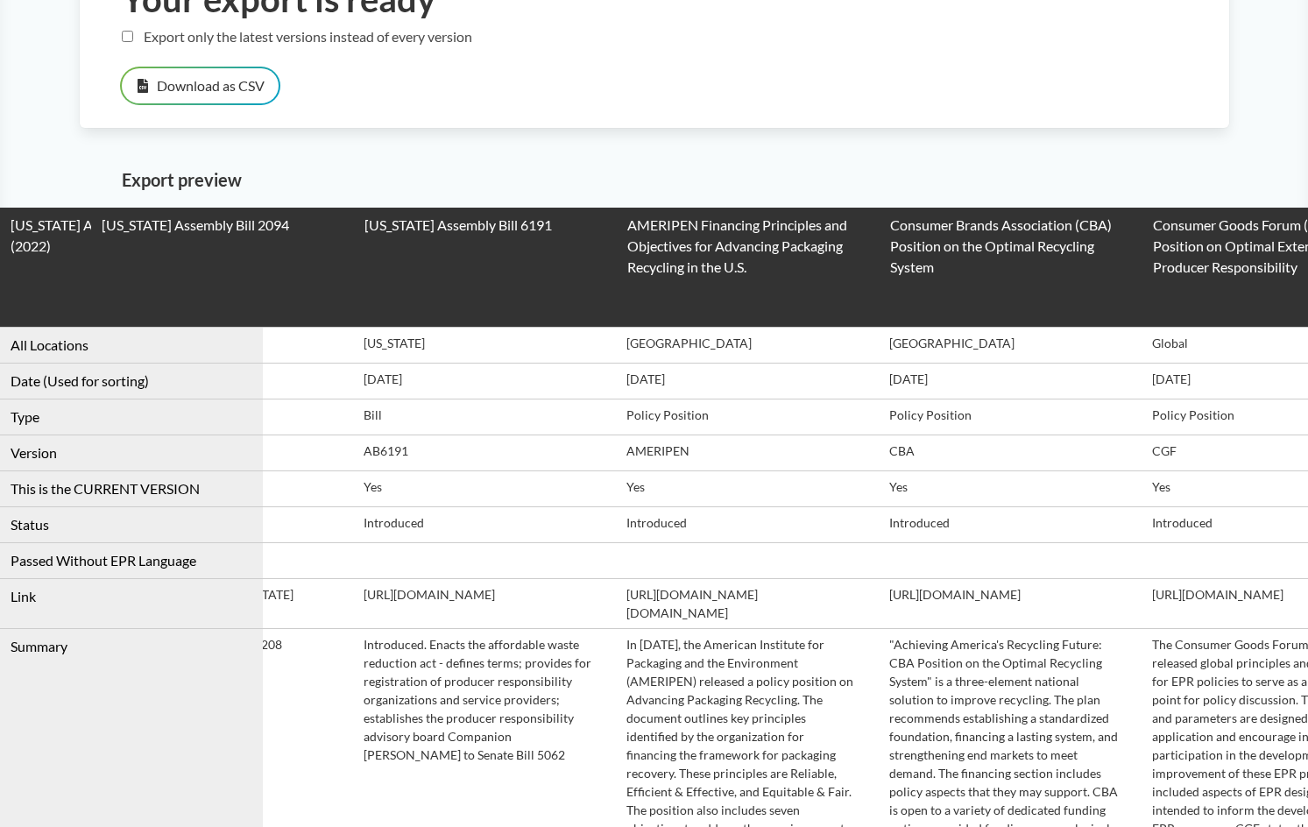
drag, startPoint x: 590, startPoint y: 538, endPoint x: 819, endPoint y: 542, distance: 229.6
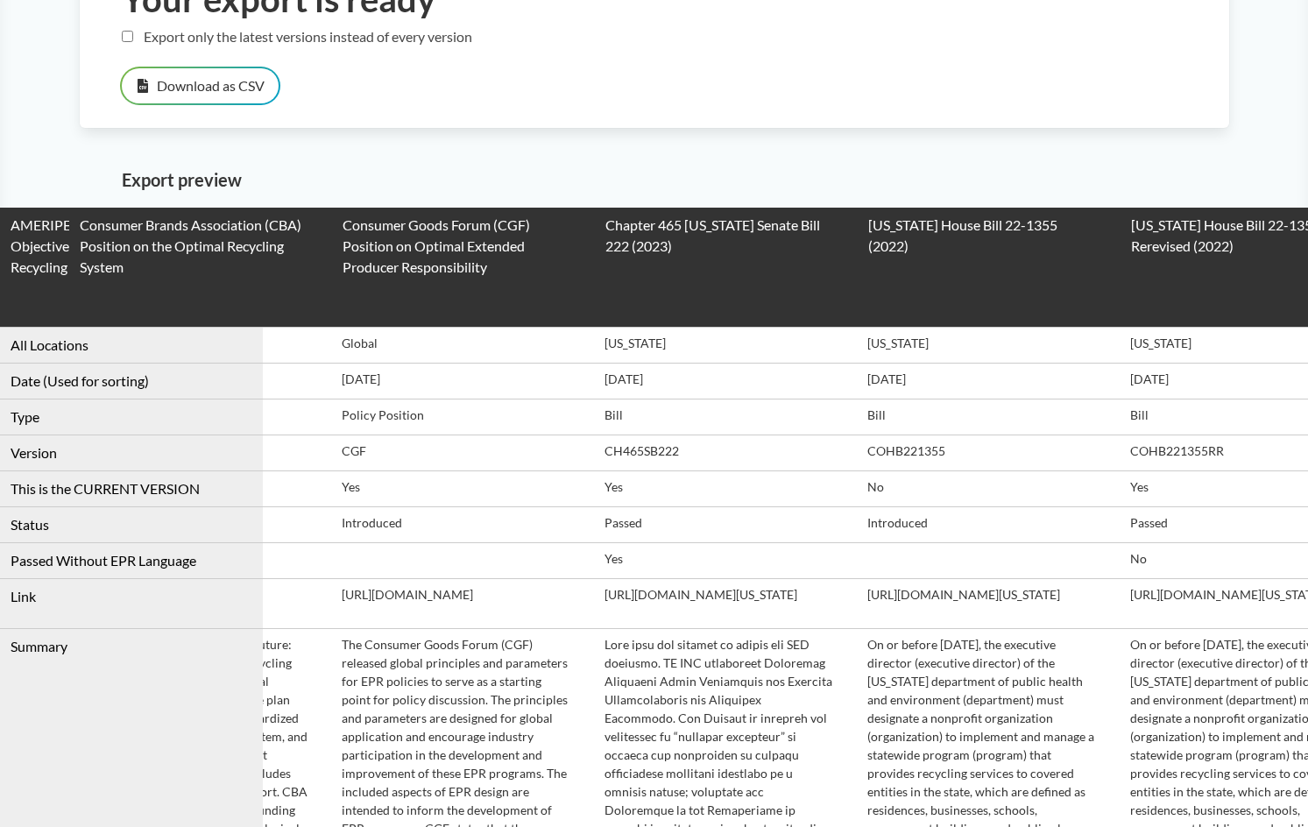
drag, startPoint x: 812, startPoint y: 551, endPoint x: 882, endPoint y: 551, distance: 69.2
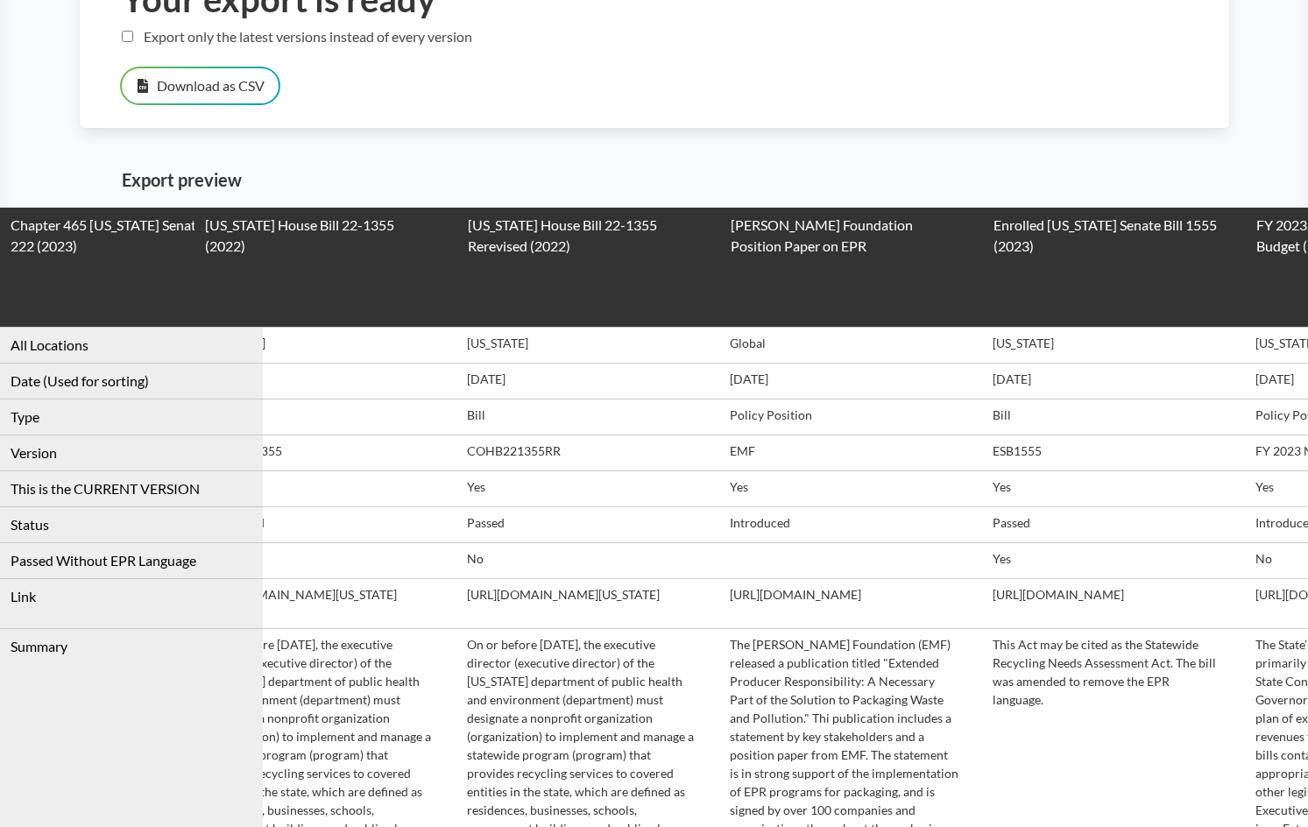
drag, startPoint x: 788, startPoint y: 567, endPoint x: 904, endPoint y: 556, distance: 117.0
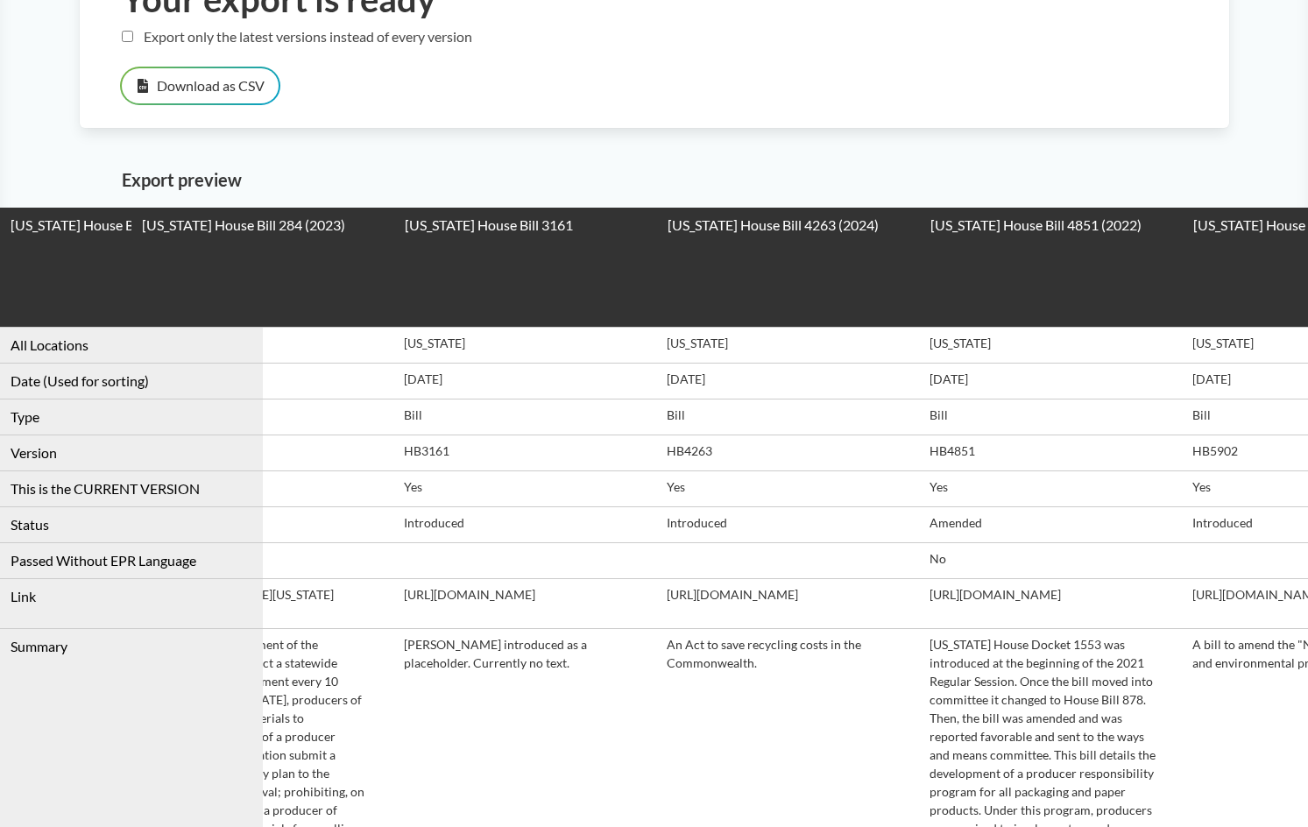
scroll to position [0, 9808]
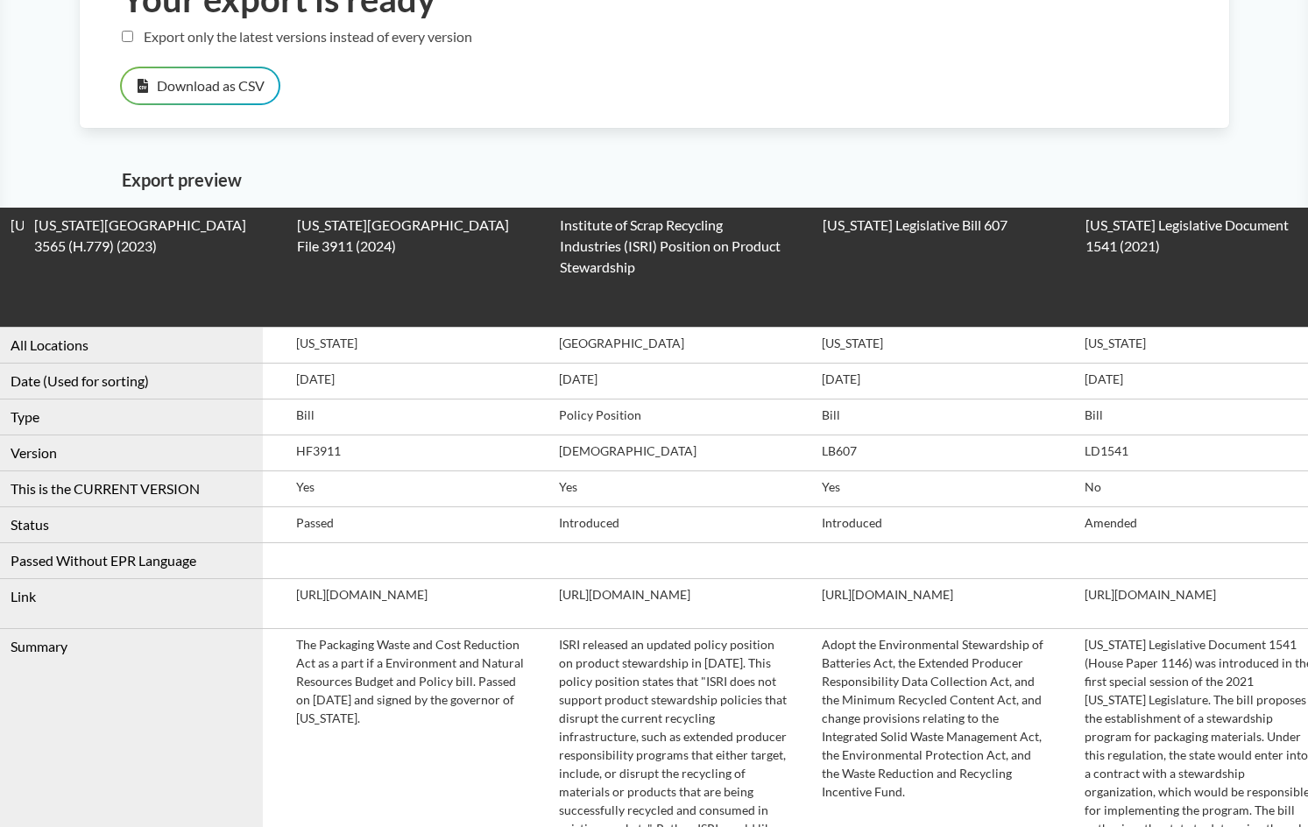
drag, startPoint x: 875, startPoint y: 558, endPoint x: 1365, endPoint y: 514, distance: 492.7
